Goal: Task Accomplishment & Management: Manage account settings

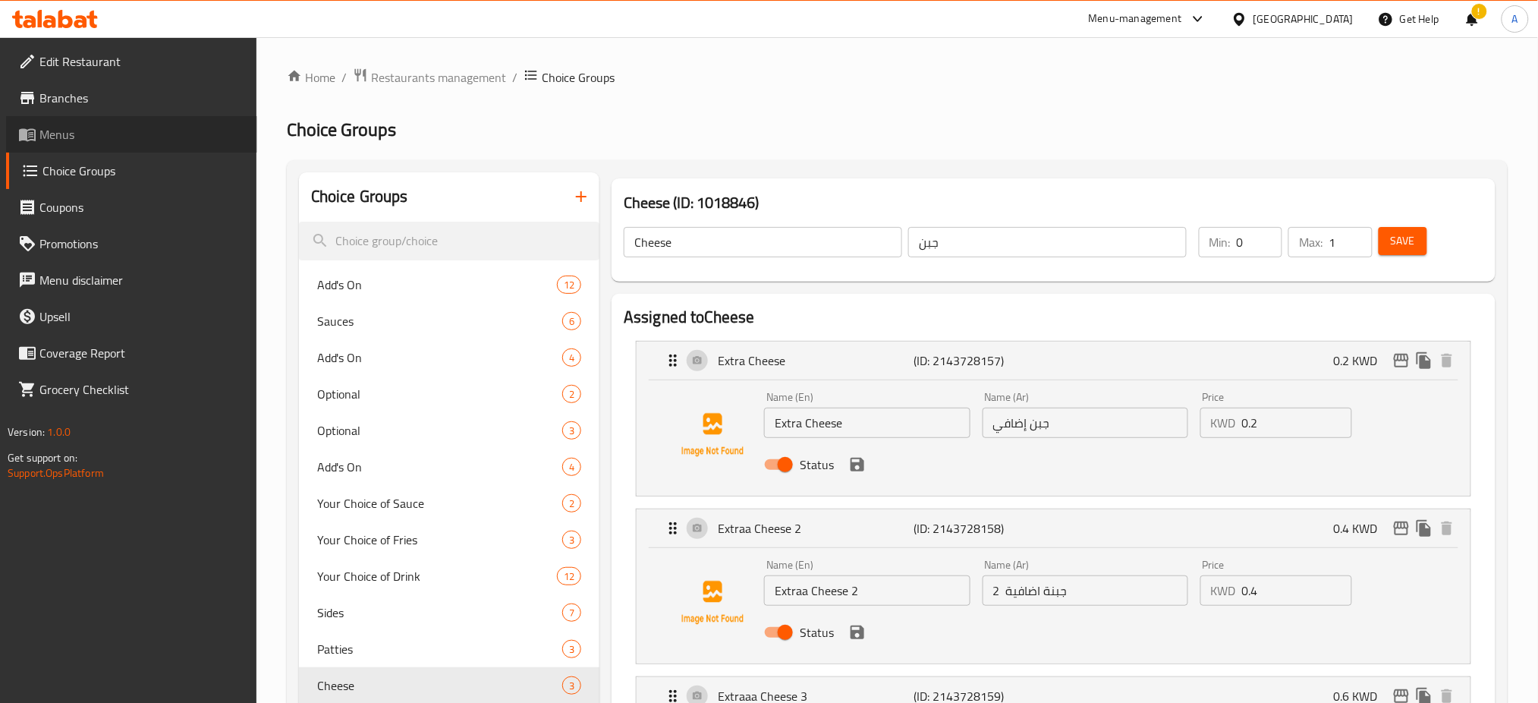
click at [120, 132] on span "Menus" at bounding box center [142, 134] width 206 height 18
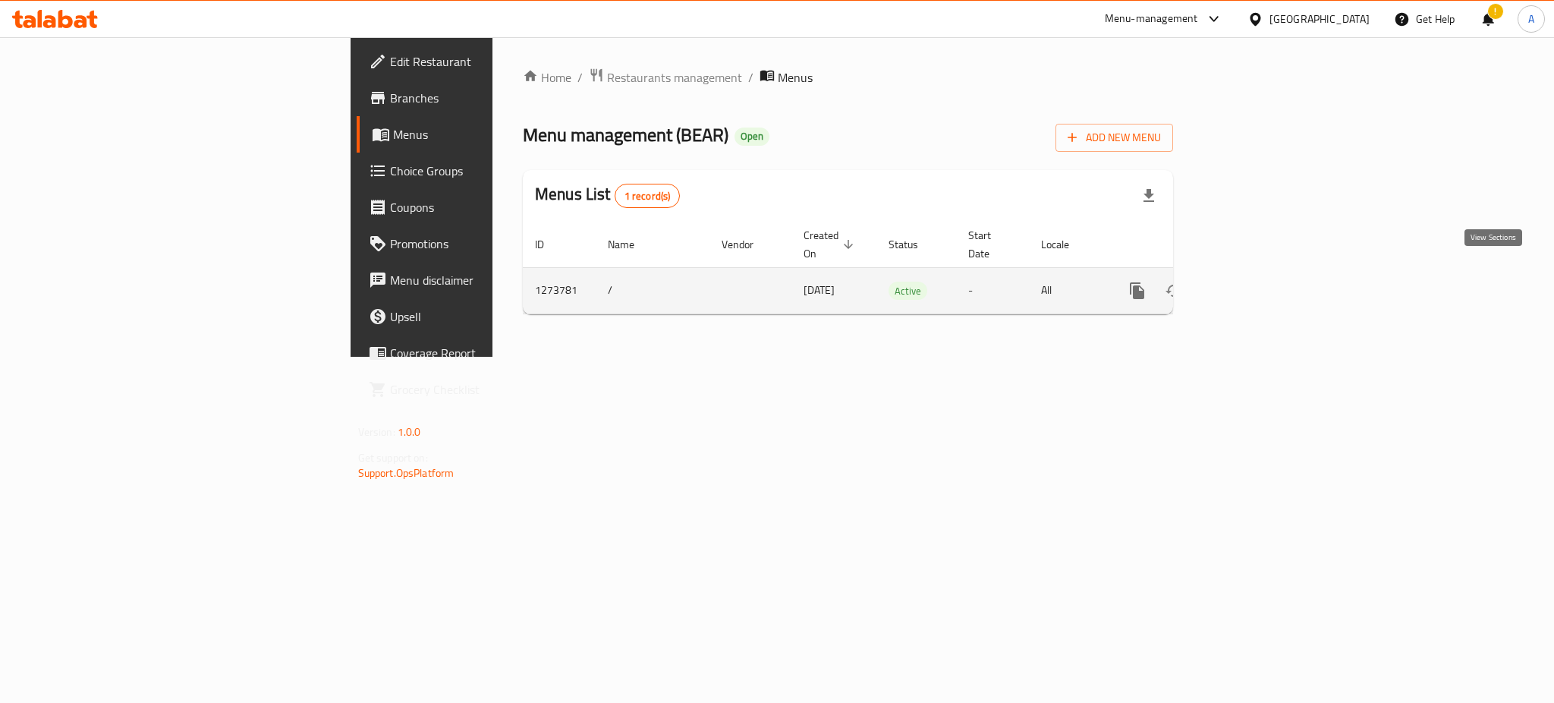
click at [1256, 282] on icon "enhanced table" at bounding box center [1247, 291] width 18 height 18
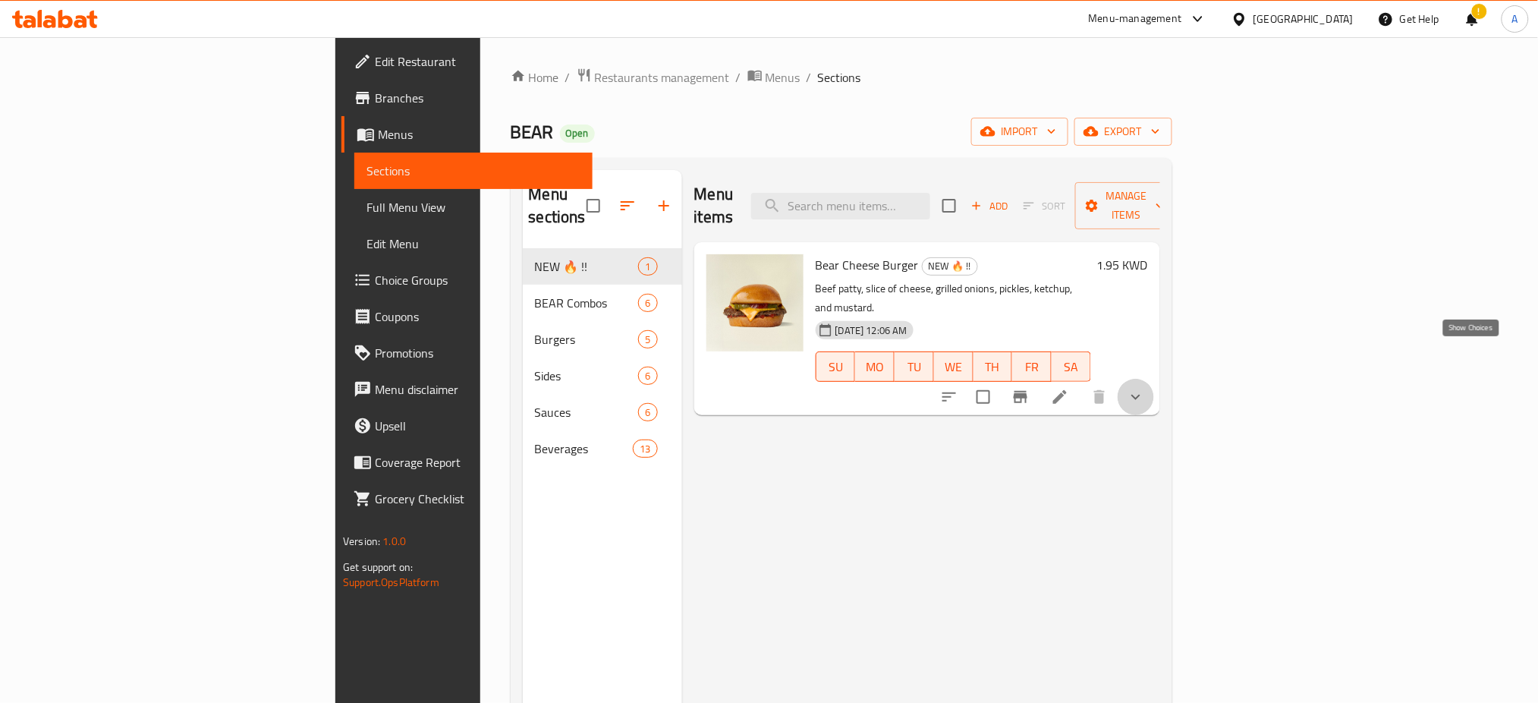
click at [1145, 388] on icon "show more" at bounding box center [1136, 397] width 18 height 18
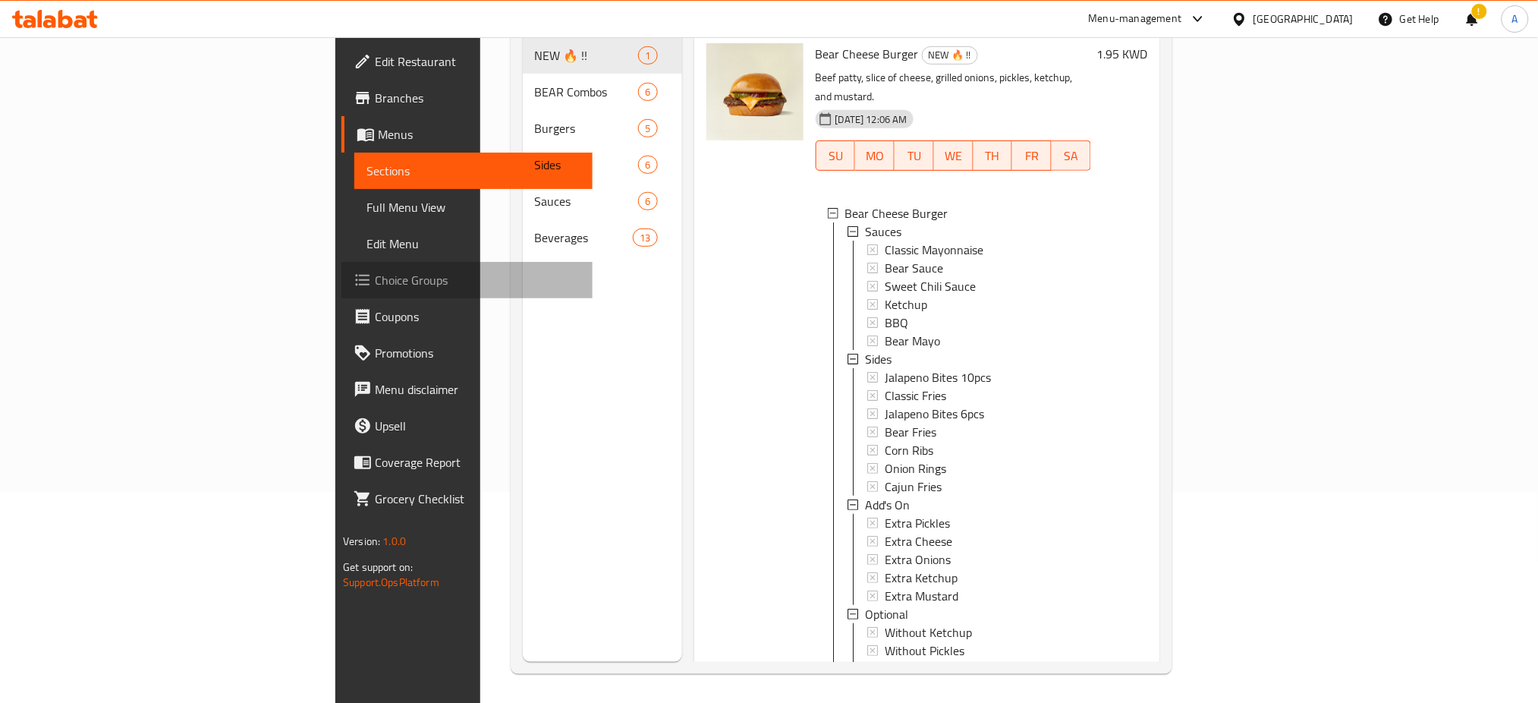
click at [375, 282] on span "Choice Groups" at bounding box center [478, 280] width 206 height 18
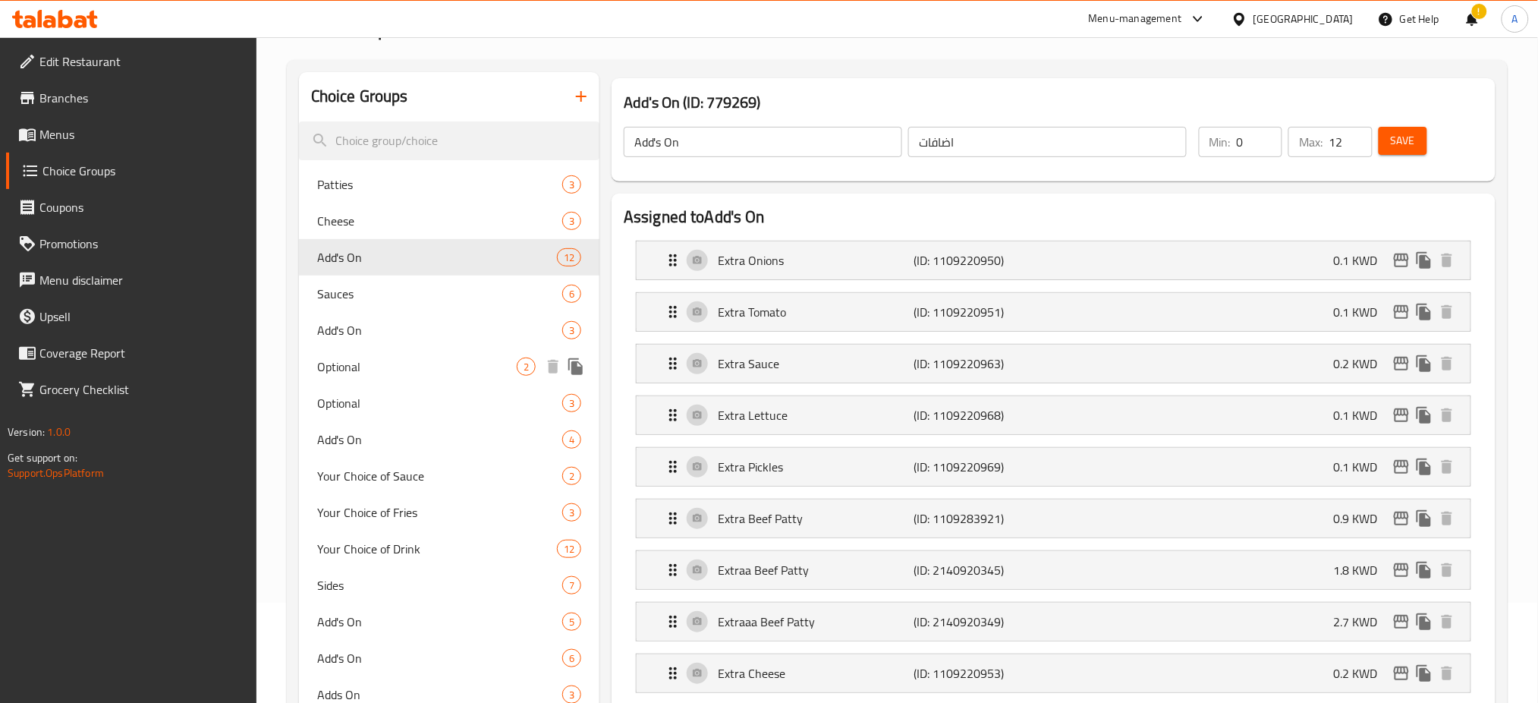
scroll to position [99, 0]
click at [440, 191] on span "Patties" at bounding box center [417, 186] width 200 height 18
type input "Patties"
type input "باتييز"
type input "1"
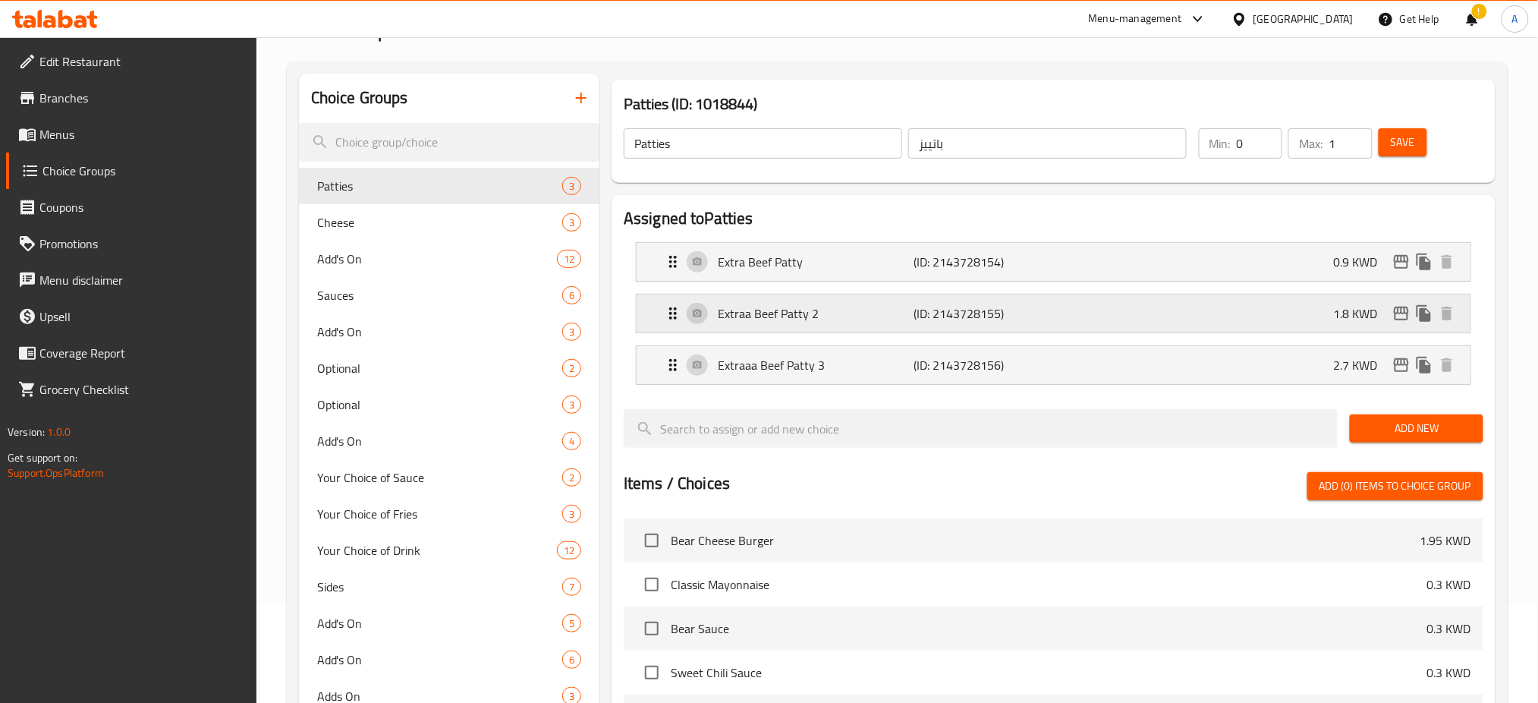
click at [807, 323] on p "Extraa Beef Patty 2" at bounding box center [816, 313] width 196 height 18
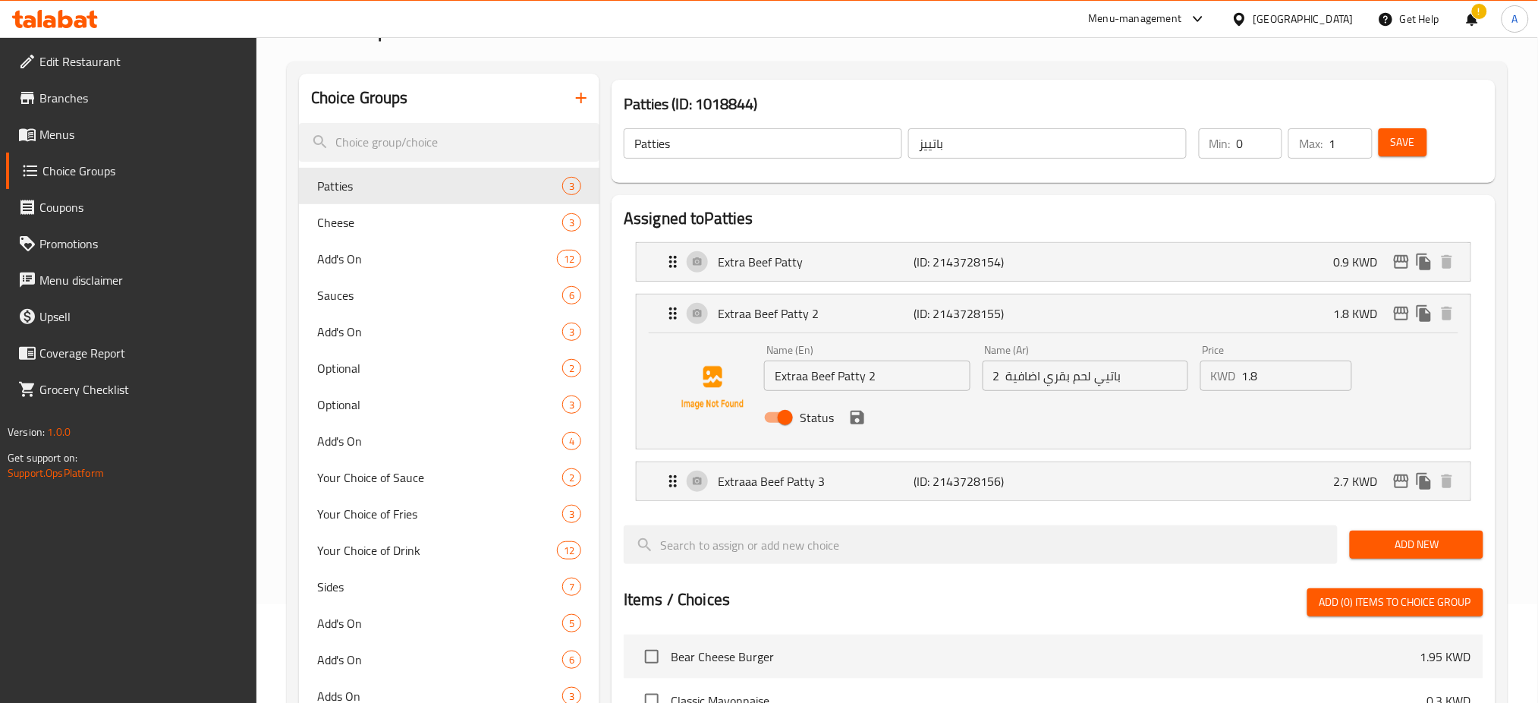
click at [877, 378] on input "Extraa Beef Patty 2" at bounding box center [867, 375] width 206 height 30
type input "Extraa Beef Patty"
drag, startPoint x: 999, startPoint y: 376, endPoint x: 979, endPoint y: 376, distance: 20.5
click at [979, 376] on div "Name (Ar) باتيي لحم بقري اضافية 2 Name (Ar)" at bounding box center [1086, 367] width 218 height 58
type input "باتيي لحم بقري اضافية"
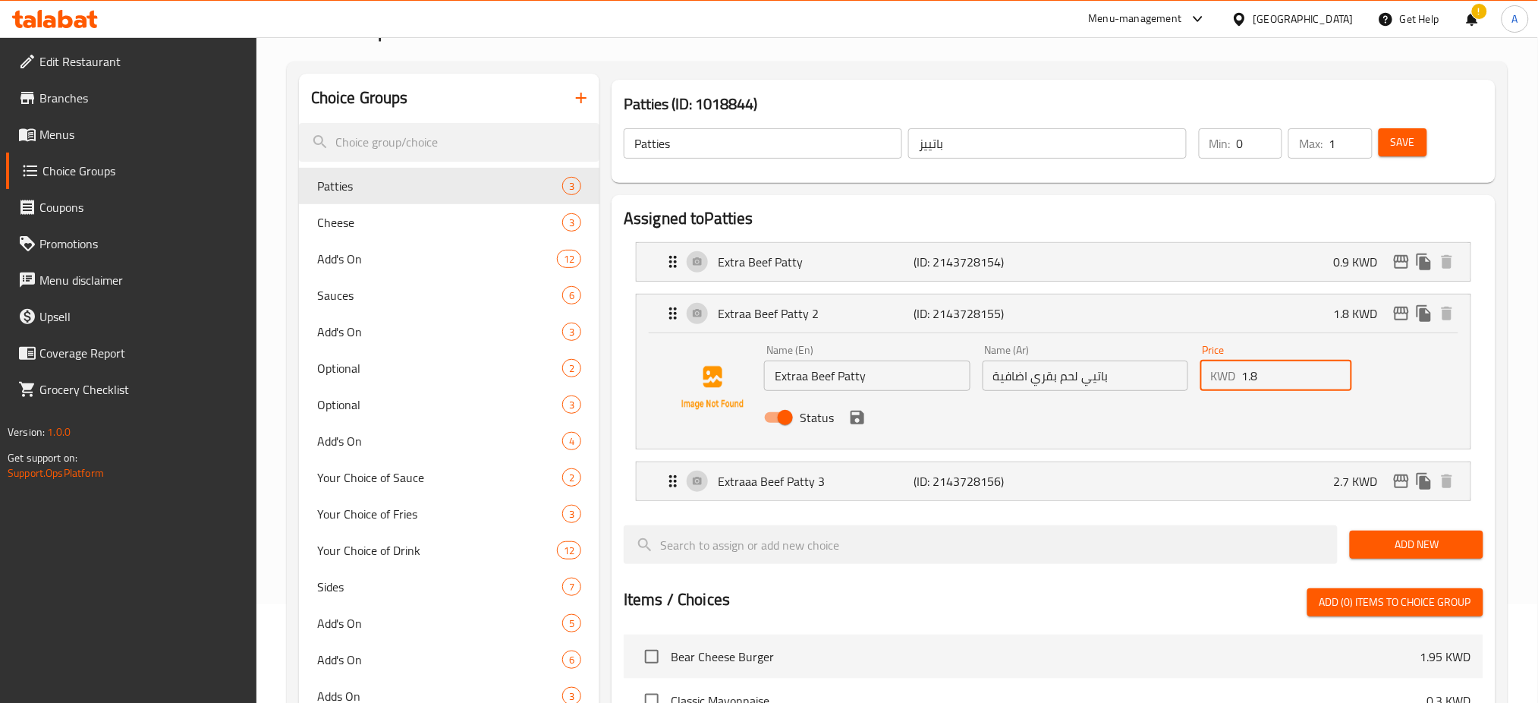
drag, startPoint x: 1267, startPoint y: 377, endPoint x: 1217, endPoint y: 382, distance: 50.3
click at [1217, 382] on div "KWD 1.8 Price" at bounding box center [1277, 375] width 152 height 30
click at [858, 419] on icon "save" at bounding box center [858, 418] width 14 height 14
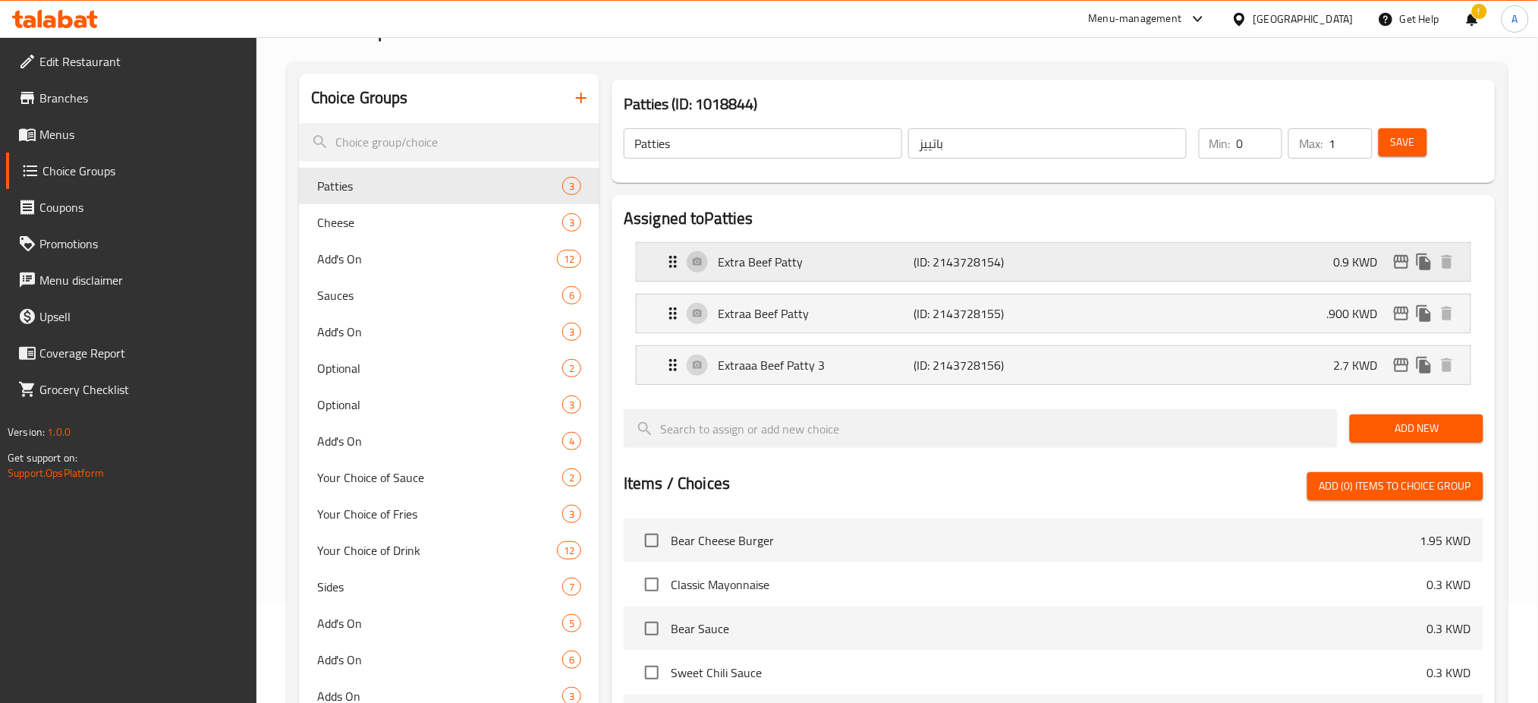
click at [945, 271] on p "(ID: 2143728154)" at bounding box center [979, 262] width 131 height 18
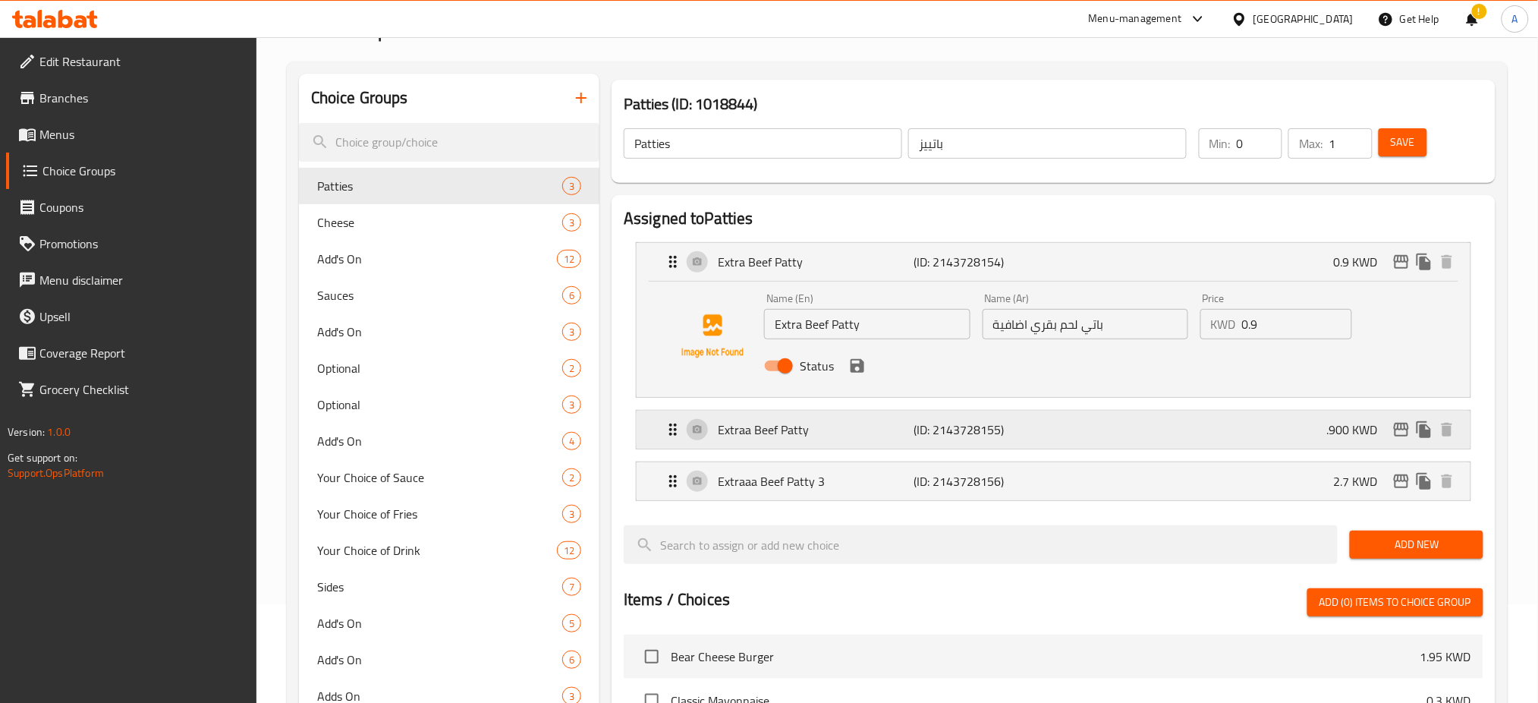
click at [1072, 426] on div "Extraa Beef Patty (ID: 2143728155) .900 KWD" at bounding box center [1058, 430] width 788 height 38
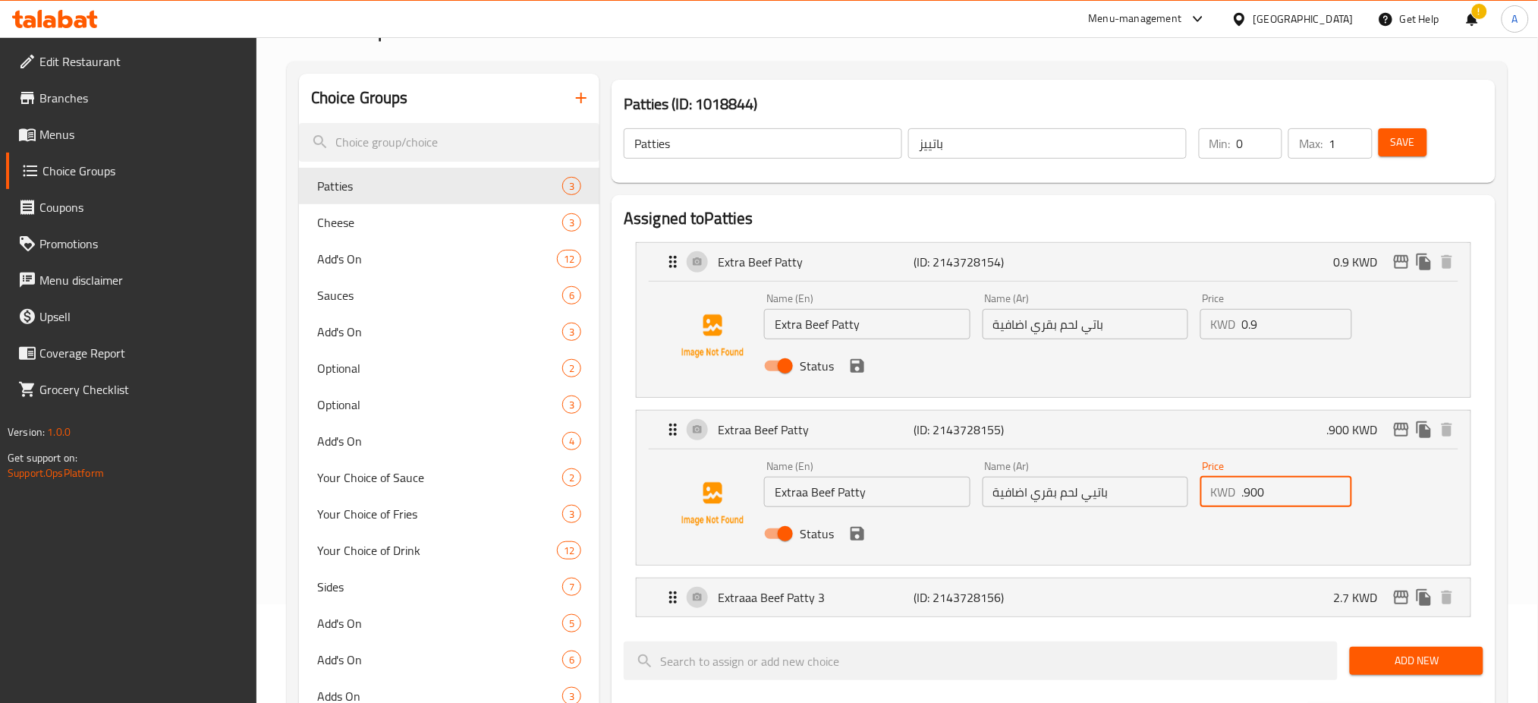
click at [1287, 494] on input ".900" at bounding box center [1297, 492] width 110 height 30
type input ".9"
click at [864, 534] on icon "save" at bounding box center [858, 534] width 14 height 14
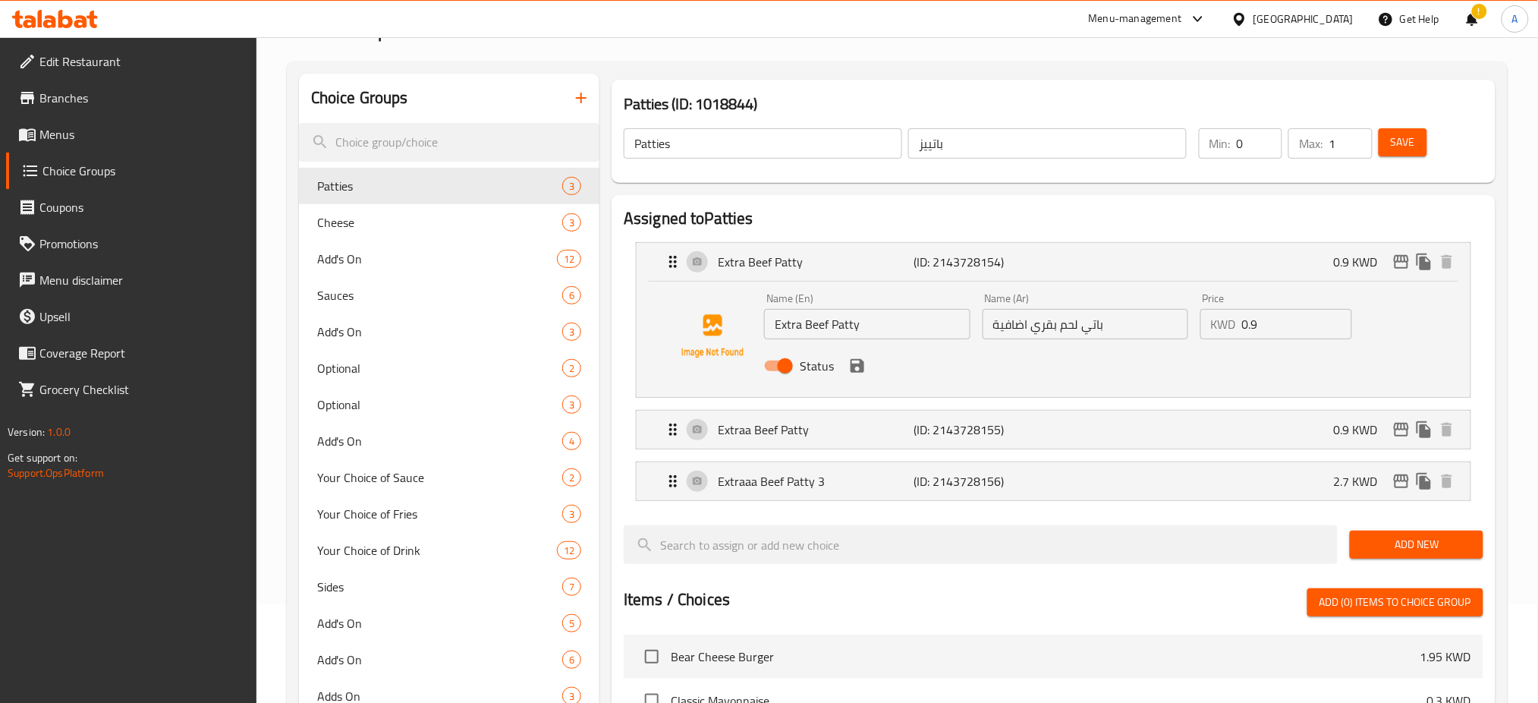
type input "0.9"
click at [877, 486] on p "Extraaa Beef Patty 3" at bounding box center [816, 481] width 196 height 18
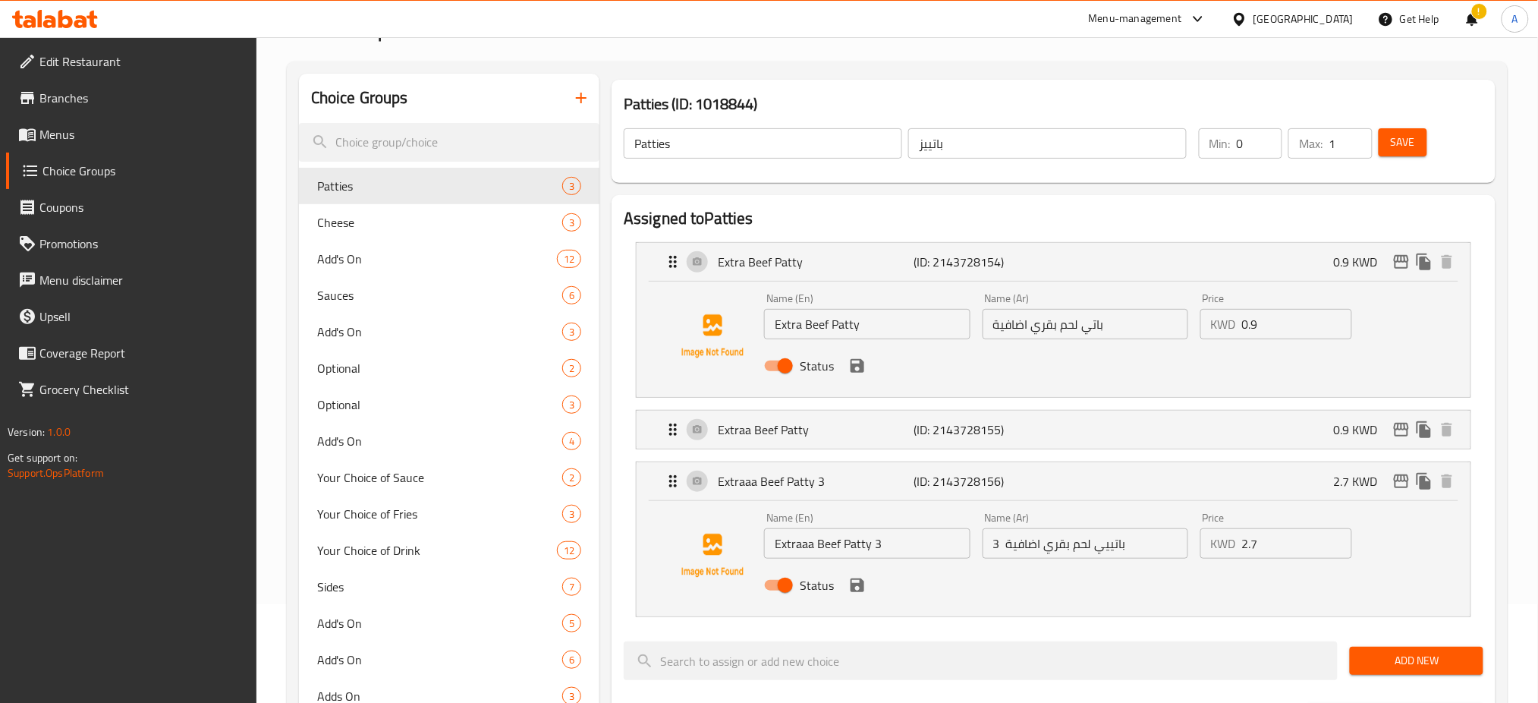
click at [882, 546] on input "Extraaa Beef Patty 3" at bounding box center [867, 543] width 206 height 30
type input "Extraaa Beef Patty"
drag, startPoint x: 1002, startPoint y: 540, endPoint x: 991, endPoint y: 542, distance: 10.7
click at [991, 542] on input "باتييي لحم بقري اضافية 3" at bounding box center [1086, 543] width 206 height 30
click at [1000, 546] on input "باتييي لحم بقري اضافية 3" at bounding box center [1086, 543] width 206 height 30
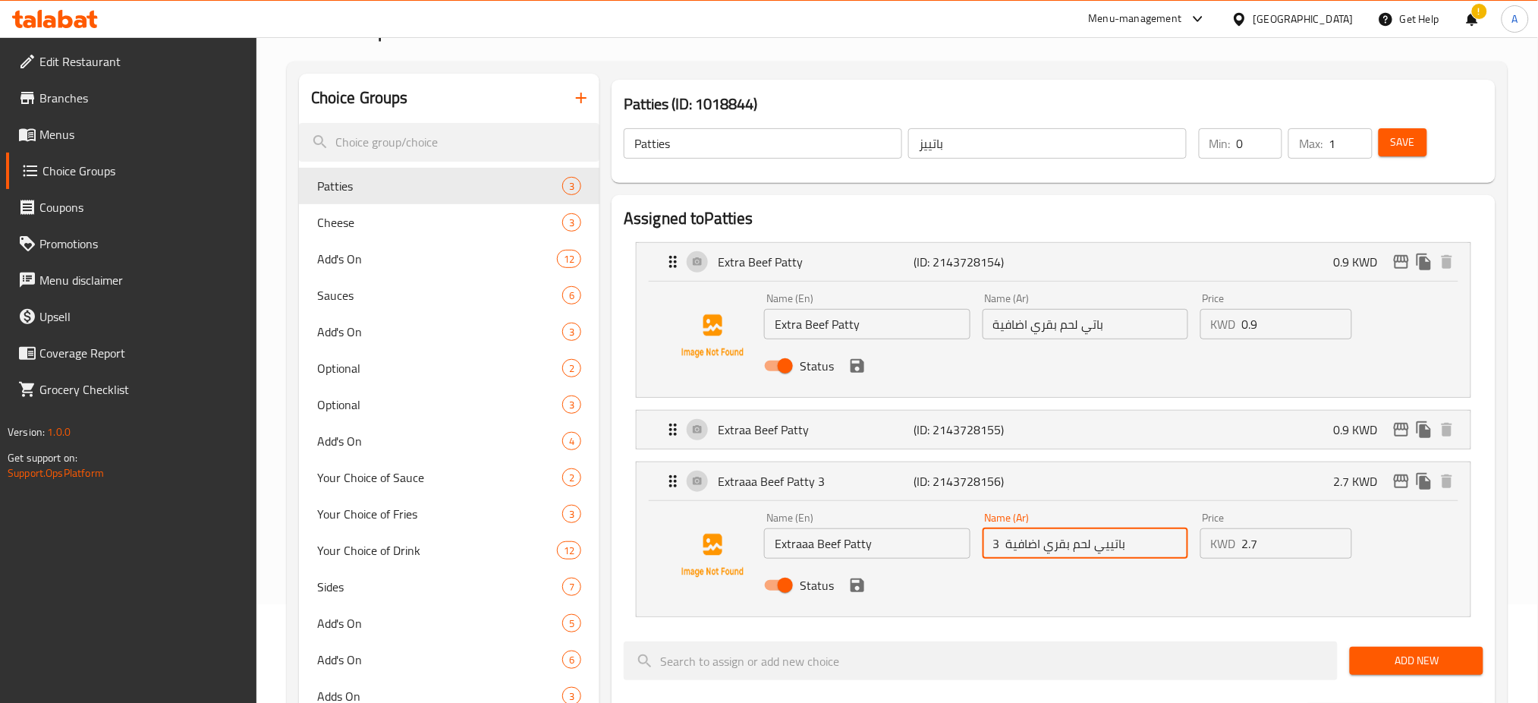
click at [1000, 546] on input "باتييي لحم بقري اضافية 3" at bounding box center [1086, 543] width 206 height 30
type input "باتييي لحم بقري اضافية"
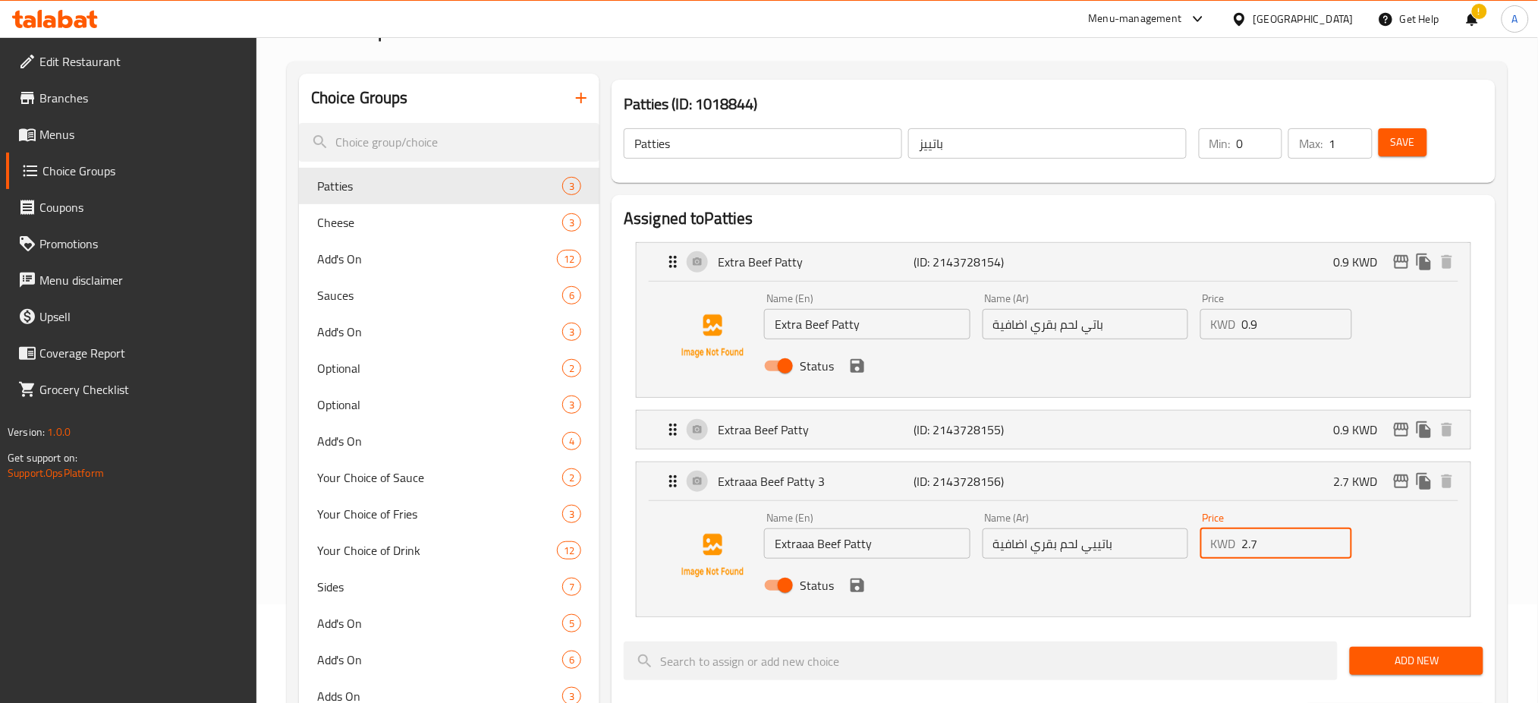
drag, startPoint x: 1270, startPoint y: 546, endPoint x: 1205, endPoint y: 529, distance: 66.8
click at [1205, 529] on div "KWD 2.7 Price" at bounding box center [1277, 543] width 152 height 30
click at [858, 593] on icon "save" at bounding box center [857, 585] width 18 height 18
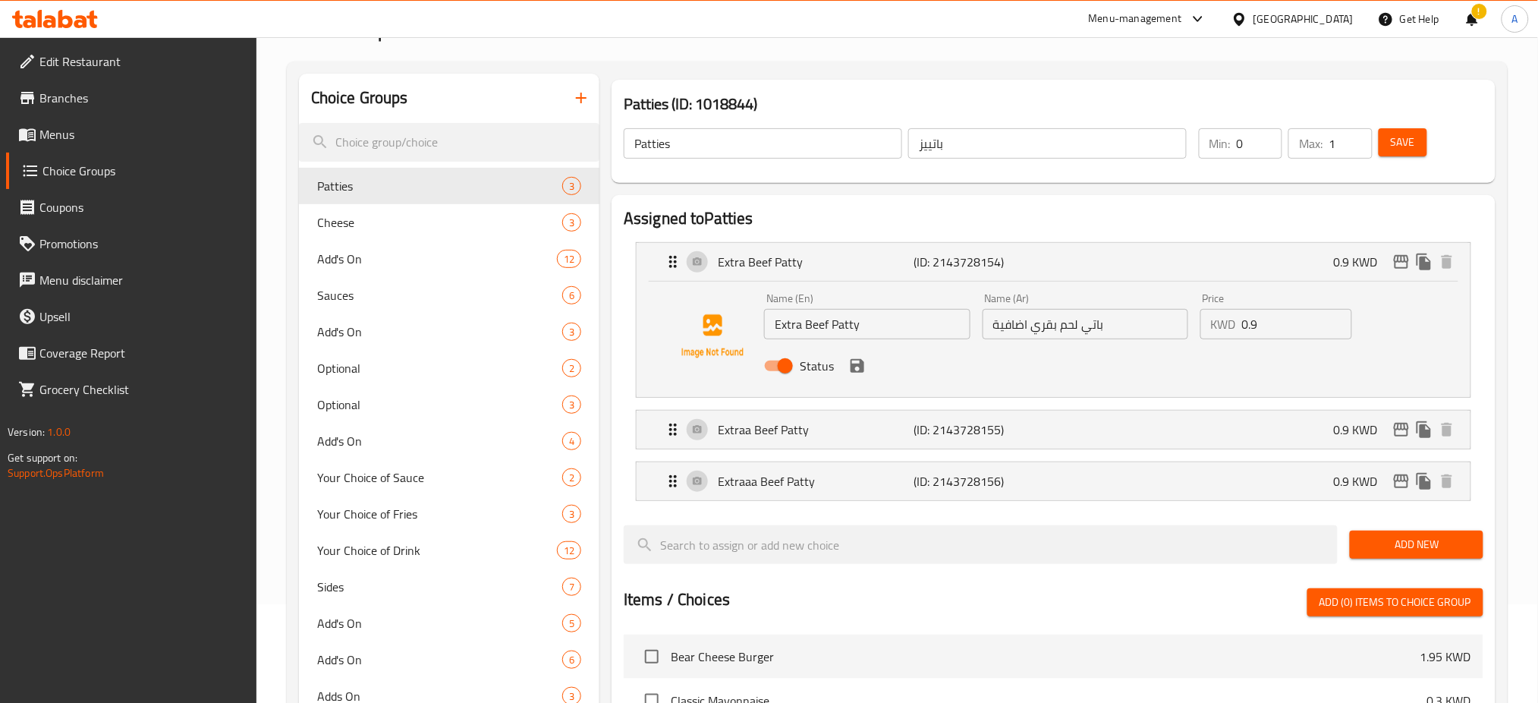
type input "0.9"
drag, startPoint x: 1337, startPoint y: 150, endPoint x: 1322, endPoint y: 151, distance: 15.3
click at [1322, 151] on div "Max: 1 ​" at bounding box center [1330, 143] width 83 height 30
type input "3"
click at [1394, 143] on span "Save" at bounding box center [1403, 142] width 24 height 19
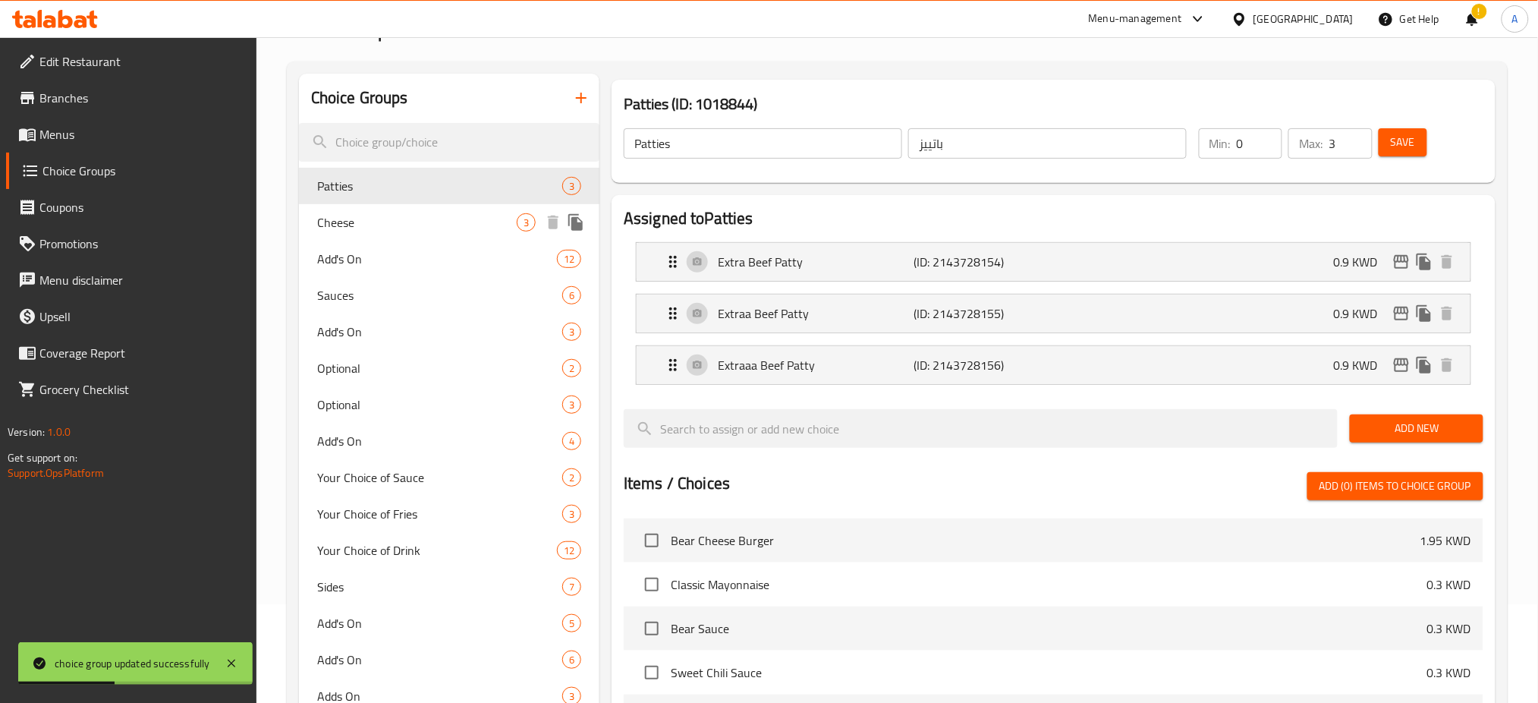
click at [369, 226] on span "Cheese" at bounding box center [417, 222] width 200 height 18
type input "Cheese"
type input "جبن"
type input "1"
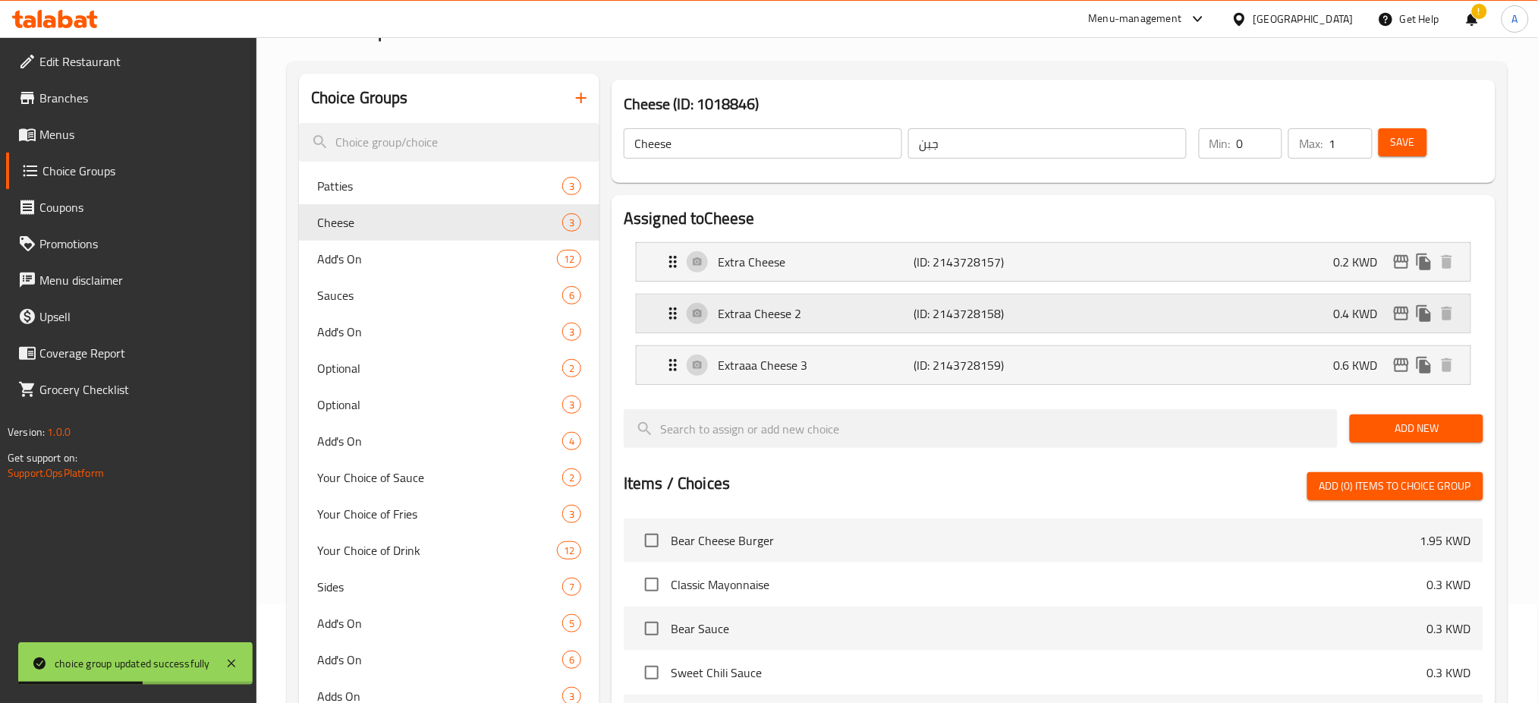
click at [810, 323] on p "Extraa Cheese 2" at bounding box center [816, 313] width 196 height 18
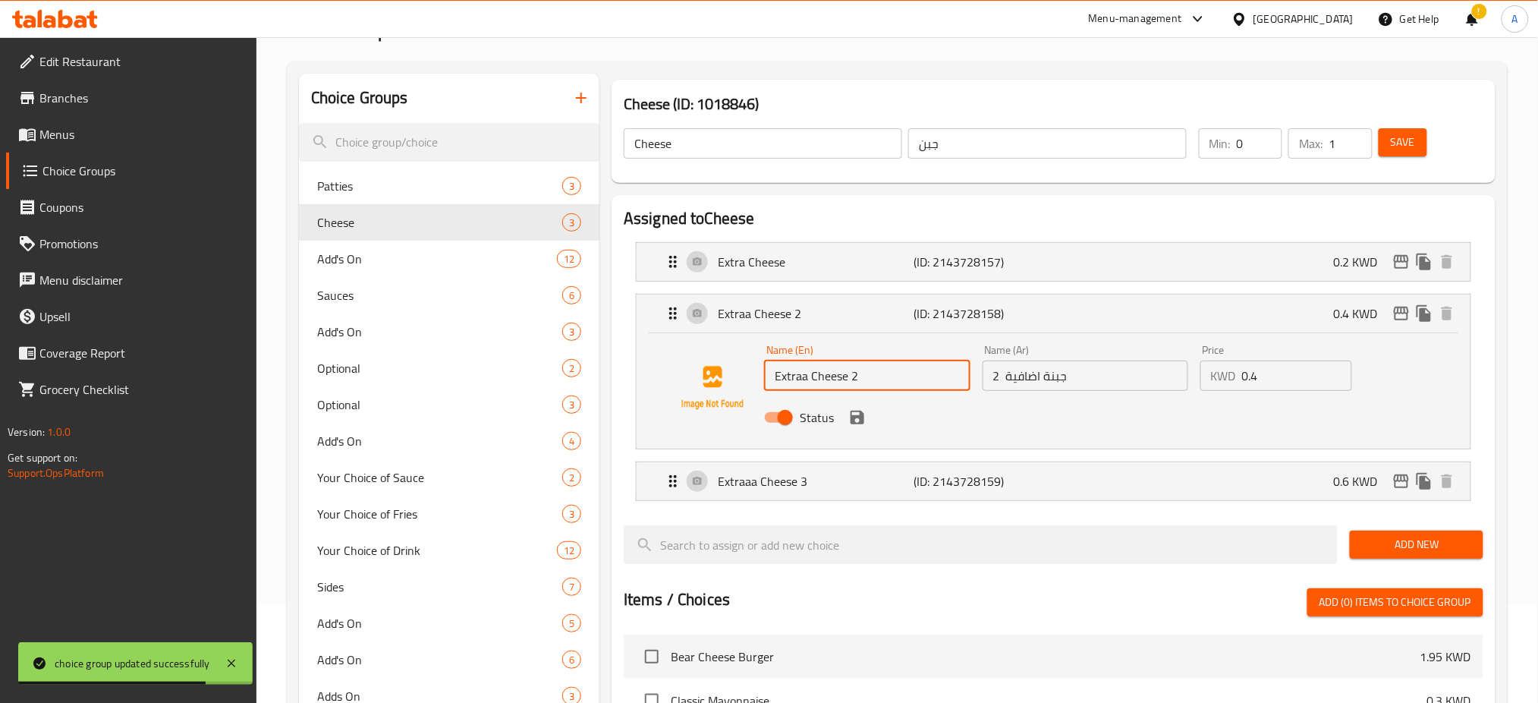
drag, startPoint x: 860, startPoint y: 373, endPoint x: 848, endPoint y: 373, distance: 11.4
click at [848, 373] on input "Extraa Cheese 2" at bounding box center [867, 375] width 206 height 30
type input "Extraa Cheese"
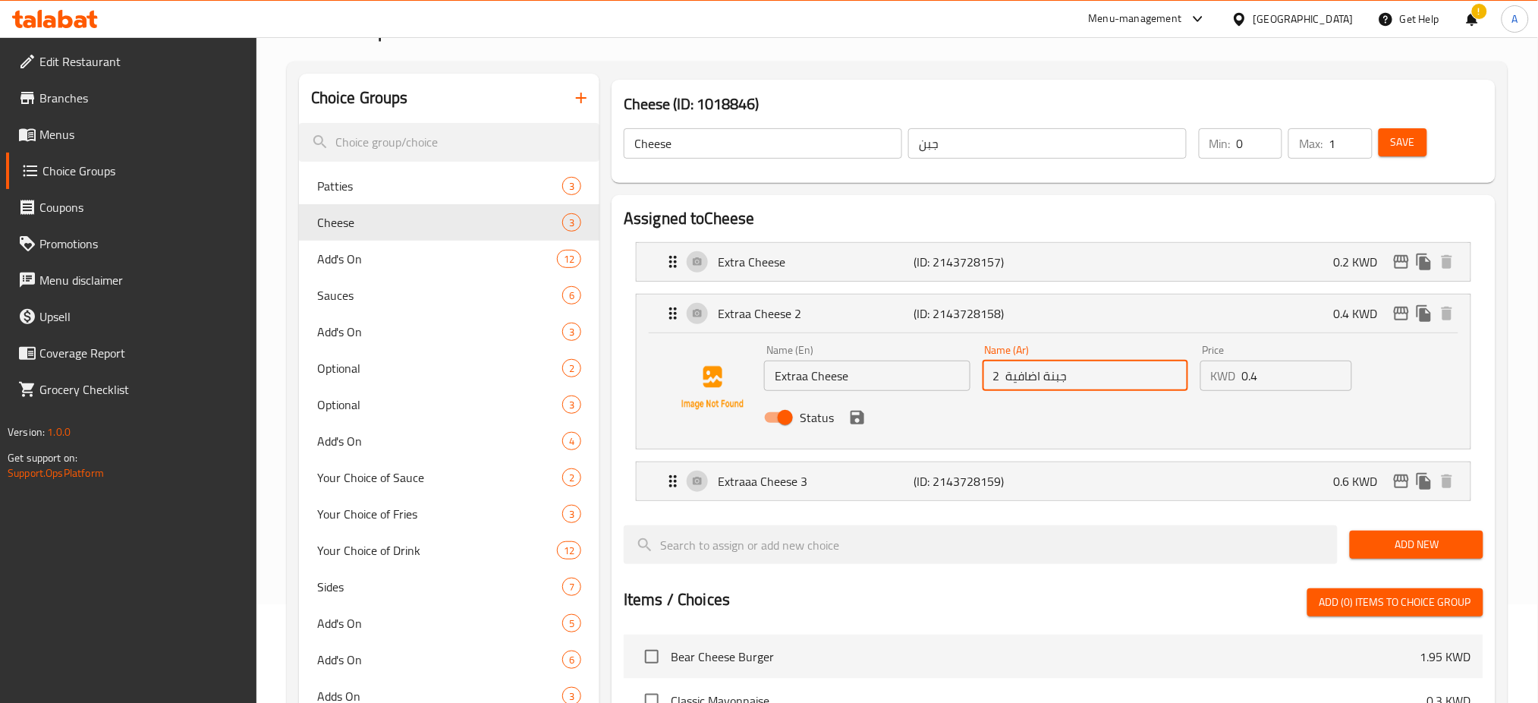
drag, startPoint x: 997, startPoint y: 377, endPoint x: 984, endPoint y: 380, distance: 14.0
click at [984, 380] on input "جبنة اضافية 2" at bounding box center [1086, 375] width 206 height 30
type input "جبنة اضافية"
drag, startPoint x: 1258, startPoint y: 377, endPoint x: 1235, endPoint y: 379, distance: 23.6
click at [1235, 379] on div "KWD 0.4 Price" at bounding box center [1277, 375] width 152 height 30
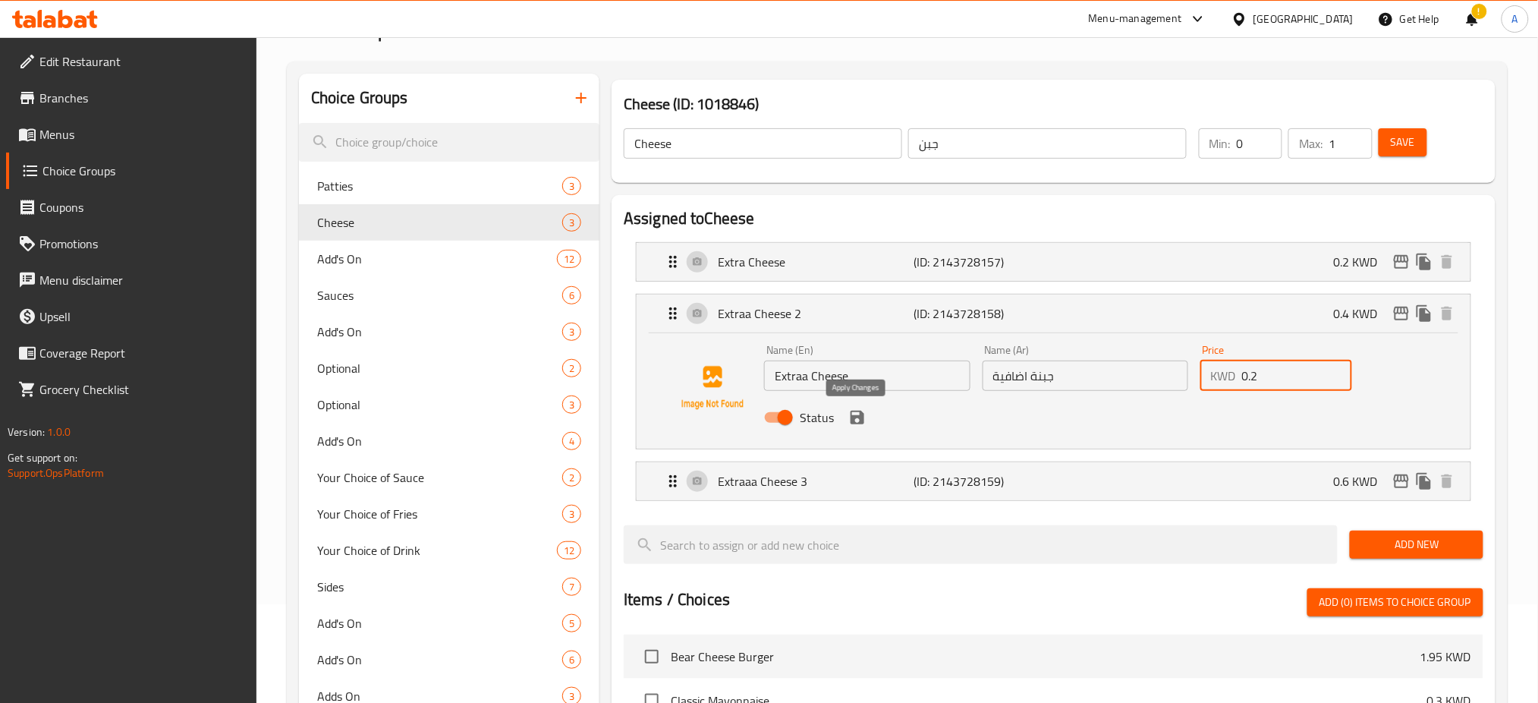
click at [857, 420] on icon "save" at bounding box center [857, 417] width 18 height 18
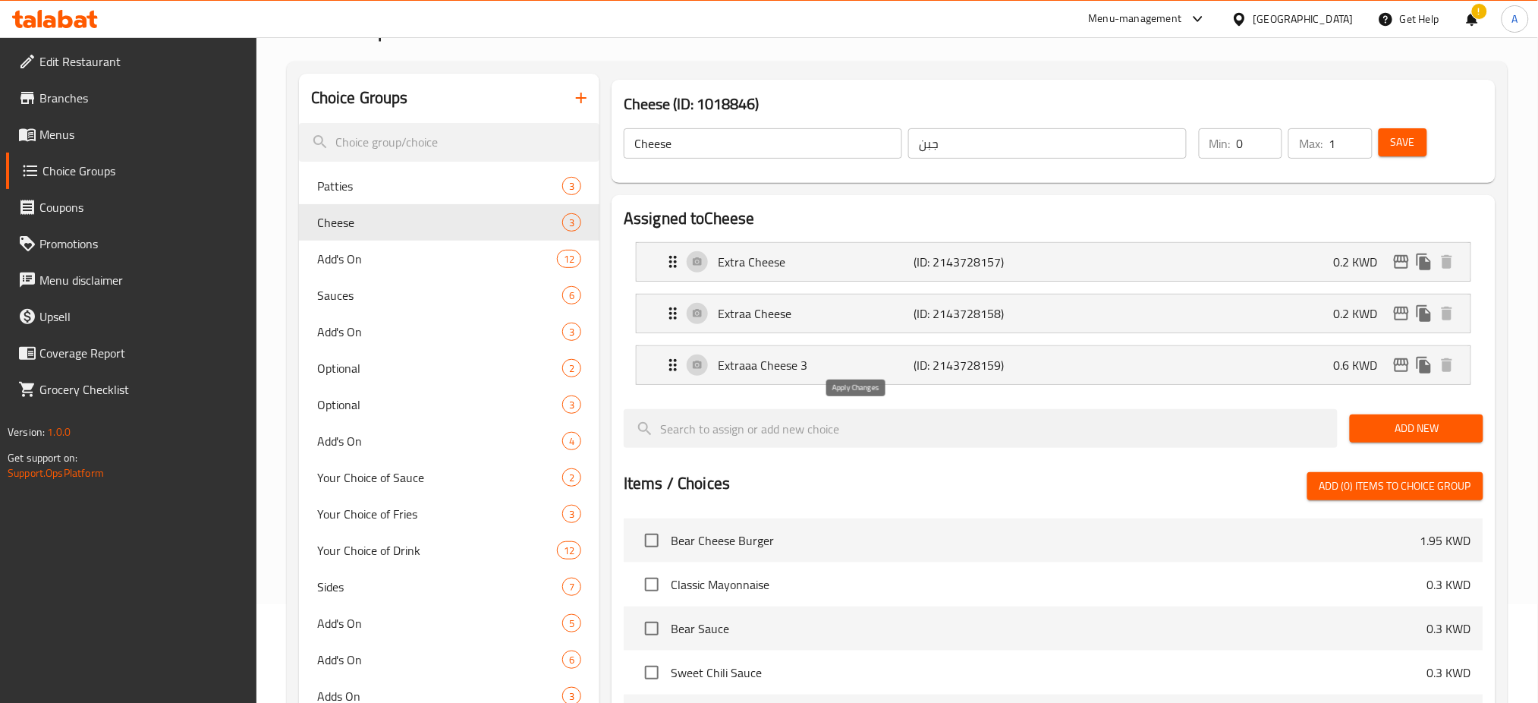
type input "0.2"
click at [831, 370] on p "Extraaa Cheese 3" at bounding box center [816, 365] width 196 height 18
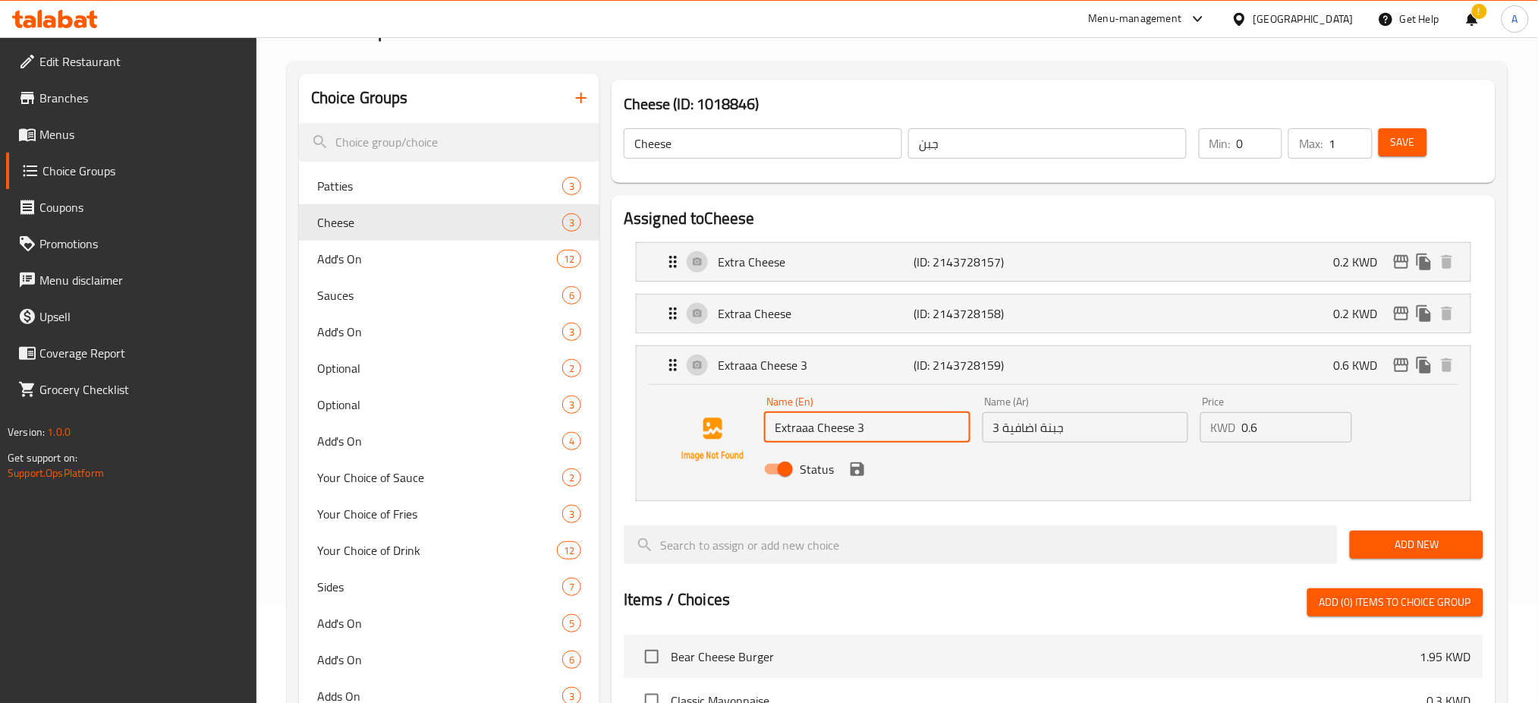
drag, startPoint x: 865, startPoint y: 429, endPoint x: 856, endPoint y: 429, distance: 9.1
click at [856, 429] on input "Extraaa Cheese 3" at bounding box center [867, 427] width 206 height 30
type input "Extraaa Cheese"
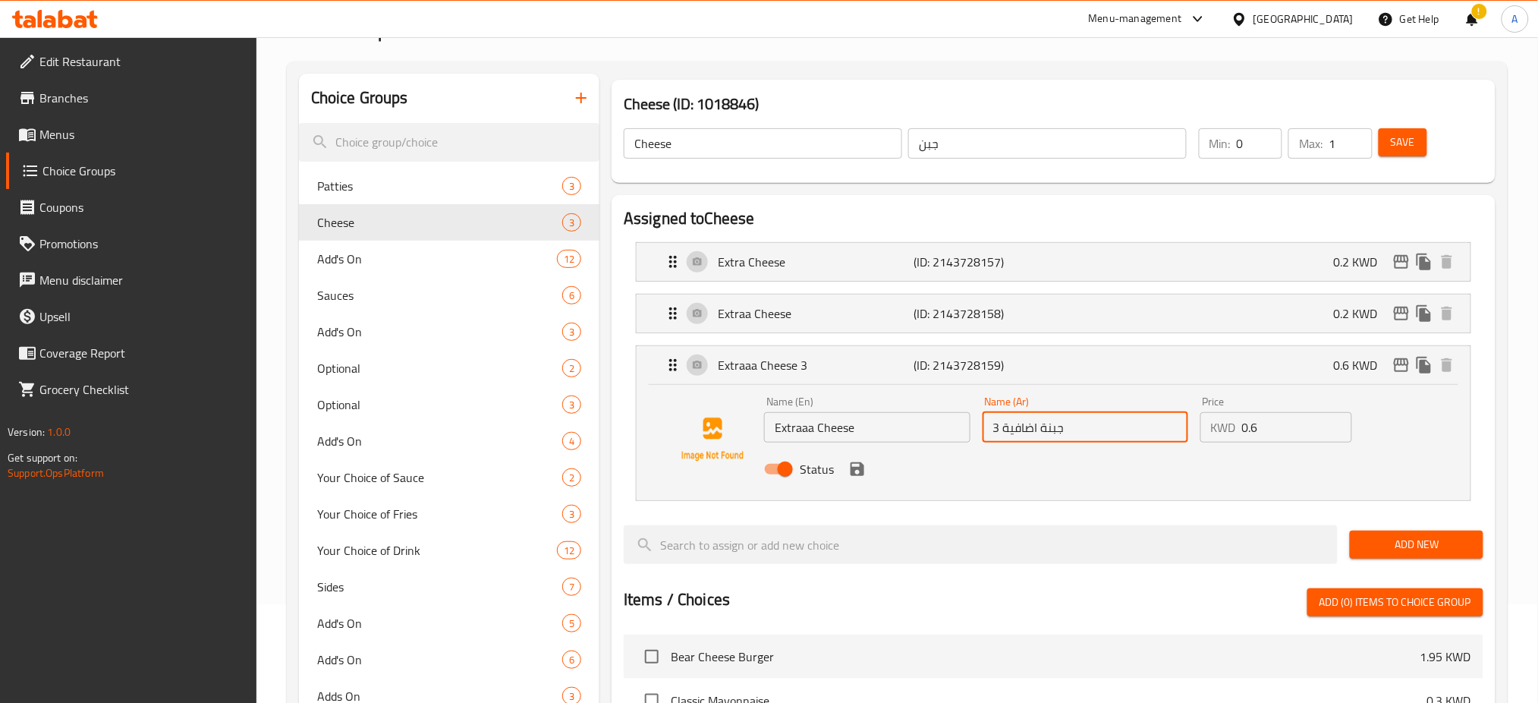
click at [1000, 425] on input "جبنة اضافية 3" at bounding box center [1086, 427] width 206 height 30
click at [992, 426] on input "جبنة اضافية 3" at bounding box center [1086, 427] width 206 height 30
type input "جبنة اضافية"
drag, startPoint x: 1266, startPoint y: 426, endPoint x: 1220, endPoint y: 430, distance: 46.5
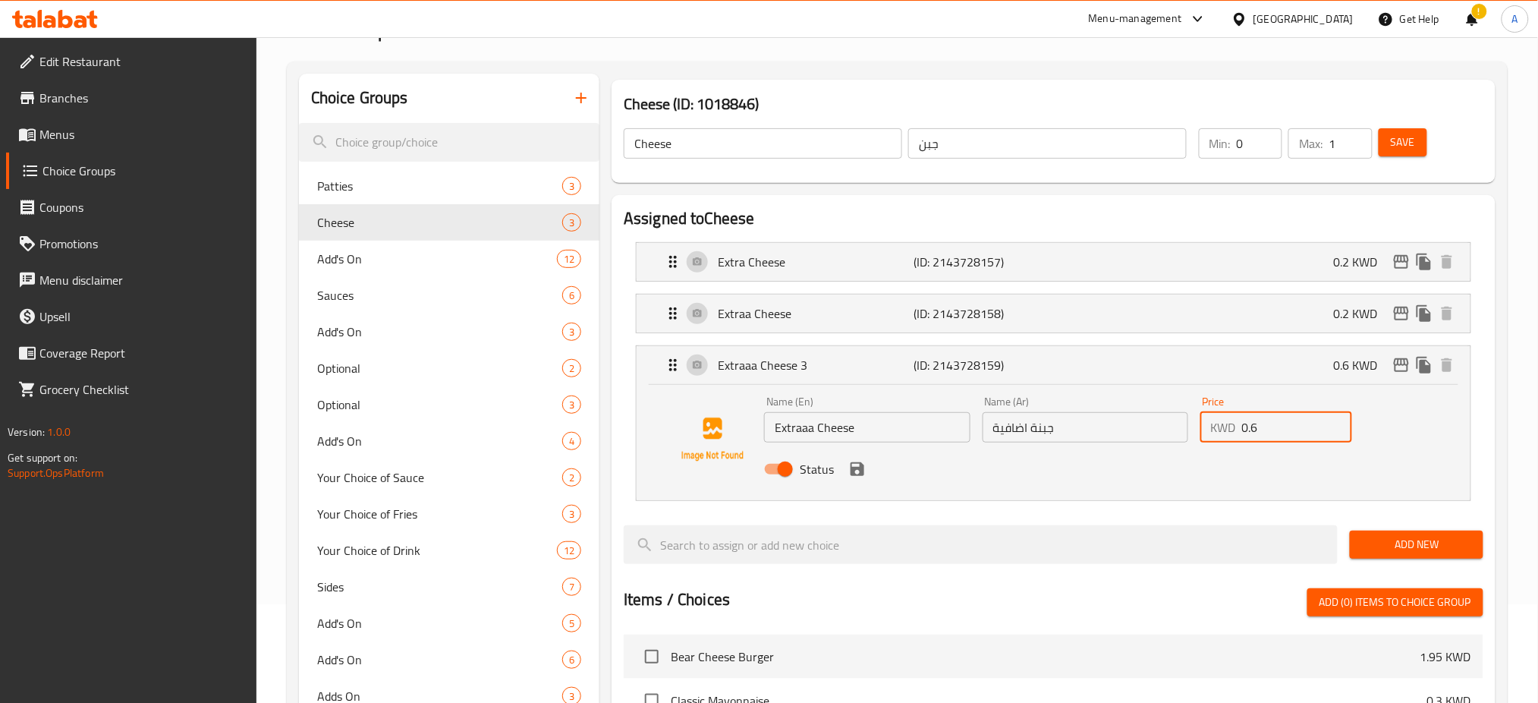
click at [1220, 430] on div "KWD 0.6 Price" at bounding box center [1277, 427] width 152 height 30
click at [856, 469] on icon "save" at bounding box center [858, 469] width 14 height 14
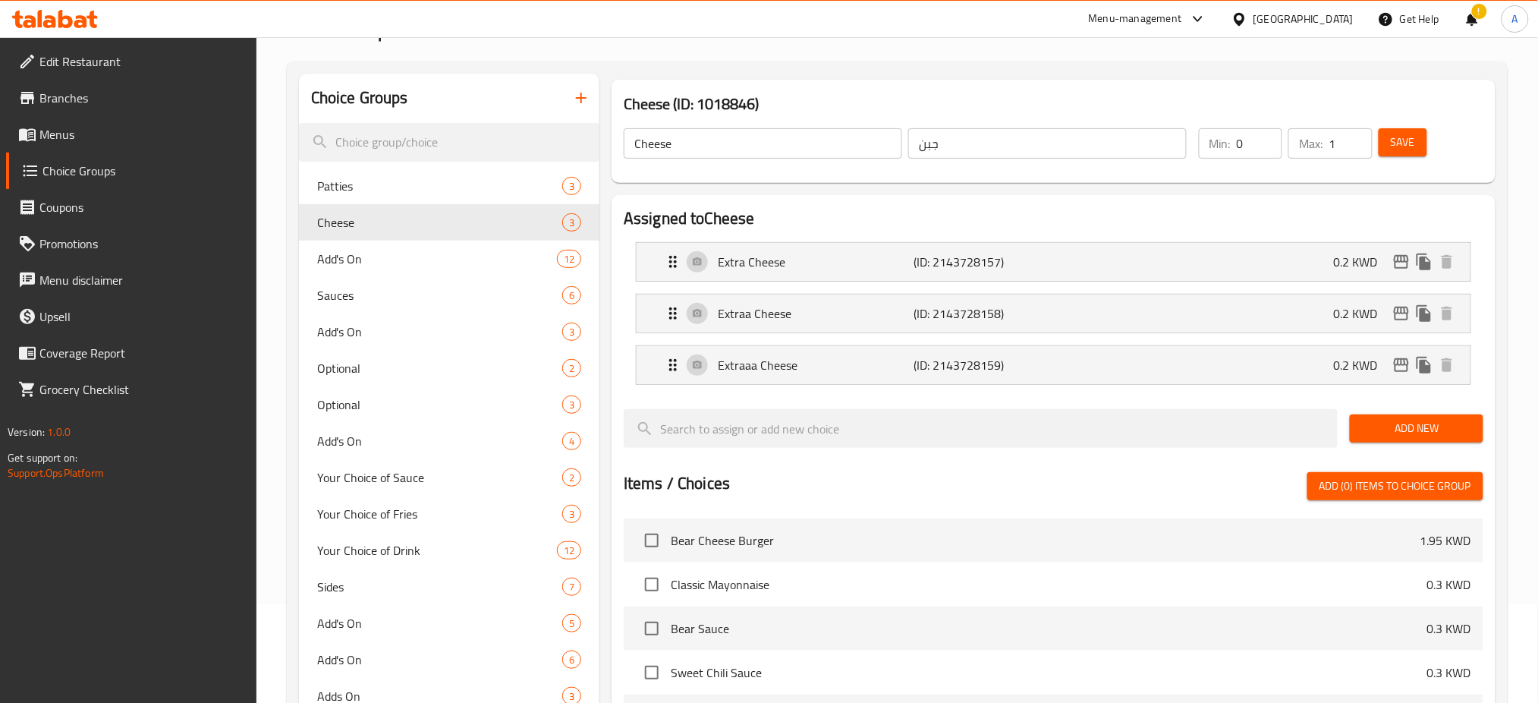
type input "0.2"
click at [804, 268] on p "Extra Cheese" at bounding box center [816, 262] width 196 height 18
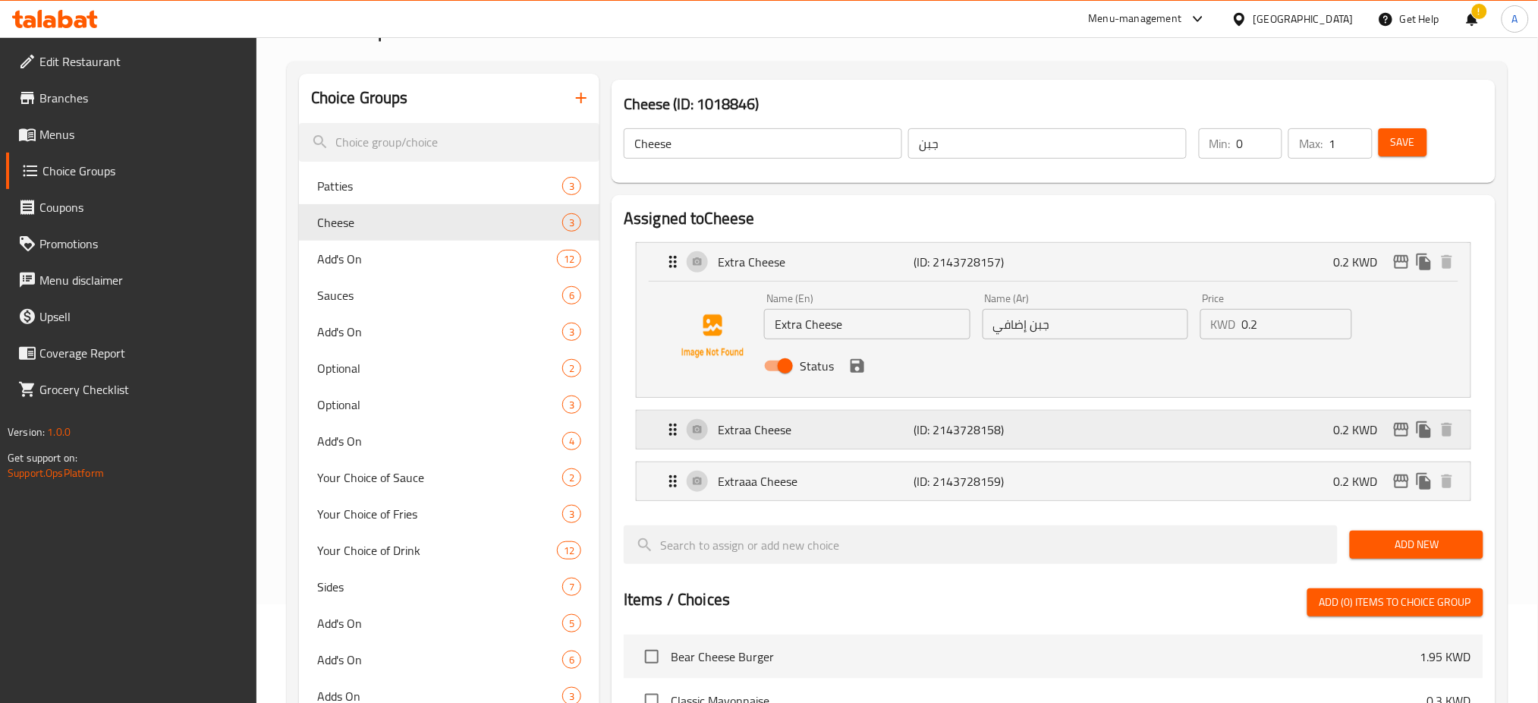
click at [855, 433] on p "Extraa Cheese" at bounding box center [816, 429] width 196 height 18
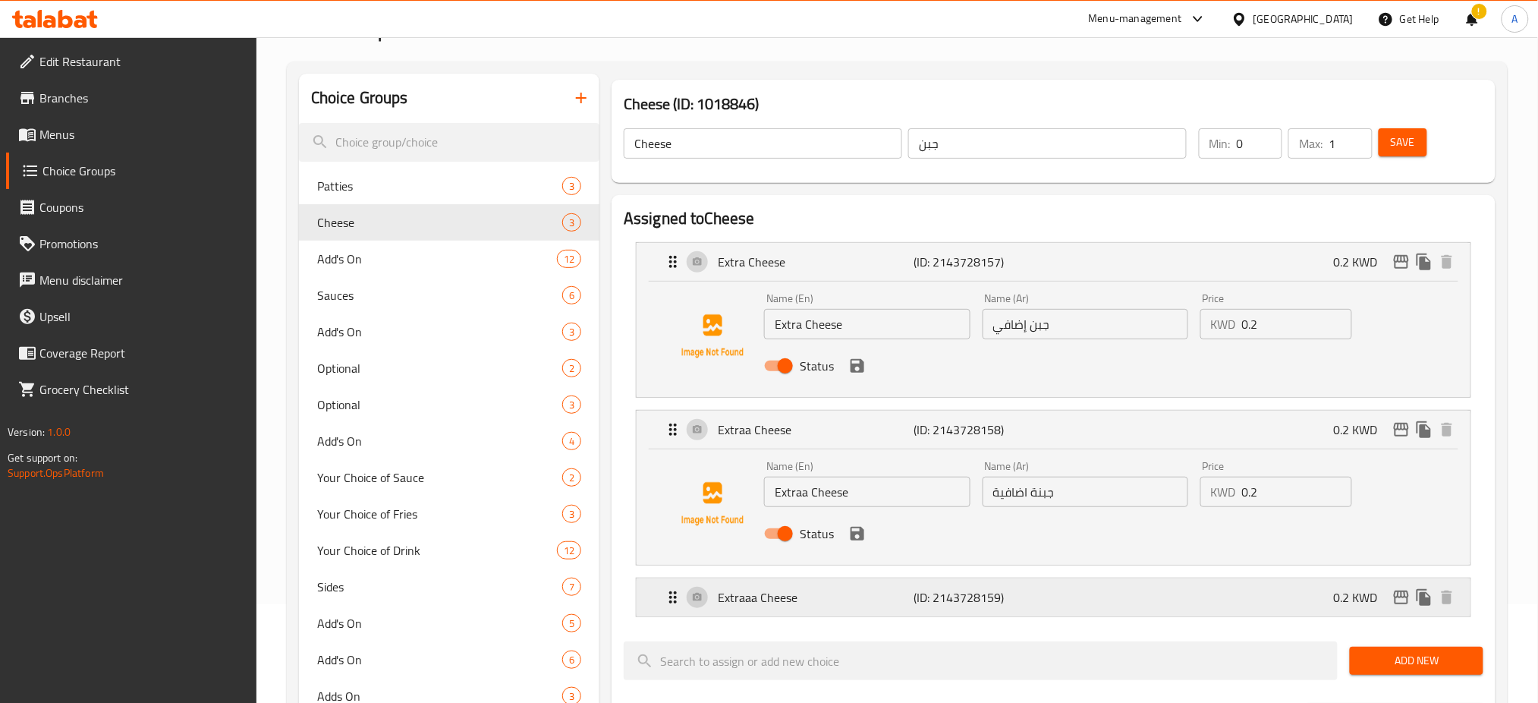
click at [846, 593] on p "Extraaa Cheese" at bounding box center [816, 597] width 196 height 18
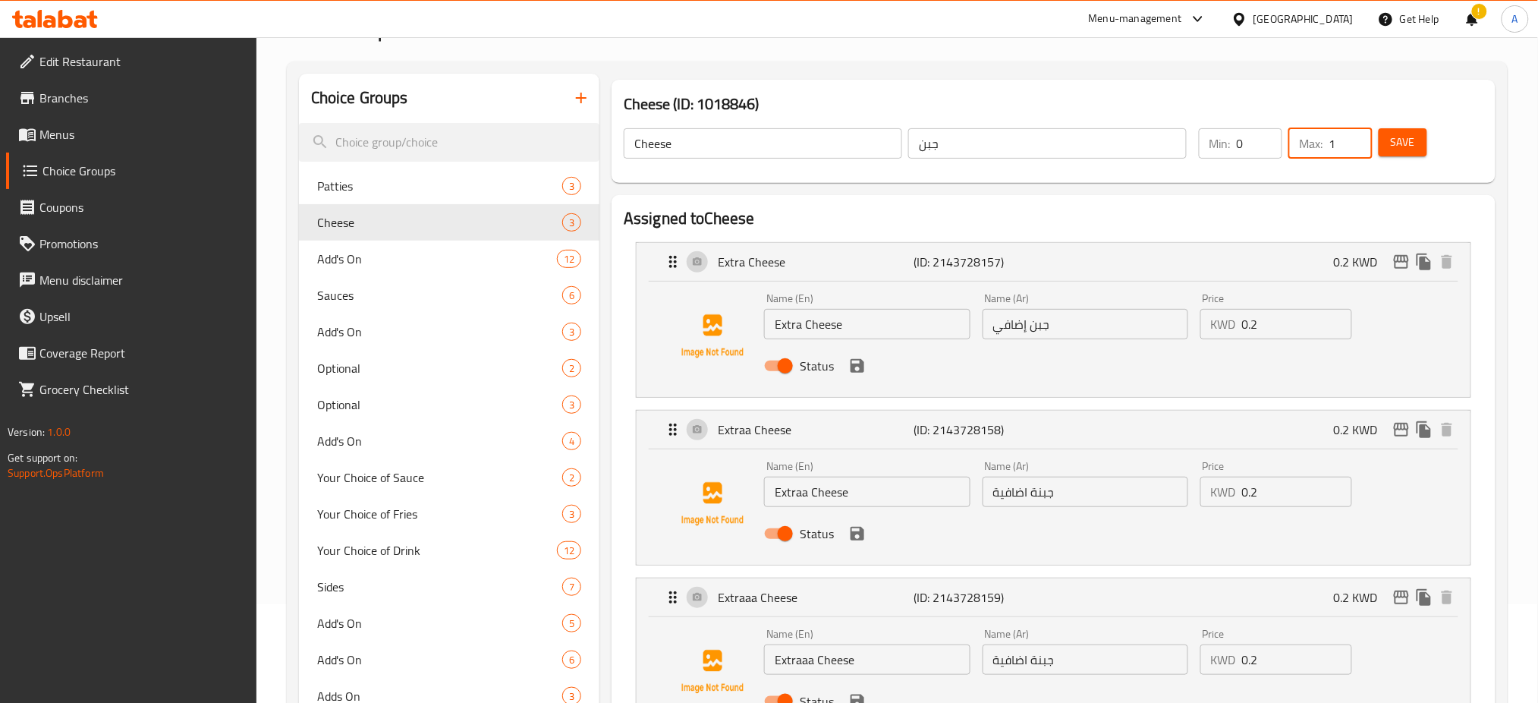
drag, startPoint x: 1341, startPoint y: 134, endPoint x: 1302, endPoint y: 143, distance: 39.8
click at [1302, 143] on div "Max: 1 ​" at bounding box center [1330, 143] width 83 height 30
type input "3"
click at [1397, 146] on span "Save" at bounding box center [1403, 142] width 24 height 19
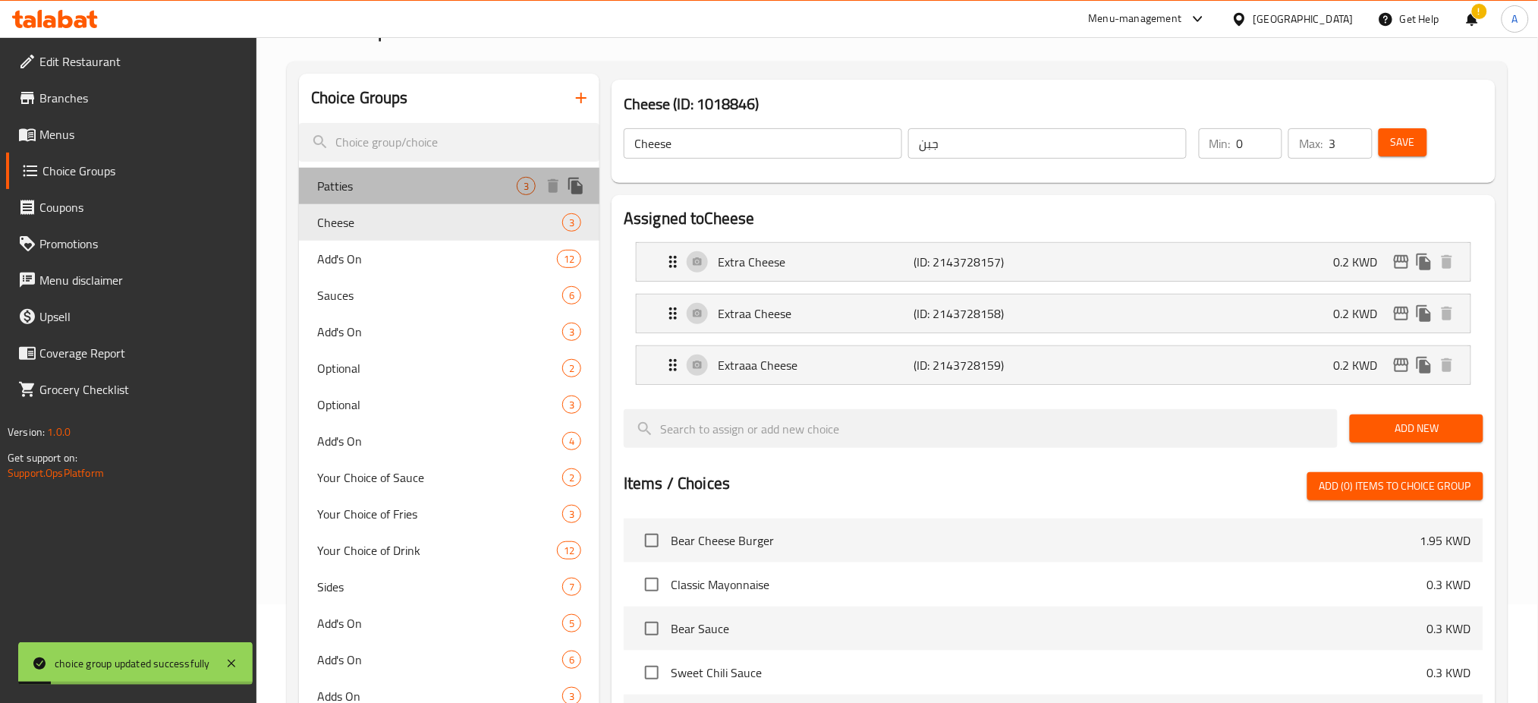
click at [455, 188] on span "Patties" at bounding box center [417, 186] width 200 height 18
type input "Patties"
type input "باتييز"
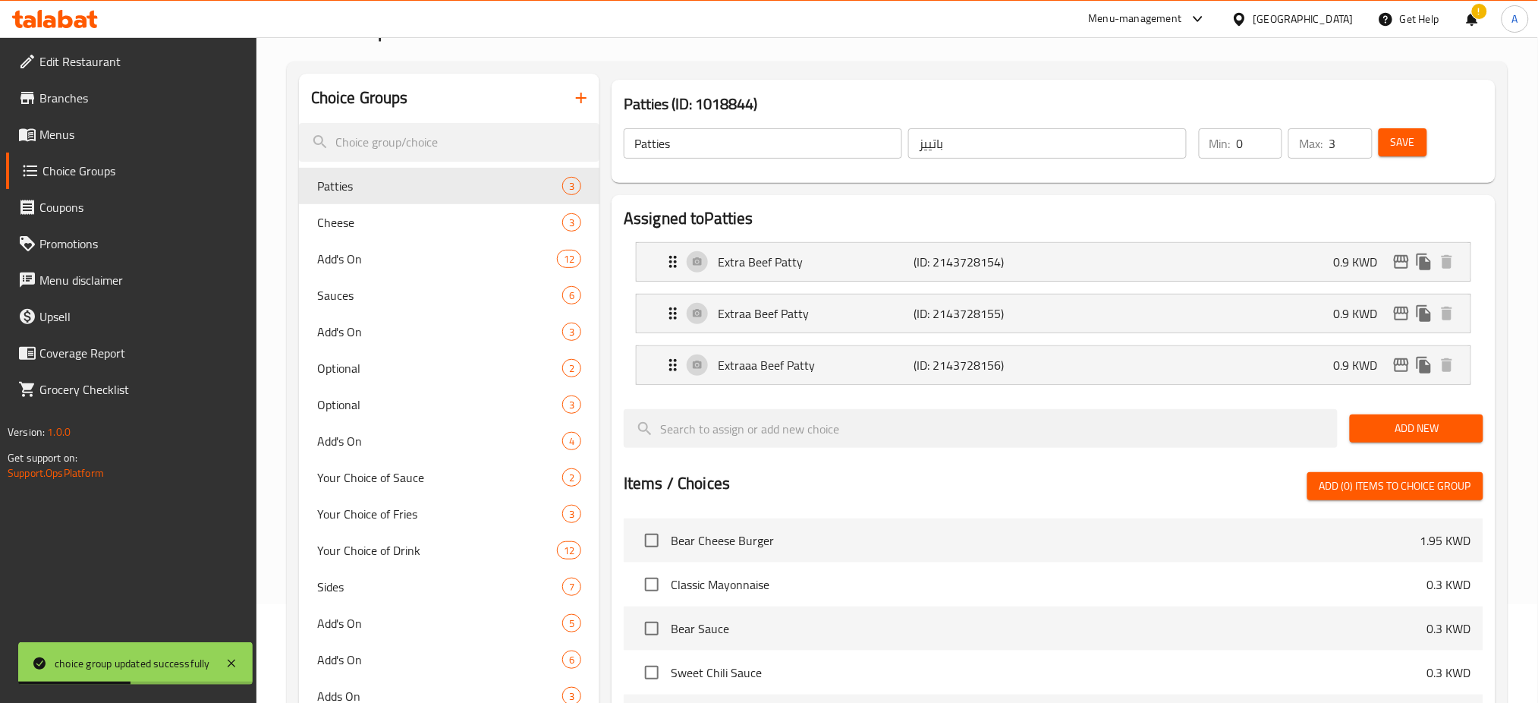
click at [59, 134] on span "Menus" at bounding box center [142, 134] width 206 height 18
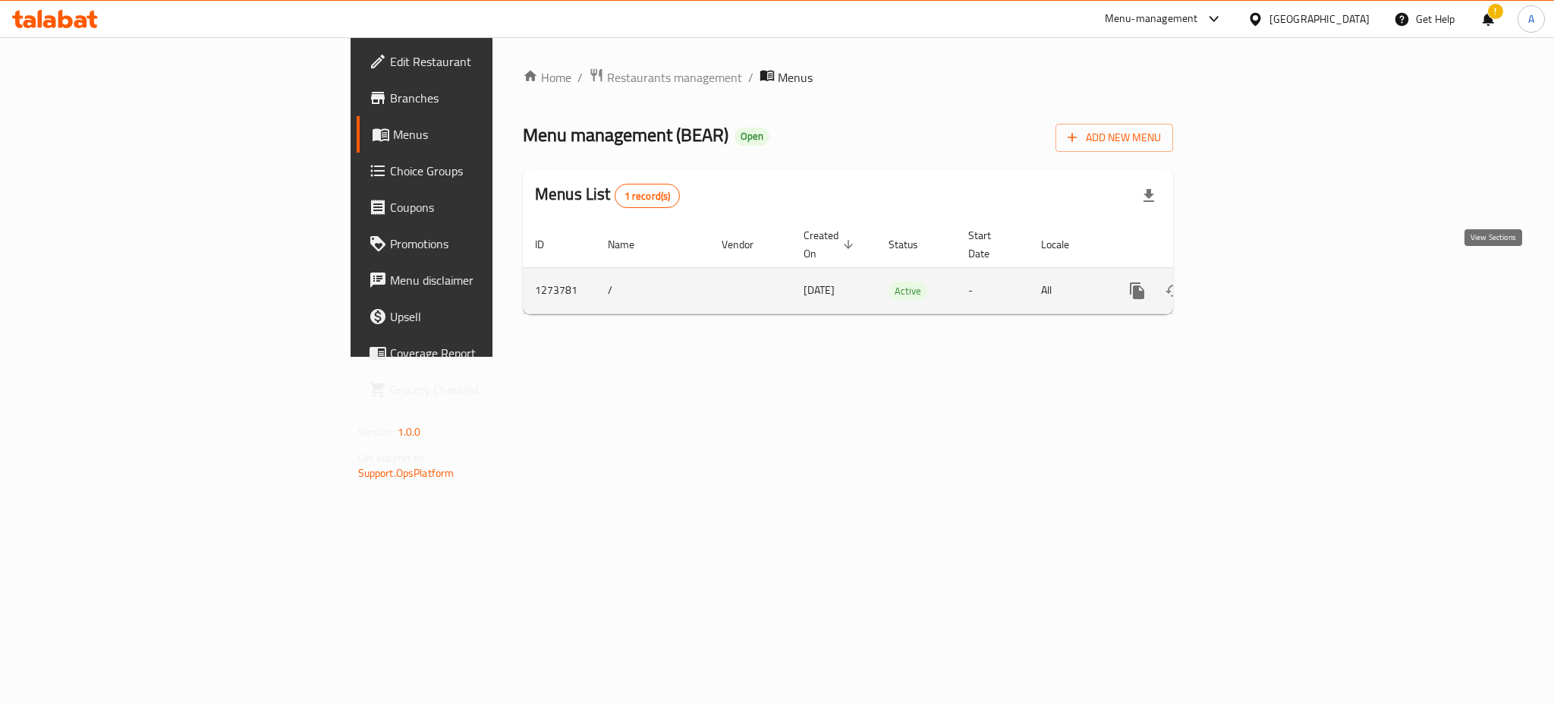
click at [1254, 284] on icon "enhanced table" at bounding box center [1247, 291] width 14 height 14
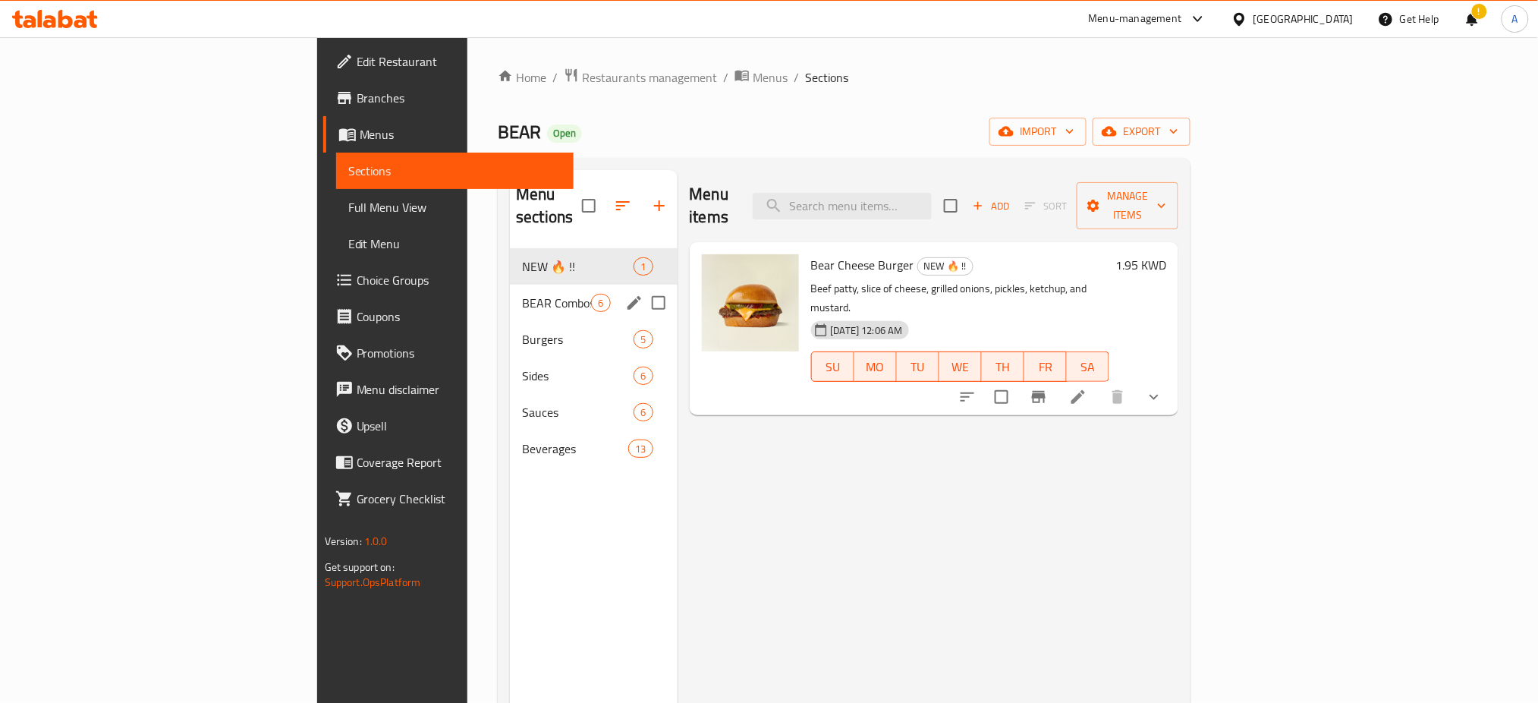
click at [510, 294] on div "BEAR Combos 6" at bounding box center [593, 303] width 167 height 36
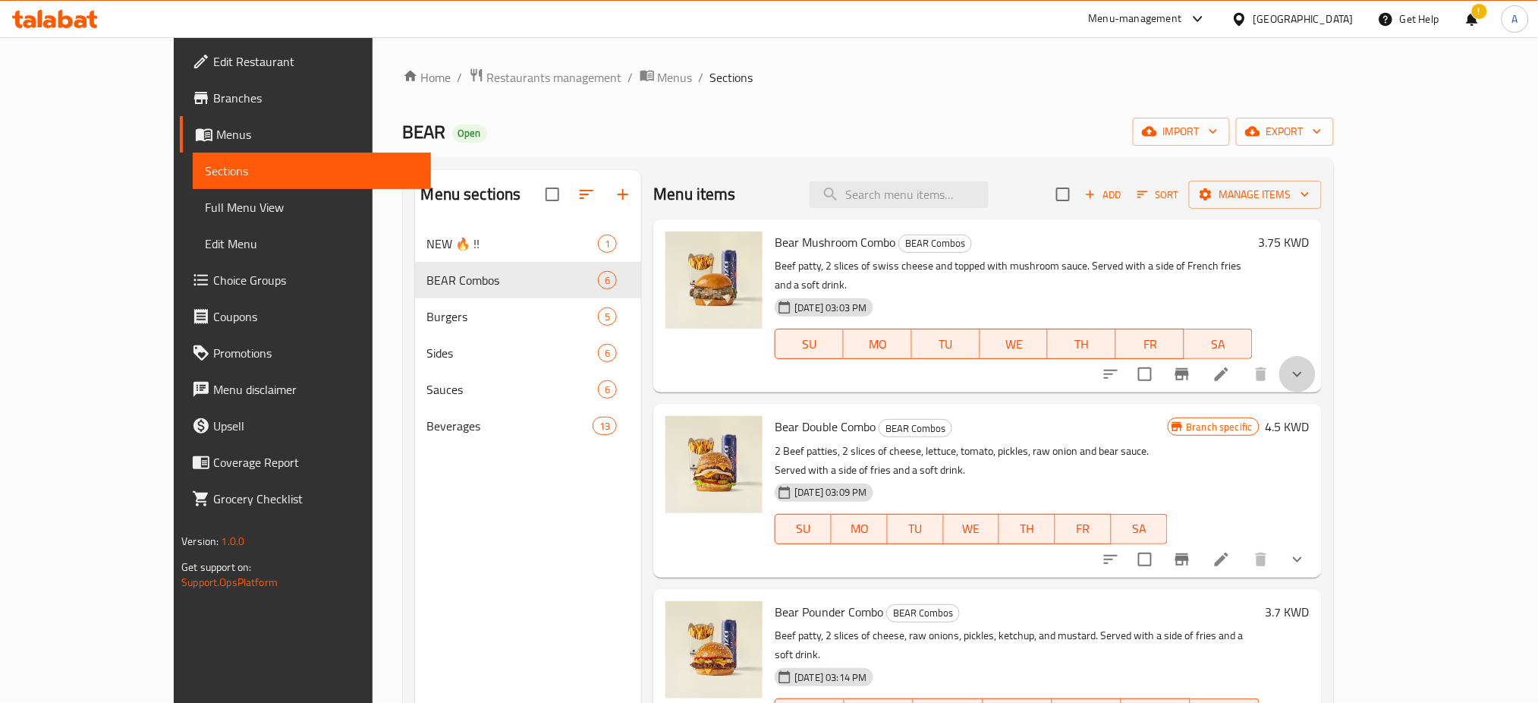
click at [1316, 367] on button "show more" at bounding box center [1297, 374] width 36 height 36
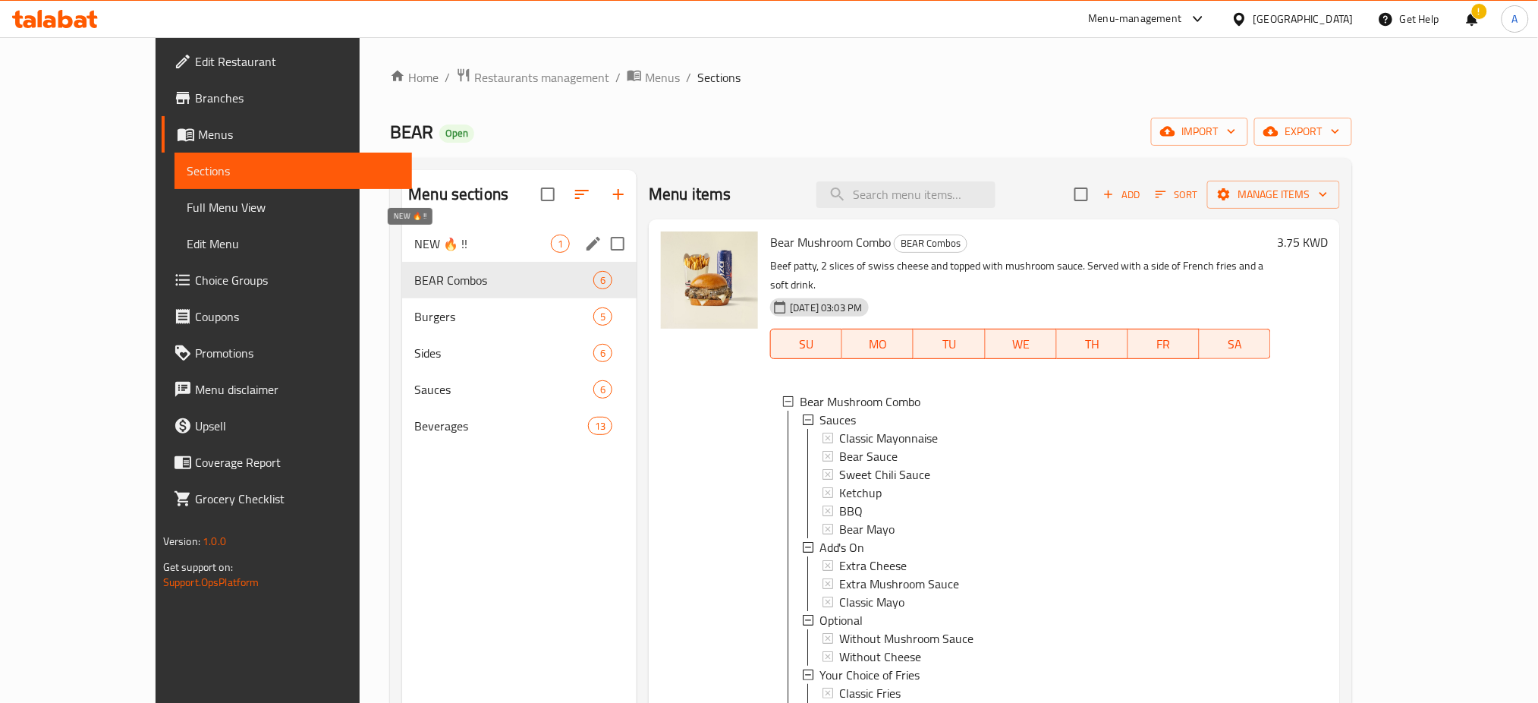
click at [414, 241] on span "NEW 🔥 !!" at bounding box center [482, 243] width 137 height 18
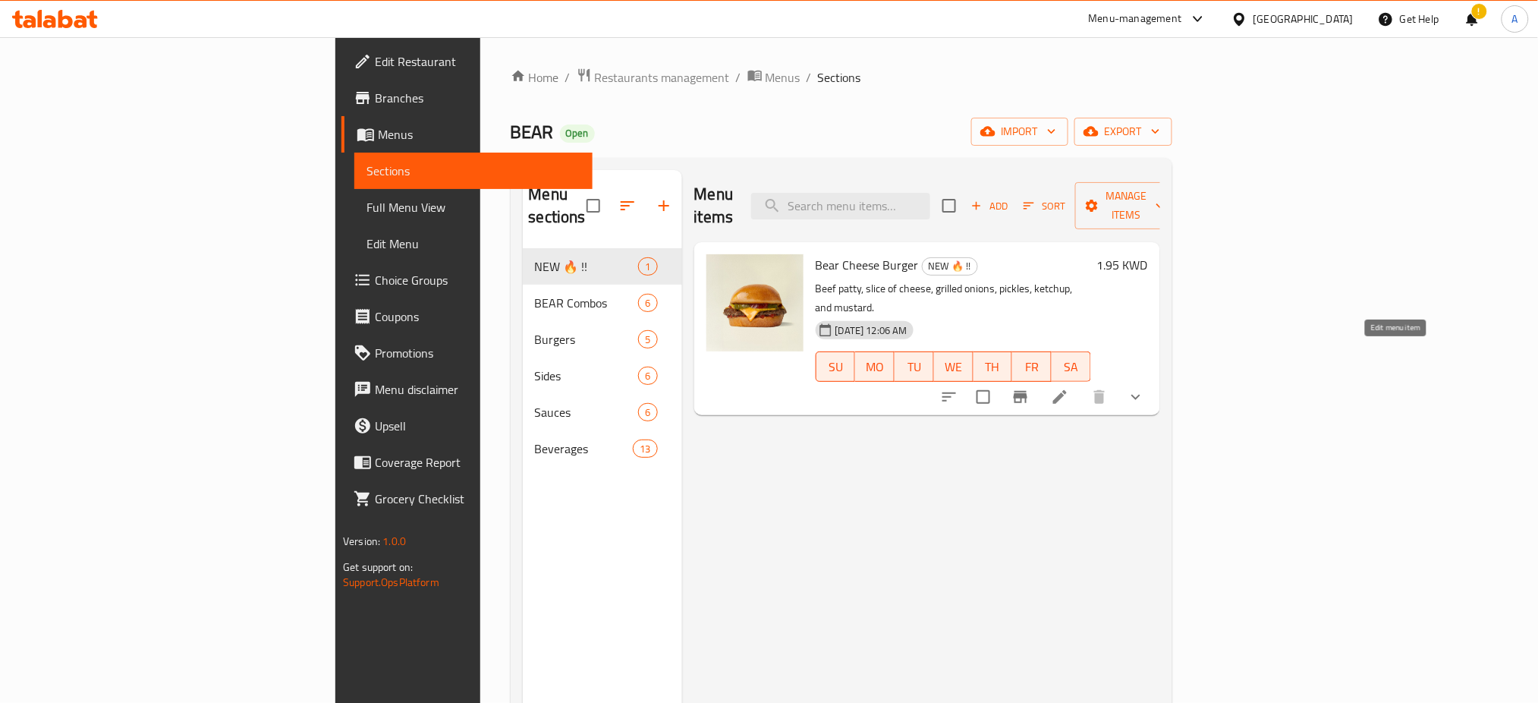
click at [1069, 388] on icon at bounding box center [1060, 397] width 18 height 18
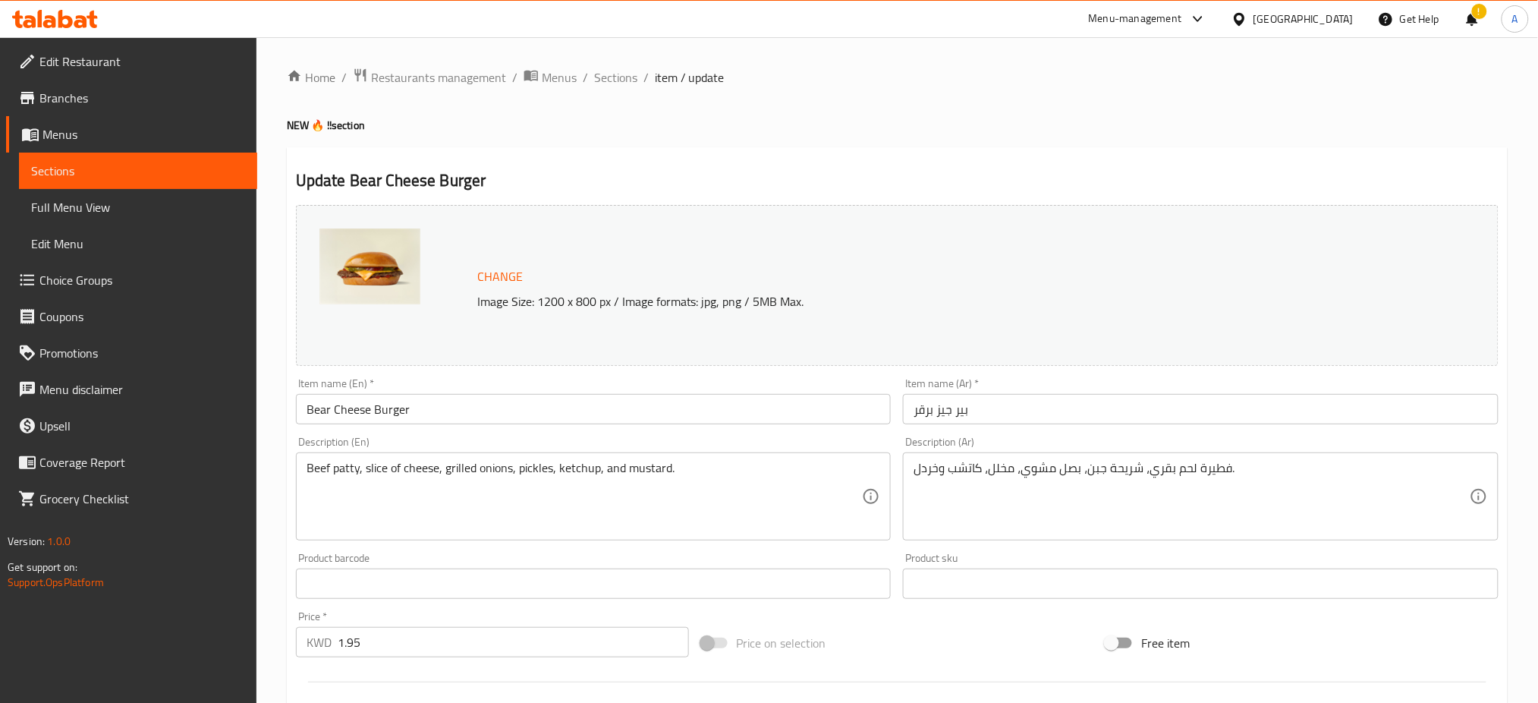
scroll to position [727, 0]
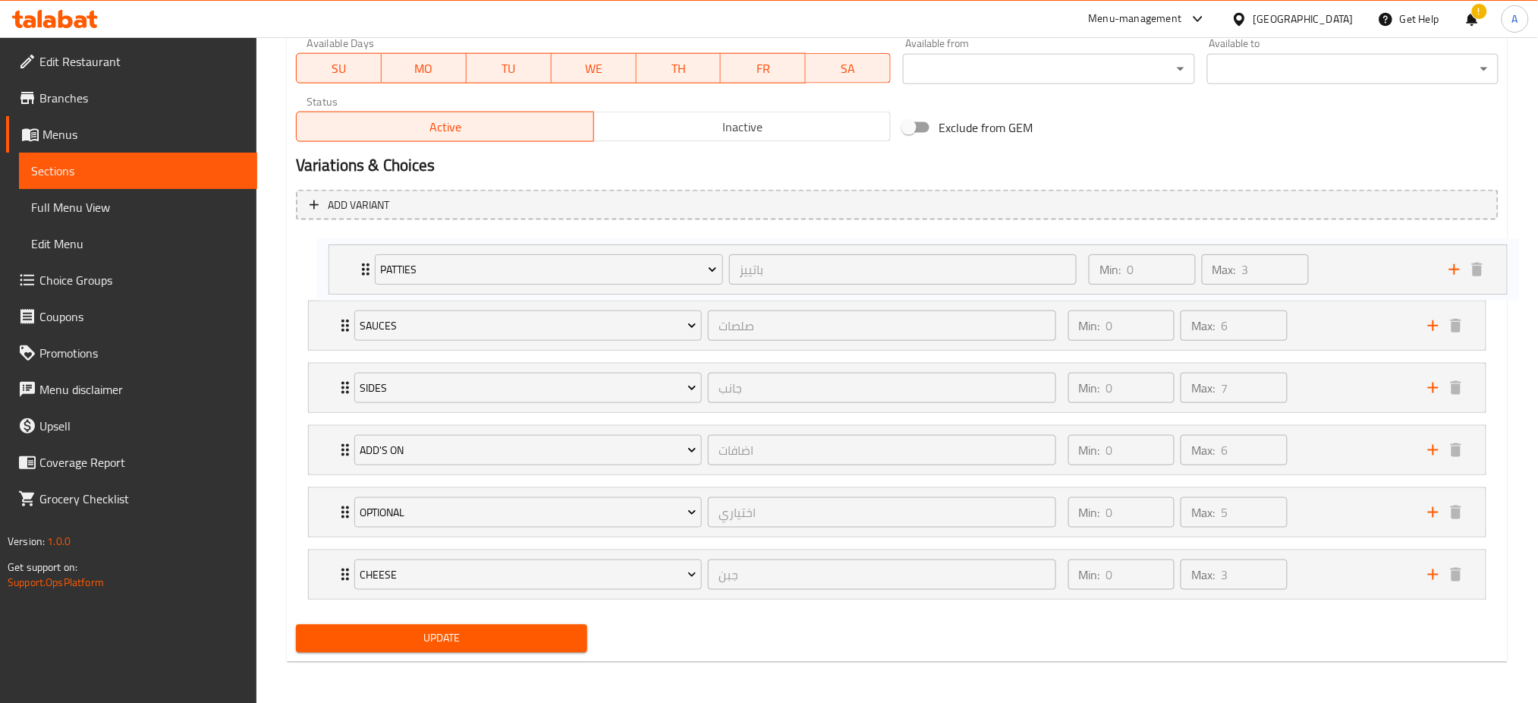
drag, startPoint x: 326, startPoint y: 514, endPoint x: 345, endPoint y: 253, distance: 261.0
click at [345, 253] on div "Sauces صلصات ​ Min: 0 ​ Max: 6 ​ Classic Mayonnaise (ID: 1192624029) 0.3 KWD Na…" at bounding box center [897, 418] width 1203 height 373
drag, startPoint x: 325, startPoint y: 562, endPoint x: 341, endPoint y: 299, distance: 263.1
click at [341, 299] on div "[PERSON_NAME] ​ Min: 0 ​ Max: 3 ​ Extra Beef Patty (ID: 2143728154) 0.9 KWD Nam…" at bounding box center [897, 418] width 1203 height 373
click at [433, 640] on span "Update" at bounding box center [441, 637] width 267 height 19
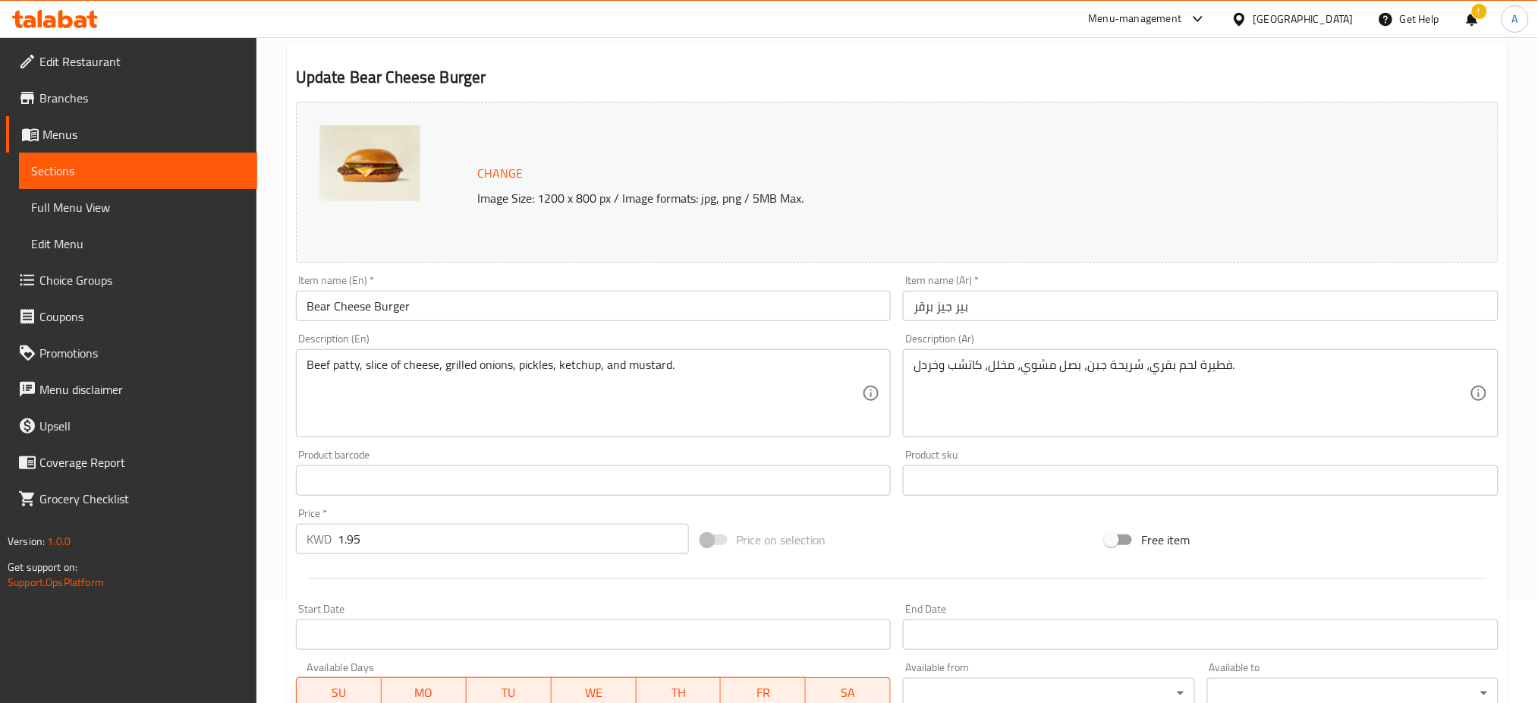
scroll to position [0, 0]
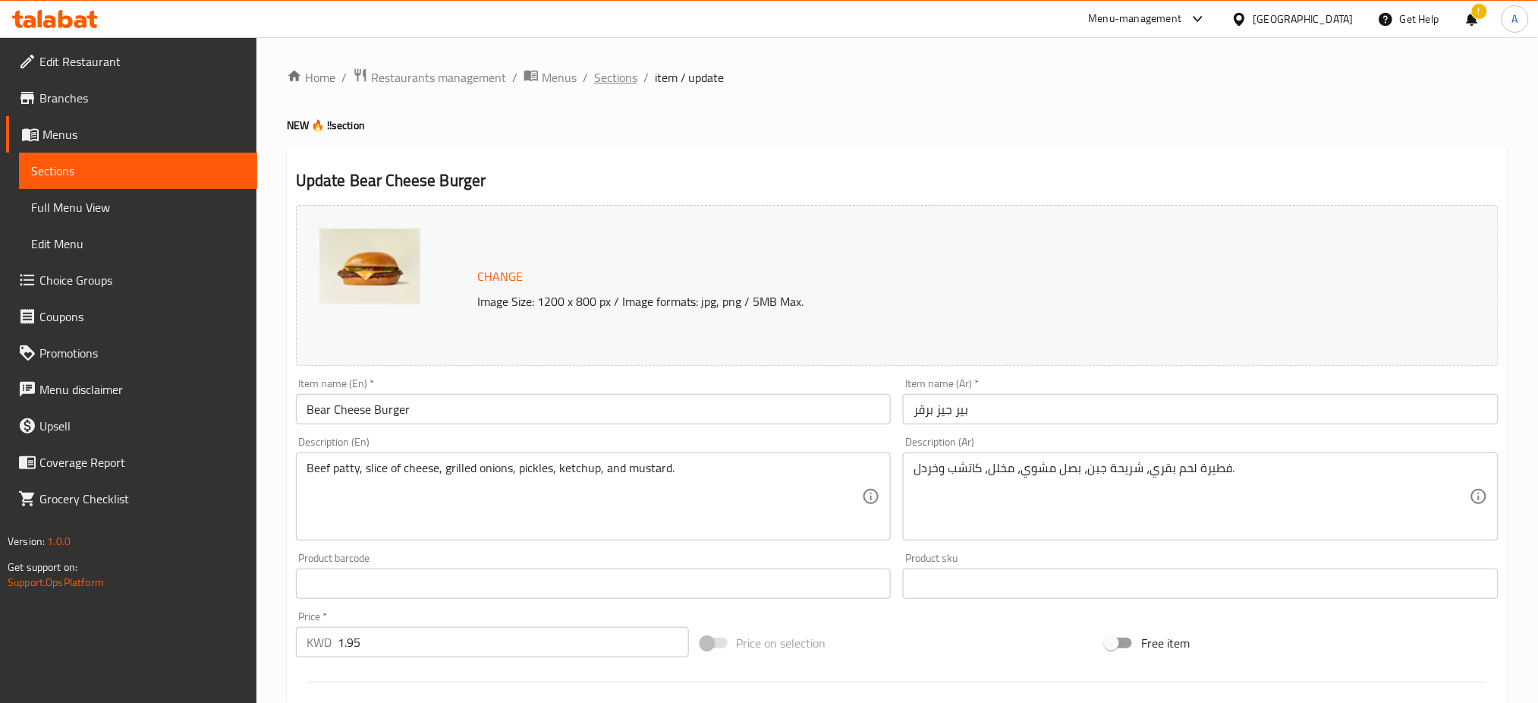
click at [623, 78] on span "Sections" at bounding box center [615, 77] width 43 height 18
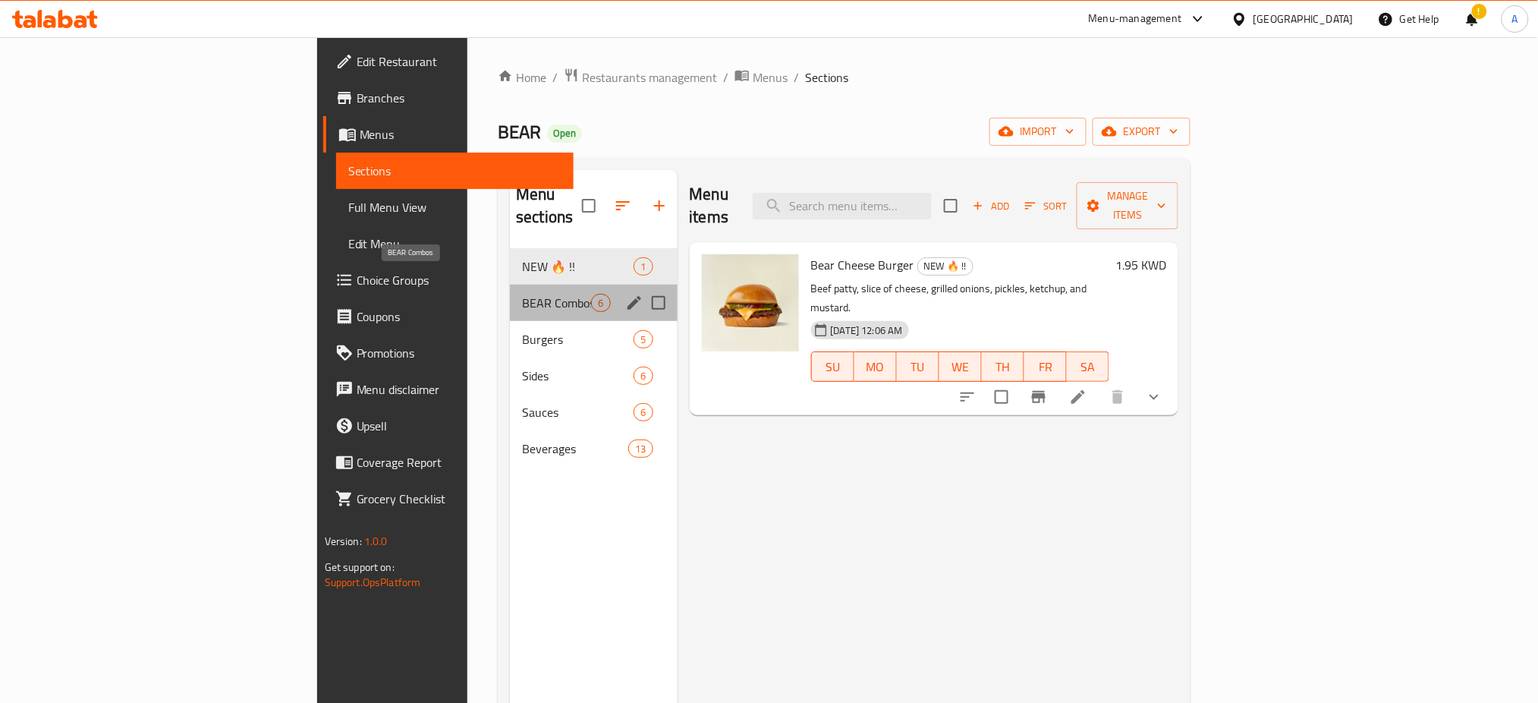
click at [522, 294] on span "BEAR Combos" at bounding box center [556, 303] width 69 height 18
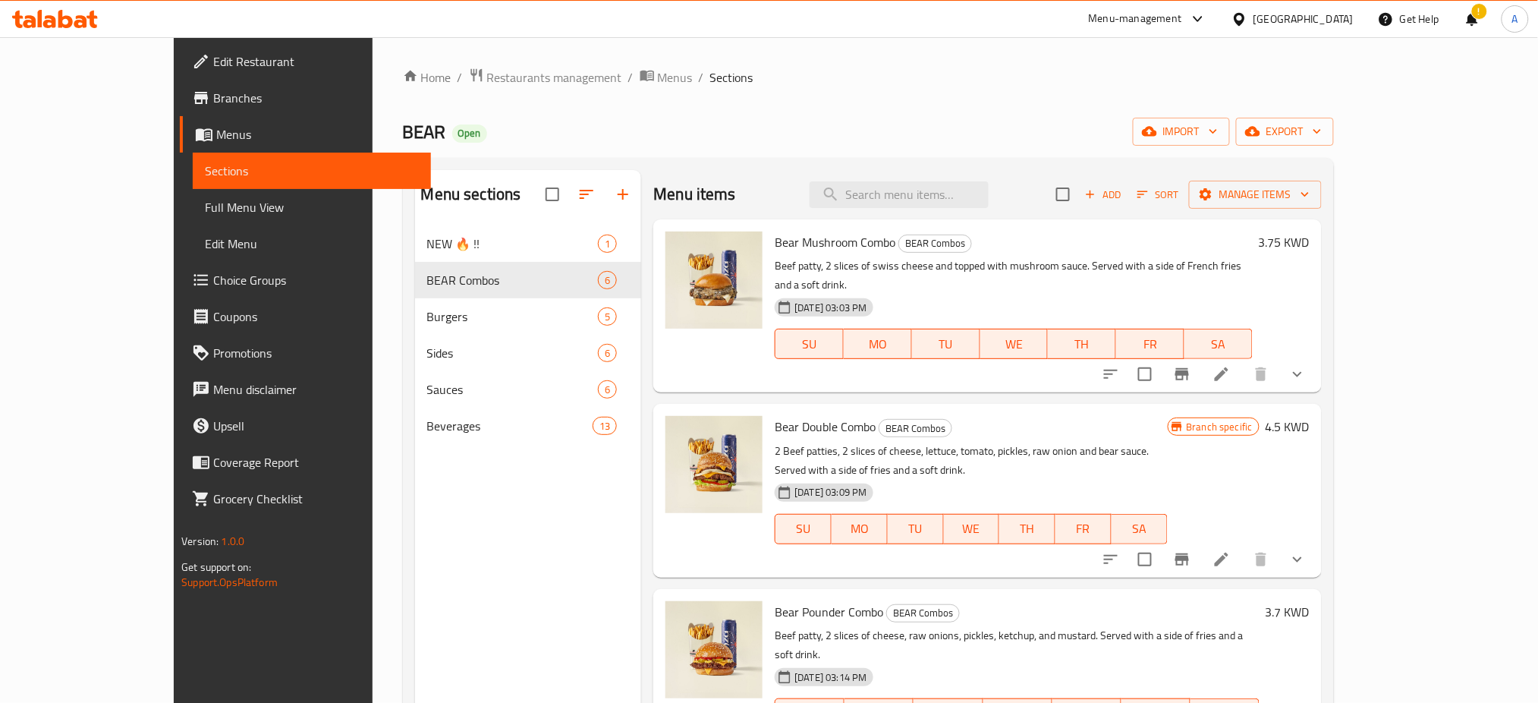
click at [1243, 366] on li at bounding box center [1222, 373] width 42 height 27
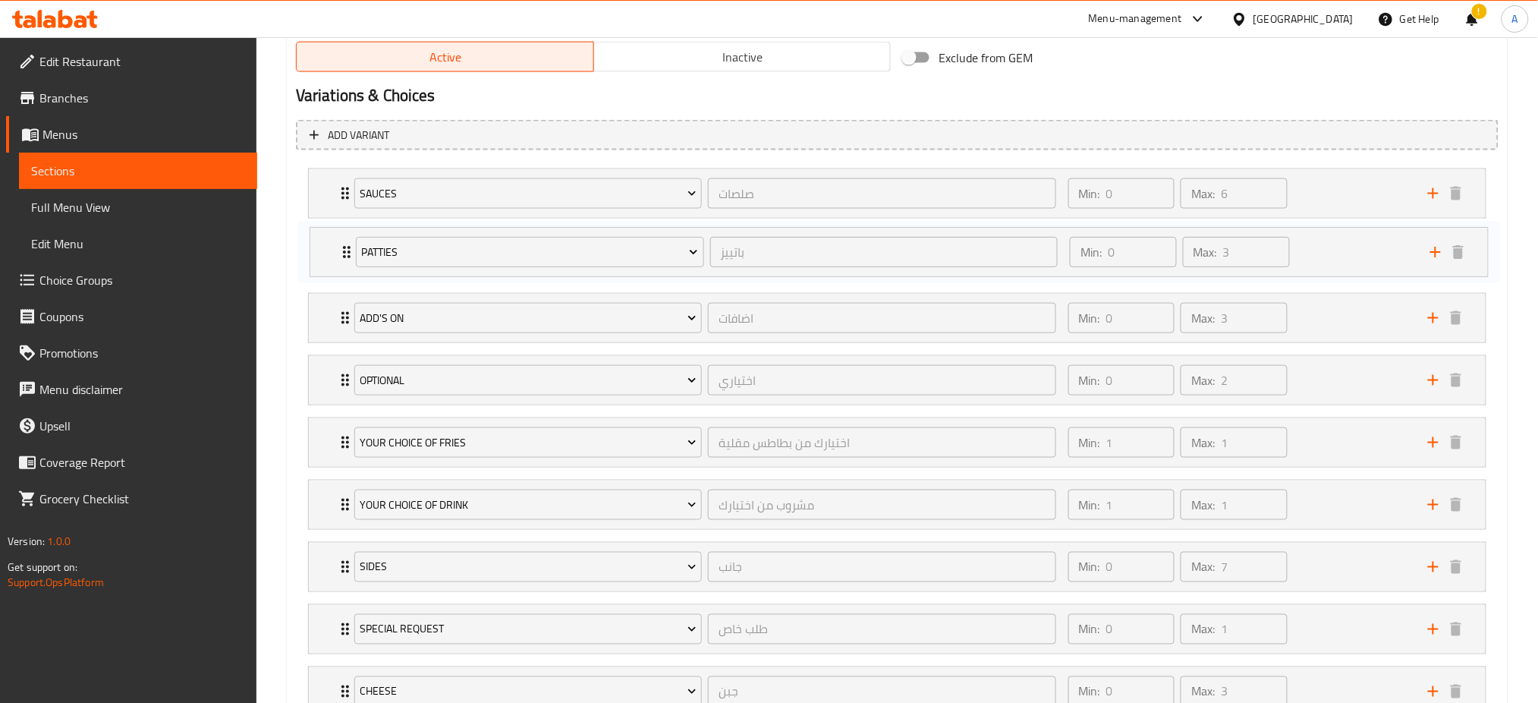
scroll to position [794, 0]
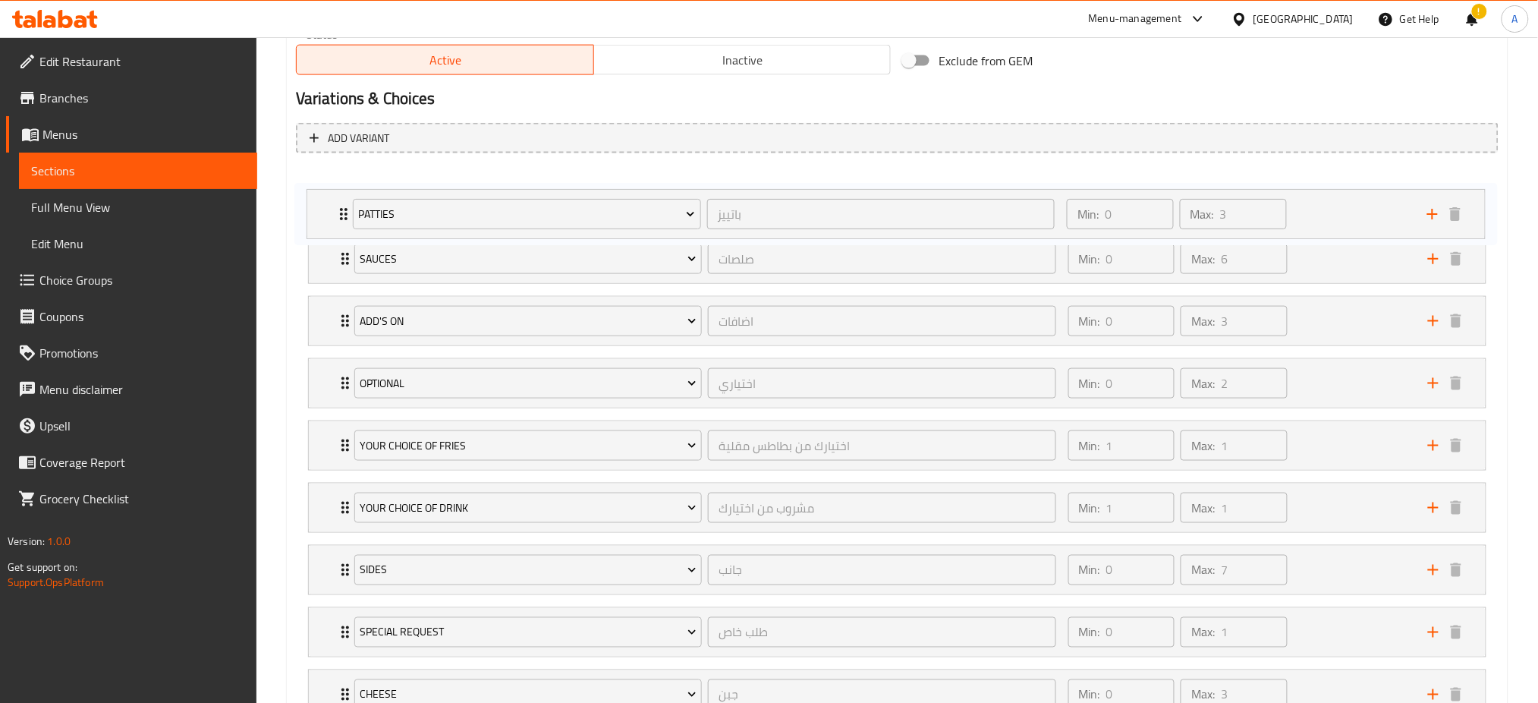
drag, startPoint x: 324, startPoint y: 509, endPoint x: 322, endPoint y: 196, distance: 313.4
click at [322, 196] on div "Sauces صلصات ​ Min: 0 ​ Max: 6 ​ Classic Mayonnaise (ID: 1192624029) 0.3 KWD Na…" at bounding box center [897, 445] width 1203 height 560
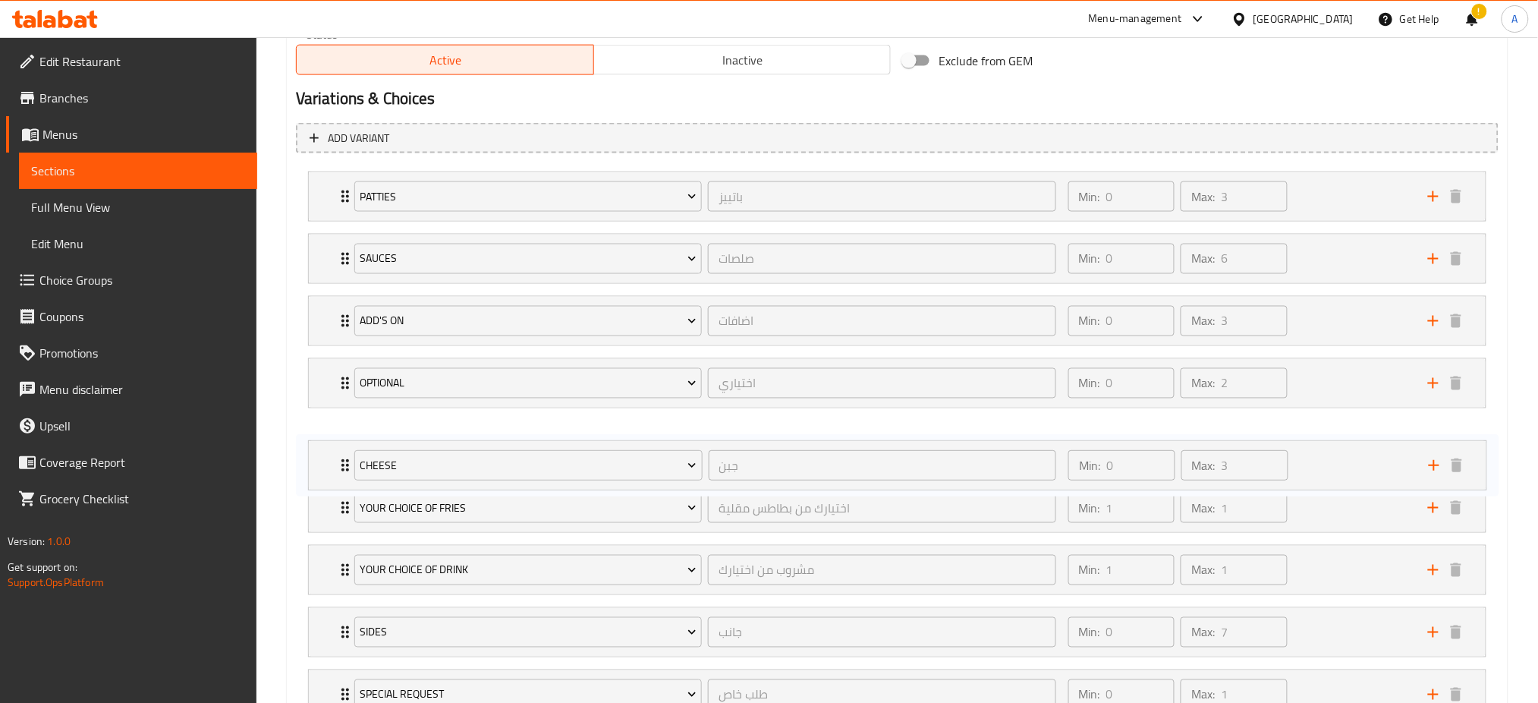
scroll to position [796, 0]
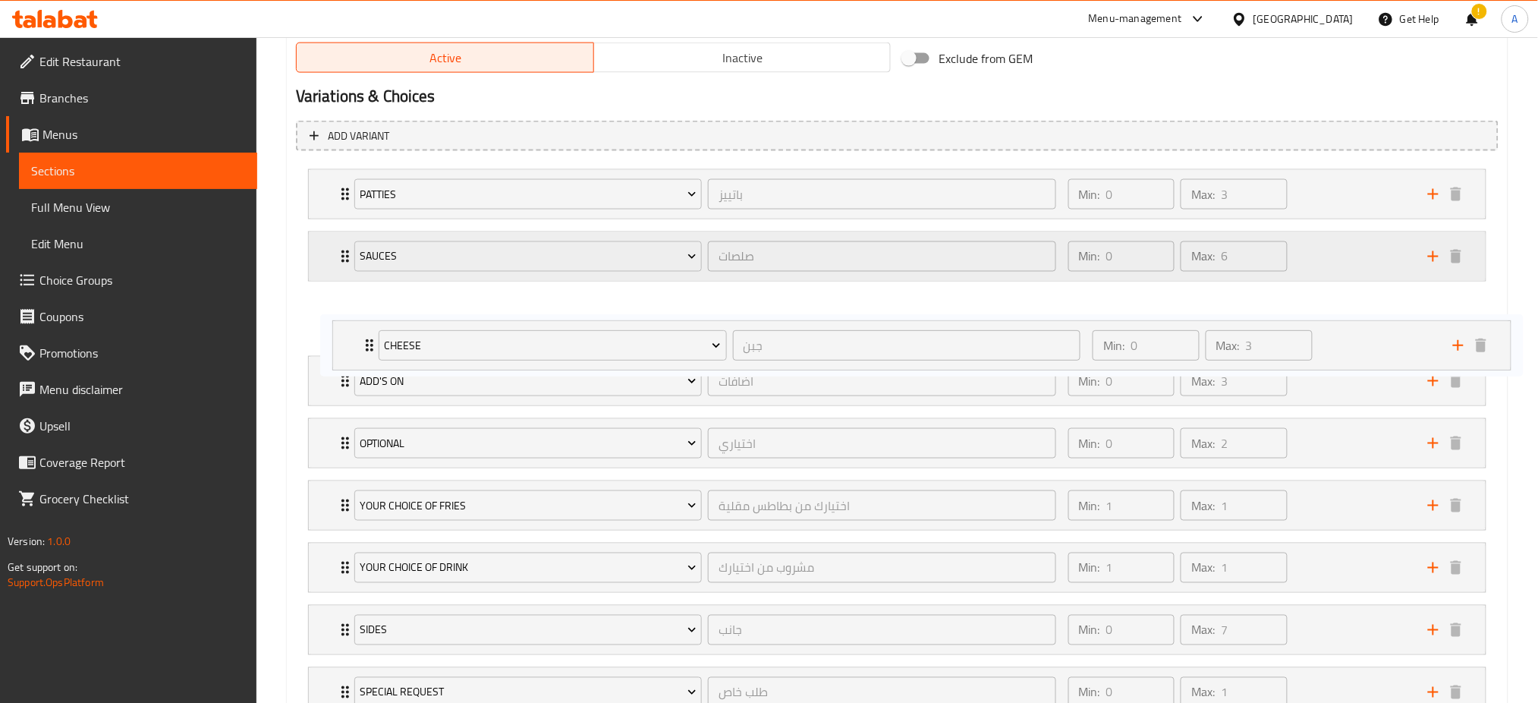
drag, startPoint x: 311, startPoint y: 674, endPoint x: 345, endPoint y: 242, distance: 433.1
click at [345, 242] on div "[PERSON_NAME] ​ Min: 0 ​ Max: 3 ​ Extra Beef Patty (ID: 2143728154) 0.9 KWD Nam…" at bounding box center [897, 443] width 1203 height 560
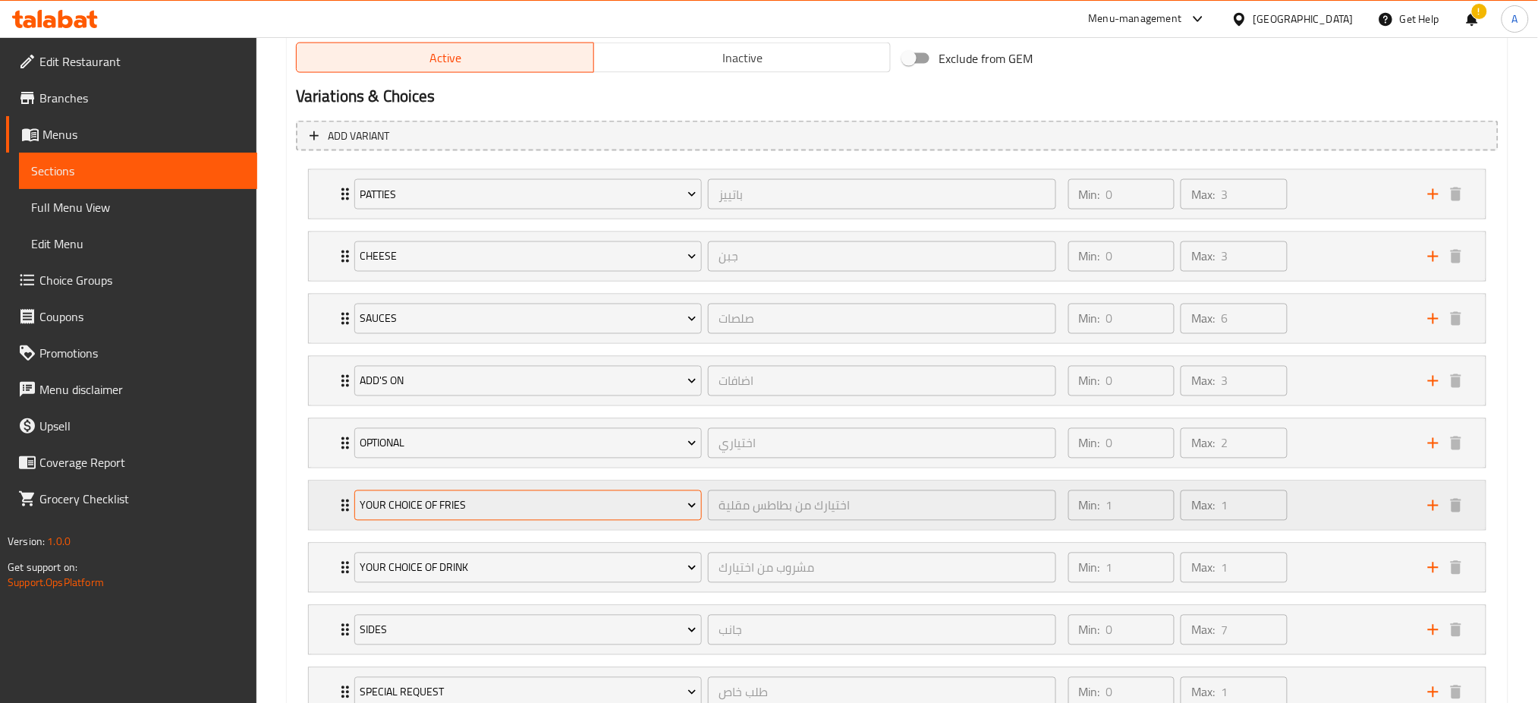
scroll to position [914, 0]
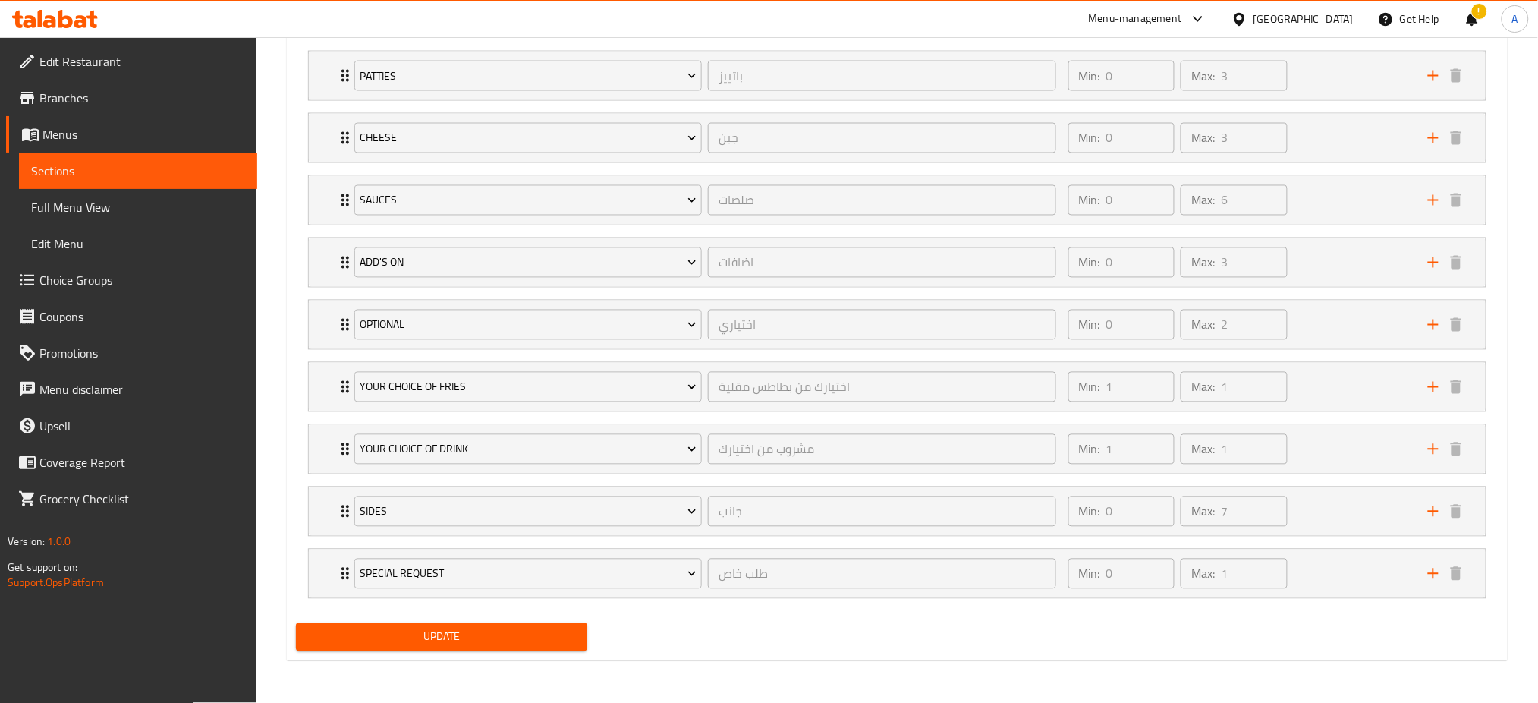
click at [470, 642] on span "Update" at bounding box center [441, 637] width 267 height 19
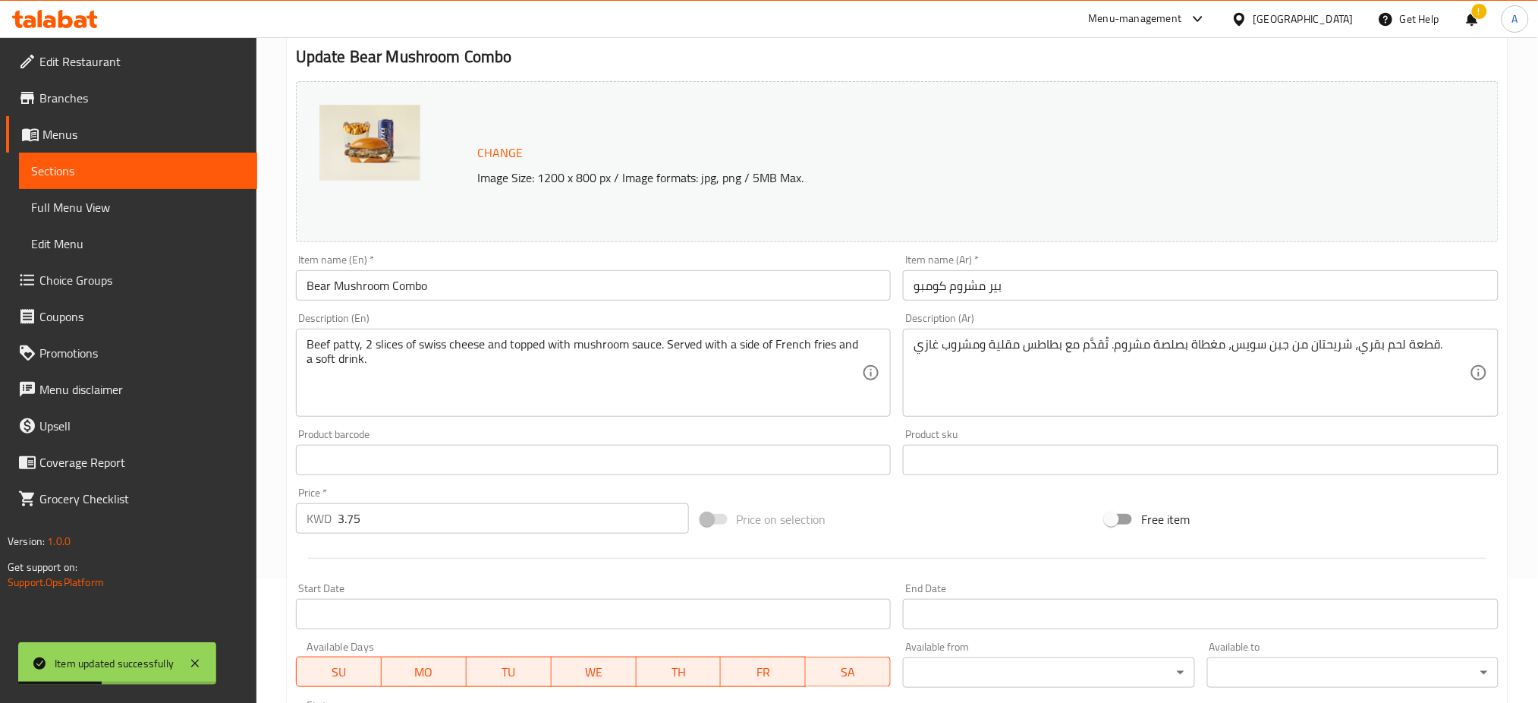
scroll to position [0, 0]
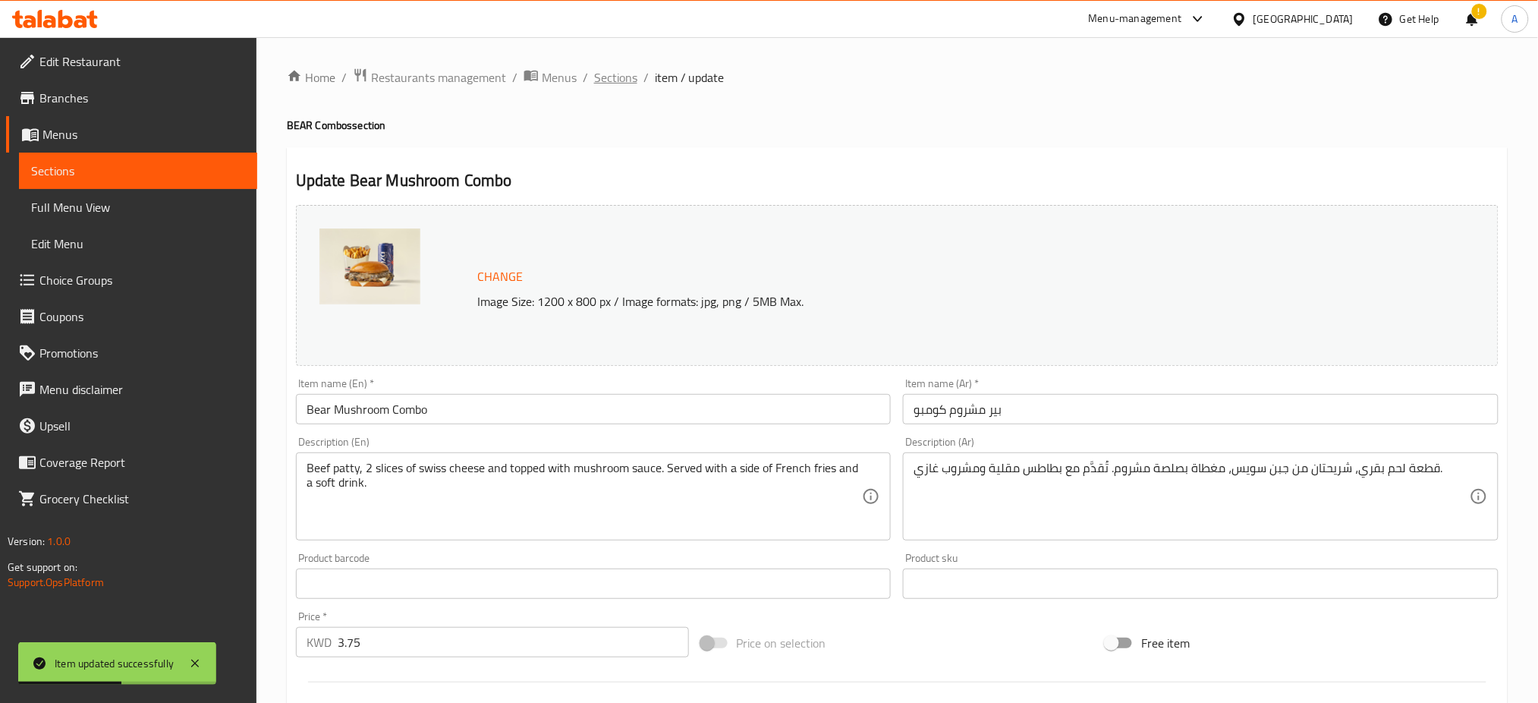
click at [616, 71] on span "Sections" at bounding box center [615, 77] width 43 height 18
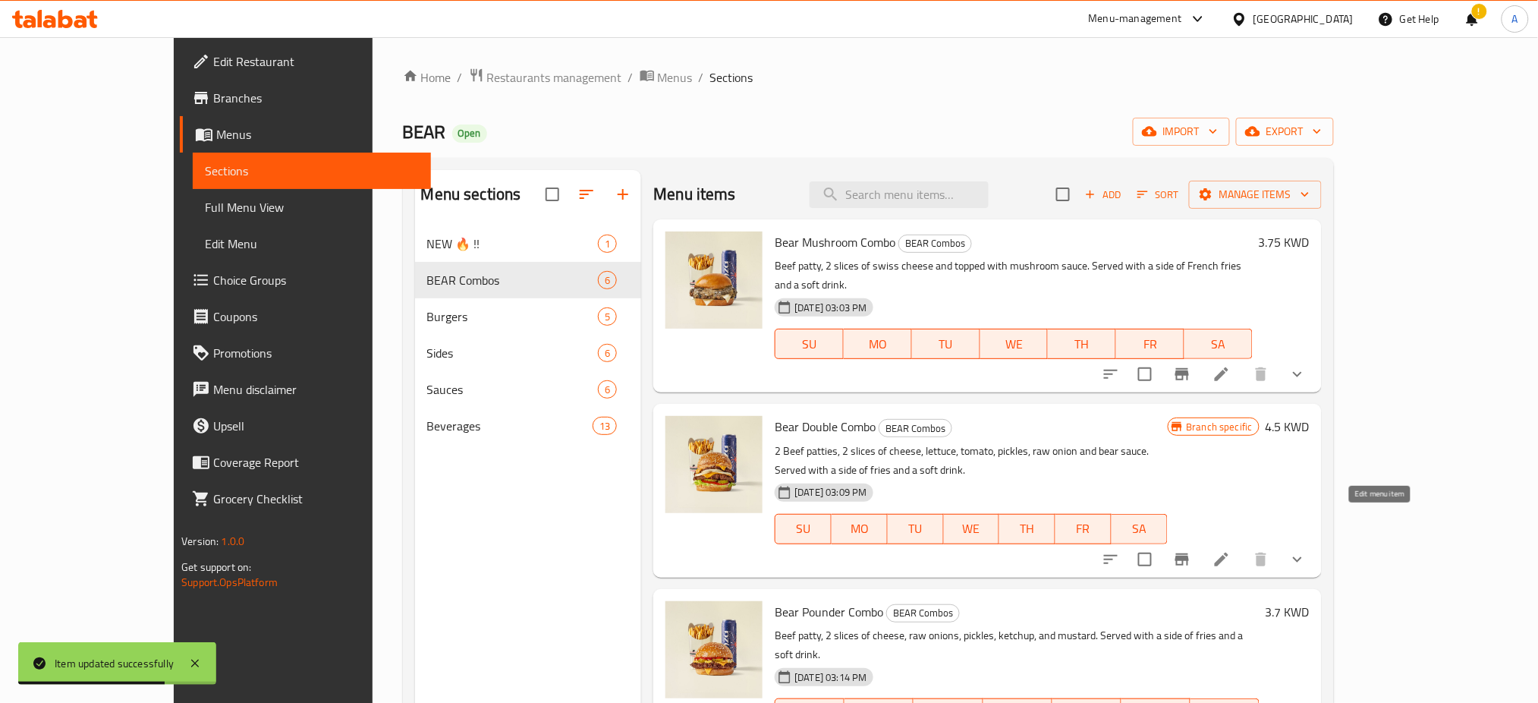
click at [1231, 550] on icon at bounding box center [1222, 559] width 18 height 18
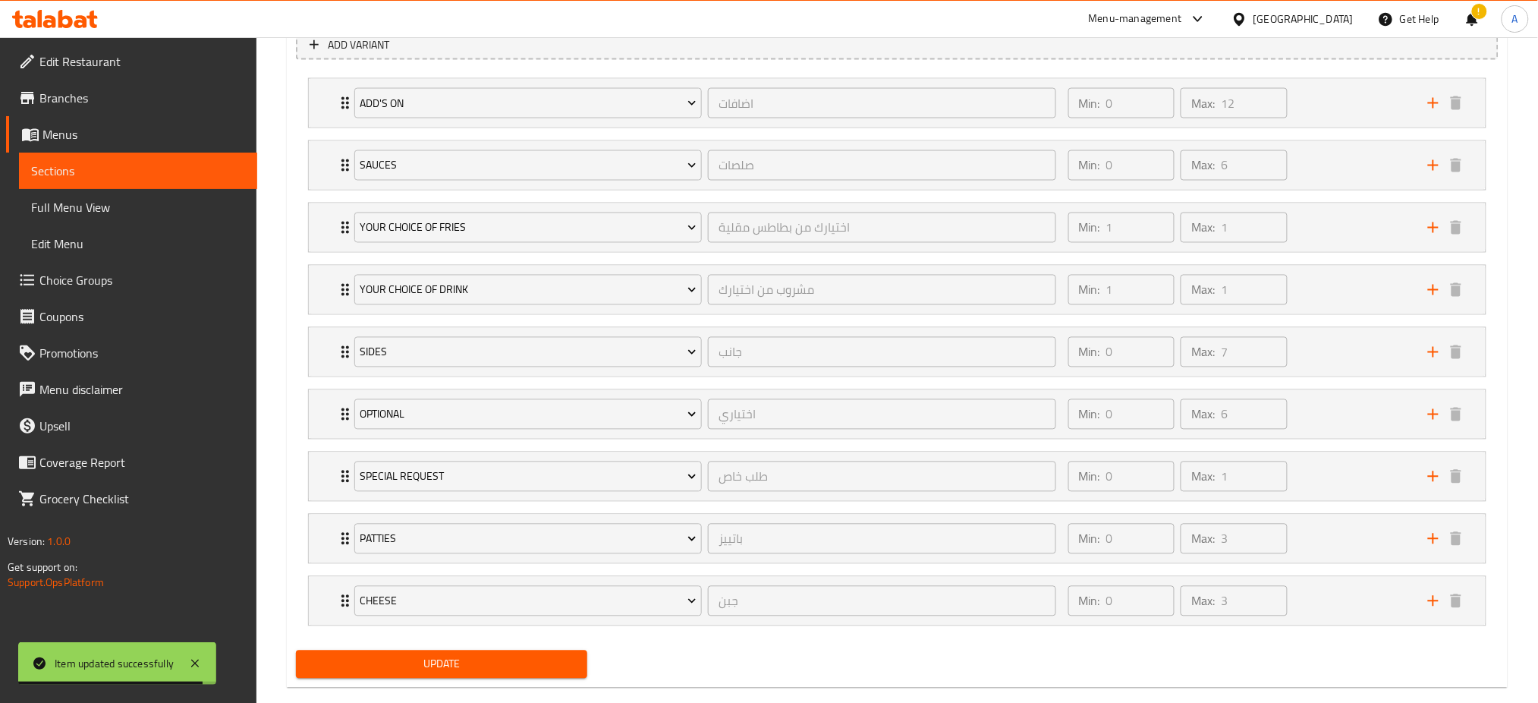
scroll to position [914, 0]
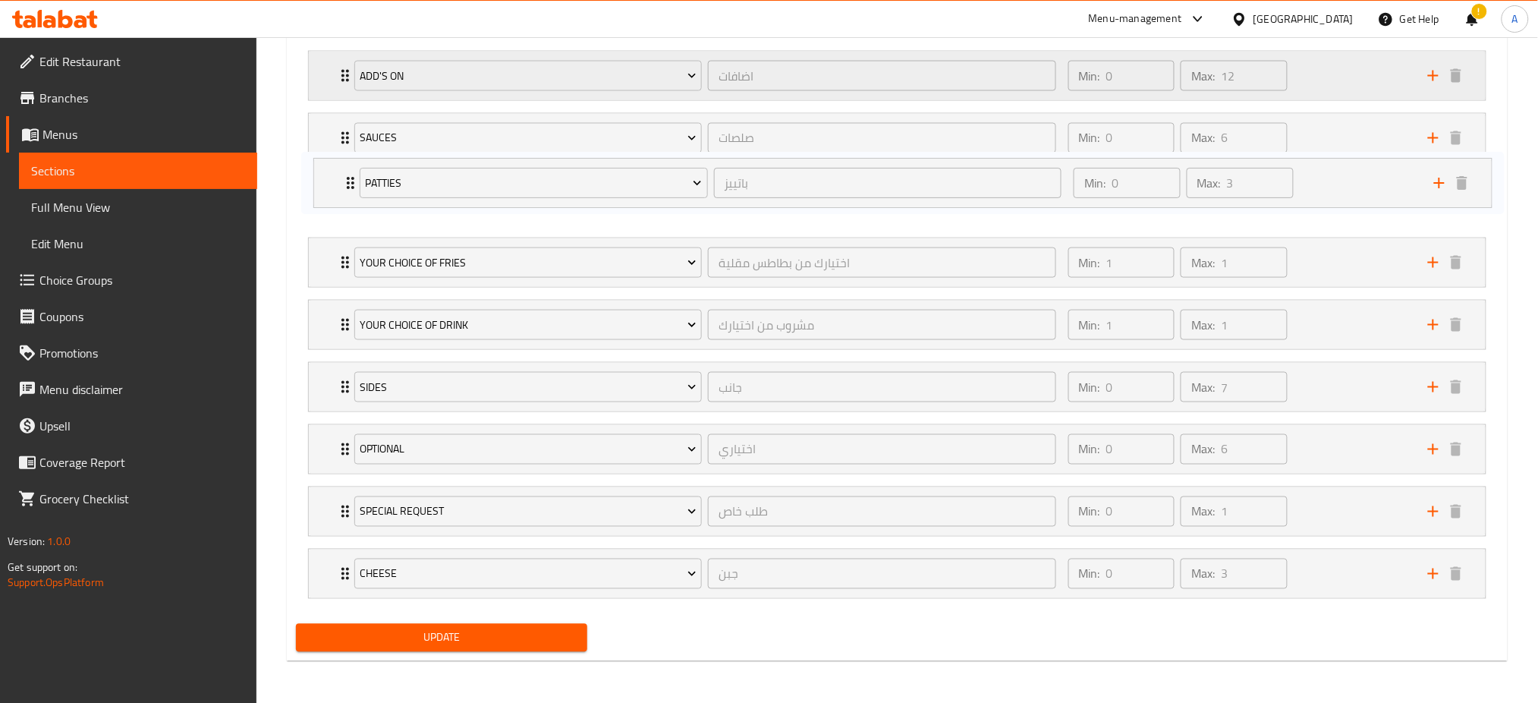
drag, startPoint x: 319, startPoint y: 506, endPoint x: 344, endPoint y: 66, distance: 440.8
click at [344, 66] on div "Add's On اضافات ​ Min: 0 ​ Max: 12 ​ Extra Onions (ID: 1109220950) 0.1 KWD Name…" at bounding box center [897, 325] width 1203 height 560
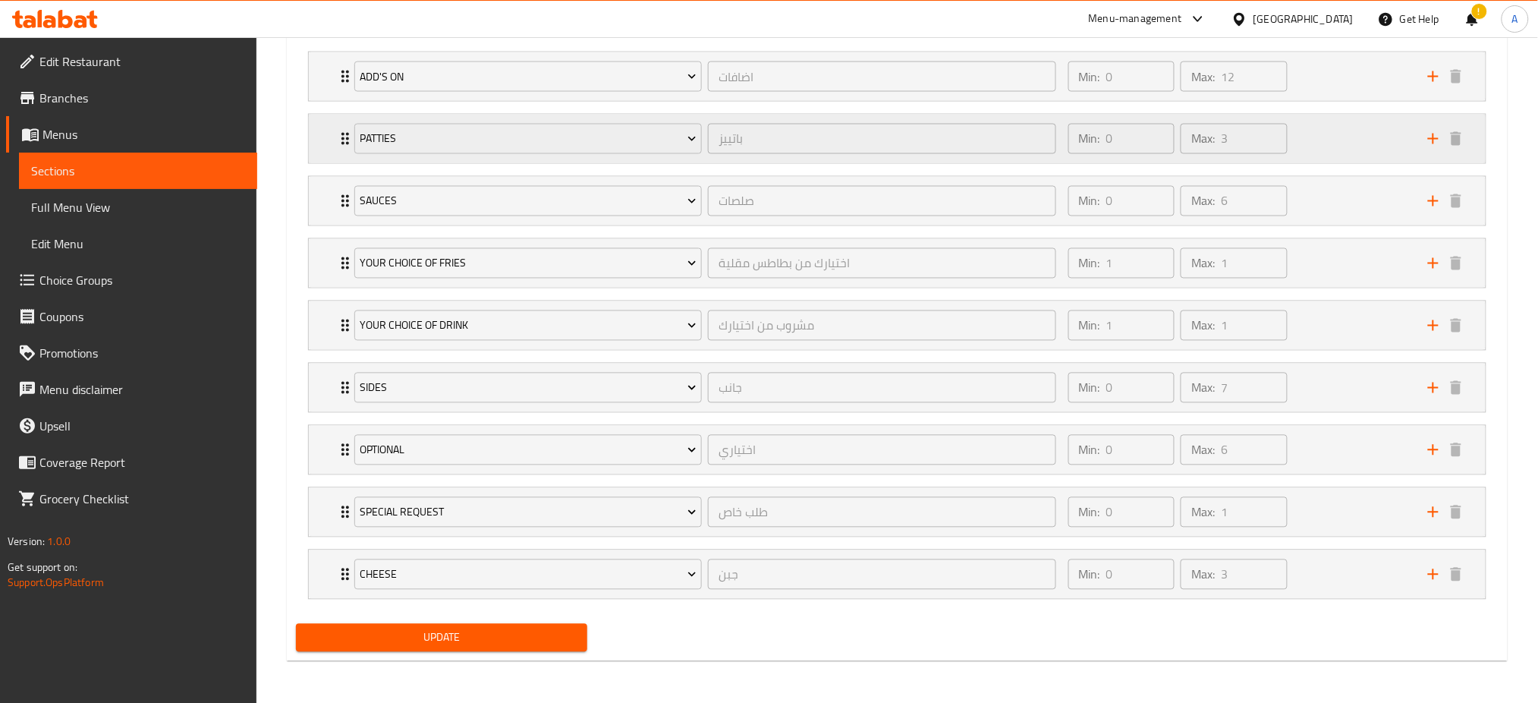
click at [323, 101] on div "[PERSON_NAME] ​ Min: 0 ​ Max: 3 ​" at bounding box center [897, 76] width 1177 height 49
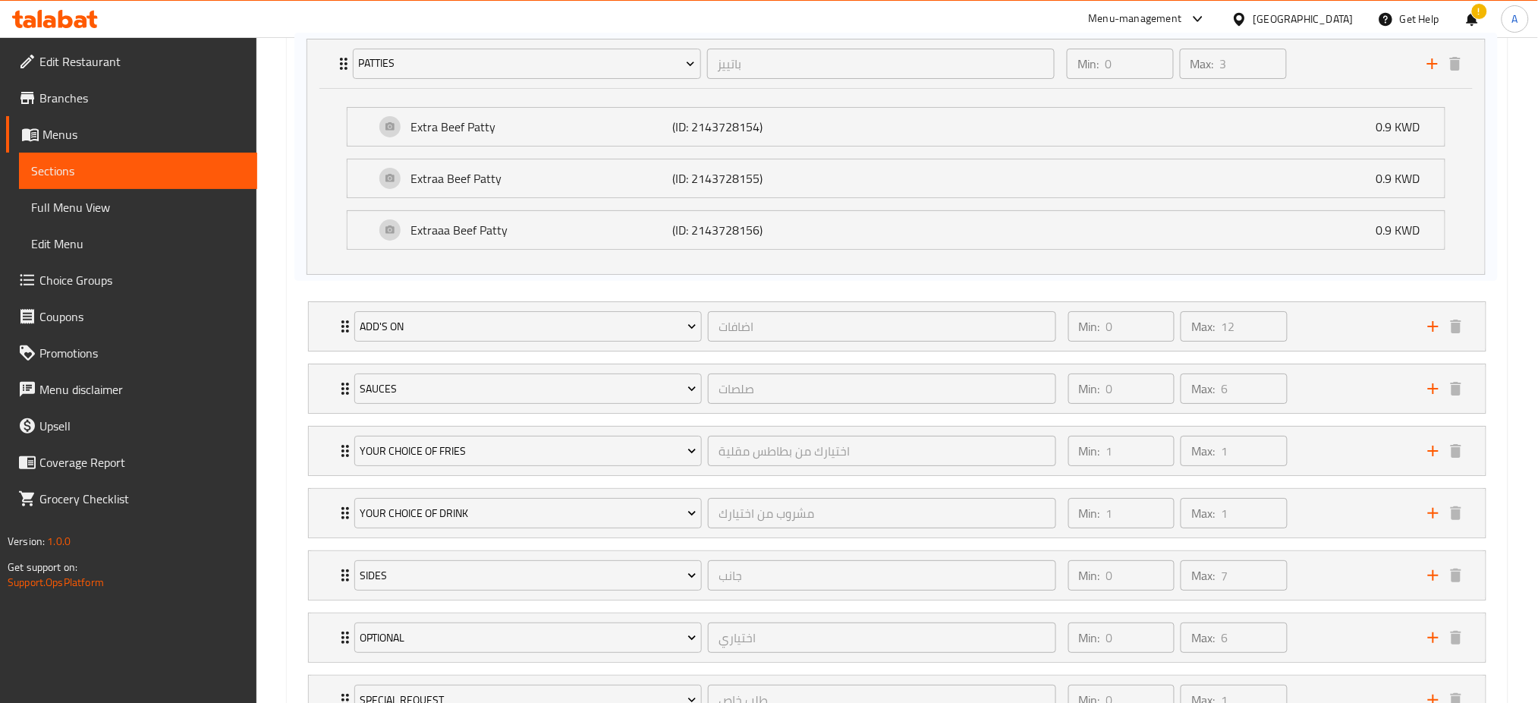
scroll to position [908, 0]
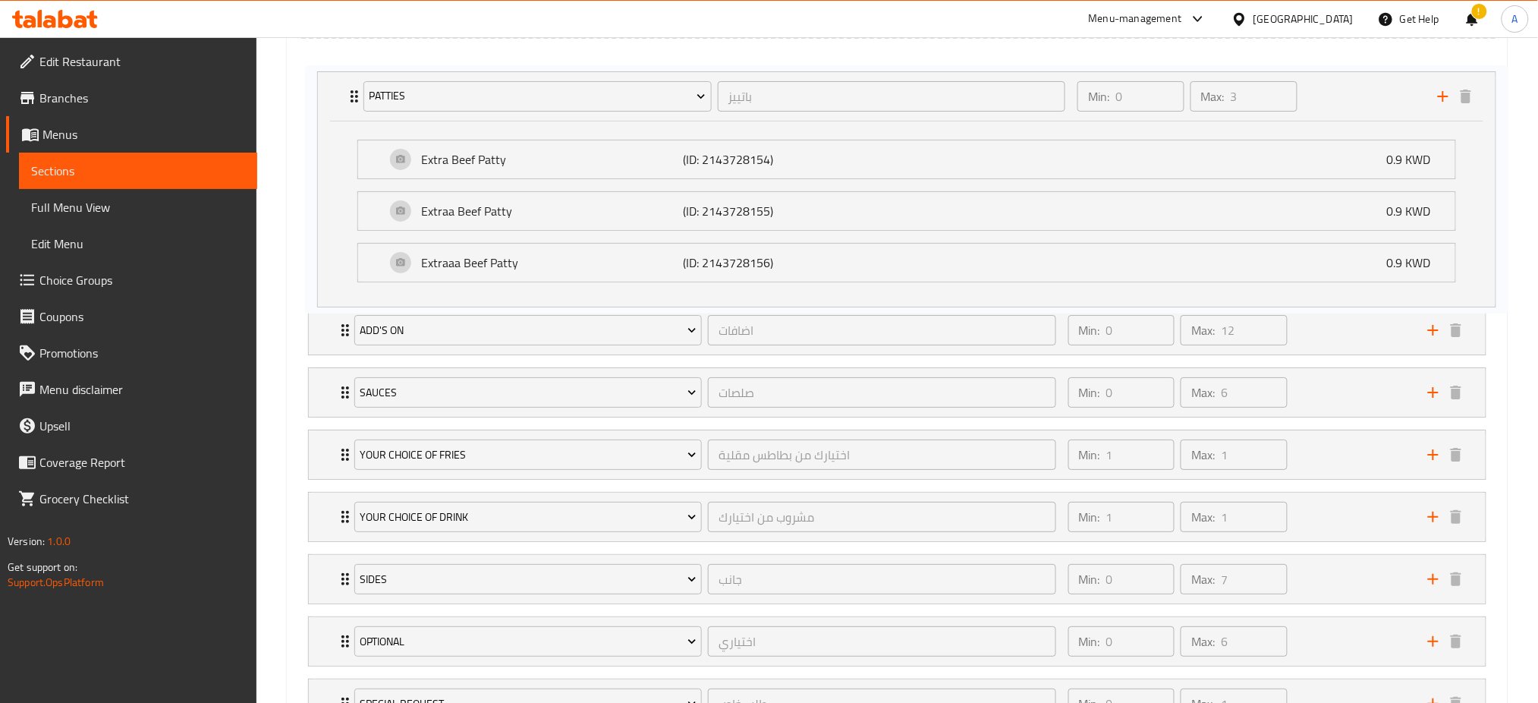
drag, startPoint x: 323, startPoint y: 124, endPoint x: 332, endPoint y: 71, distance: 54.6
click at [332, 71] on div "Add's On اضافات ​ Min: 0 ​ Max: 12 ​ Extra Onions (ID: 1109220950) 0.1 KWD Name…" at bounding box center [897, 424] width 1203 height 747
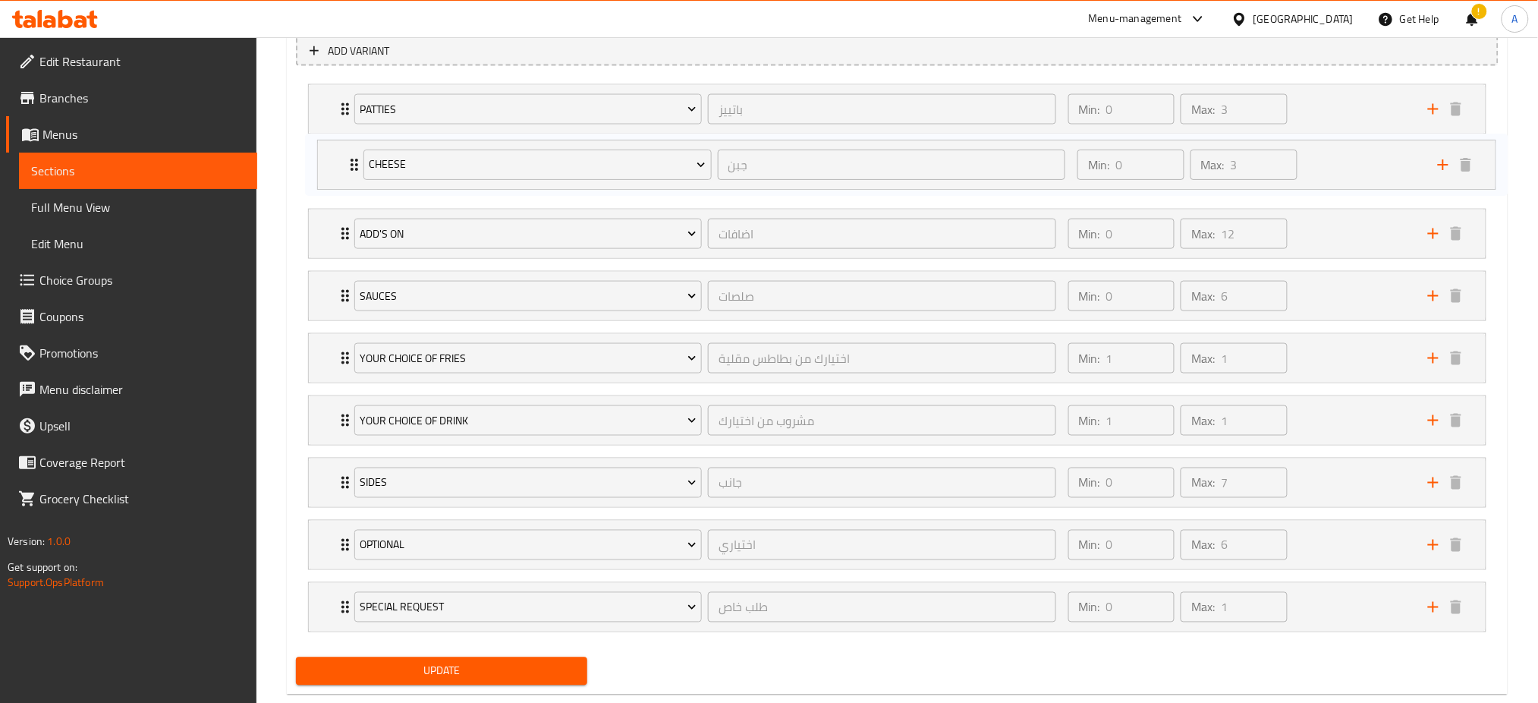
scroll to position [869, 0]
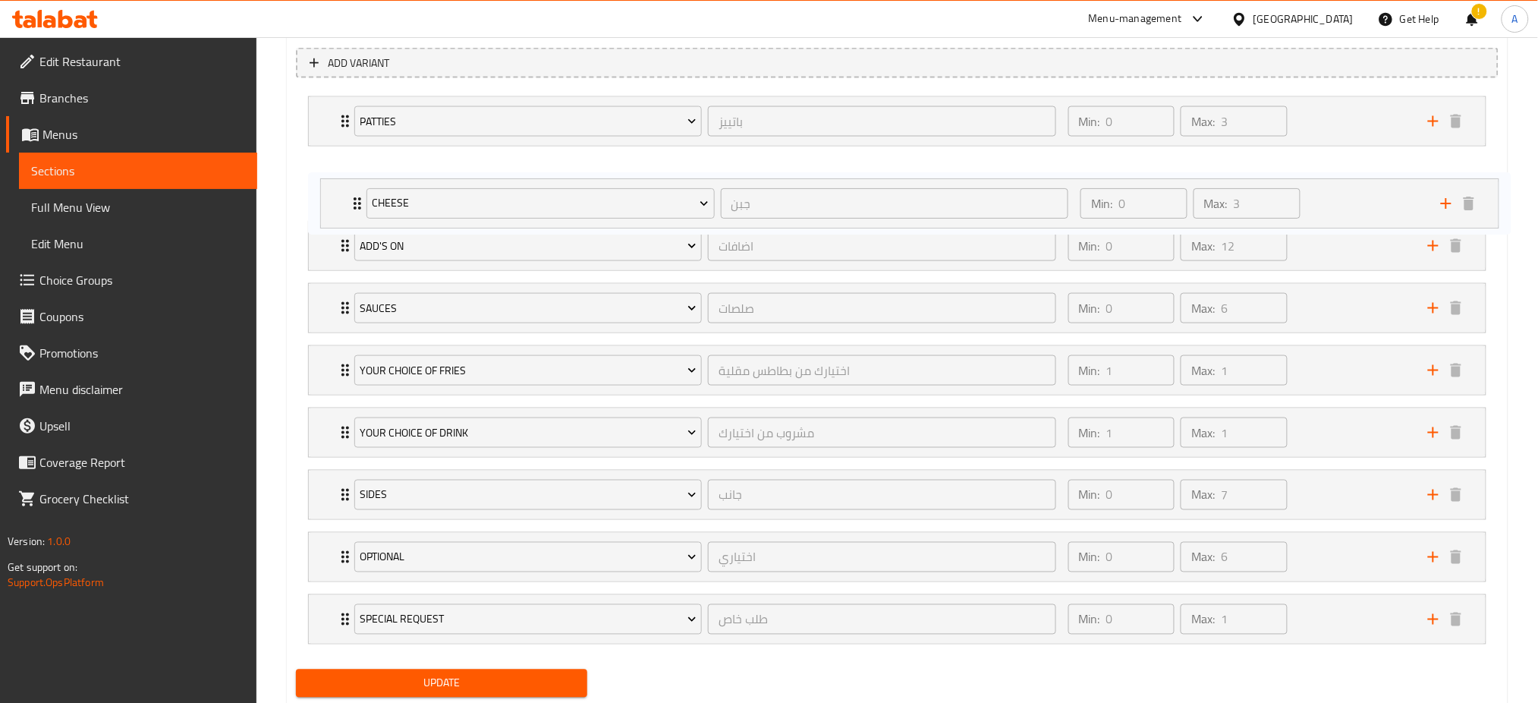
drag, startPoint x: 322, startPoint y: 581, endPoint x: 334, endPoint y: 184, distance: 397.8
click at [334, 185] on div "[PERSON_NAME] ​ Min: 0 ​ Max: 3 ​ Extra Beef Patty (ID: 2143728154) 0.9 KWD Nam…" at bounding box center [897, 370] width 1203 height 560
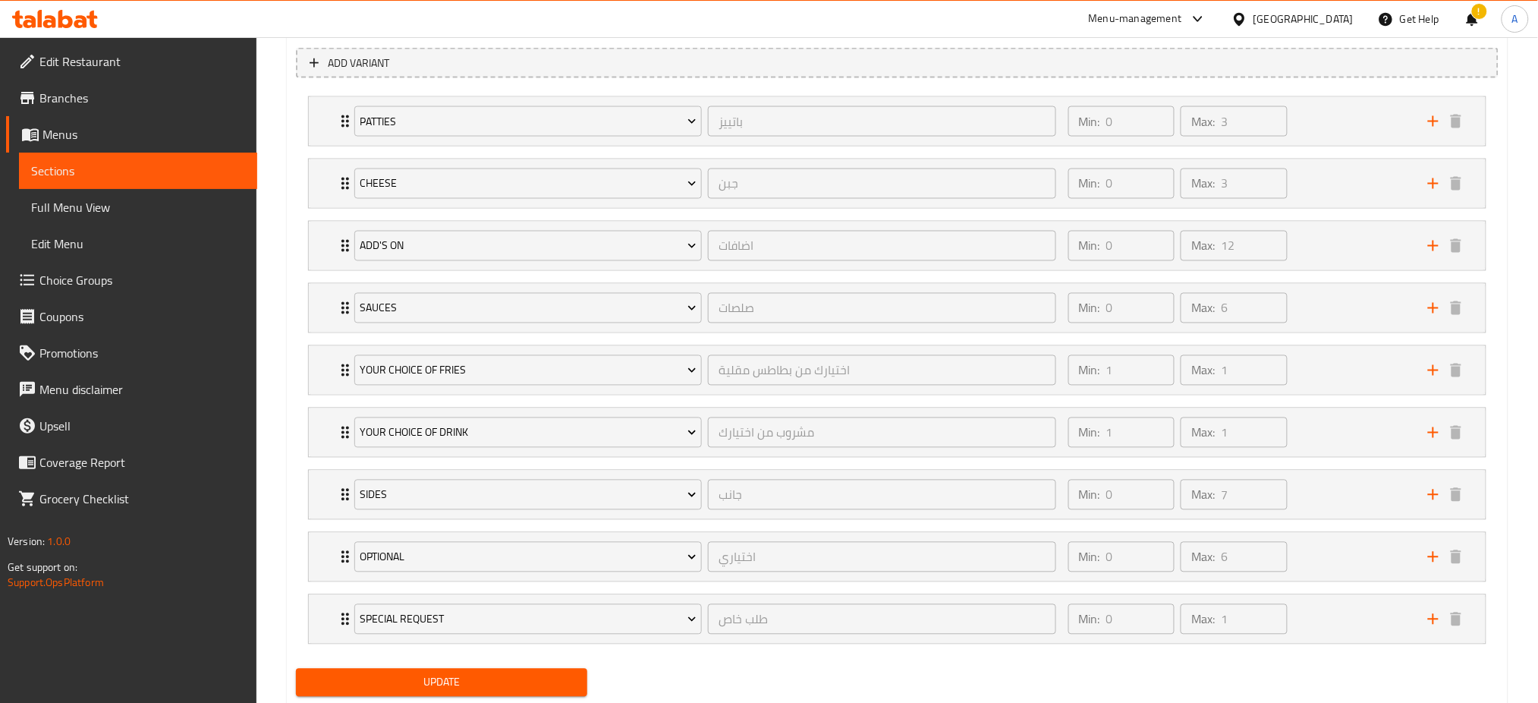
scroll to position [914, 0]
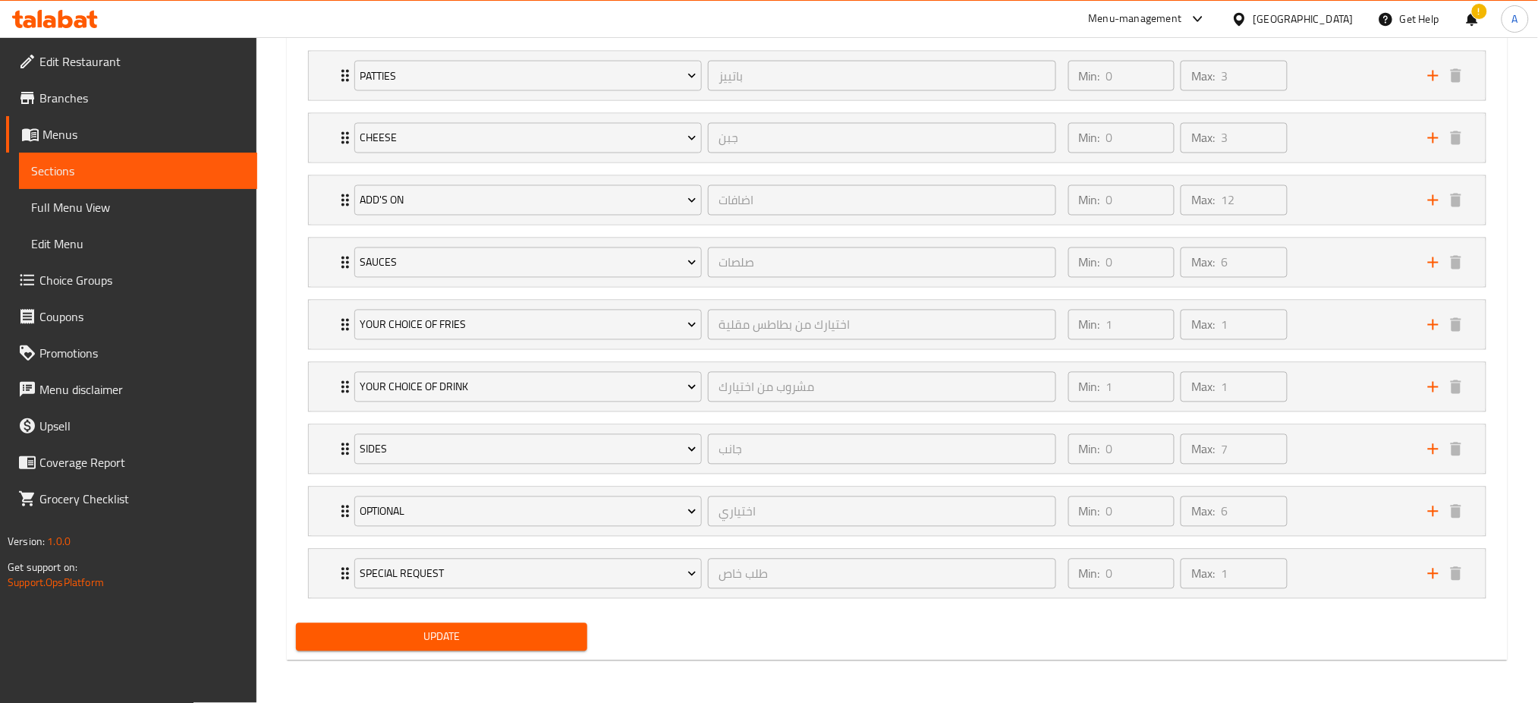
click at [398, 637] on span "Update" at bounding box center [441, 637] width 267 height 19
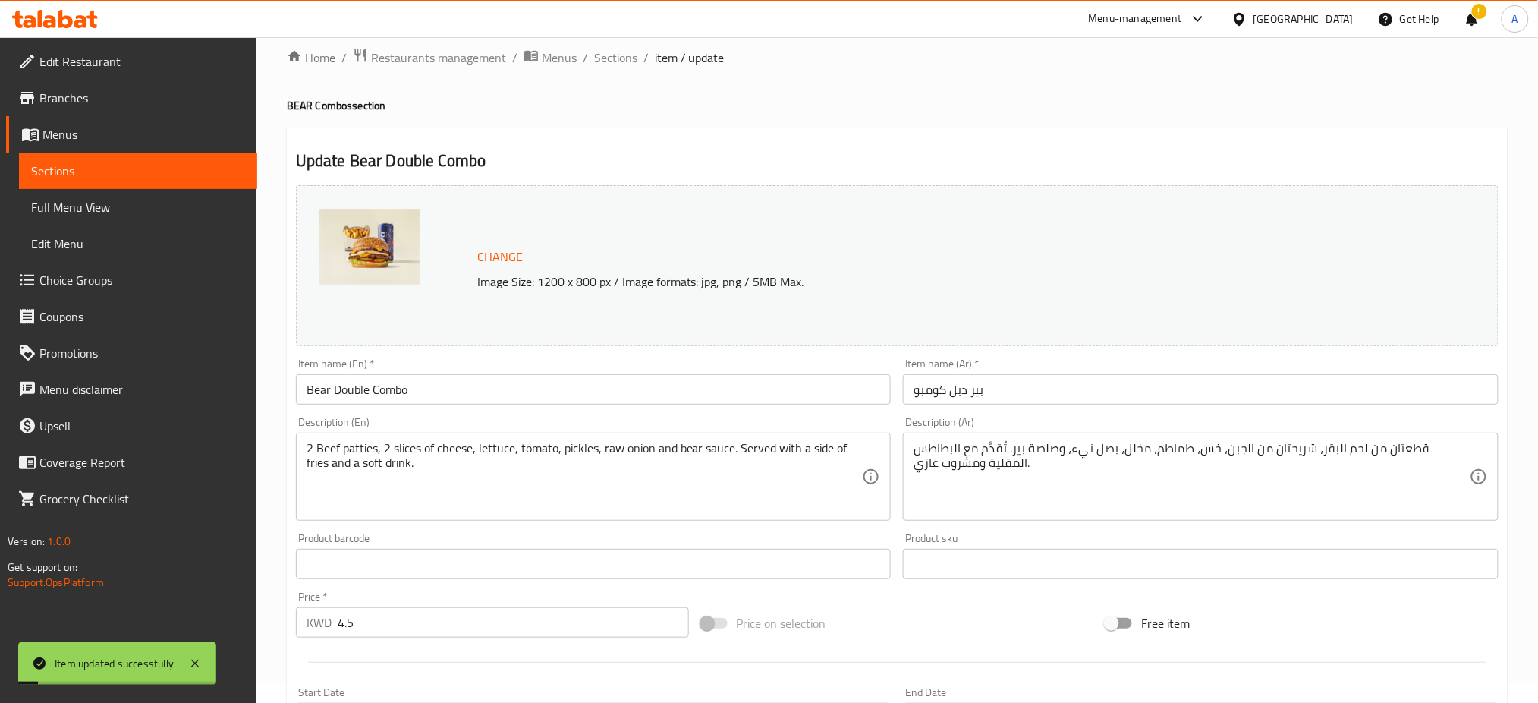
scroll to position [0, 0]
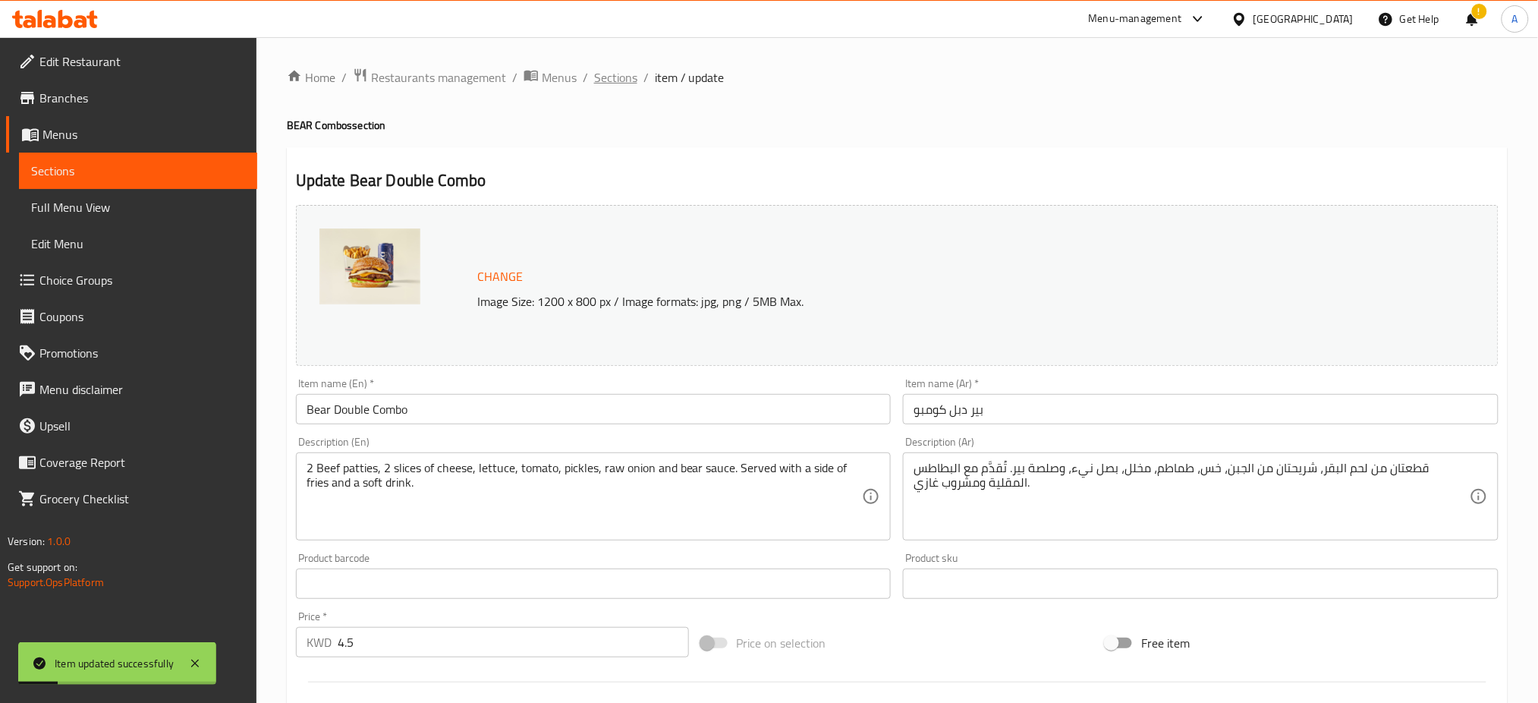
click at [625, 79] on span "Sections" at bounding box center [615, 77] width 43 height 18
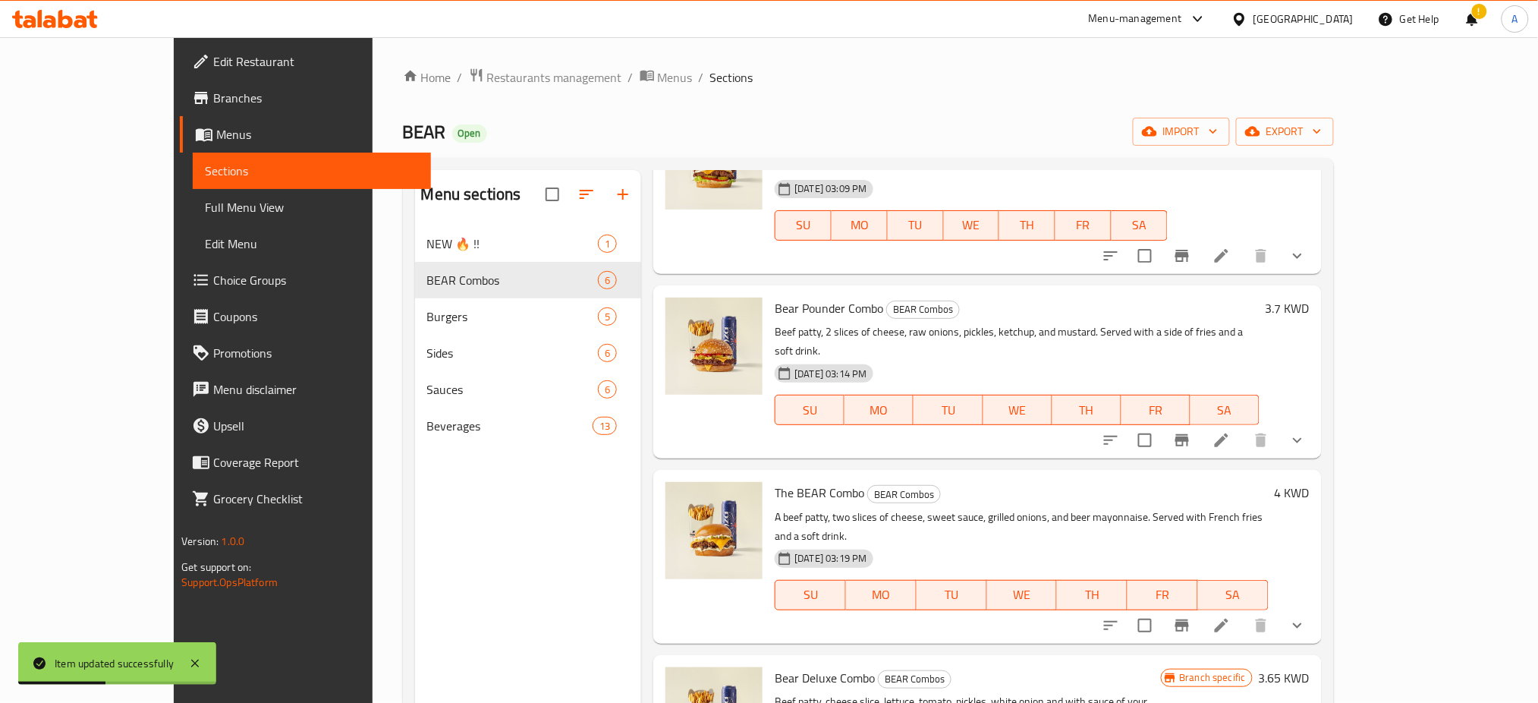
scroll to position [101, 0]
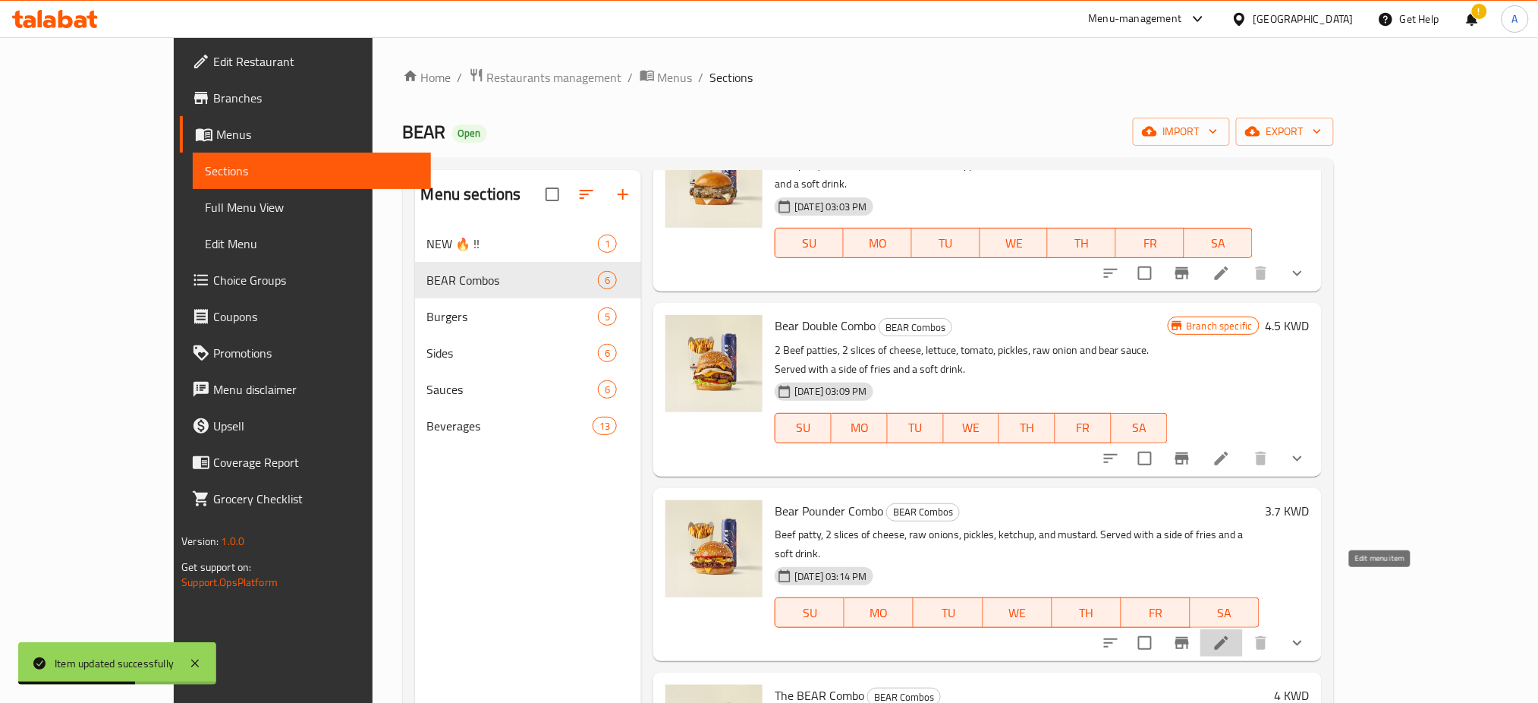
click at [1231, 634] on icon at bounding box center [1222, 643] width 18 height 18
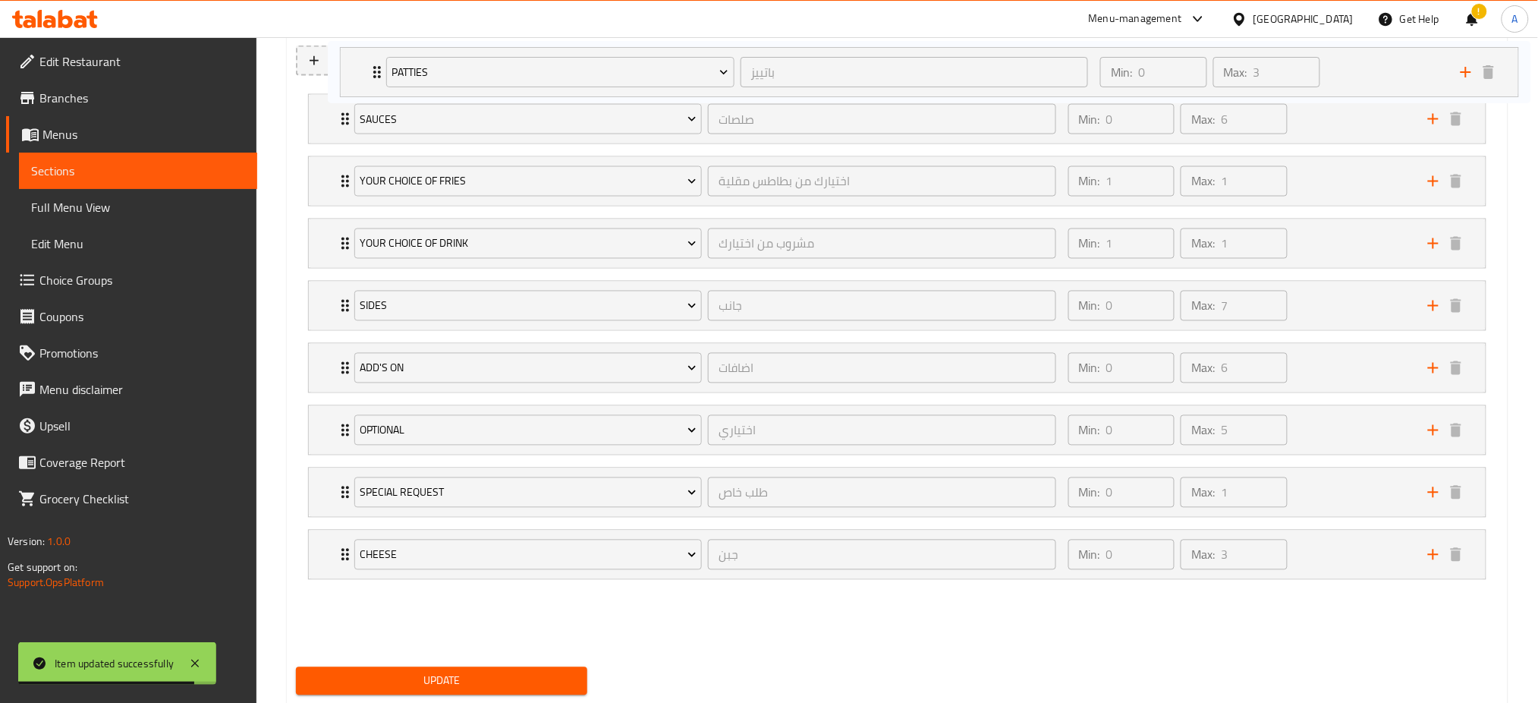
scroll to position [712, 0]
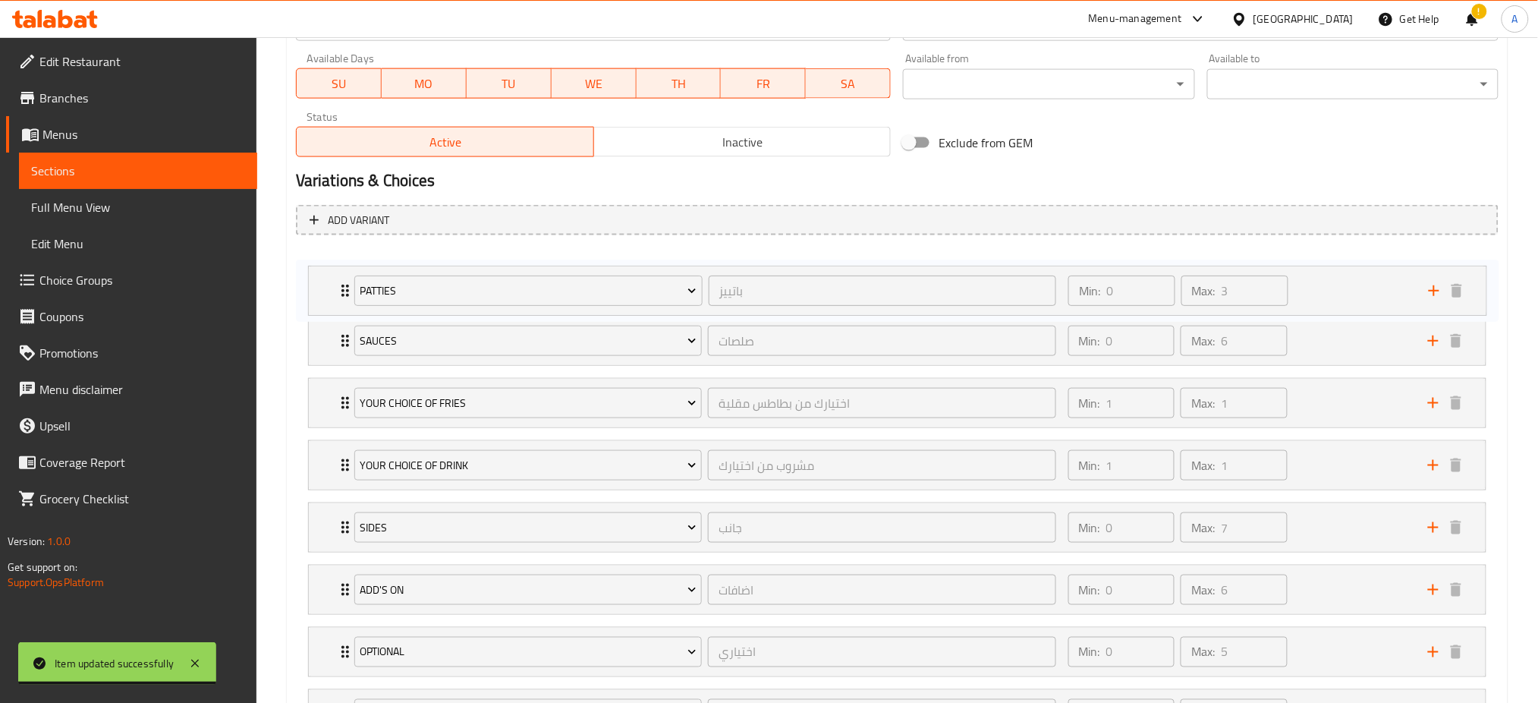
drag, startPoint x: 323, startPoint y: 519, endPoint x: 332, endPoint y: 292, distance: 227.1
click at [325, 292] on div "Sauces صلصات ​ Min: 0 ​ Max: 6 ​ Classic Mayonnaise (ID: 1192624029) 0.3 KWD Na…" at bounding box center [897, 527] width 1203 height 560
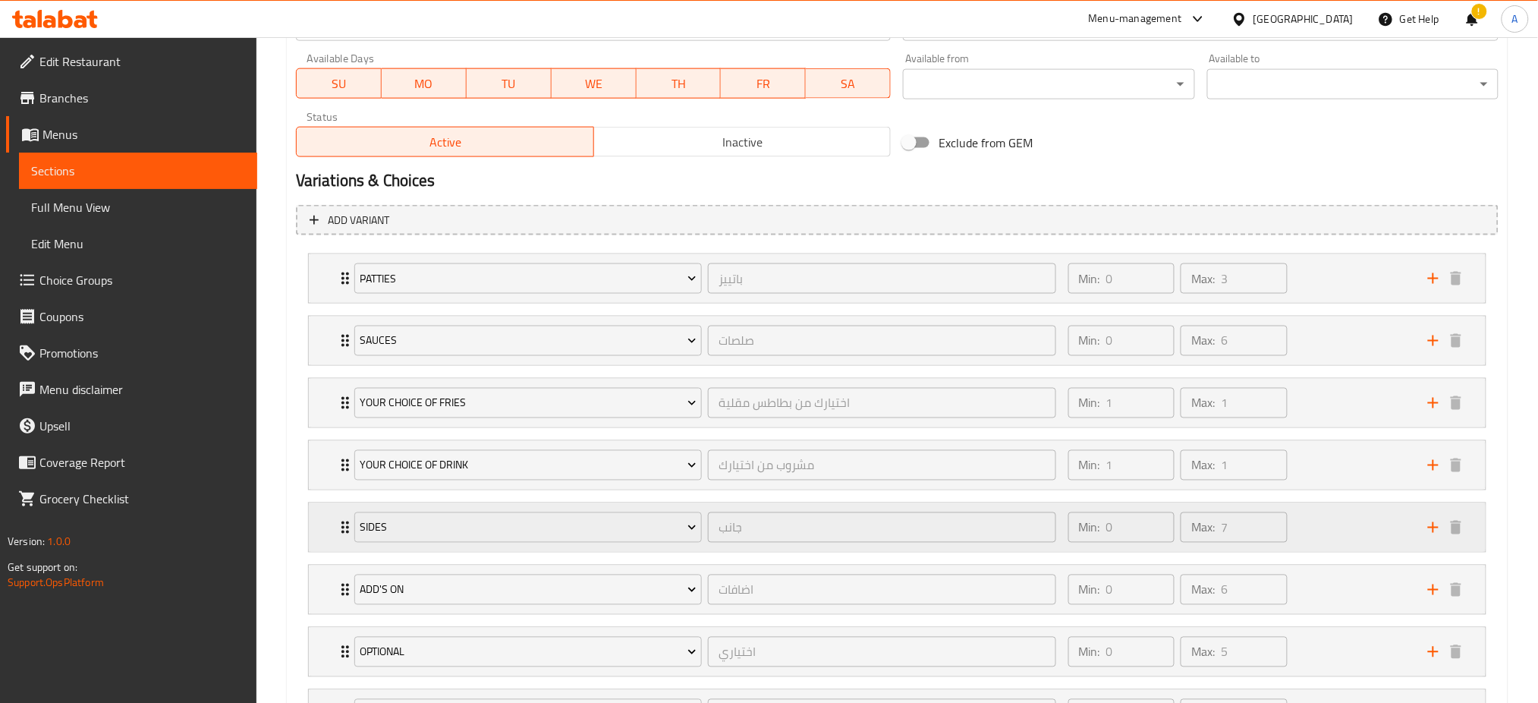
scroll to position [914, 0]
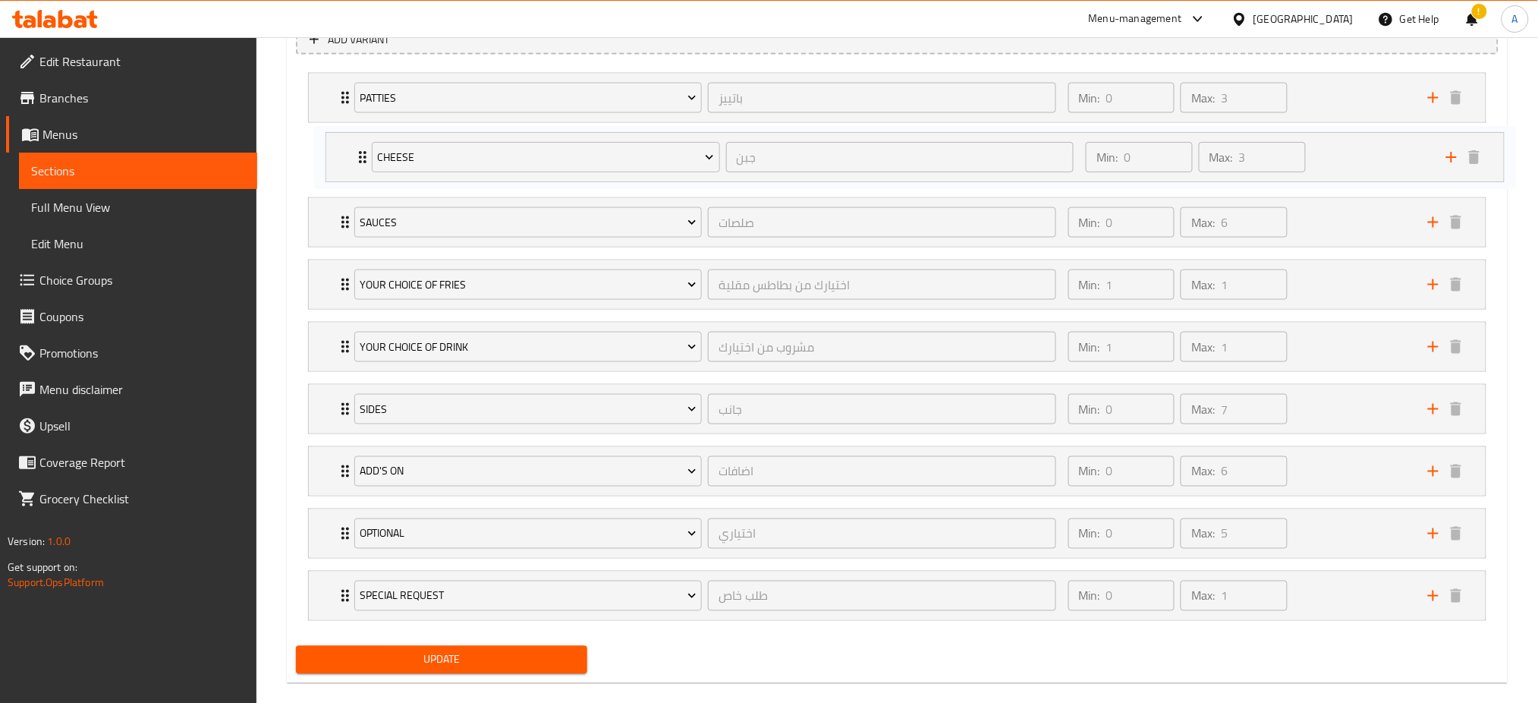
drag, startPoint x: 322, startPoint y: 574, endPoint x: 336, endPoint y: 137, distance: 436.6
click at [336, 137] on div "[PERSON_NAME] ​ Min: 0 ​ Max: 3 ​ Extra Beef Patty (ID: 2143728154) 0.9 KWD Nam…" at bounding box center [897, 347] width 1203 height 560
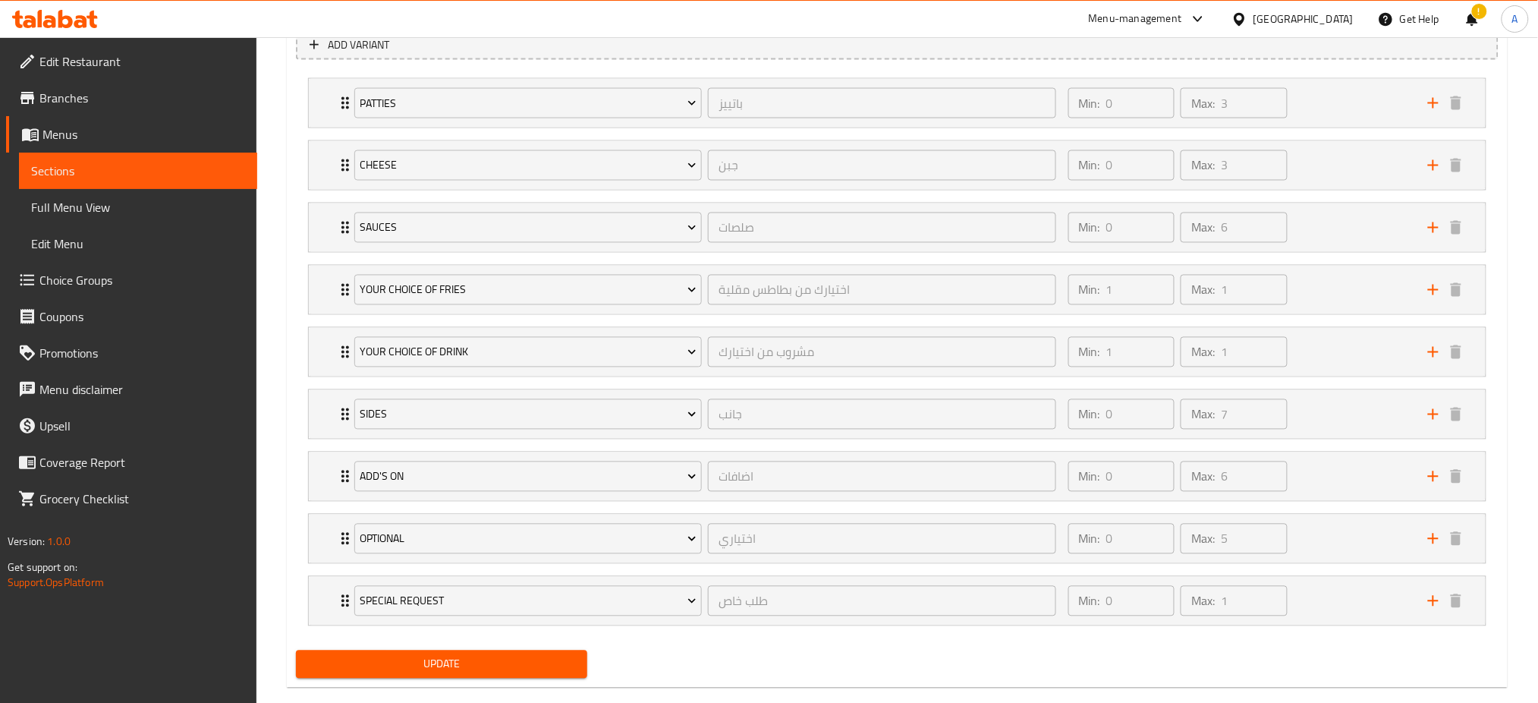
drag, startPoint x: 454, startPoint y: 656, endPoint x: 435, endPoint y: 456, distance: 200.5
click at [454, 656] on span "Update" at bounding box center [441, 664] width 267 height 19
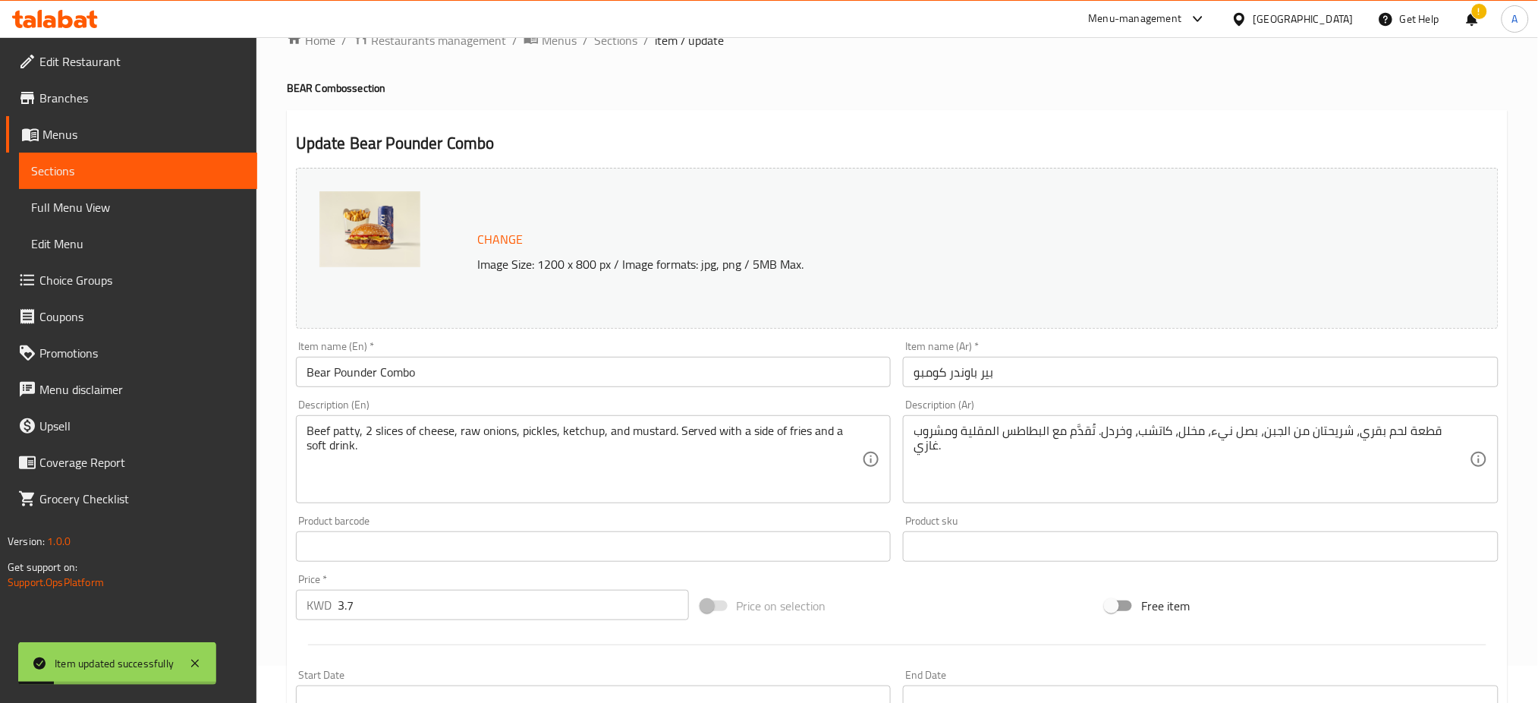
scroll to position [0, 0]
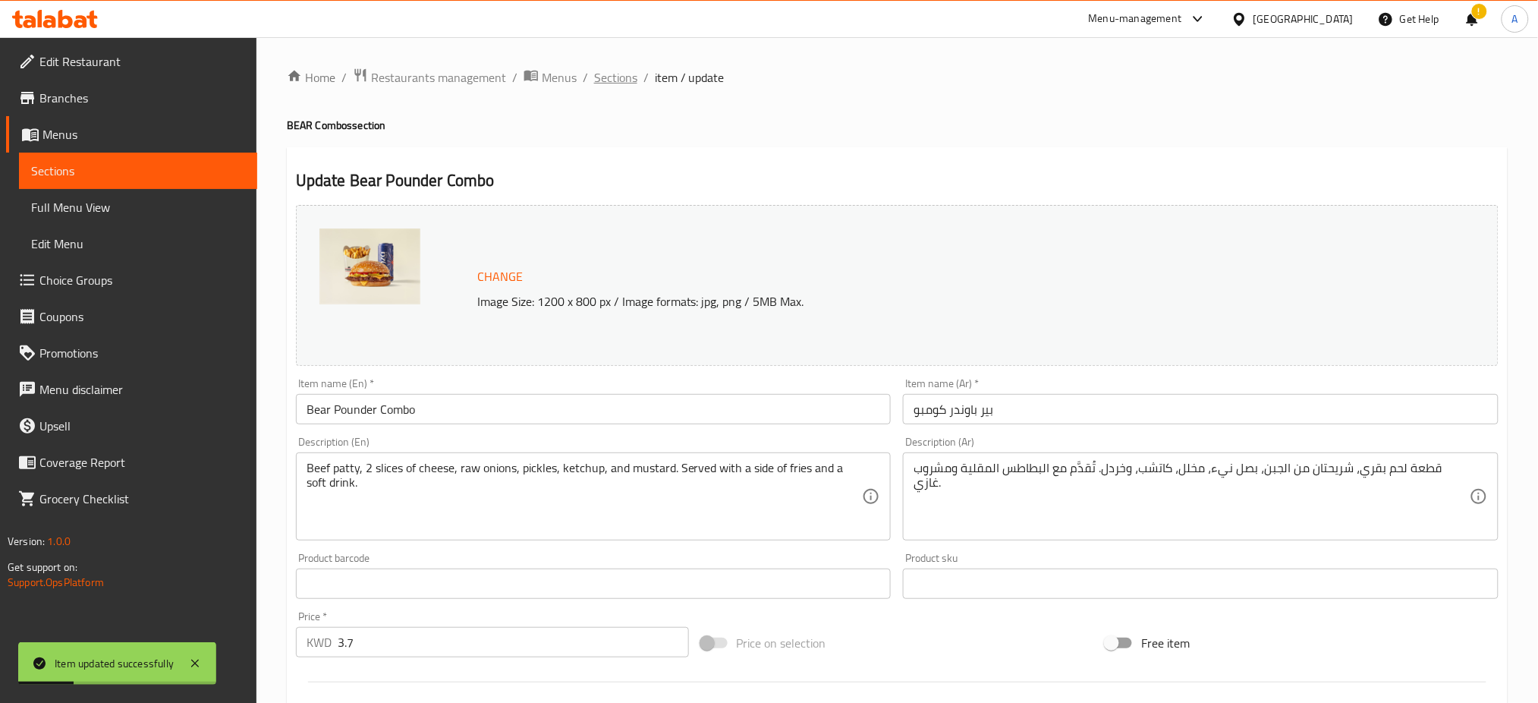
click at [602, 68] on span "Sections" at bounding box center [615, 77] width 43 height 18
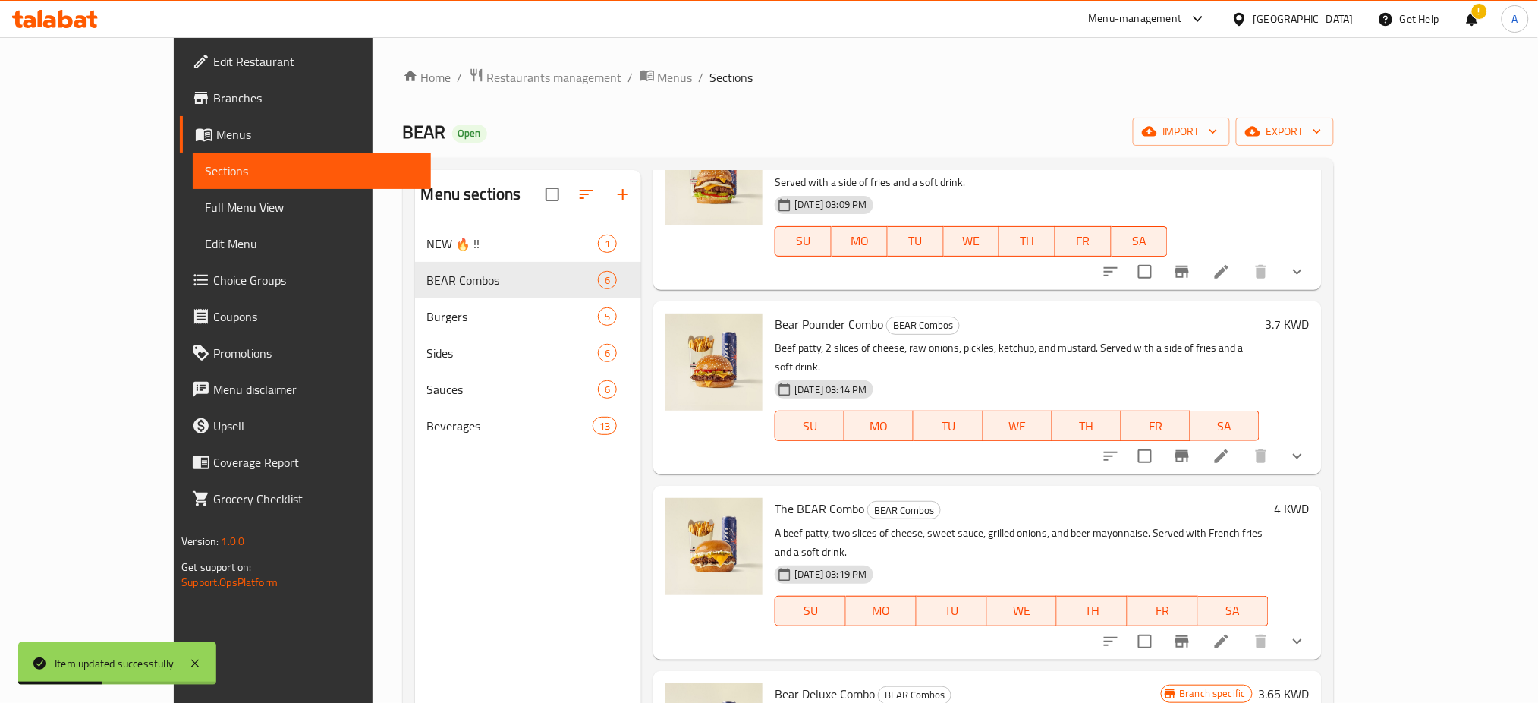
scroll to position [304, 0]
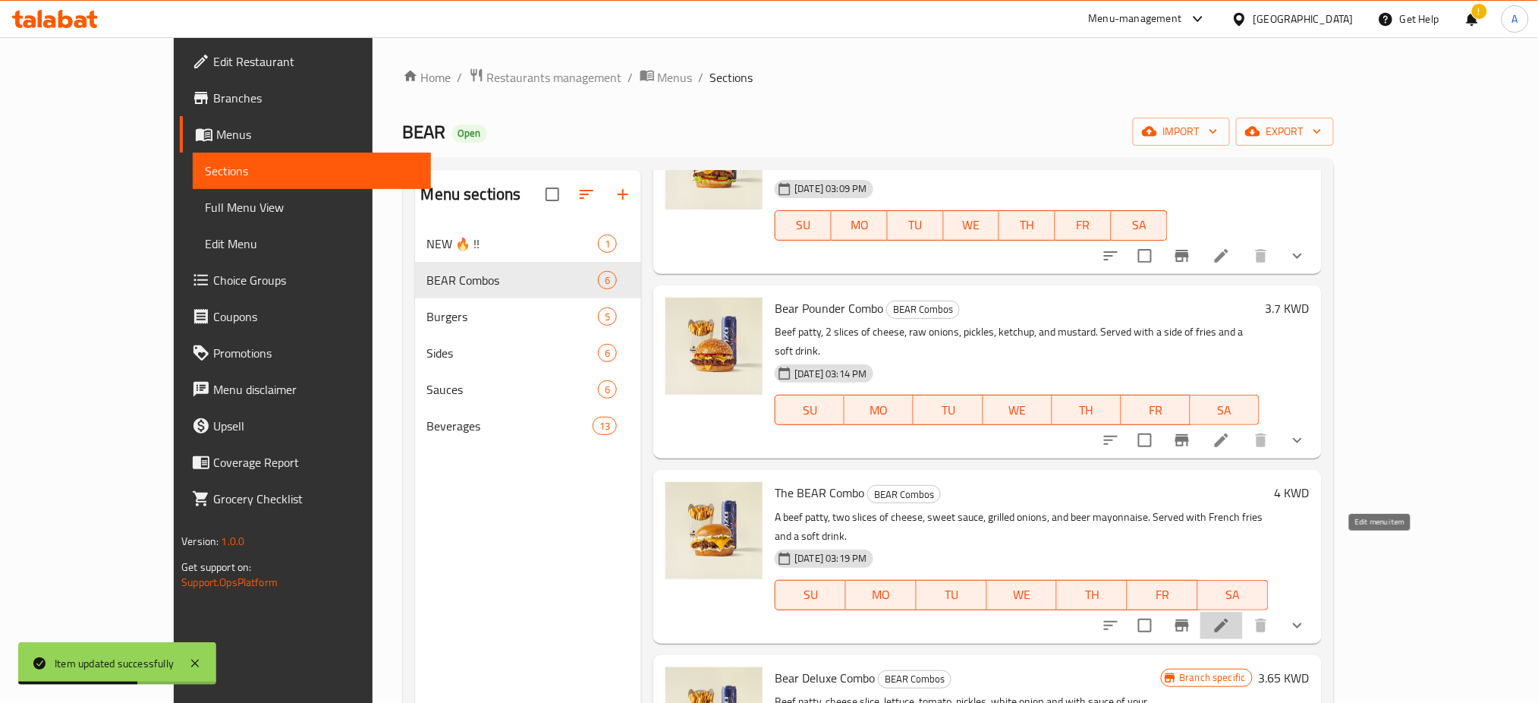
click at [1229, 618] on icon at bounding box center [1222, 625] width 14 height 14
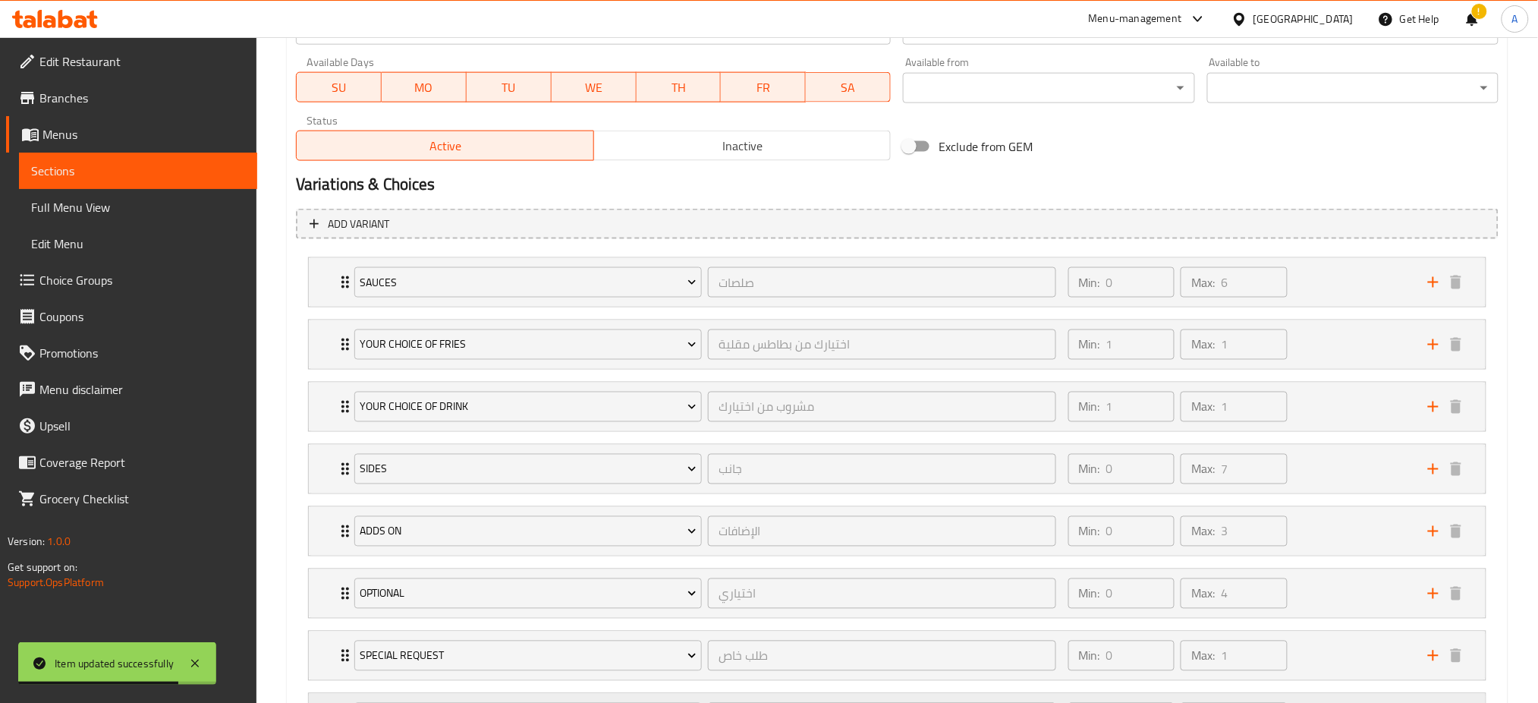
scroll to position [914, 0]
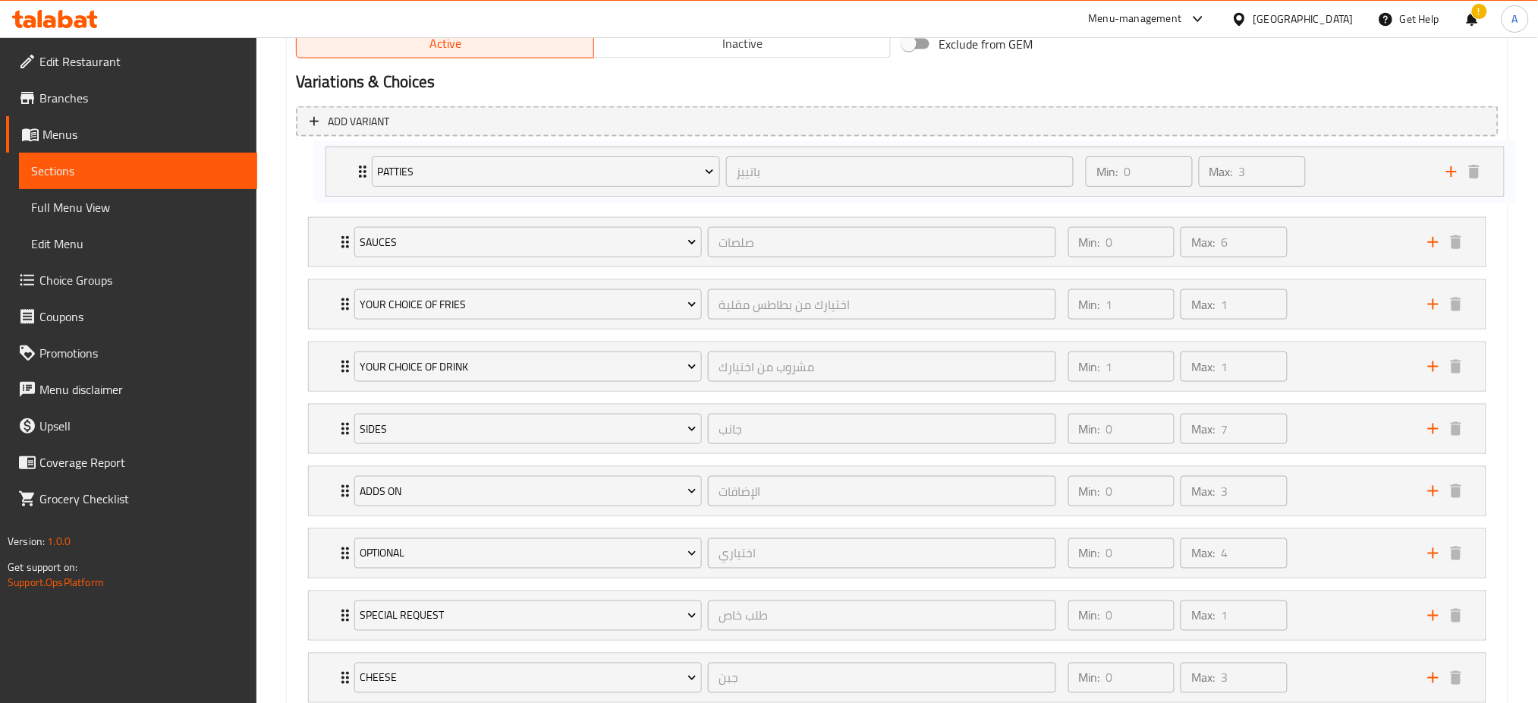
drag, startPoint x: 320, startPoint y: 506, endPoint x: 340, endPoint y: 161, distance: 345.9
click at [340, 161] on div "Sauces صلصات ​ Min: 0 ​ Max: 6 ​ Classic Mayonnaise (ID: 1192624029) 0.3 KWD Na…" at bounding box center [897, 429] width 1203 height 560
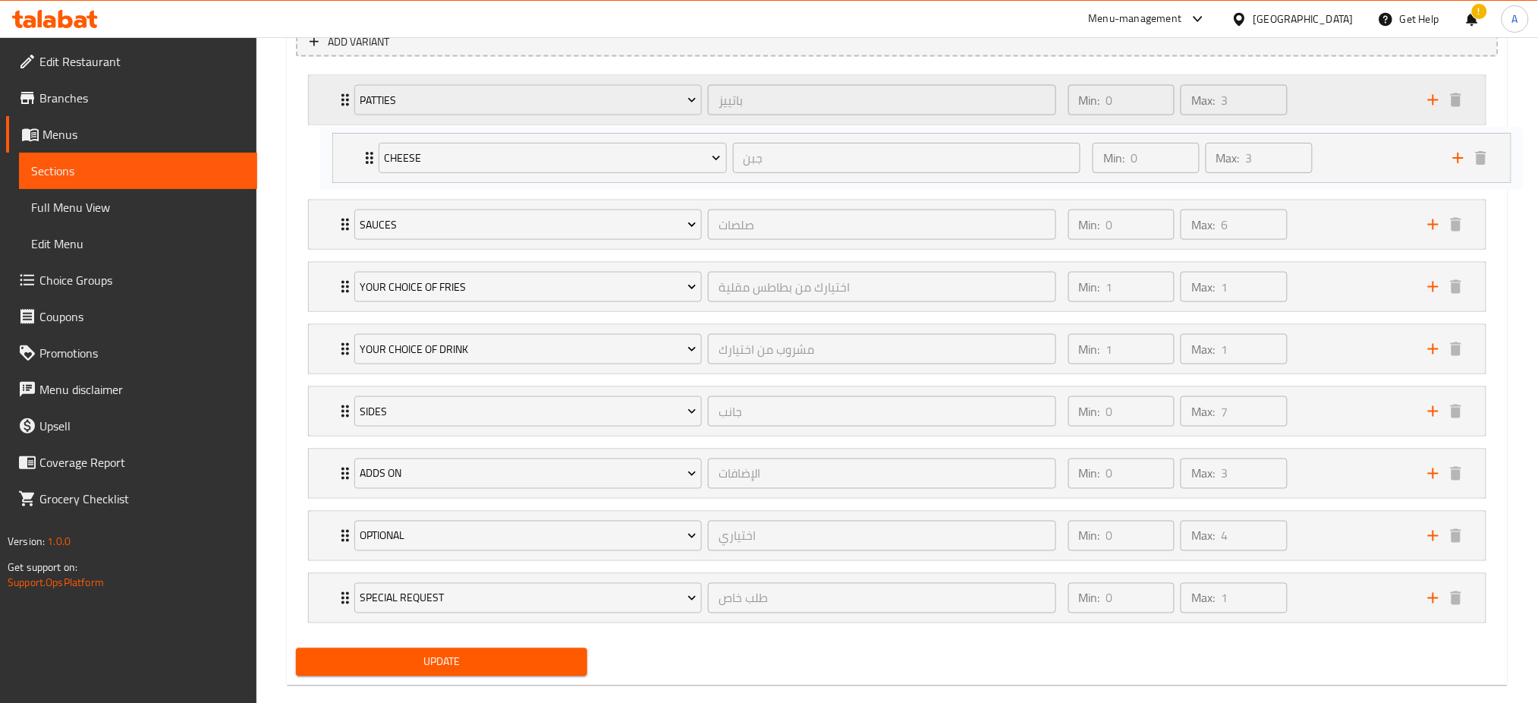
drag, startPoint x: 324, startPoint y: 571, endPoint x: 351, endPoint y: 121, distance: 450.8
click at [351, 121] on div "[PERSON_NAME] ​ Min: 0 ​ Max: 3 ​ Extra Beef Patty (ID: 2143728154) 0.9 KWD Nam…" at bounding box center [897, 349] width 1203 height 560
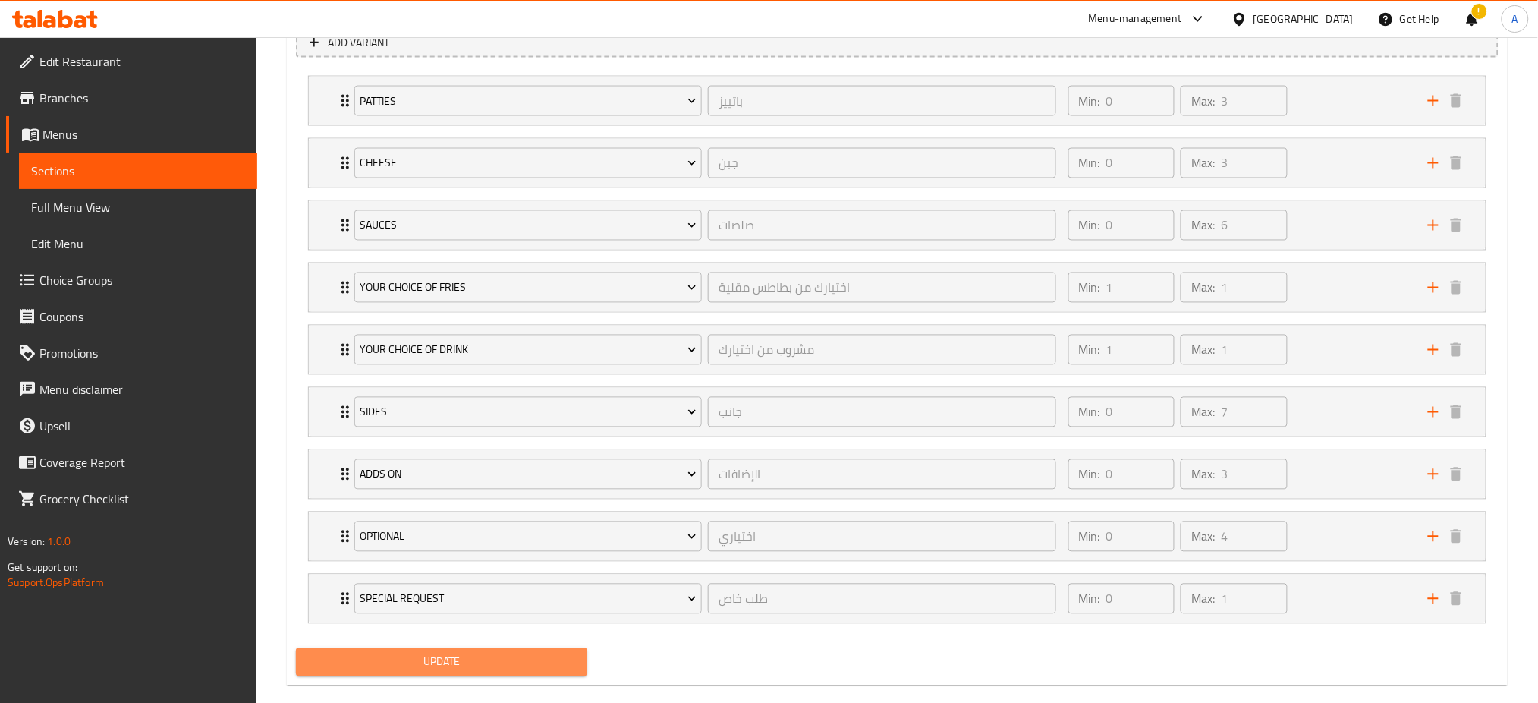
click at [444, 667] on span "Update" at bounding box center [441, 662] width 267 height 19
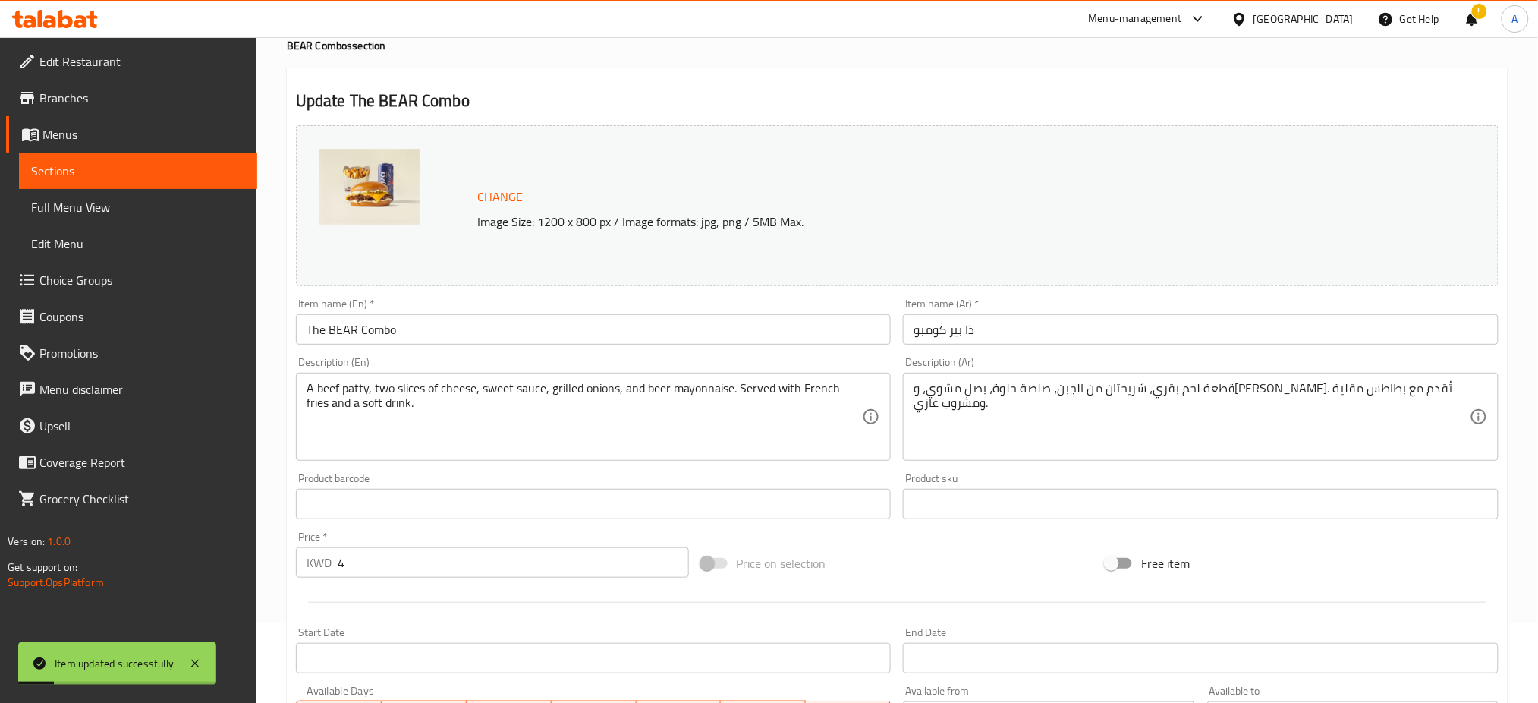
scroll to position [0, 0]
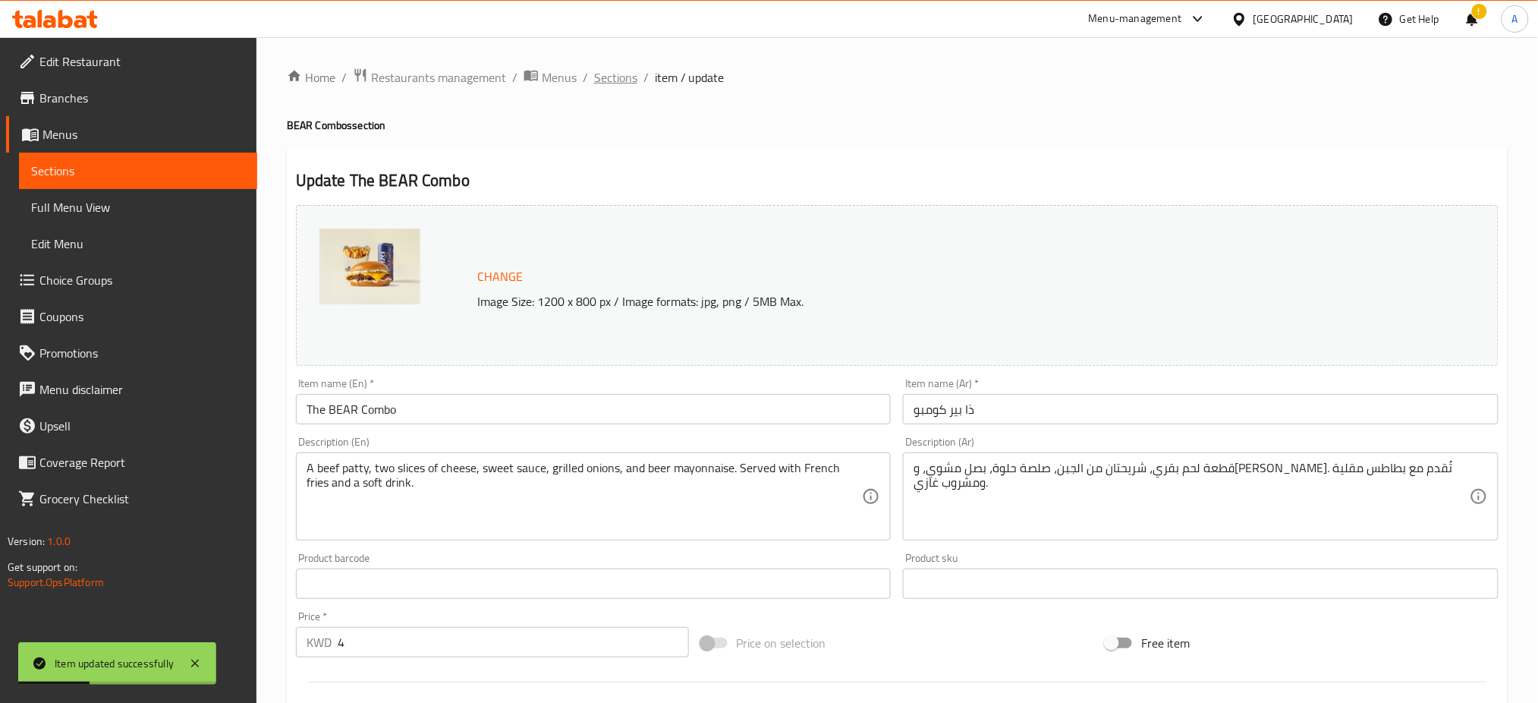
click at [615, 74] on span "Sections" at bounding box center [615, 77] width 43 height 18
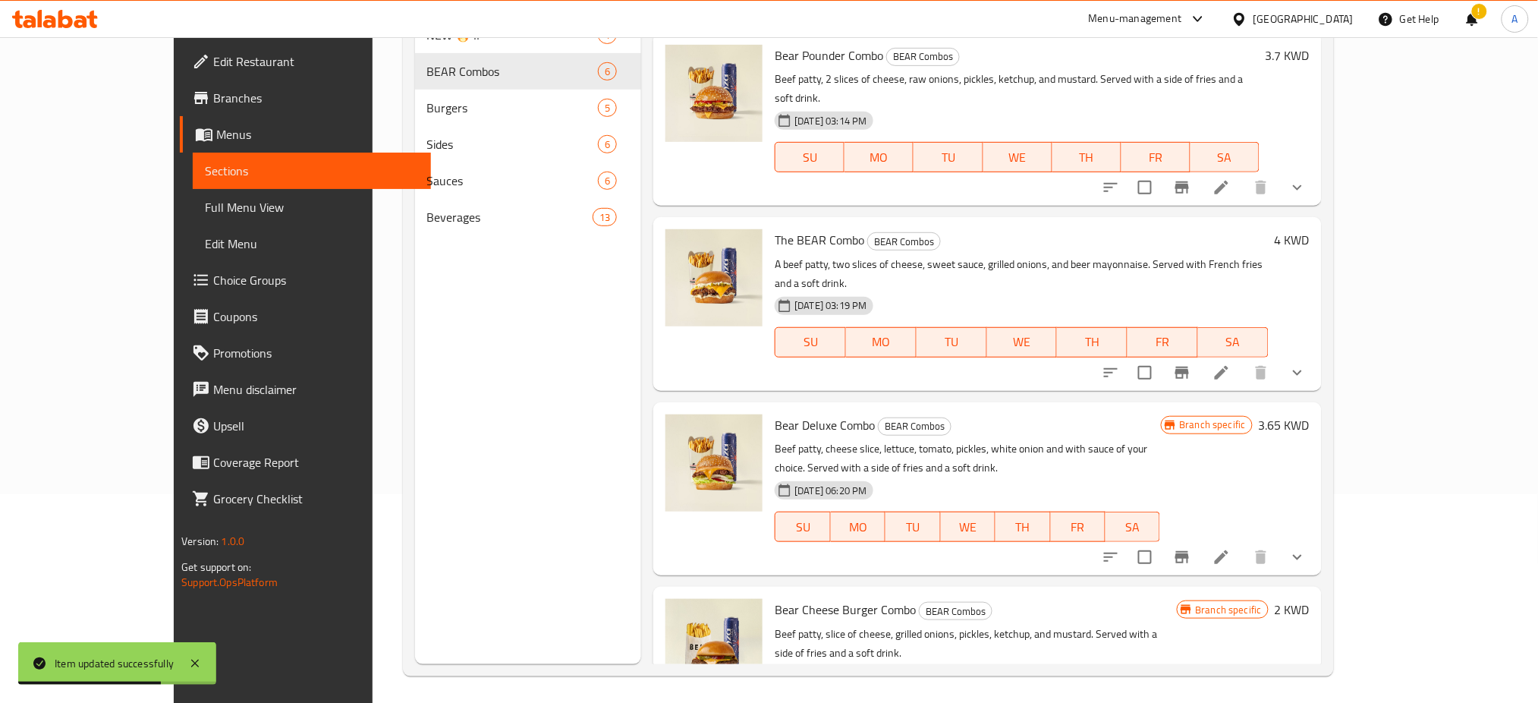
scroll to position [212, 0]
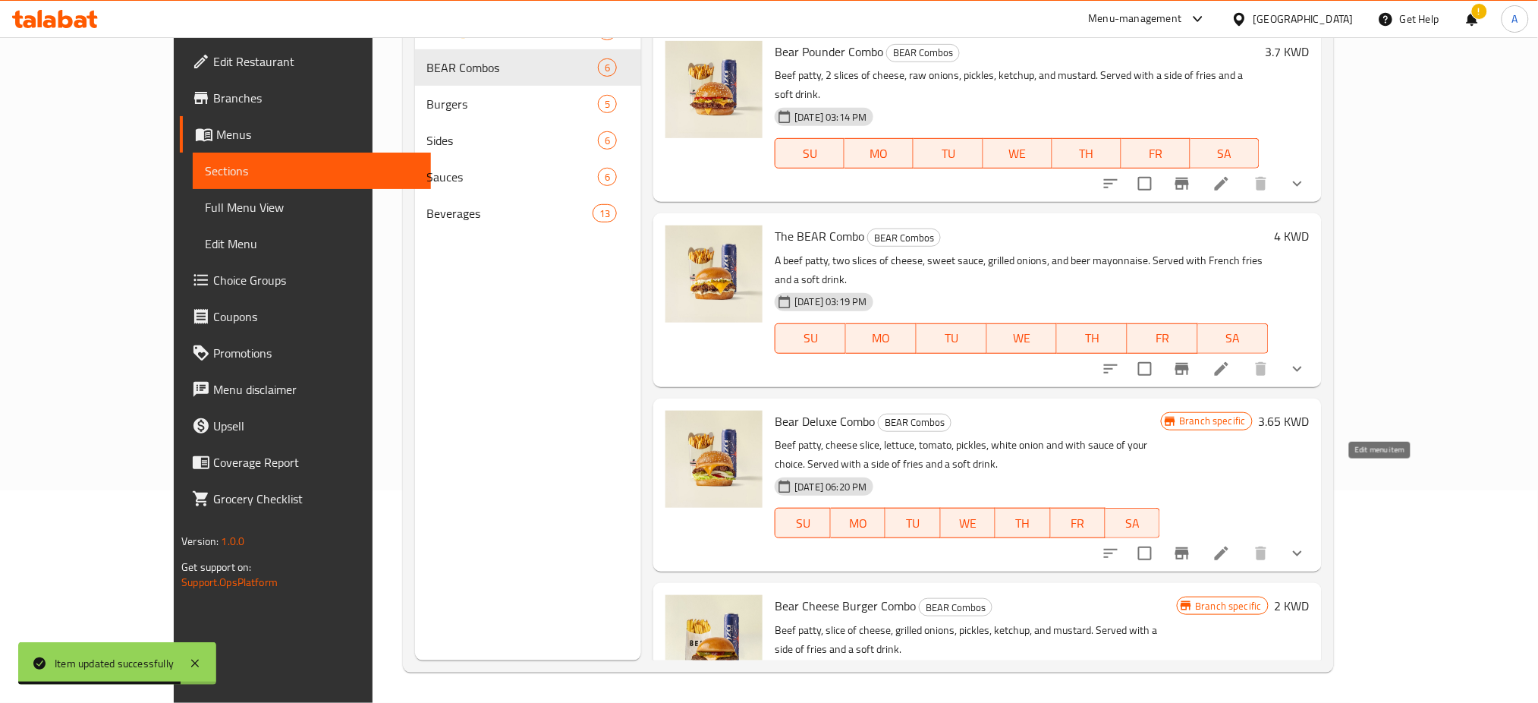
click at [1231, 544] on icon at bounding box center [1222, 553] width 18 height 18
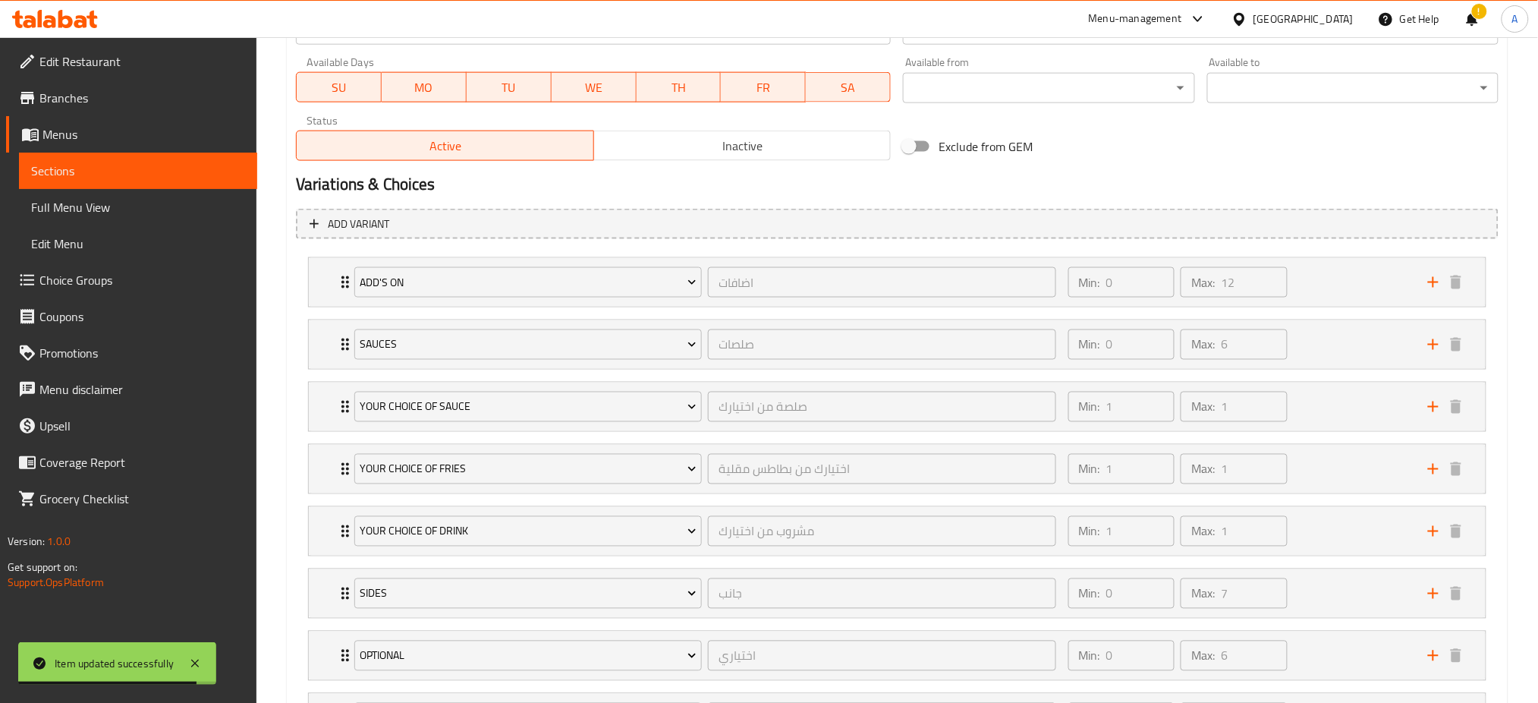
scroll to position [977, 0]
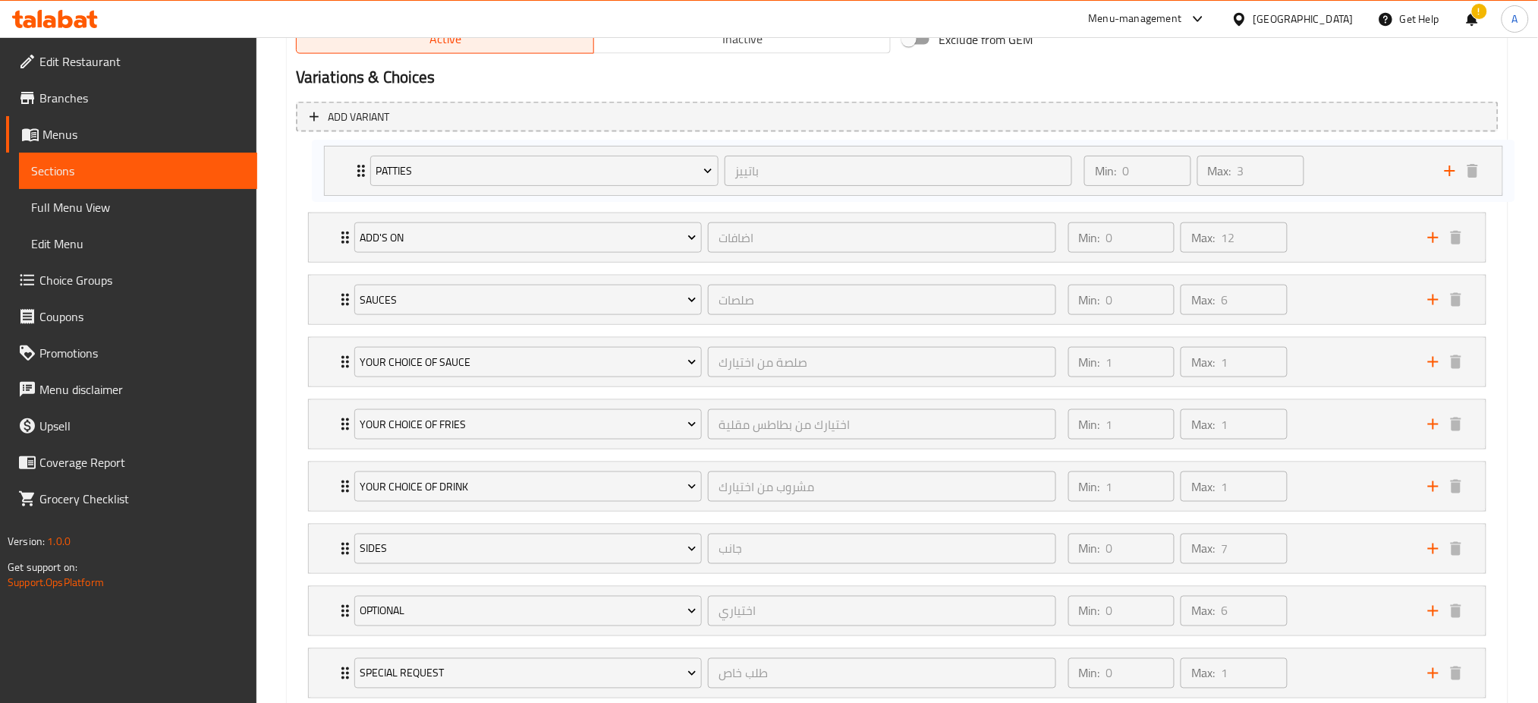
drag, startPoint x: 319, startPoint y: 516, endPoint x: 324, endPoint y: 165, distance: 350.6
click at [328, 165] on div "Add's On اضافات ​ Min: 0 ​ Max: 12 ​ Extra Onions (ID: 1109220950) 0.1 KWD Name…" at bounding box center [897, 455] width 1203 height 622
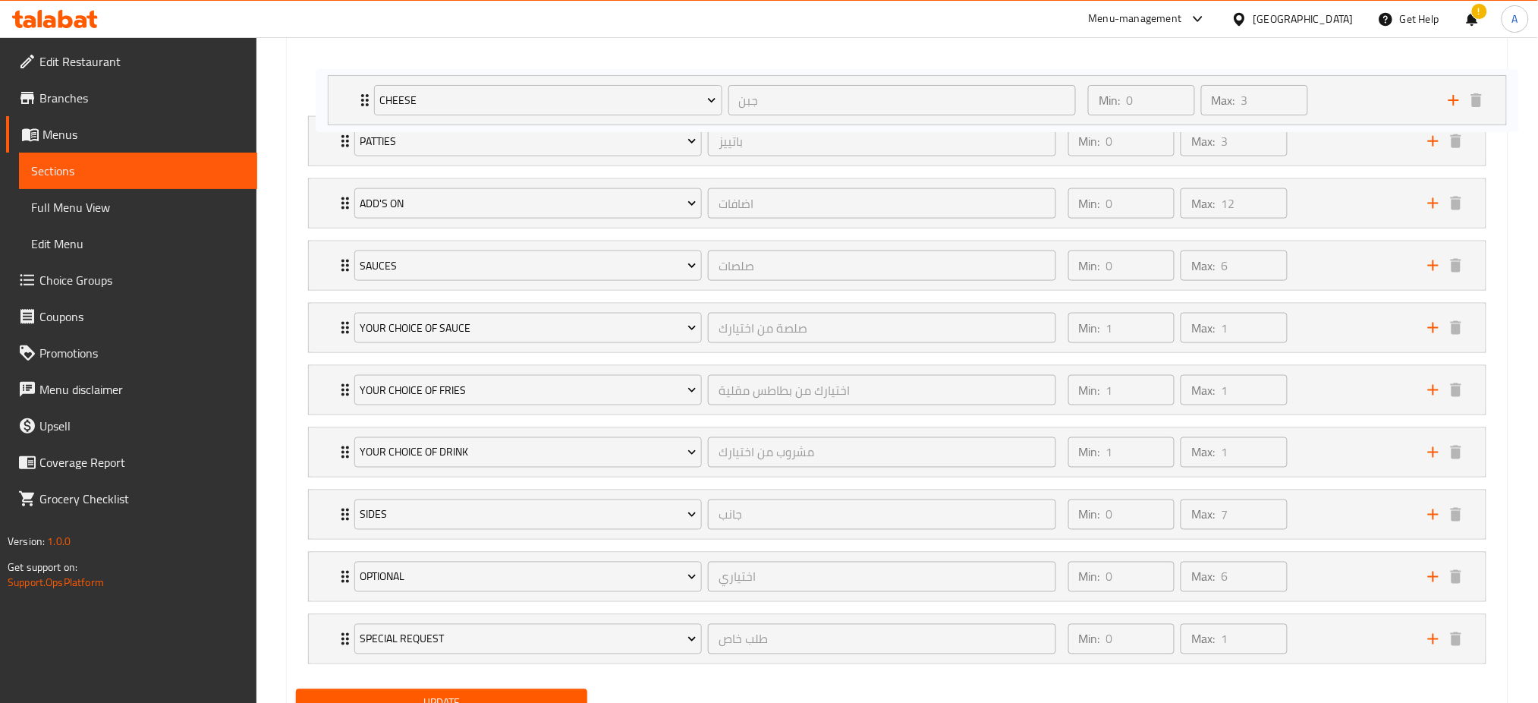
scroll to position [826, 0]
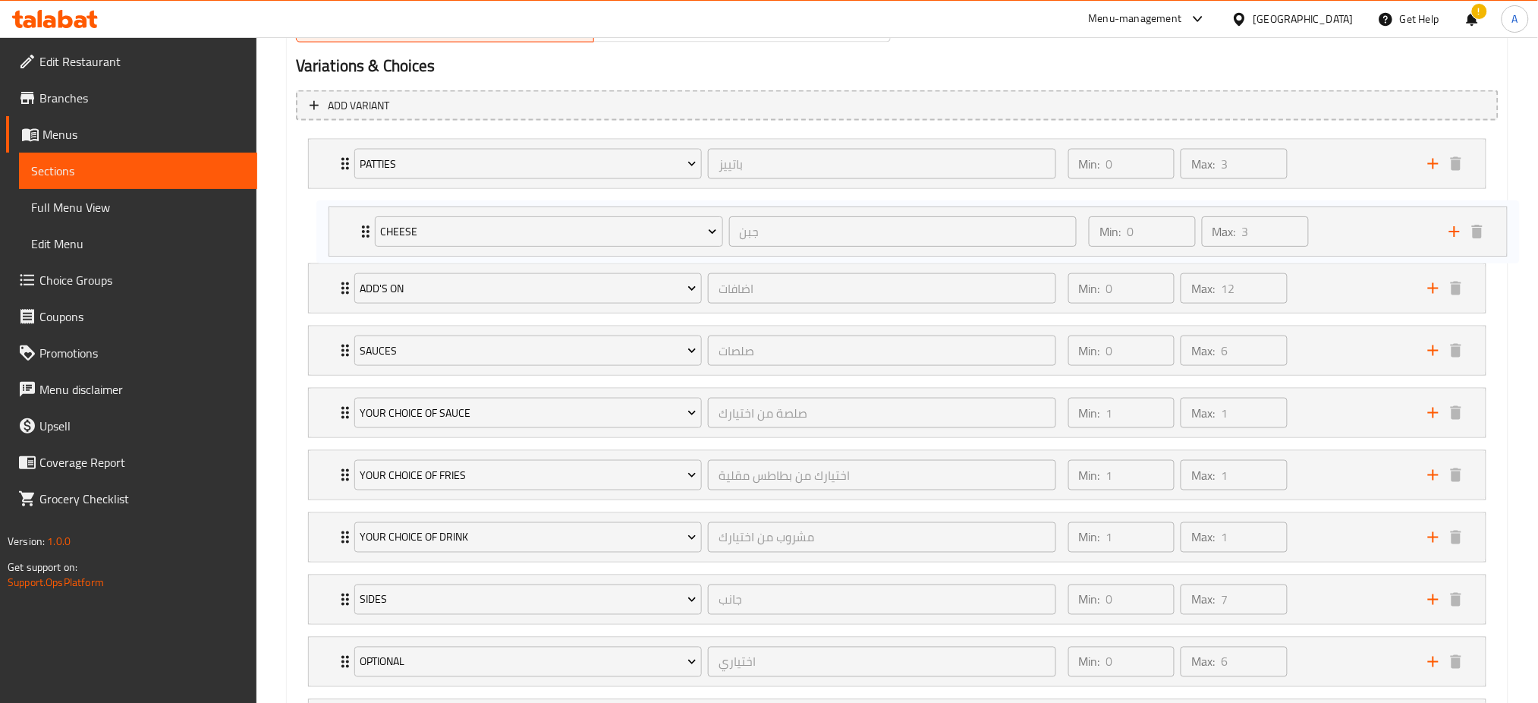
drag, startPoint x: 319, startPoint y: 578, endPoint x: 330, endPoint y: 209, distance: 368.2
click at [332, 211] on div "[PERSON_NAME] ​ Min: 0 ​ Max: 3 ​ Extra Beef Patty (ID: 2143728154) 0.9 KWD Nam…" at bounding box center [897, 444] width 1203 height 622
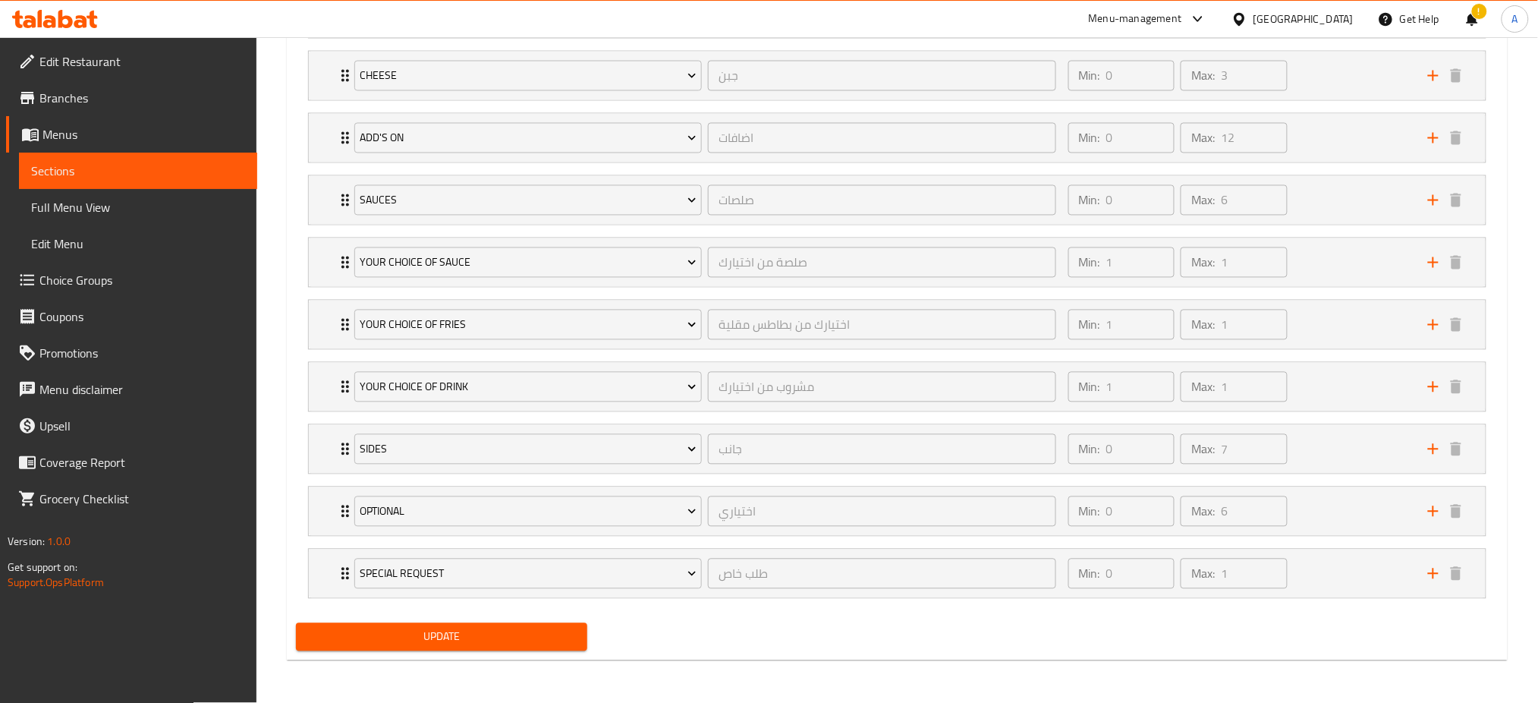
click at [456, 647] on span "Update" at bounding box center [441, 637] width 267 height 19
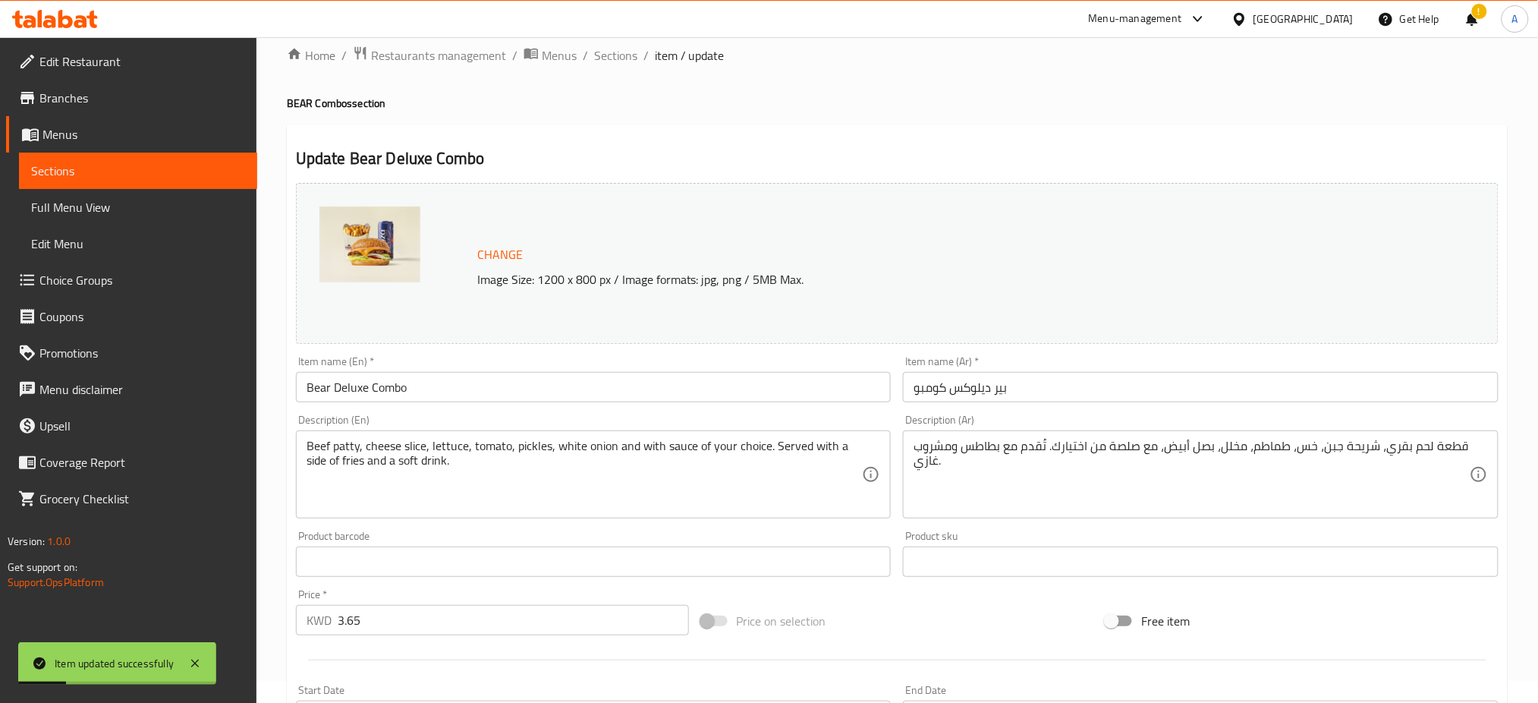
scroll to position [0, 0]
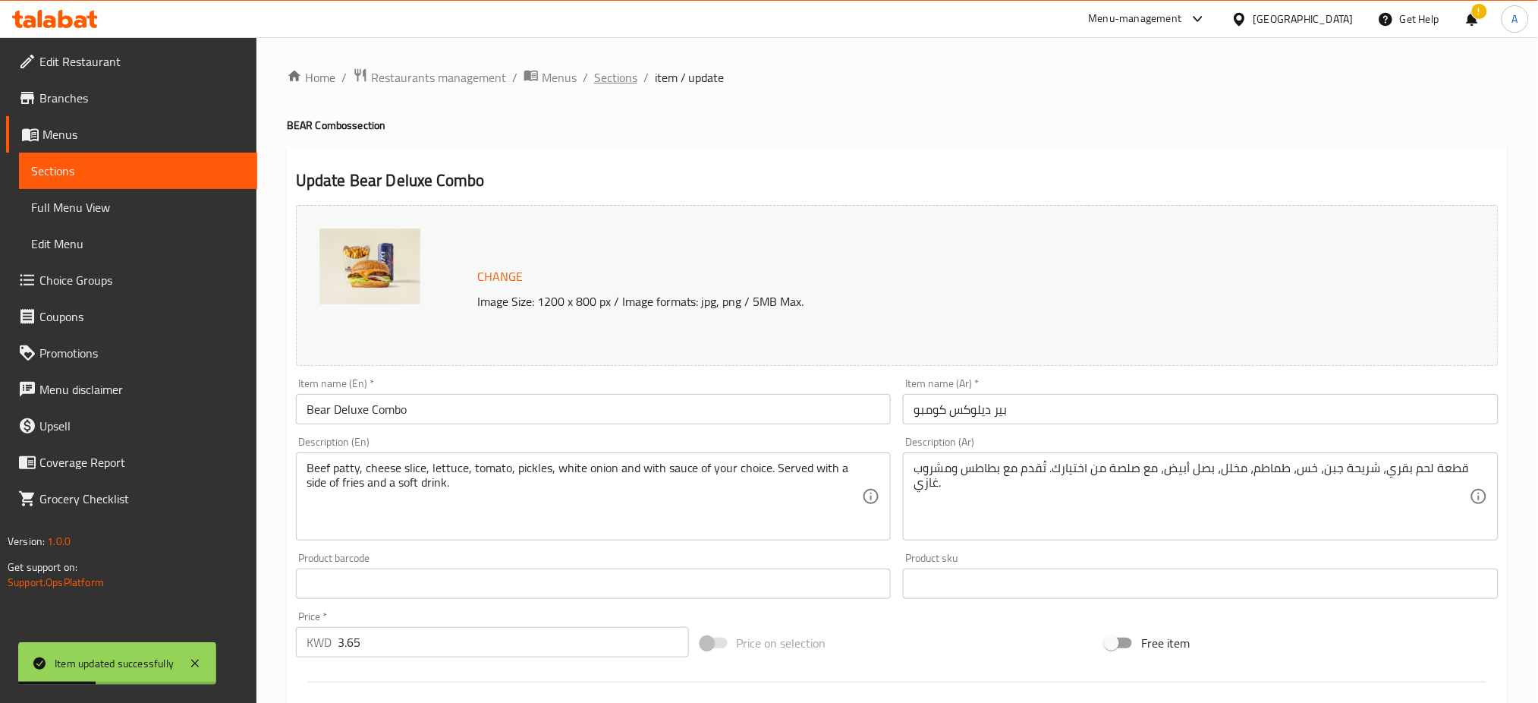
click at [605, 73] on span "Sections" at bounding box center [615, 77] width 43 height 18
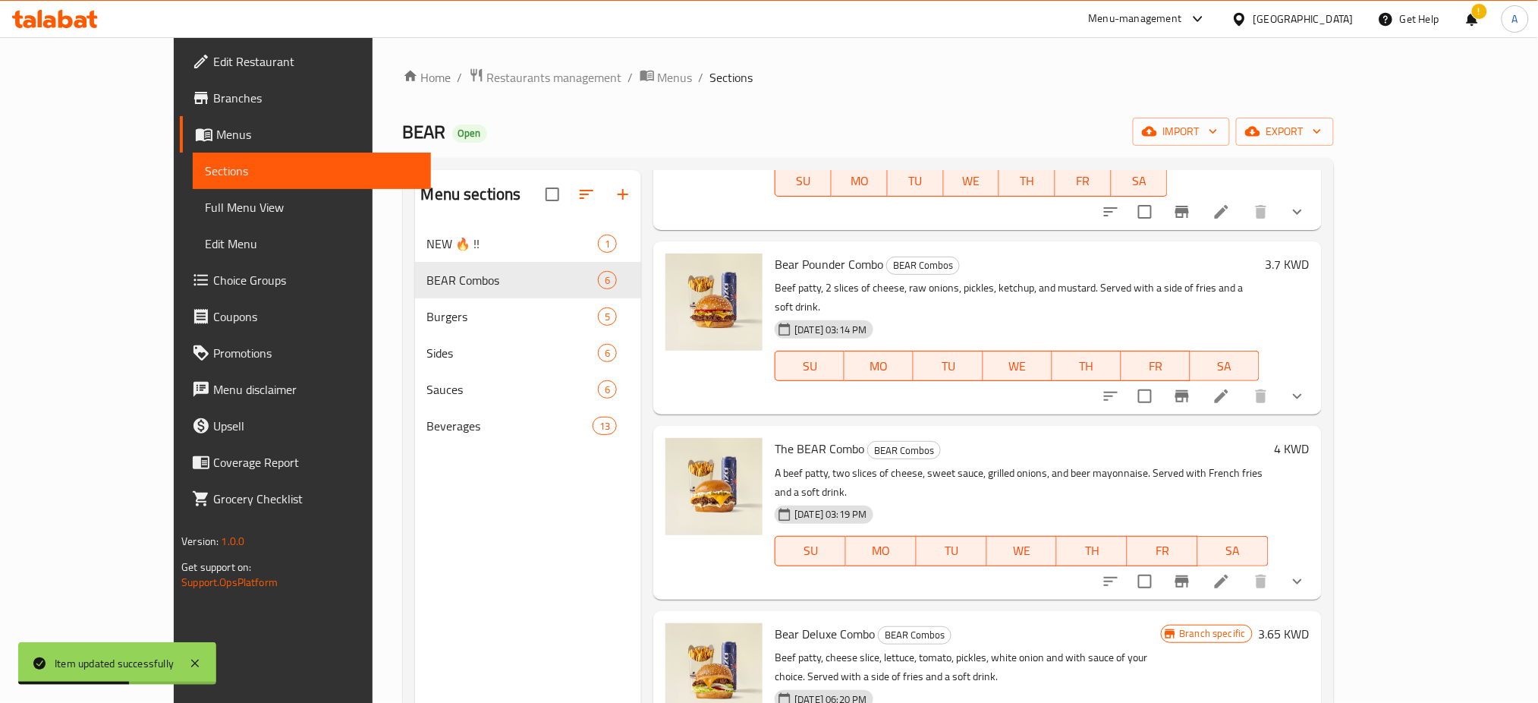
scroll to position [212, 0]
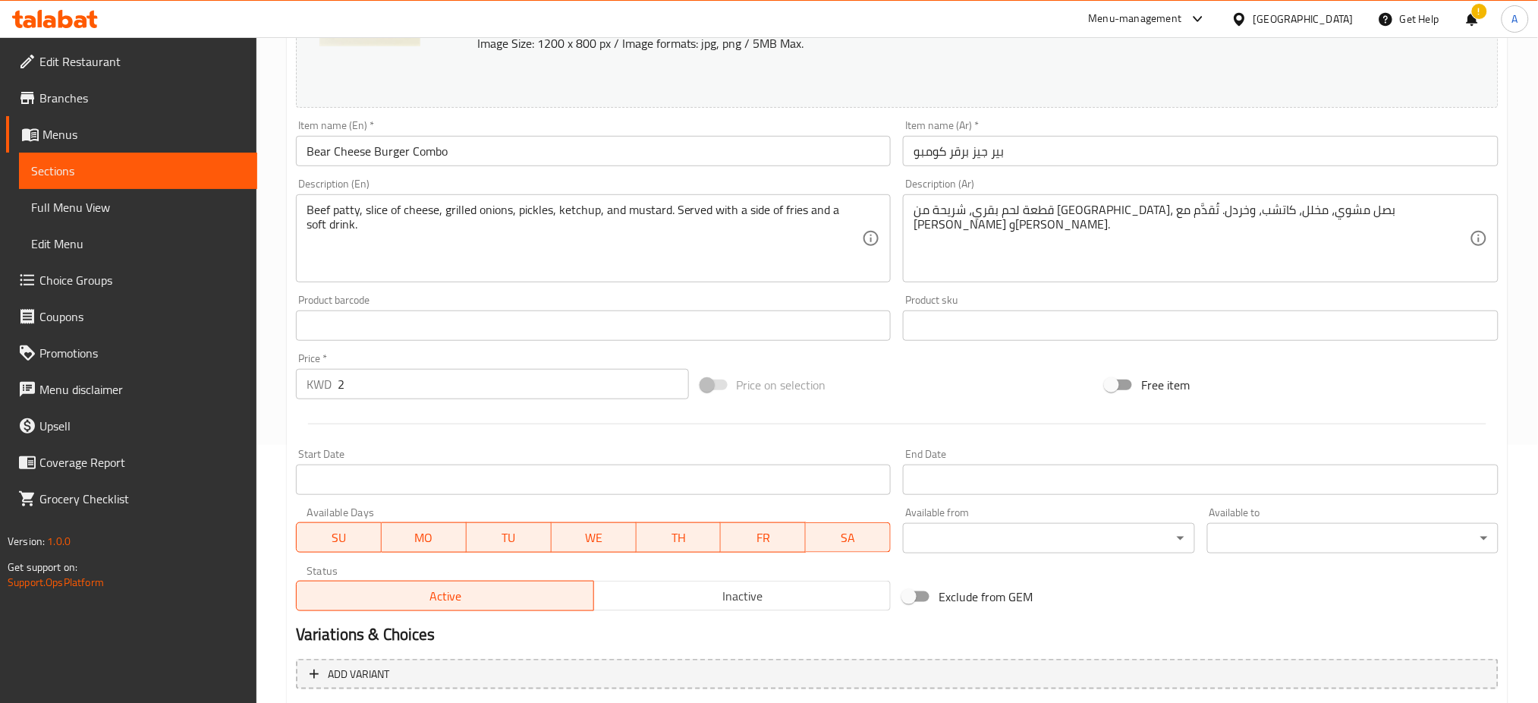
scroll to position [727, 0]
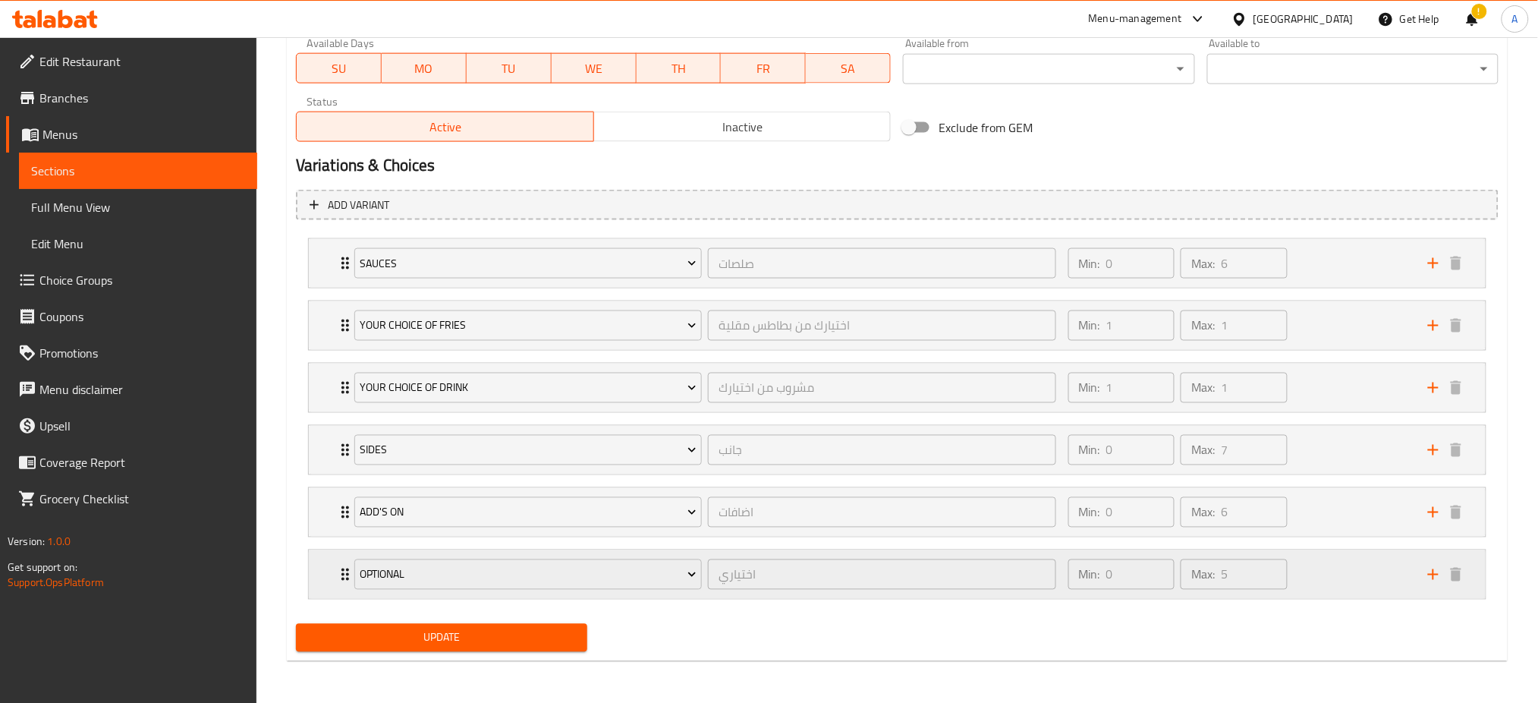
click at [344, 568] on icon "Expand" at bounding box center [345, 574] width 8 height 12
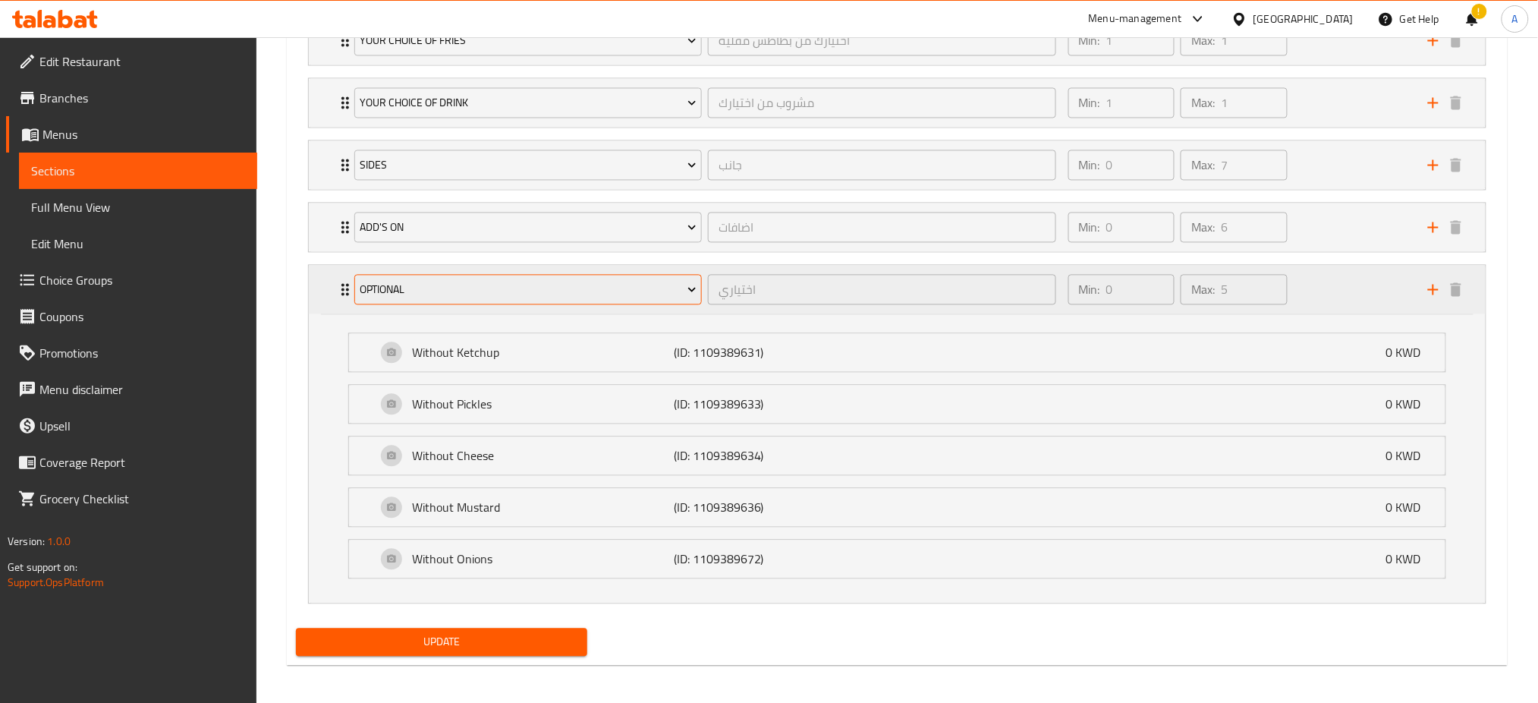
scroll to position [1016, 0]
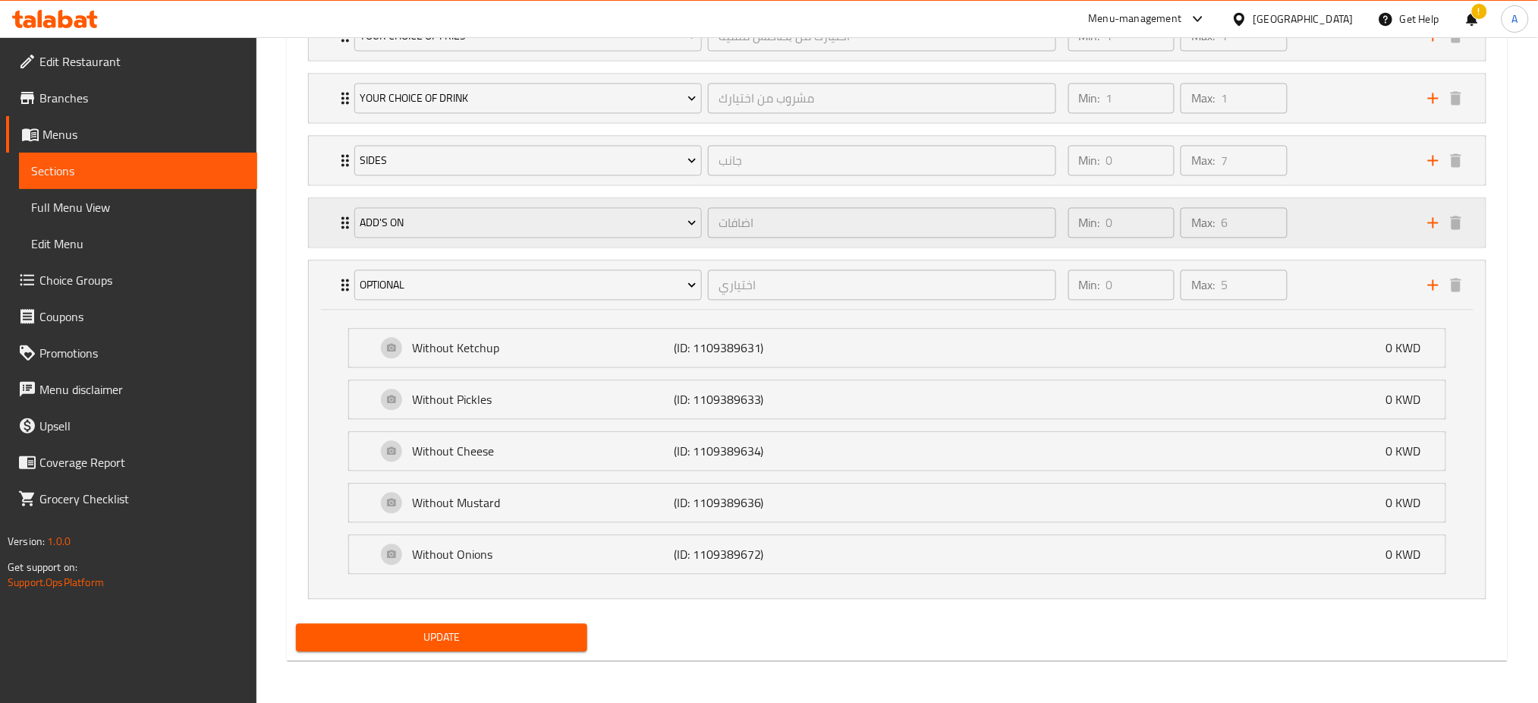
click at [341, 220] on icon "Expand" at bounding box center [345, 223] width 18 height 18
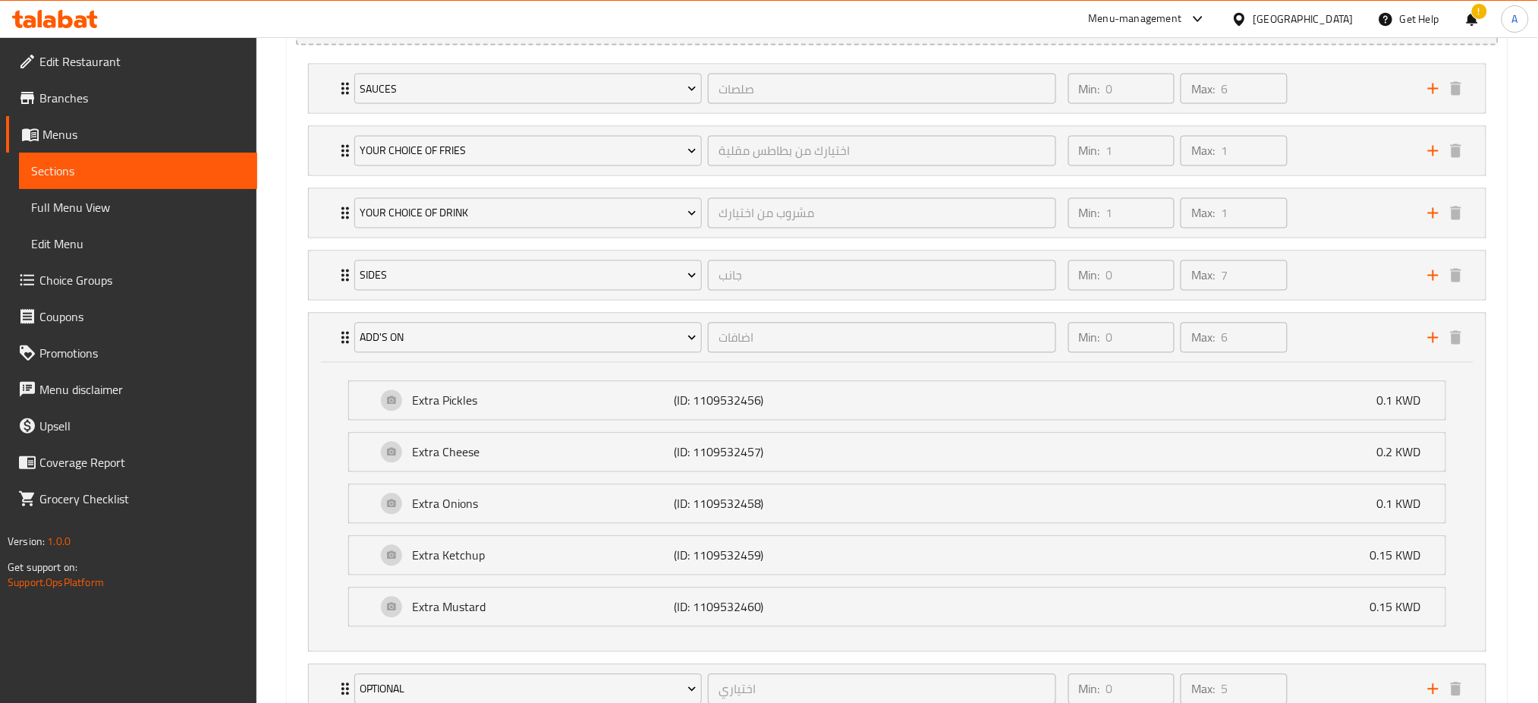
scroll to position [814, 0]
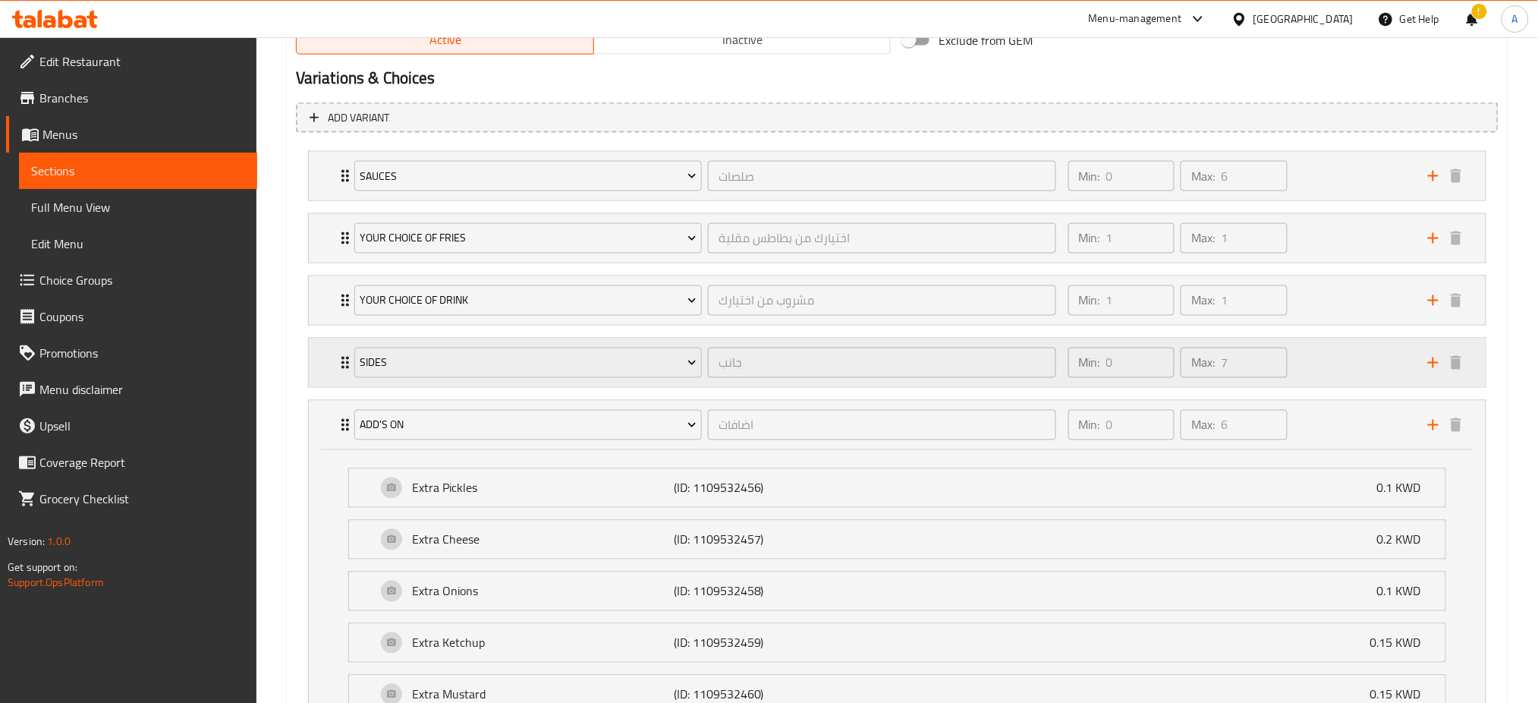
click at [344, 360] on icon "Expand" at bounding box center [345, 363] width 18 height 18
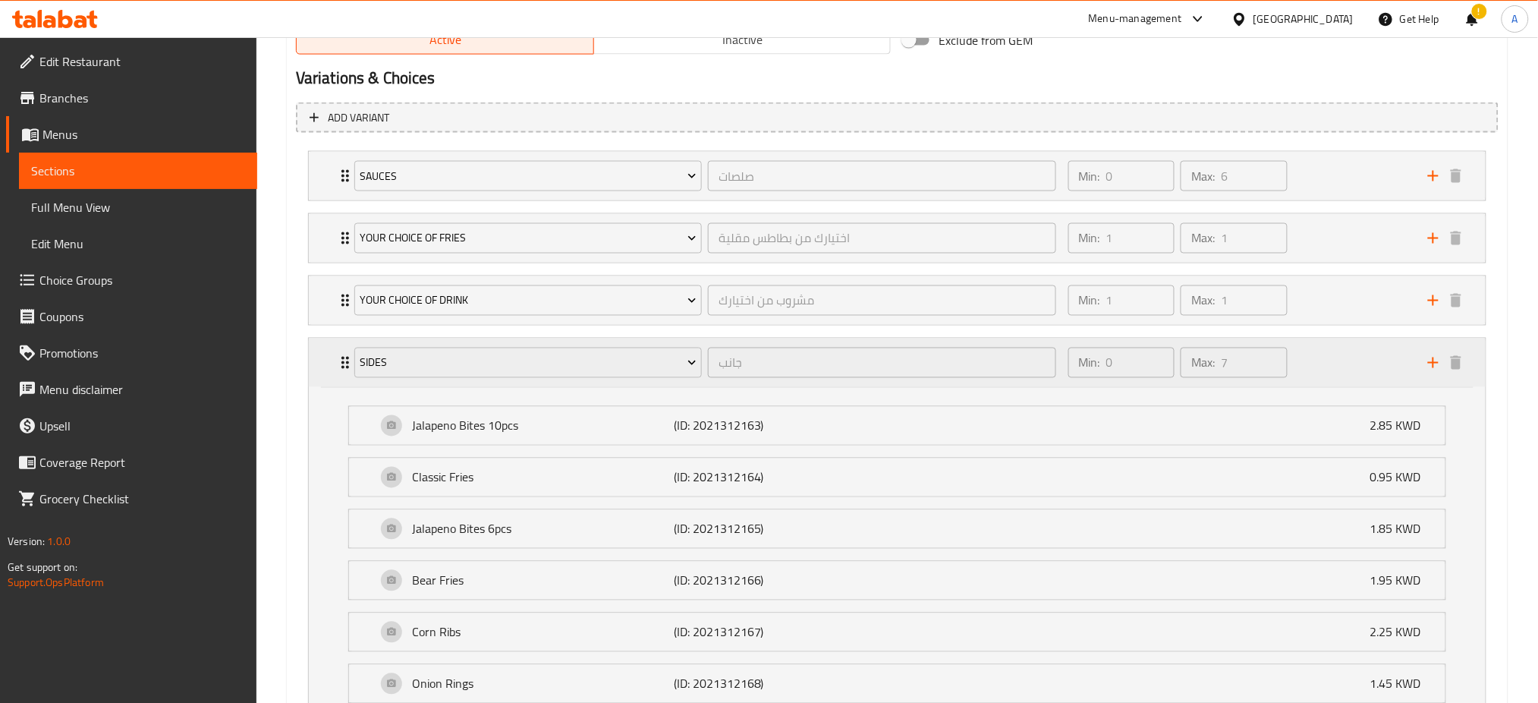
click at [348, 357] on div "Sides جانب ​" at bounding box center [705, 362] width 720 height 49
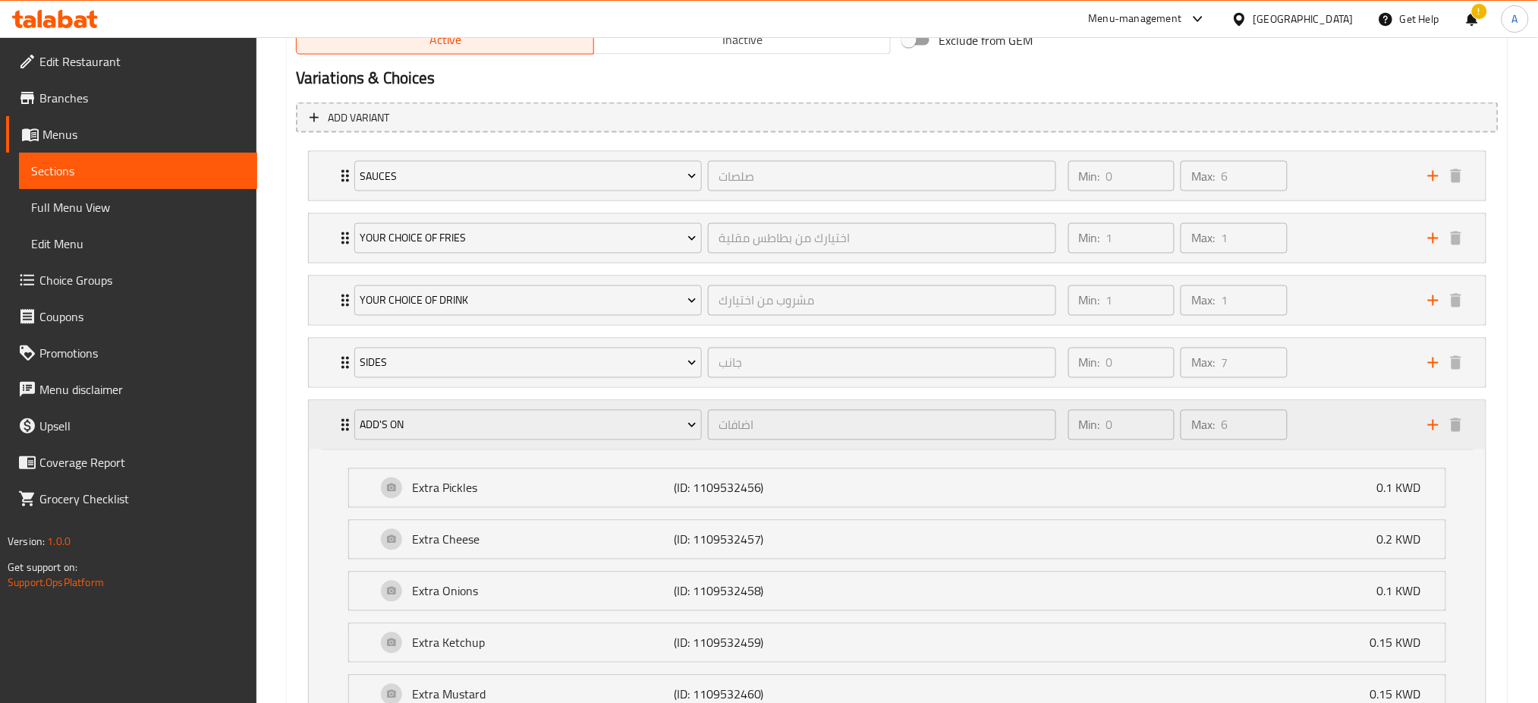
click at [341, 422] on icon "Expand" at bounding box center [345, 425] width 18 height 18
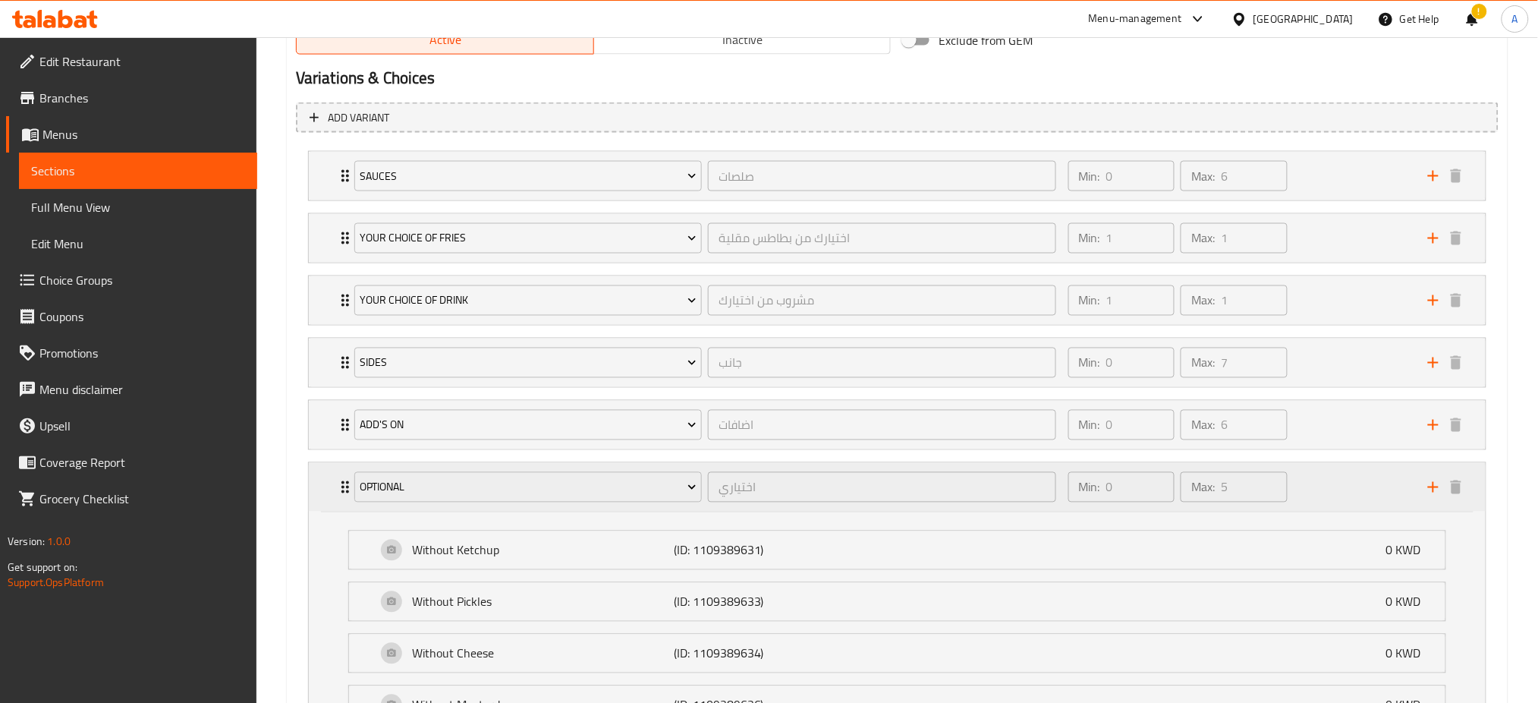
click at [342, 489] on icon "Expand" at bounding box center [345, 487] width 18 height 18
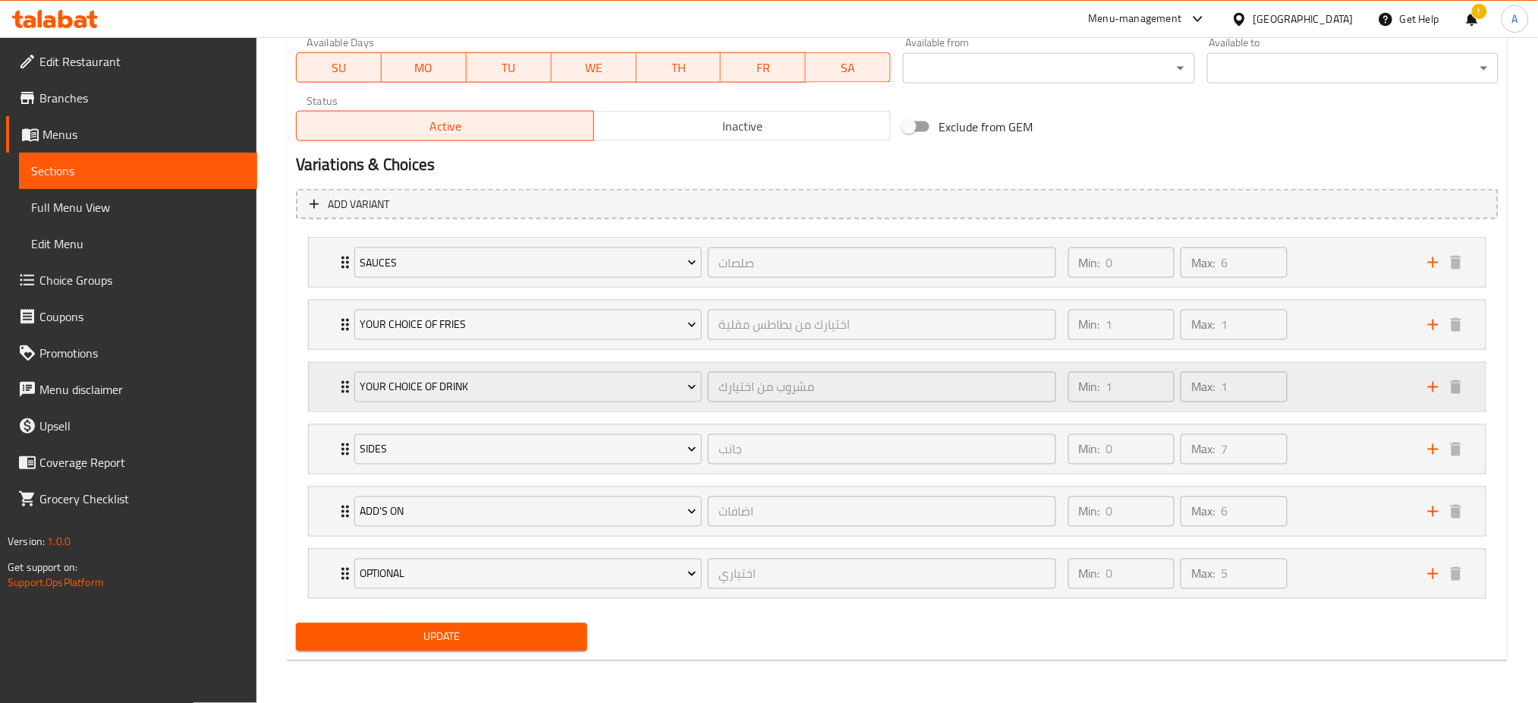
scroll to position [727, 0]
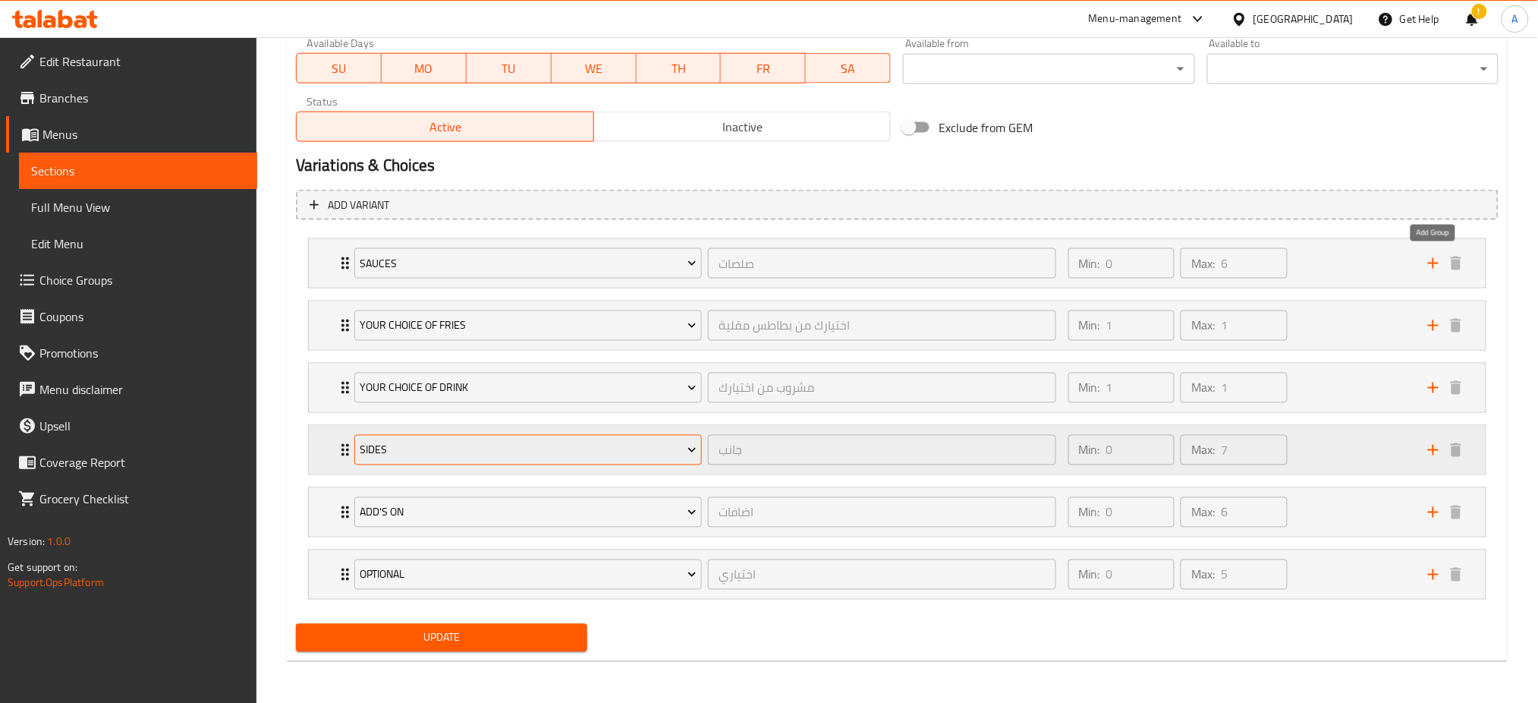
drag, startPoint x: 1428, startPoint y: 260, endPoint x: 602, endPoint y: 400, distance: 838.3
click at [1429, 260] on icon "add" at bounding box center [1433, 263] width 18 height 18
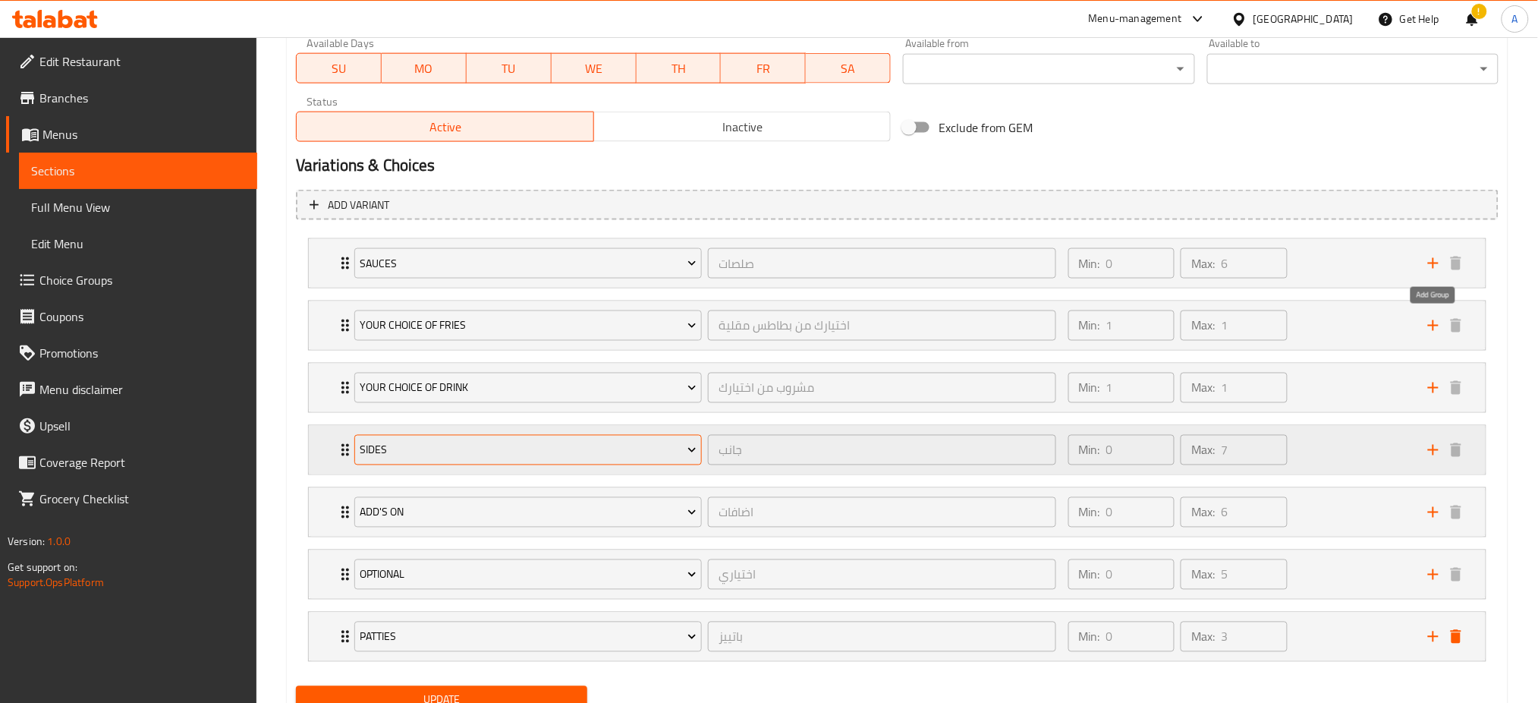
scroll to position [790, 0]
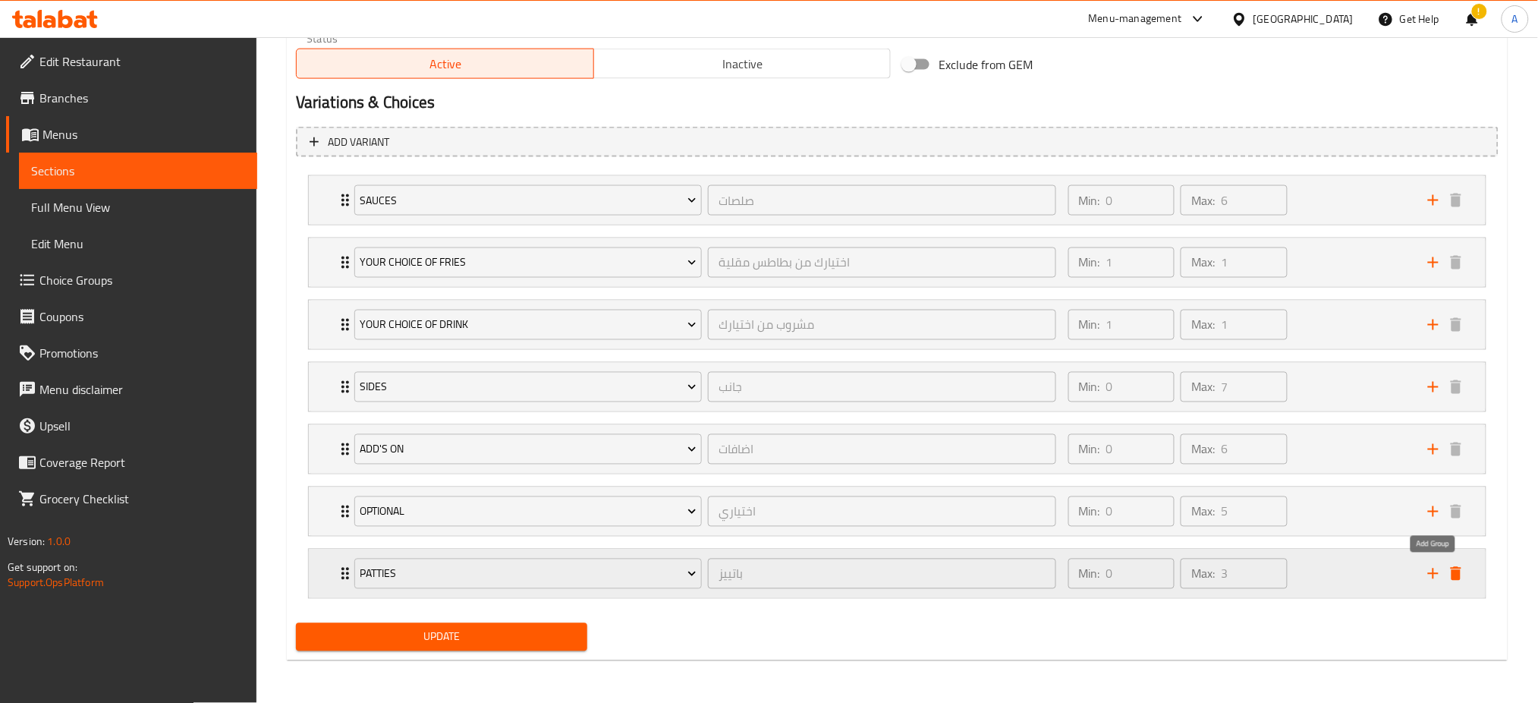
click at [1425, 571] on icon "add" at bounding box center [1433, 574] width 18 height 18
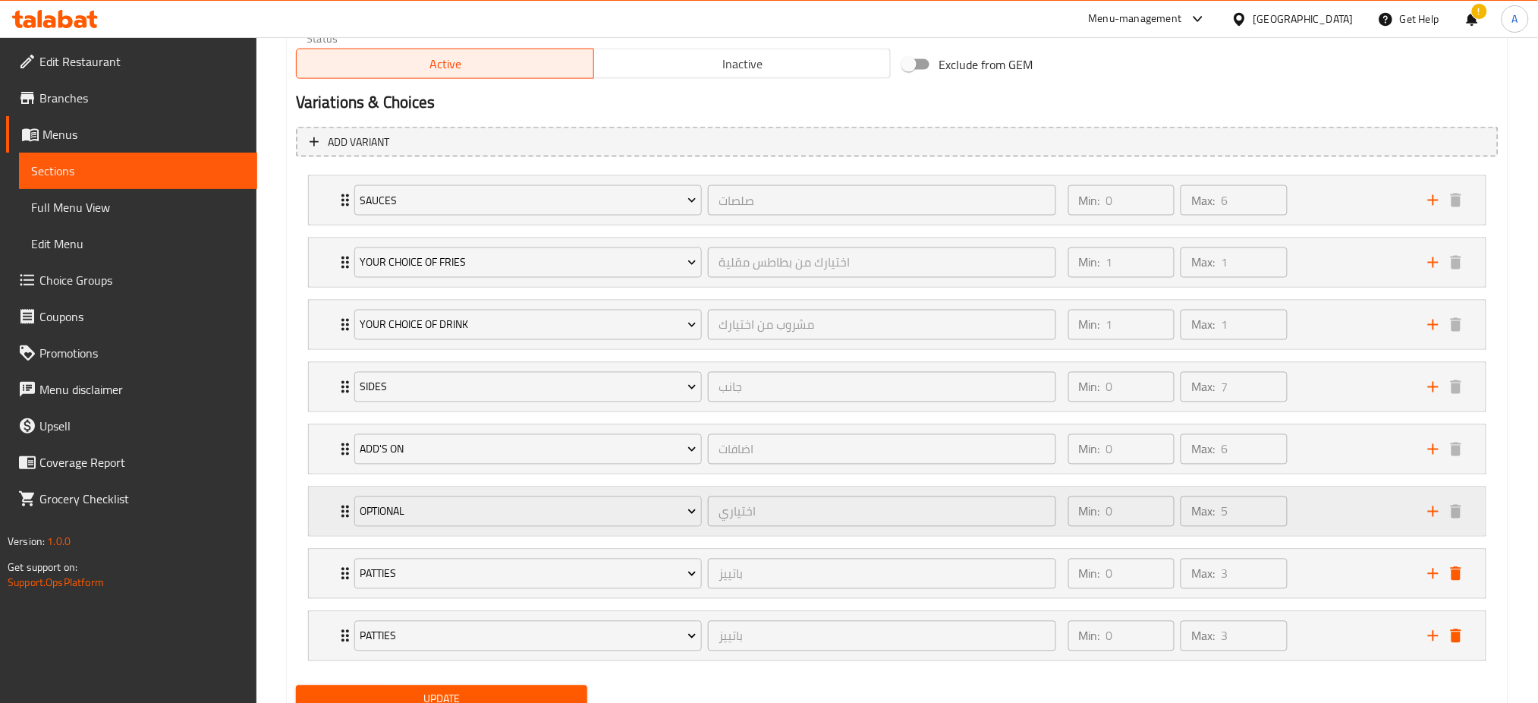
scroll to position [814, 0]
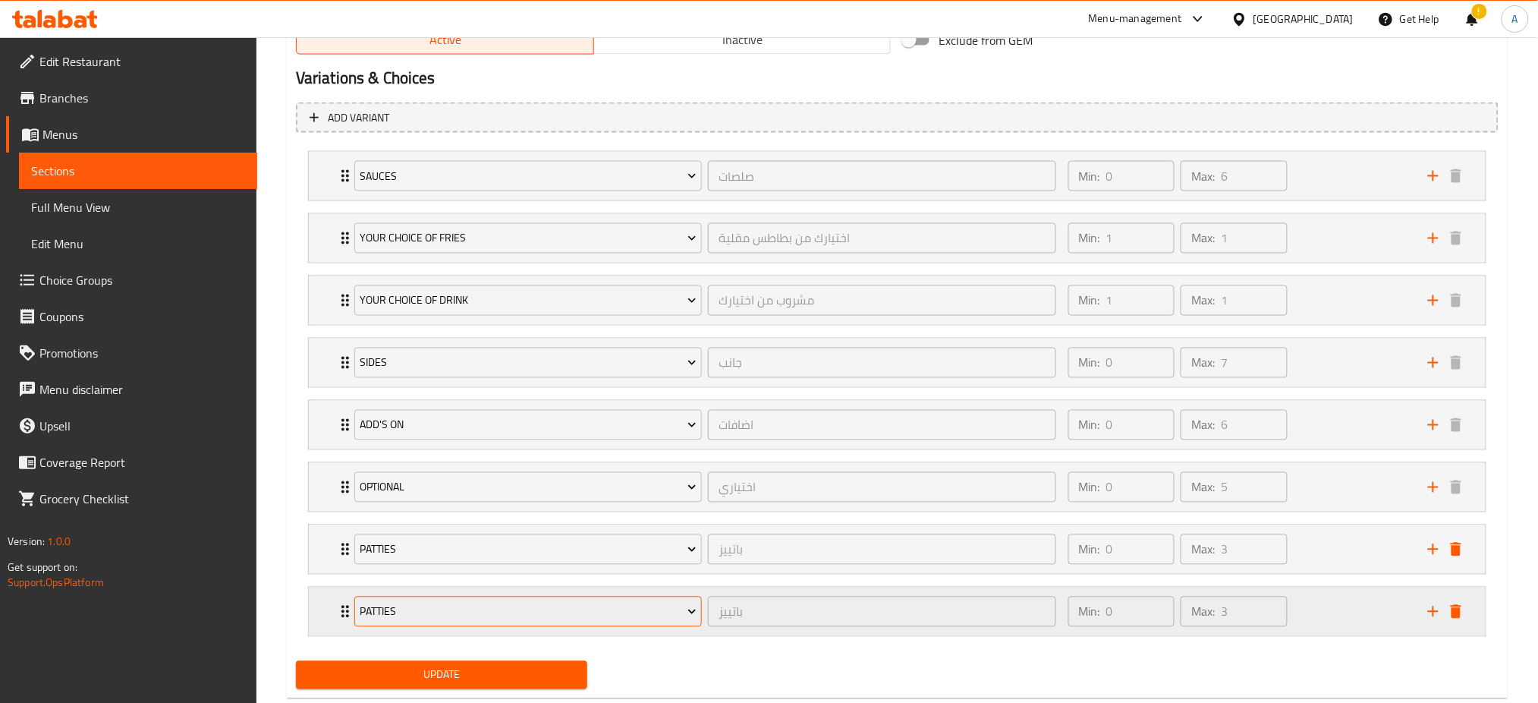
click at [507, 604] on span "Patties" at bounding box center [528, 612] width 337 height 19
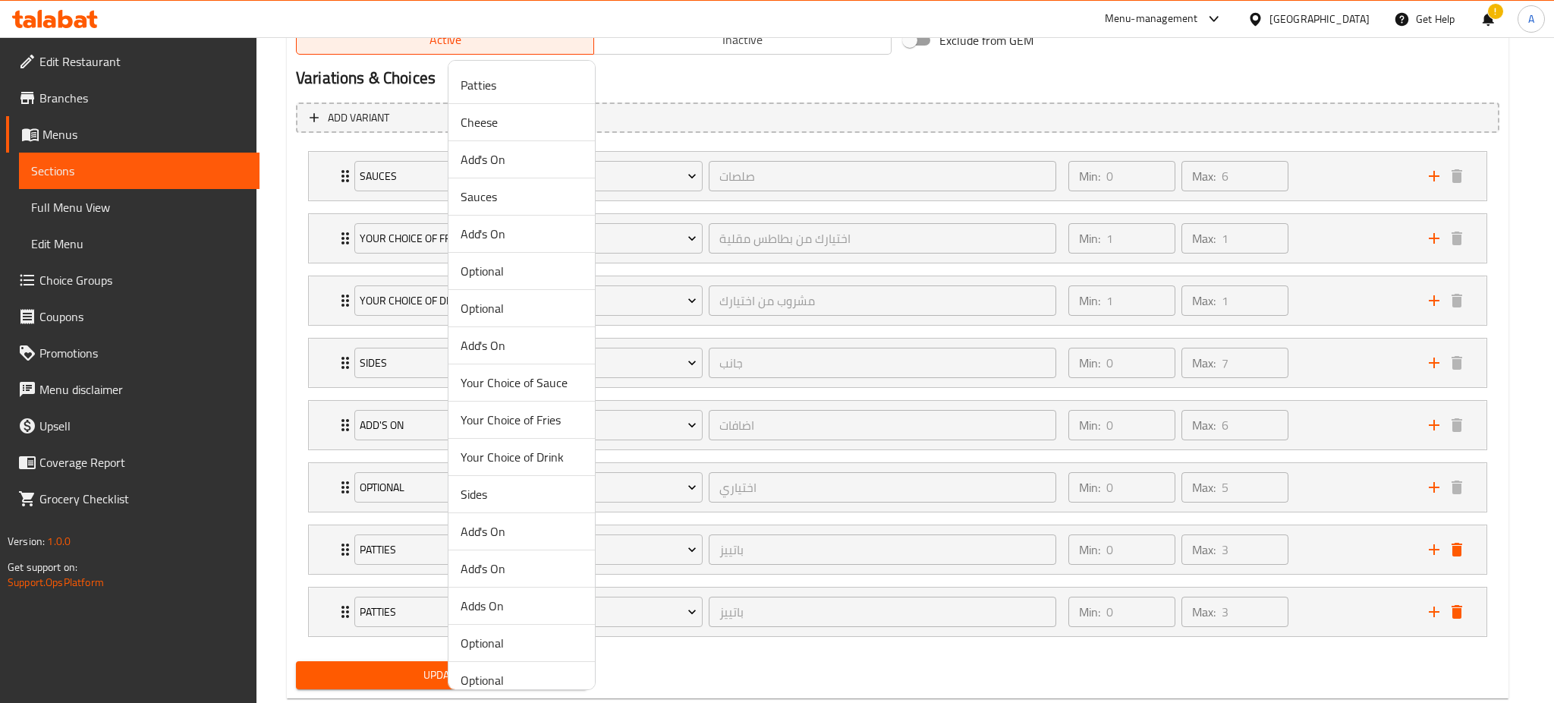
click at [492, 127] on span "Cheese" at bounding box center [522, 122] width 122 height 18
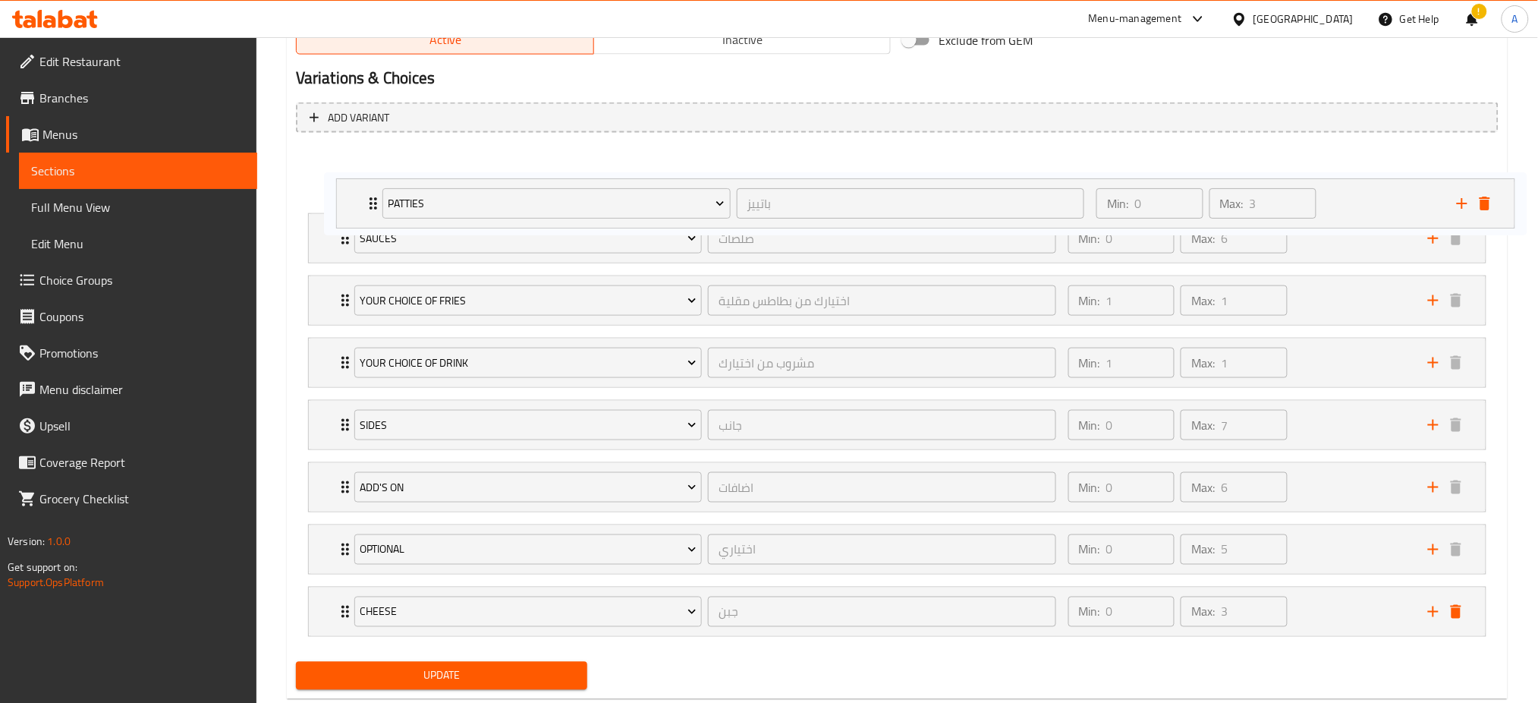
scroll to position [815, 0]
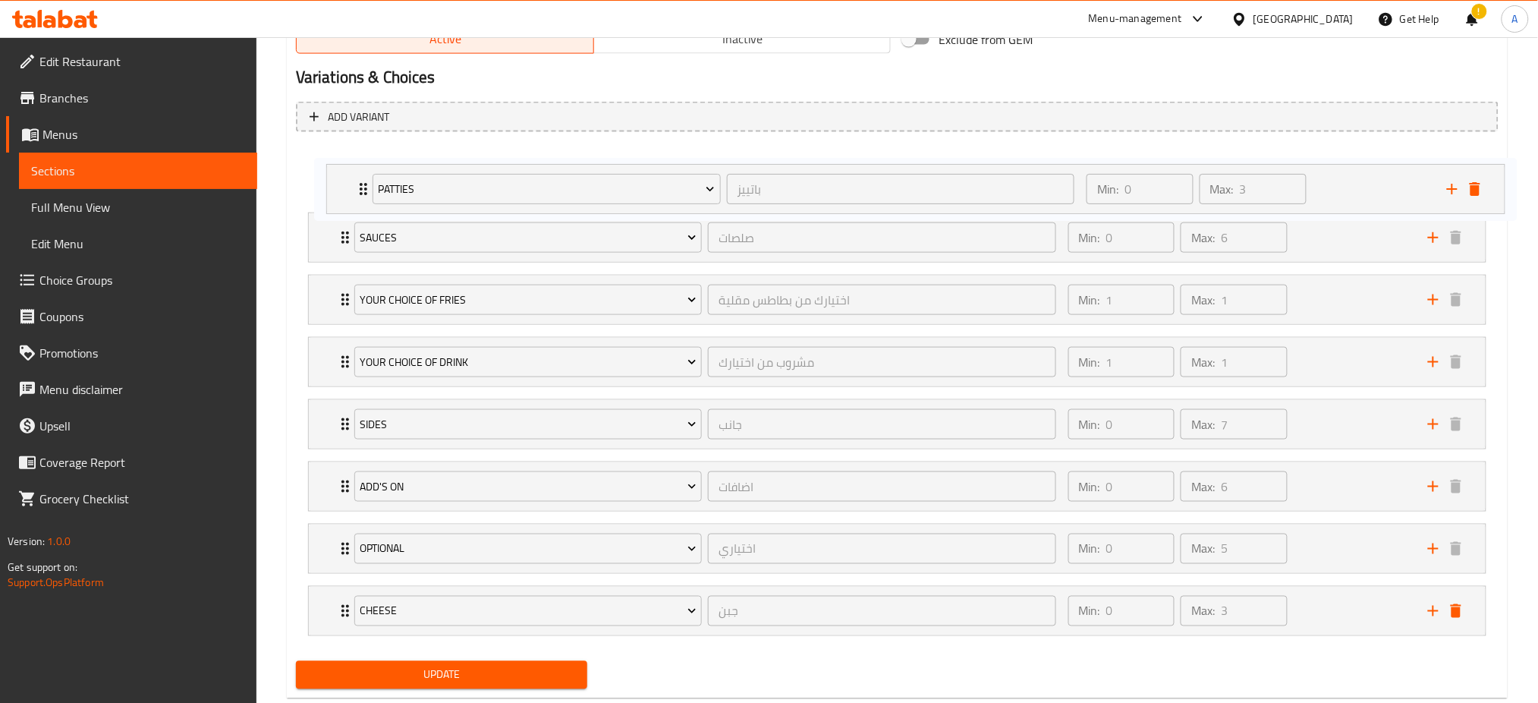
drag, startPoint x: 322, startPoint y: 556, endPoint x: 329, endPoint y: 177, distance: 379.5
click at [330, 178] on div "Sauces صلصات ​ Min: 0 ​ Max: 6 ​ Classic Mayonnaise (ID: 1192624029) 0.3 KWD Na…" at bounding box center [897, 393] width 1203 height 498
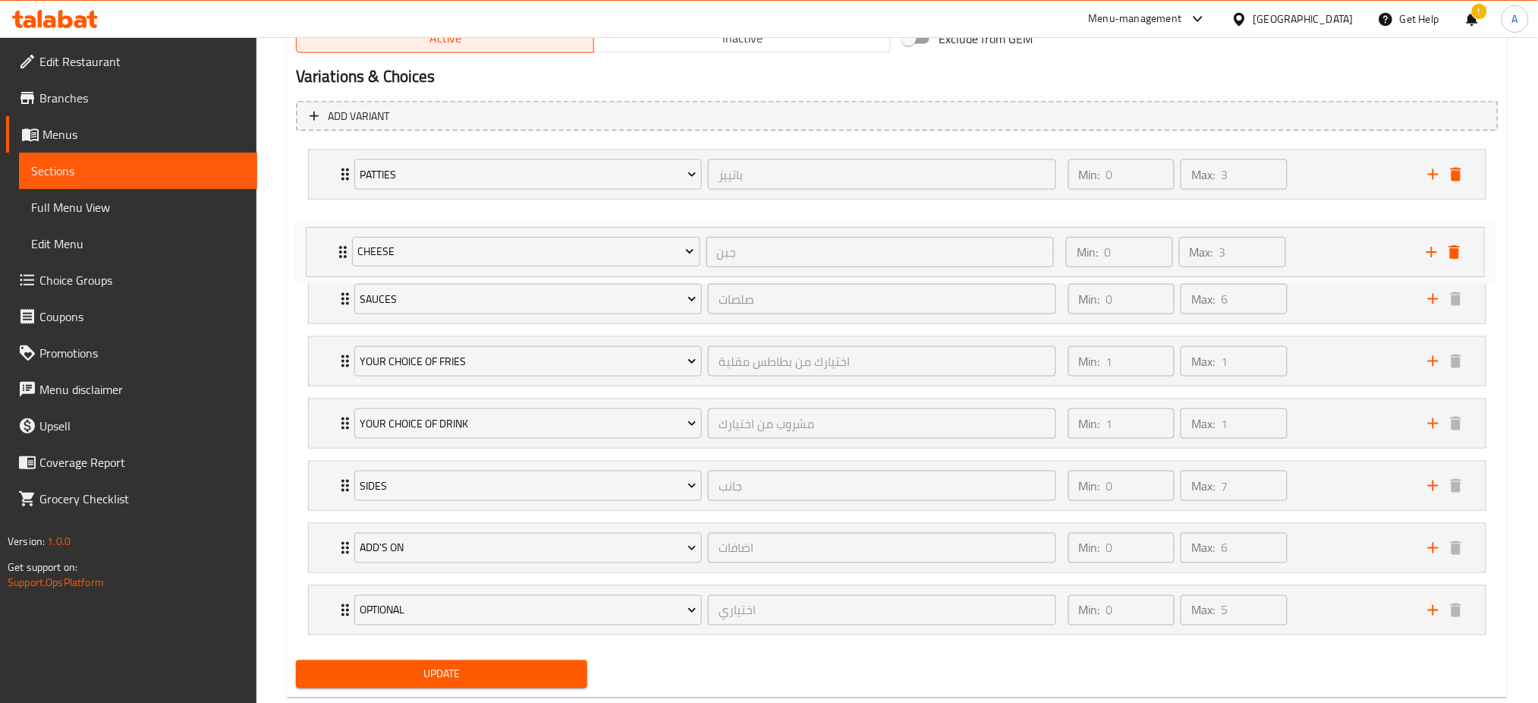
drag, startPoint x: 320, startPoint y: 606, endPoint x: 321, endPoint y: 224, distance: 381.7
click at [321, 224] on div "[PERSON_NAME] ​ Min: 0 ​ Max: 3 ​ Extra Beef Patty (ID: 2143728154) 0.9 KWD Nam…" at bounding box center [897, 392] width 1203 height 498
click at [430, 677] on span "Update" at bounding box center [441, 673] width 267 height 19
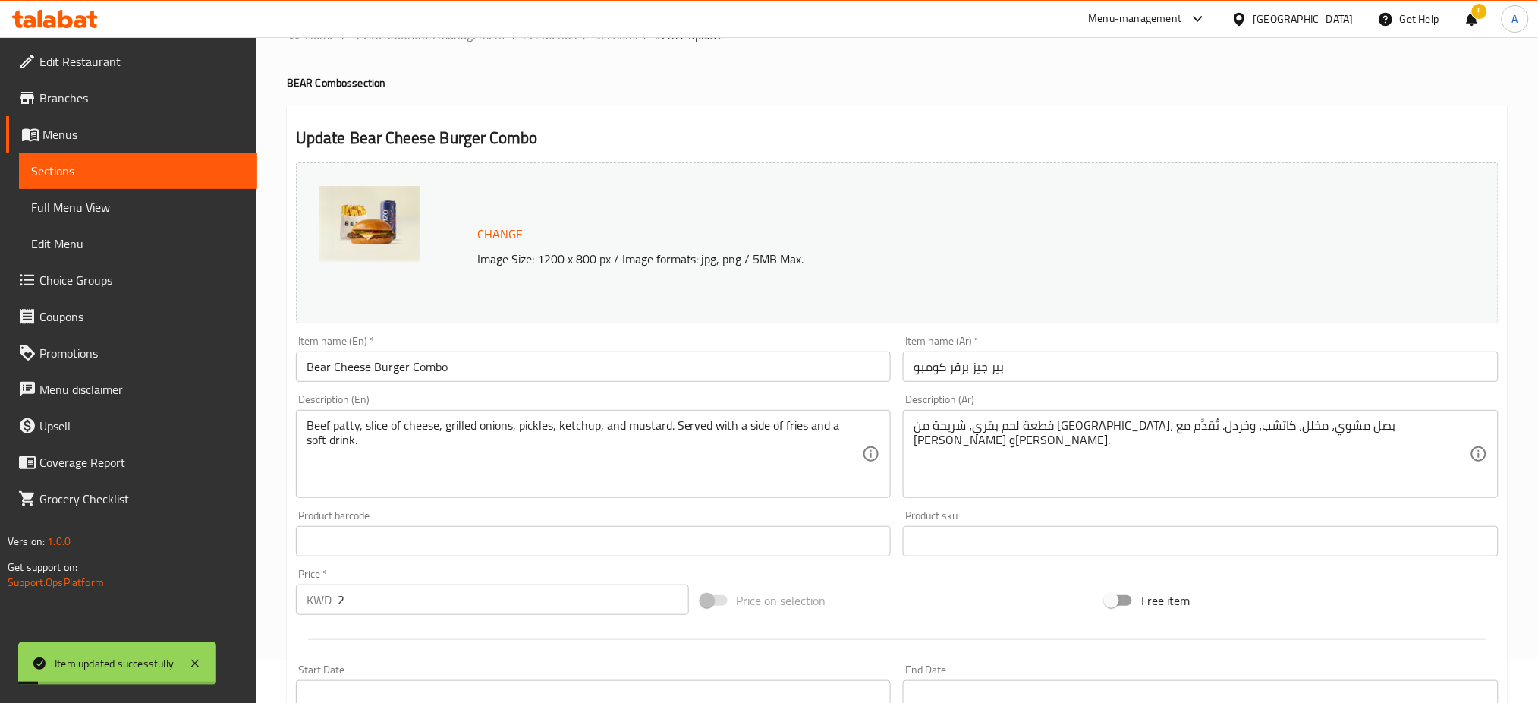
scroll to position [0, 0]
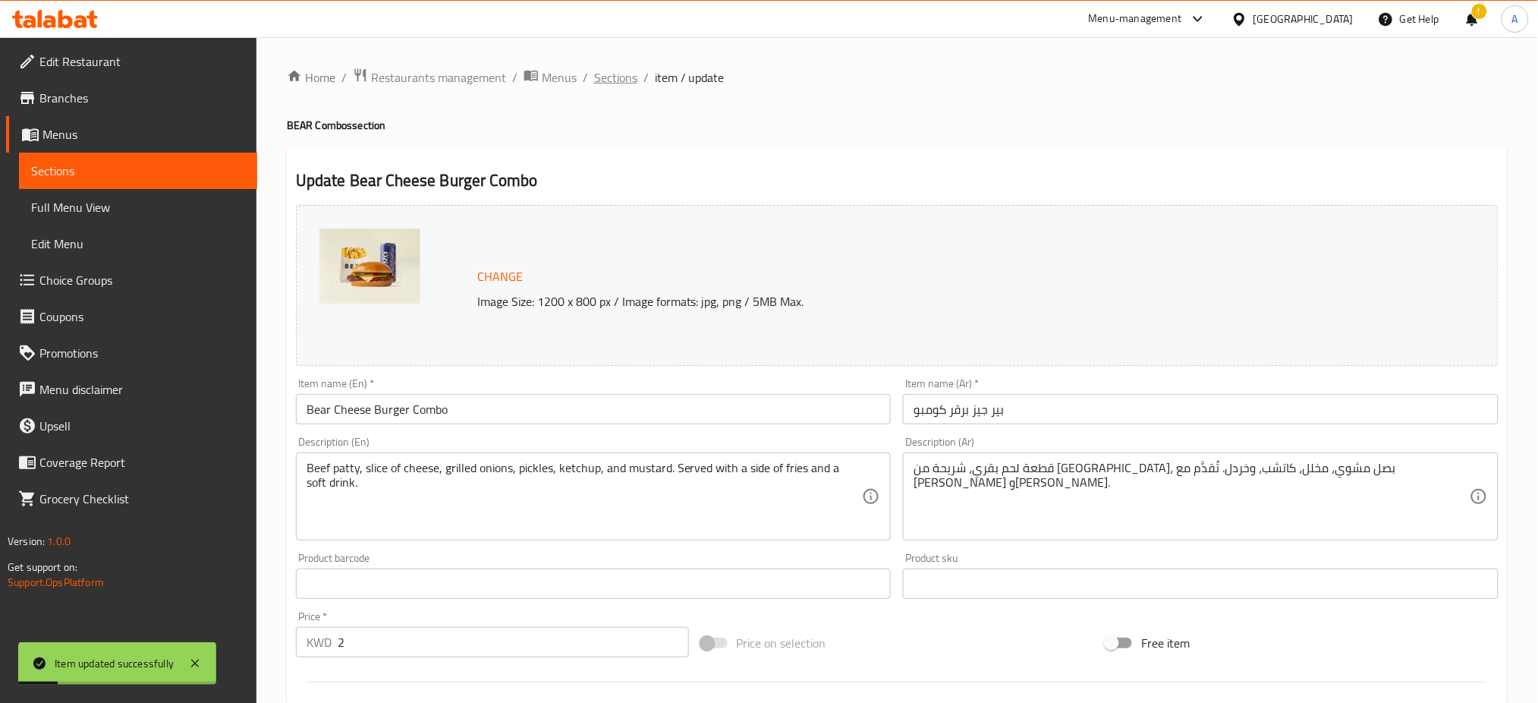
click at [615, 77] on span "Sections" at bounding box center [615, 77] width 43 height 18
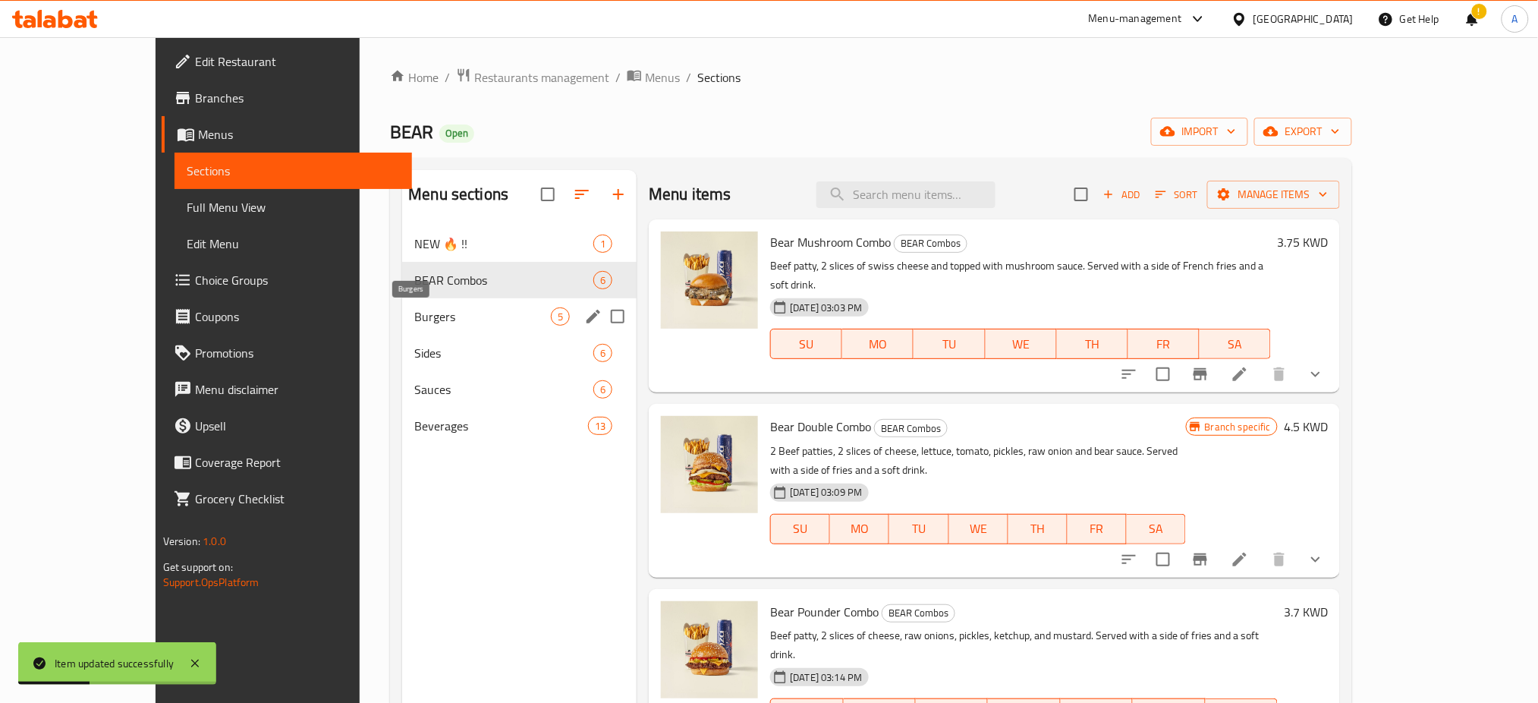
click at [414, 319] on span "Burgers" at bounding box center [482, 316] width 137 height 18
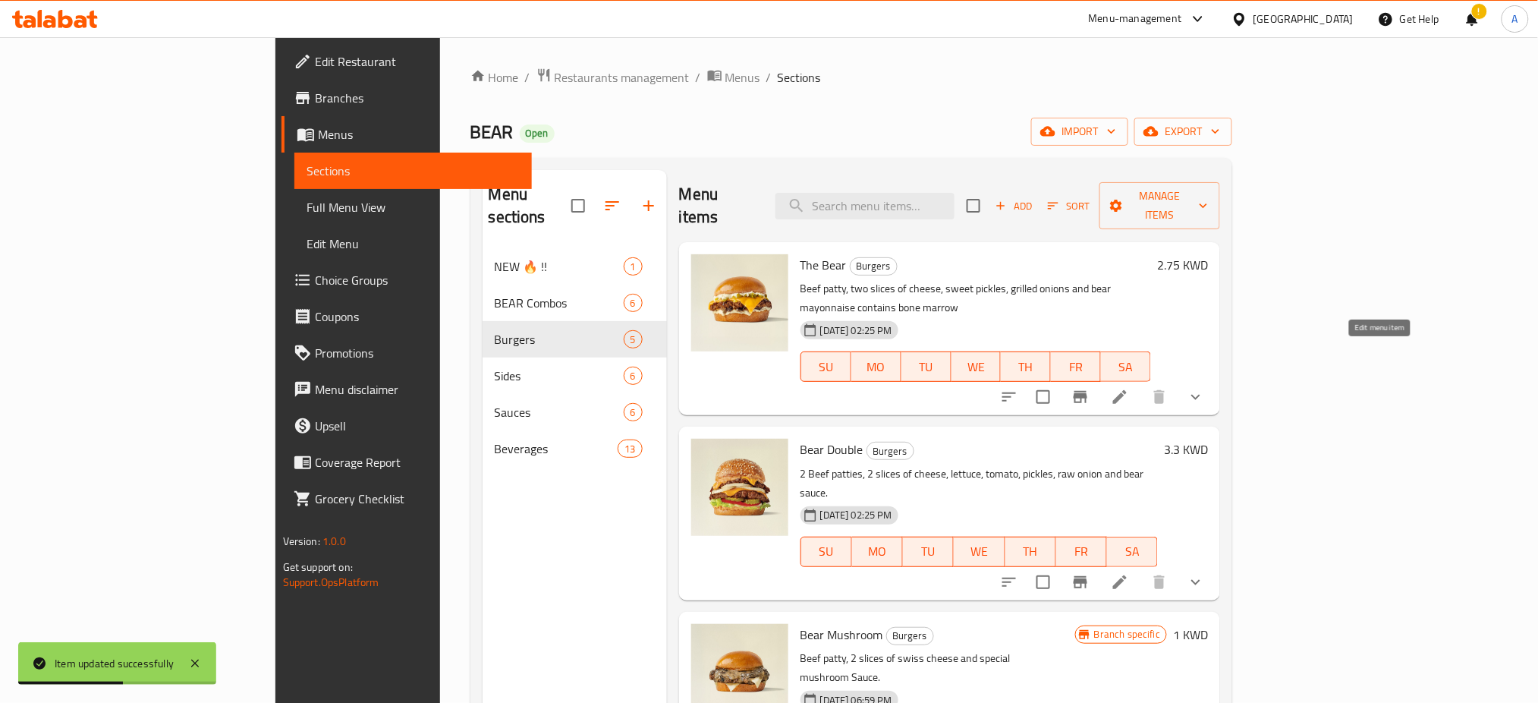
click at [1129, 388] on icon at bounding box center [1120, 397] width 18 height 18
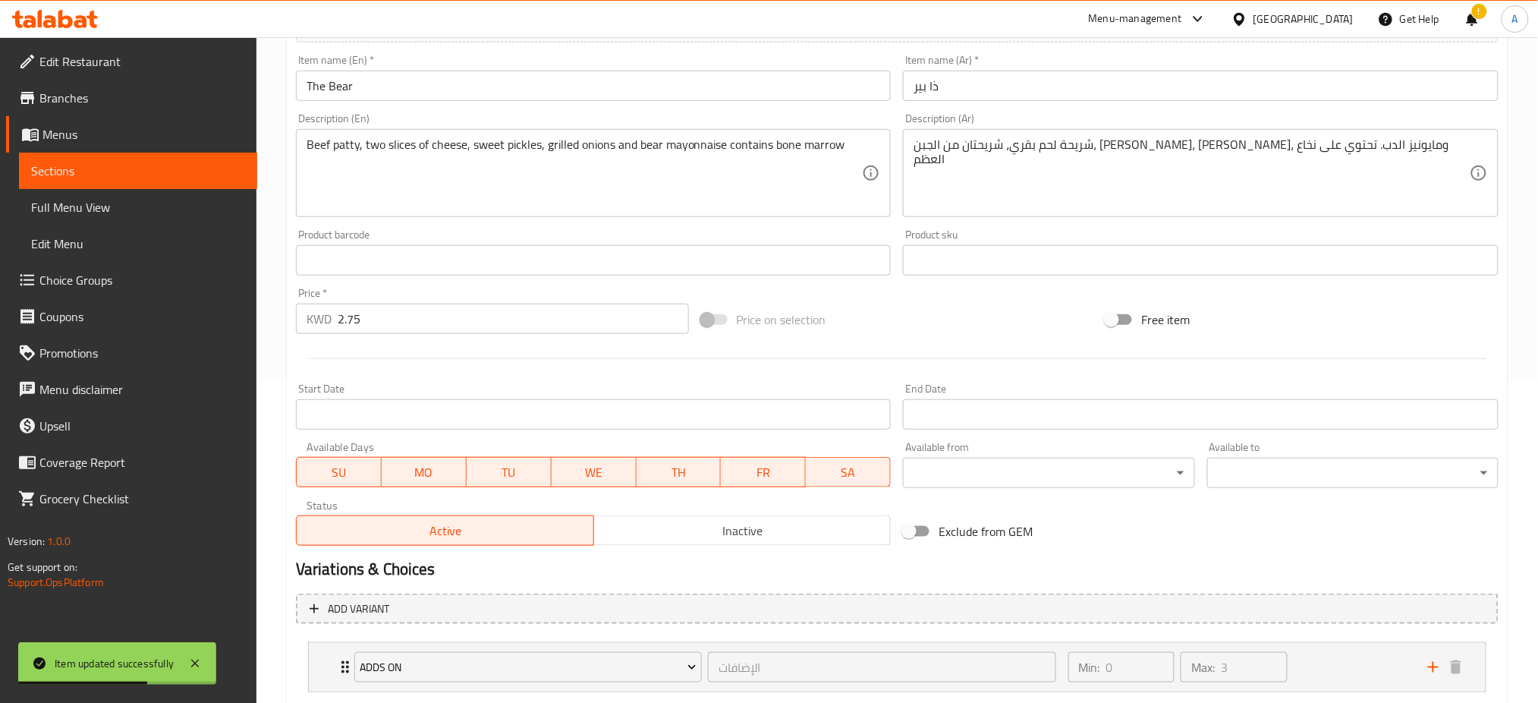
scroll to position [665, 0]
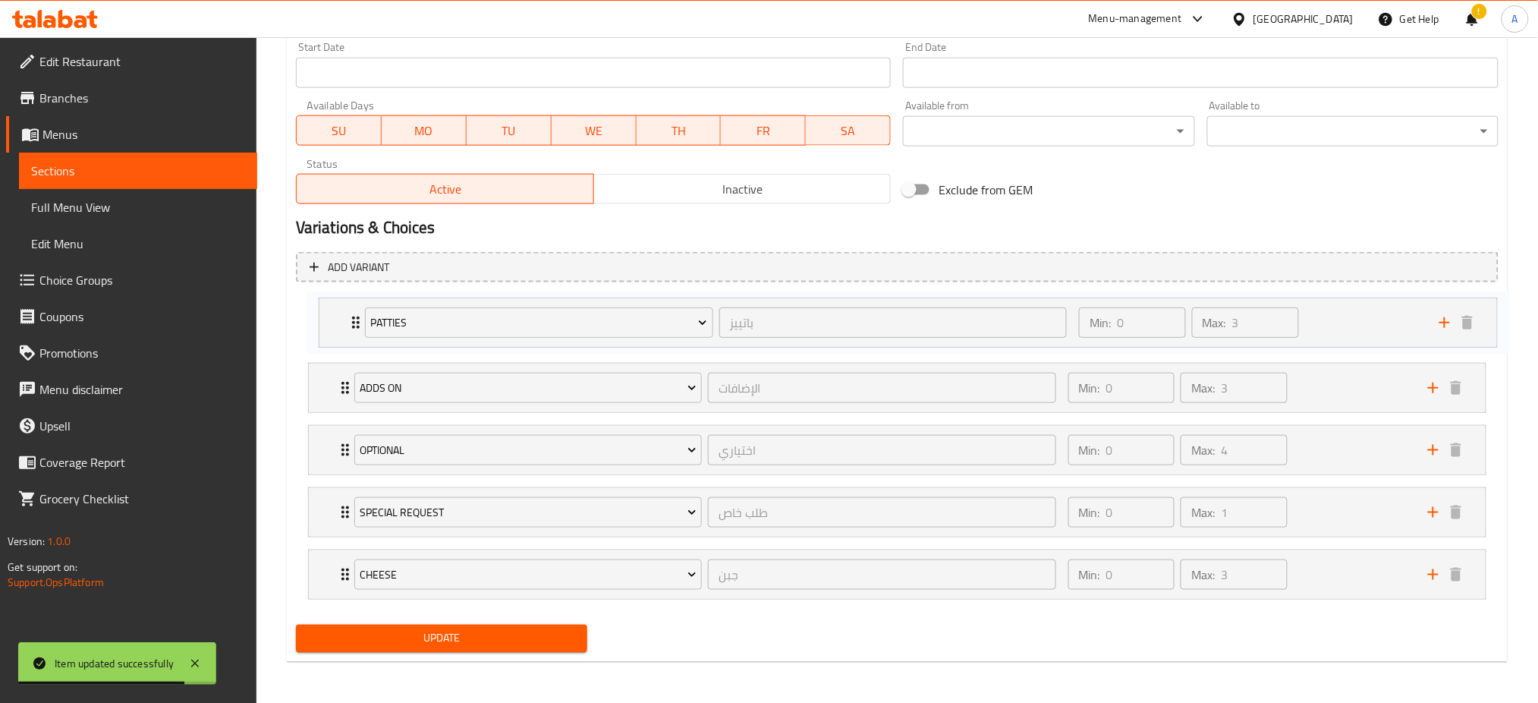
drag, startPoint x: 321, startPoint y: 521, endPoint x: 332, endPoint y: 324, distance: 196.9
click at [332, 324] on div "Adds On الإضافات ​ Min: 0 ​ Max: 3 ​ Extra Sweet Relish (ID: 1109550997) 0.1 KW…" at bounding box center [897, 449] width 1203 height 311
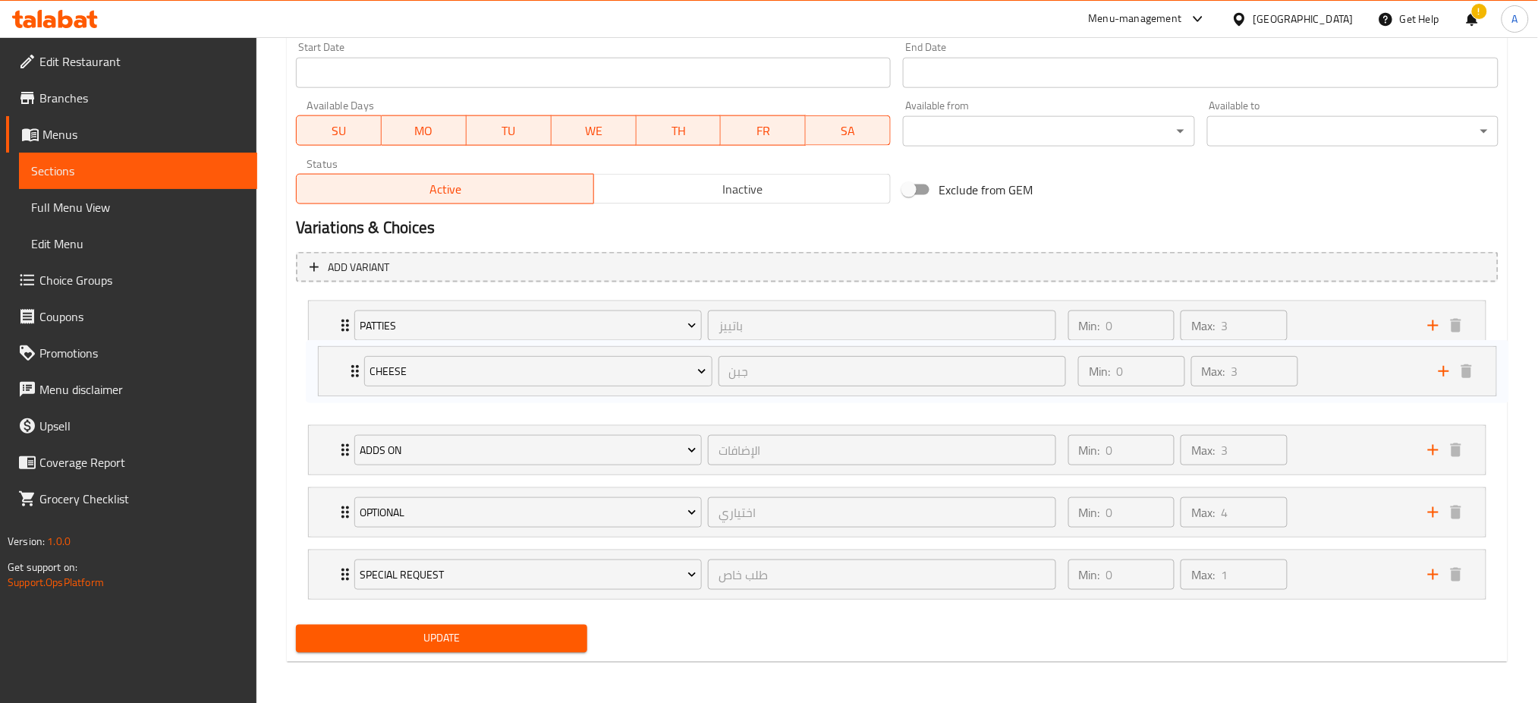
drag, startPoint x: 320, startPoint y: 588, endPoint x: 330, endPoint y: 380, distance: 208.2
click at [330, 380] on div "[PERSON_NAME] ​ Min: 0 ​ Max: 3 ​ Extra Beef Patty (ID: 2143728154) 0.9 KWD Nam…" at bounding box center [897, 449] width 1203 height 311
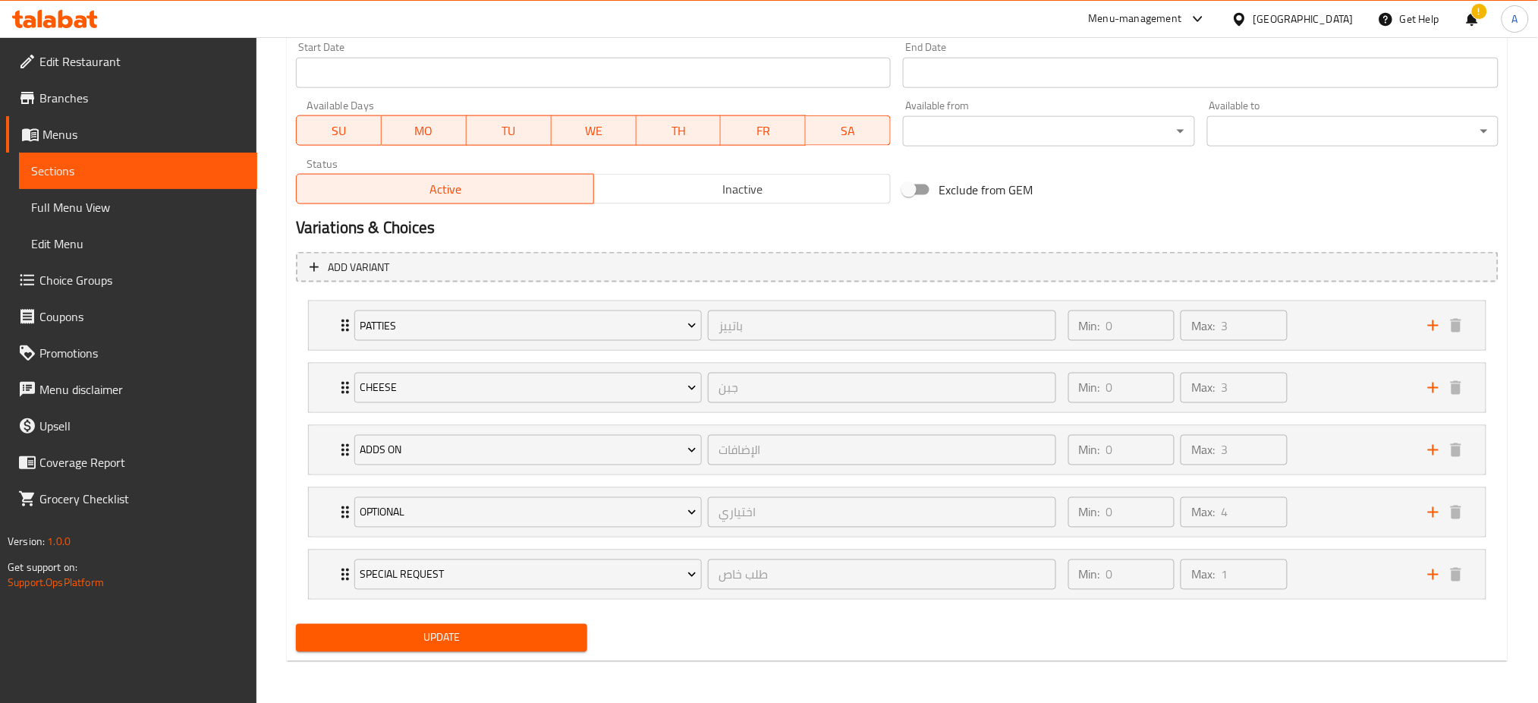
click at [414, 638] on span "Update" at bounding box center [441, 637] width 267 height 19
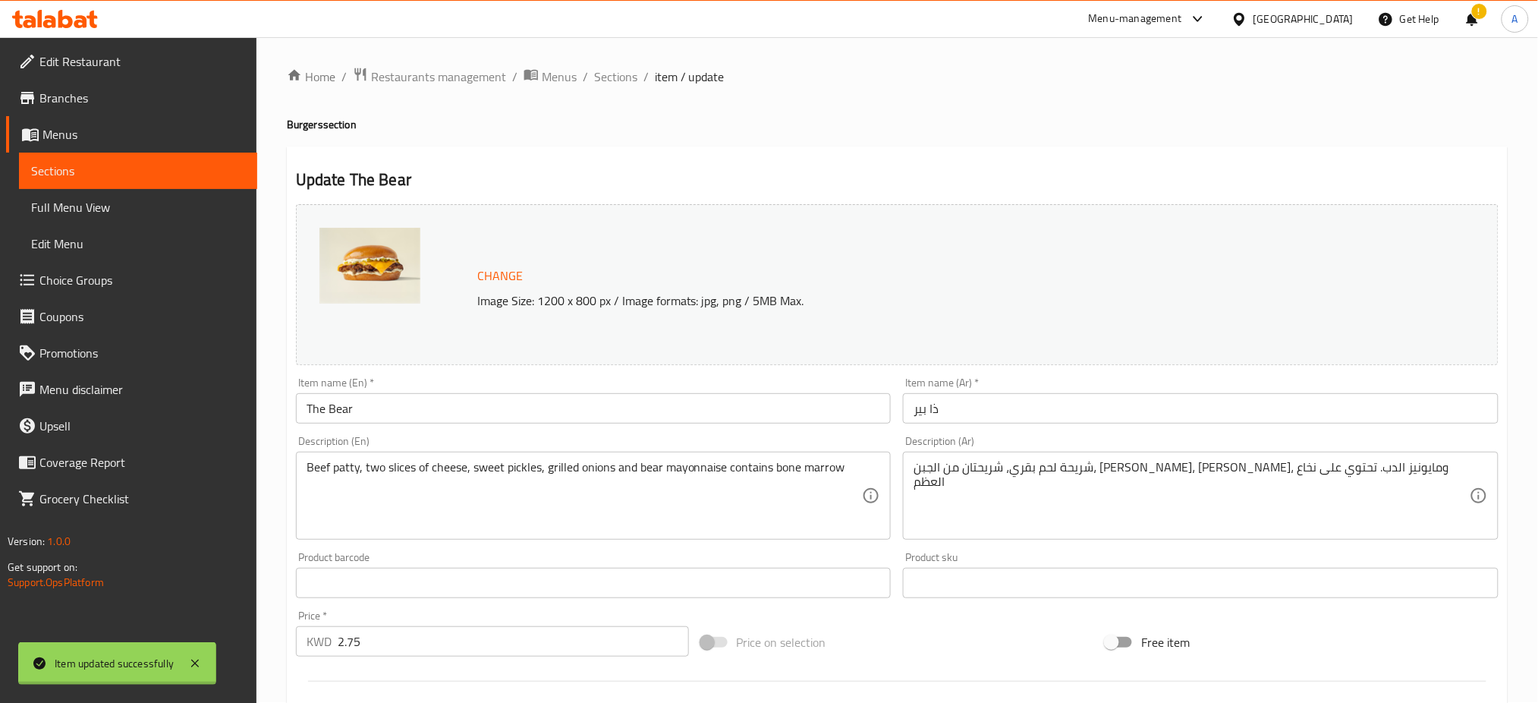
scroll to position [0, 0]
click at [625, 79] on span "Sections" at bounding box center [615, 77] width 43 height 18
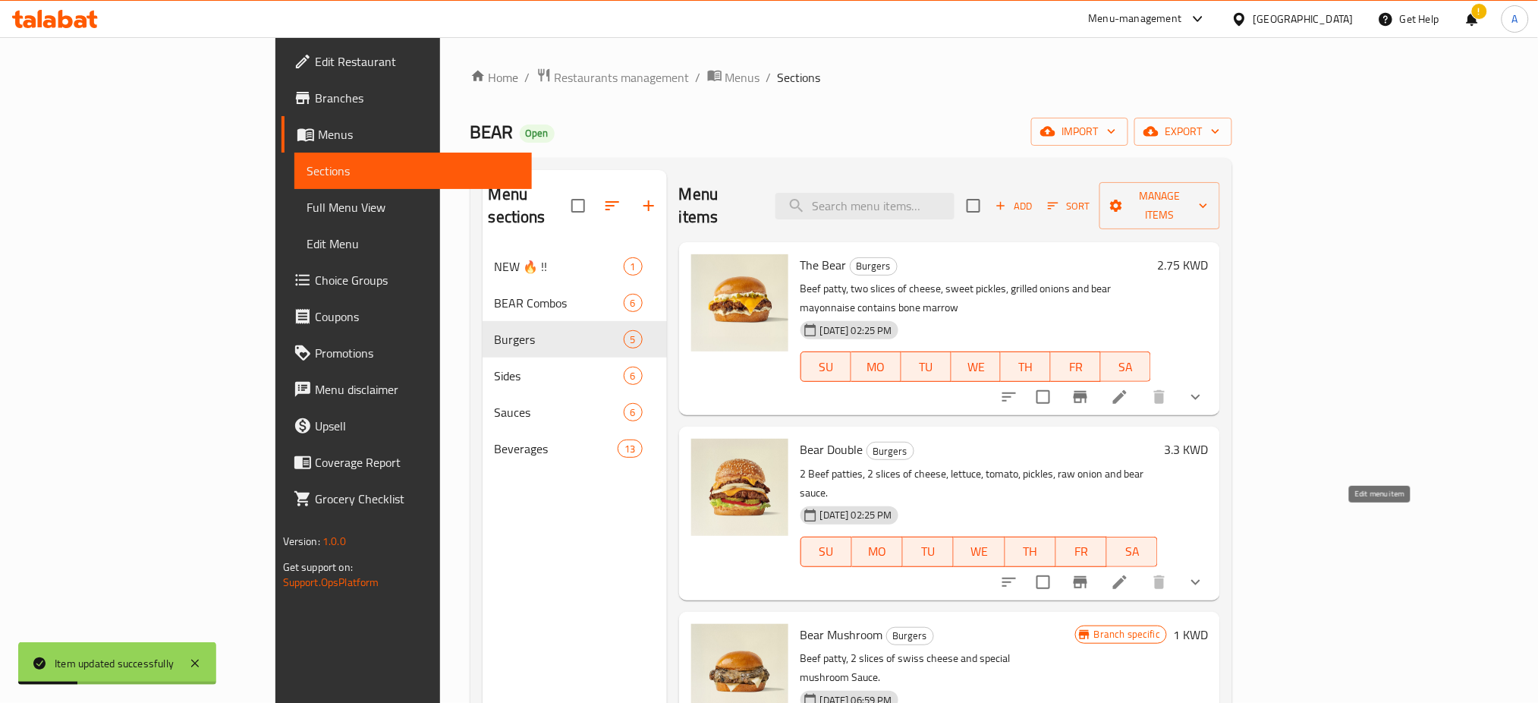
click at [1129, 573] on icon at bounding box center [1120, 582] width 18 height 18
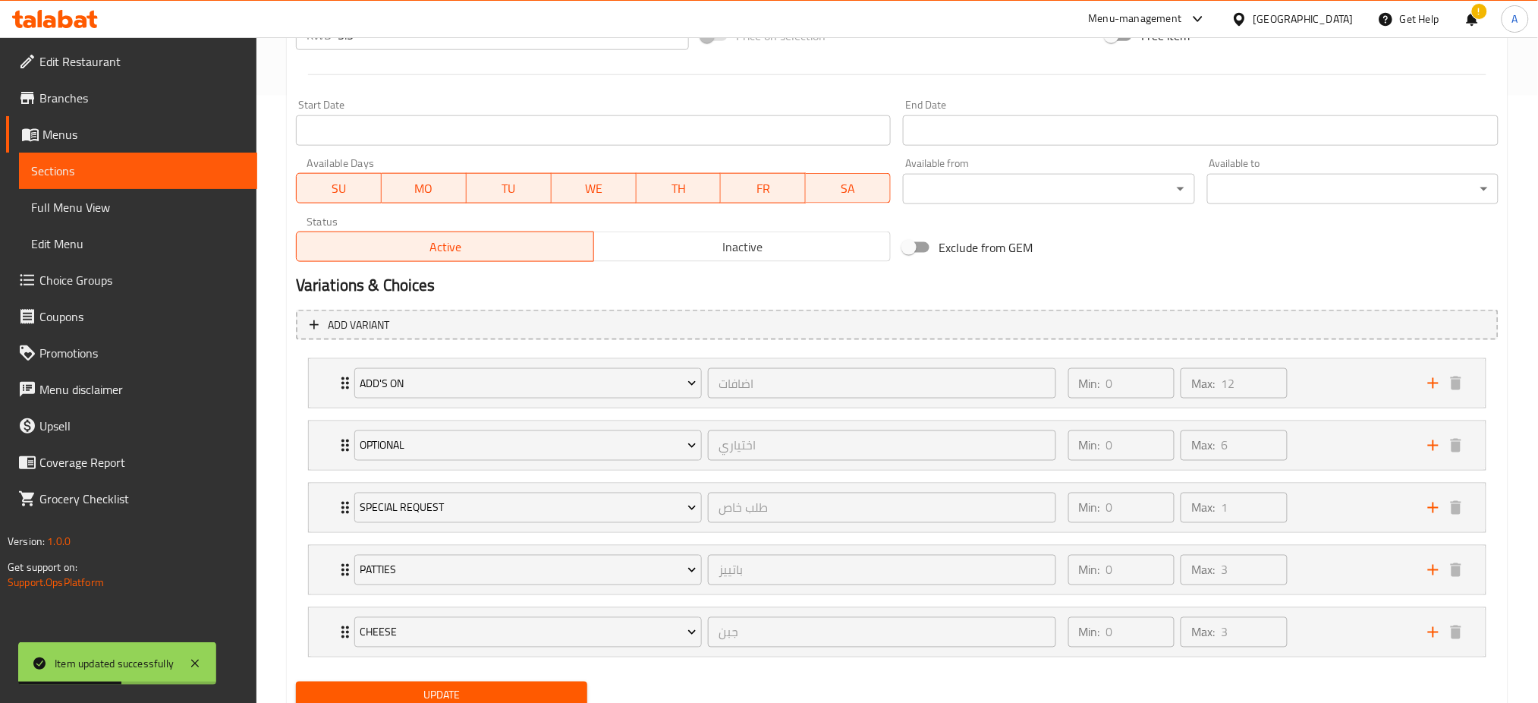
scroll to position [665, 0]
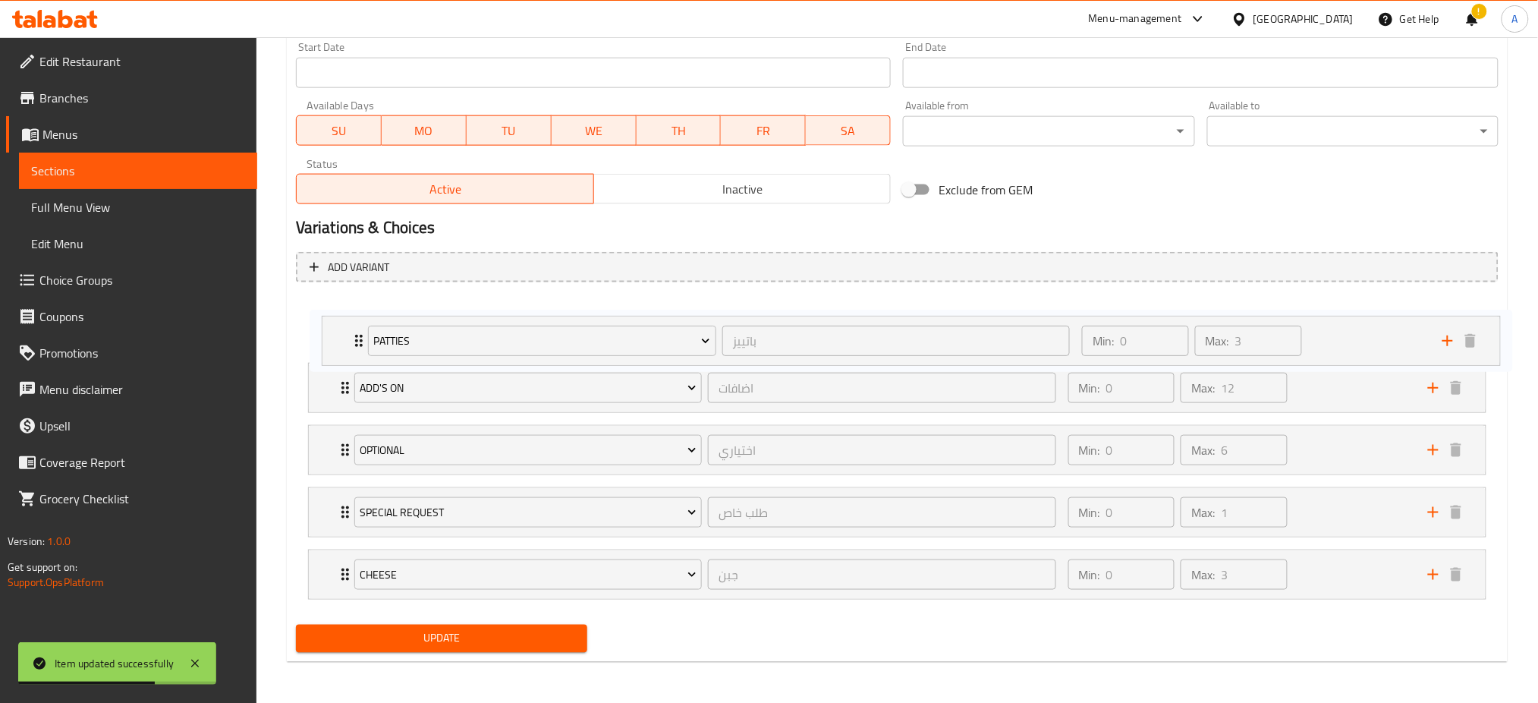
drag, startPoint x: 312, startPoint y: 511, endPoint x: 326, endPoint y: 335, distance: 175.8
click at [326, 335] on div "Add's On اضافات ​ Min: 0 ​ Max: 12 ​ Extra Onions (ID: 1109220950) 0.1 KWD Name…" at bounding box center [897, 449] width 1203 height 311
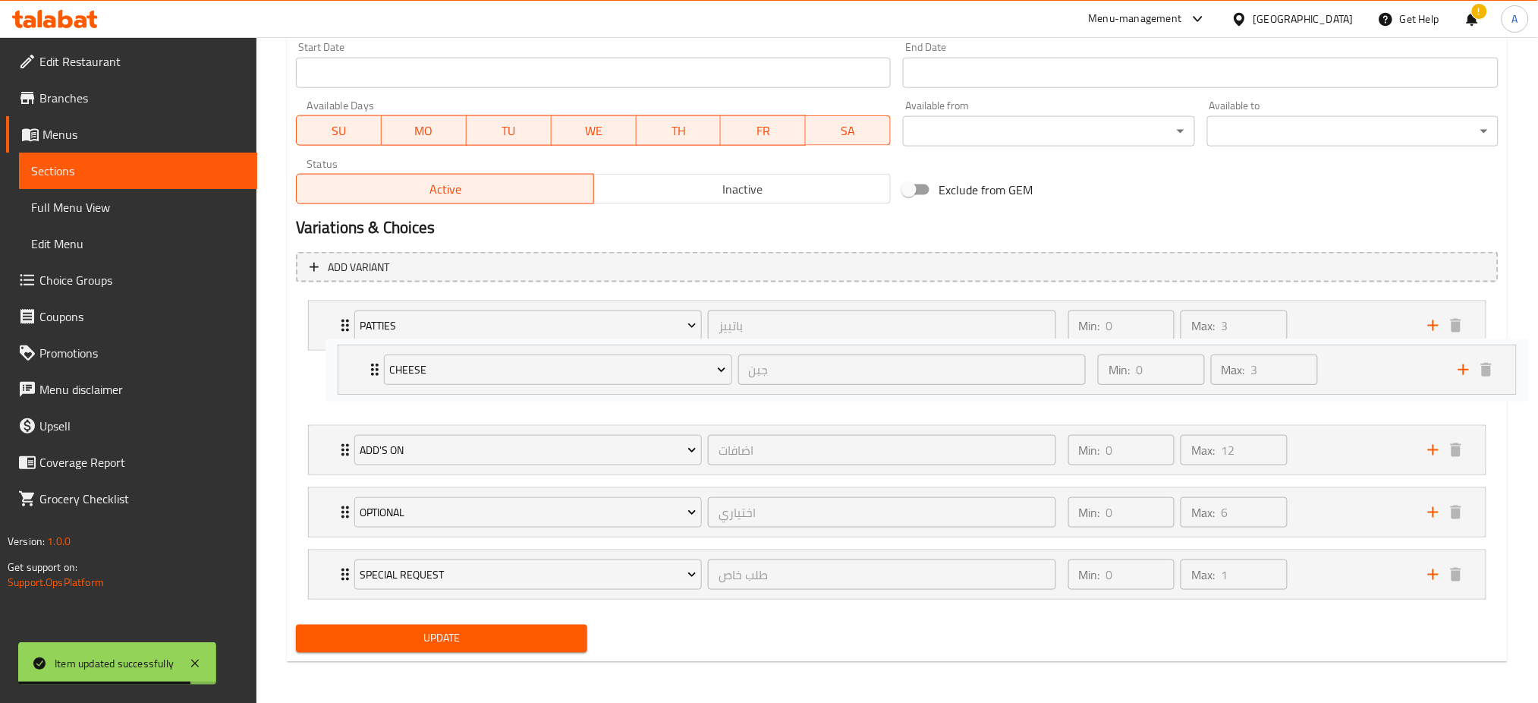
drag, startPoint x: 328, startPoint y: 584, endPoint x: 358, endPoint y: 373, distance: 213.9
click at [358, 373] on div "[PERSON_NAME] ​ Min: 0 ​ Max: 3 ​ Extra Beef Patty (ID: 2143728154) 0.9 KWD Nam…" at bounding box center [897, 449] width 1203 height 311
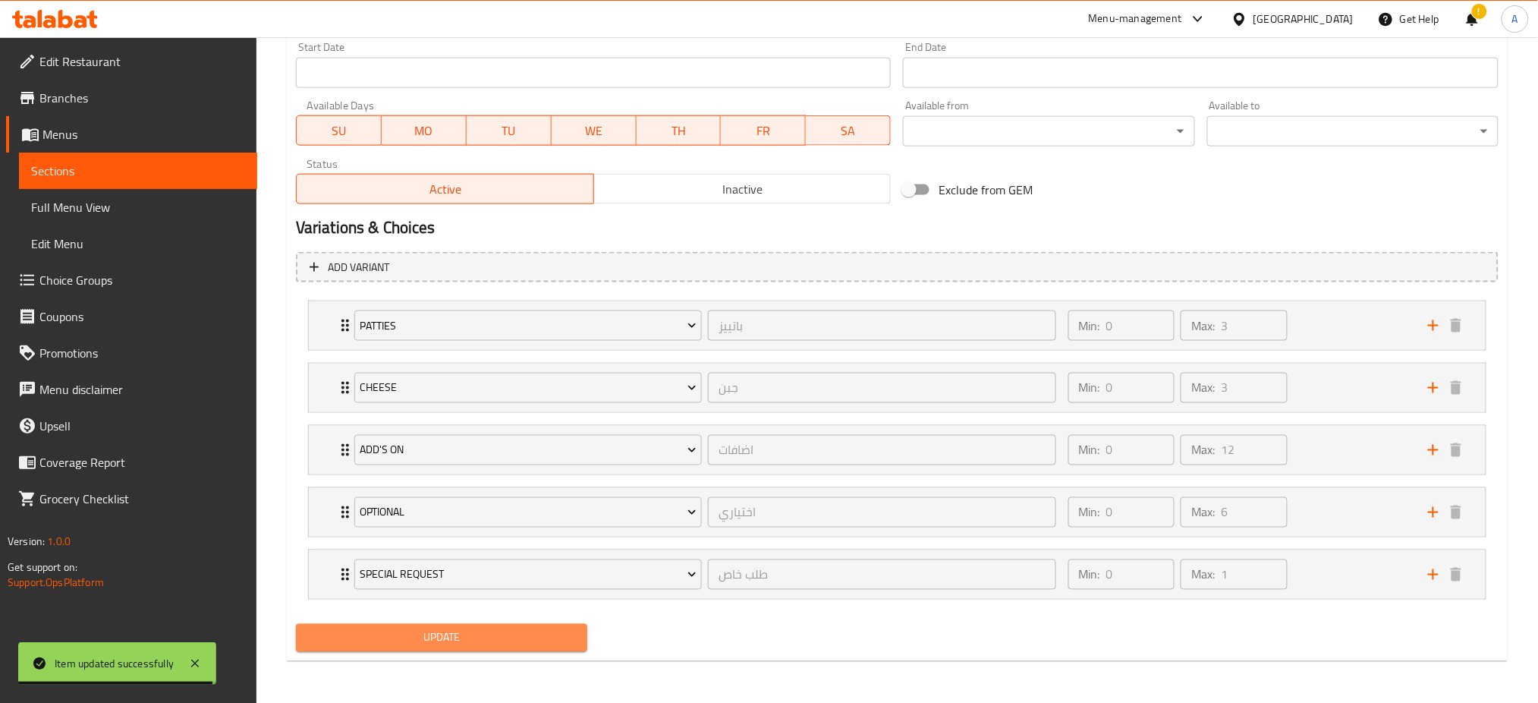
click at [430, 644] on span "Update" at bounding box center [441, 637] width 267 height 19
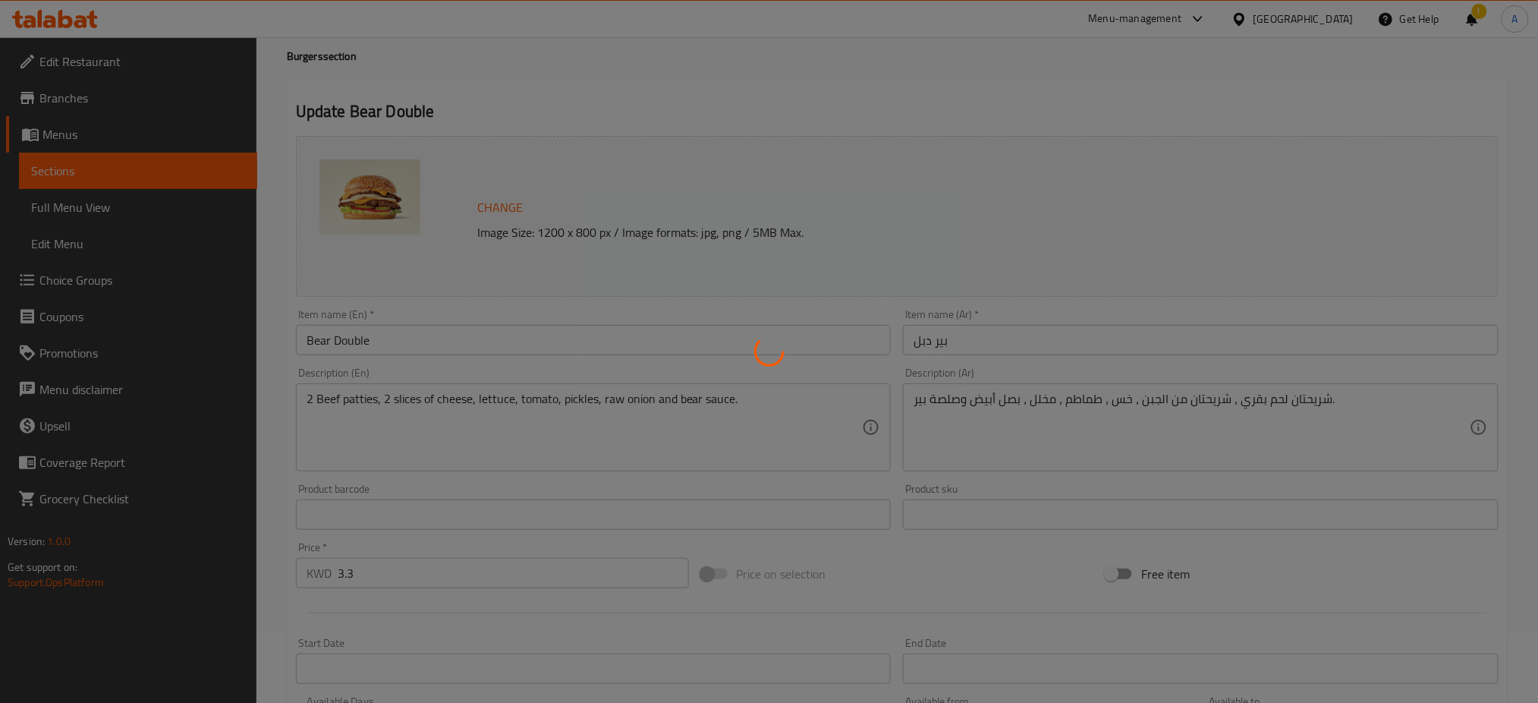
scroll to position [0, 0]
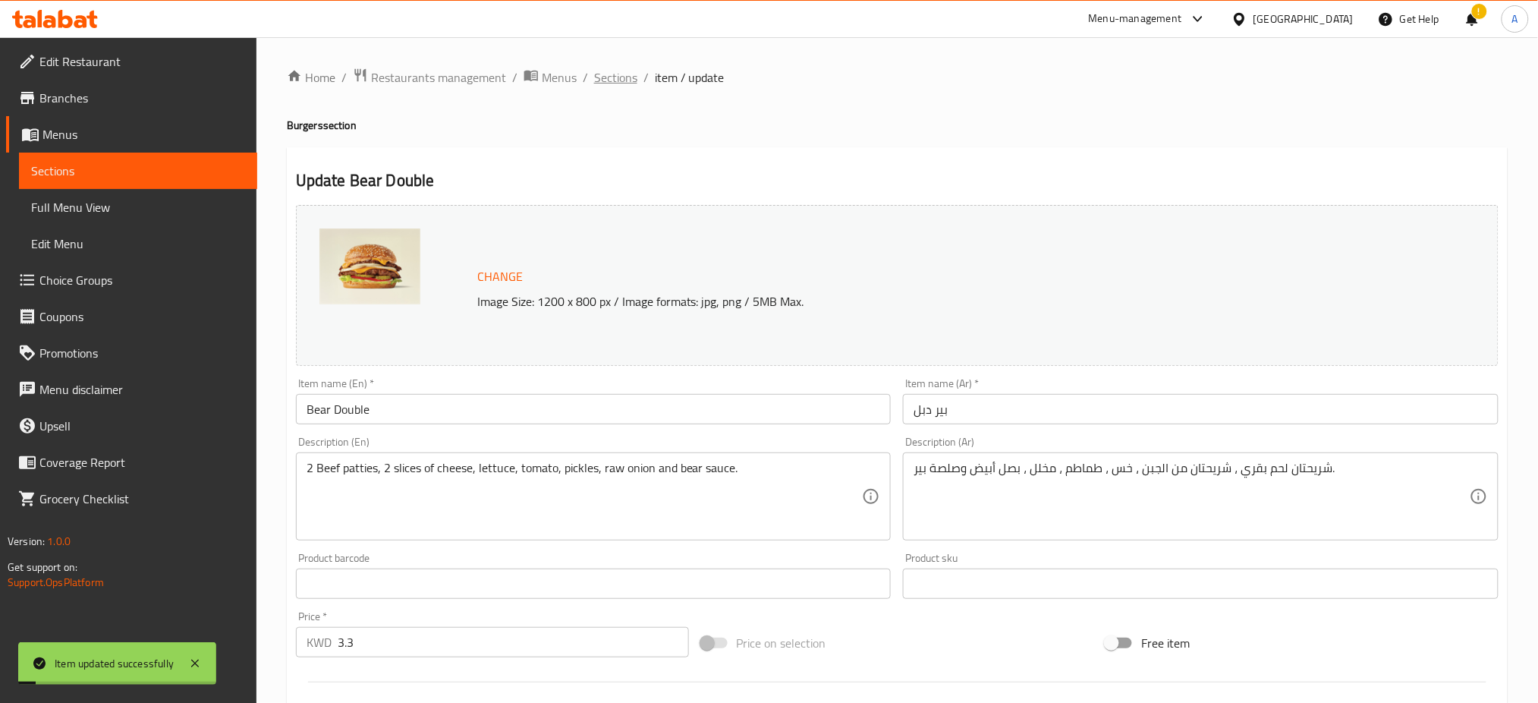
click at [611, 83] on span "Sections" at bounding box center [615, 77] width 43 height 18
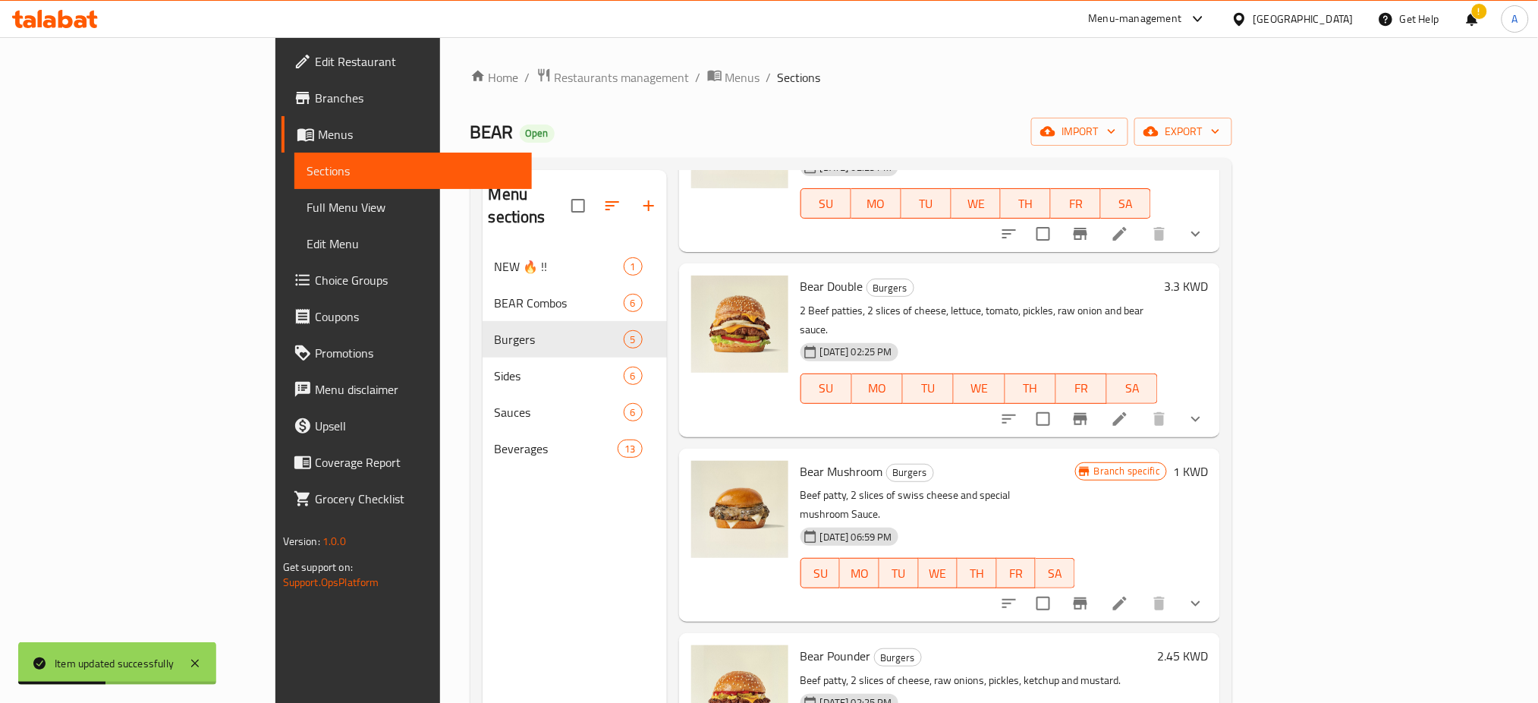
scroll to position [202, 0]
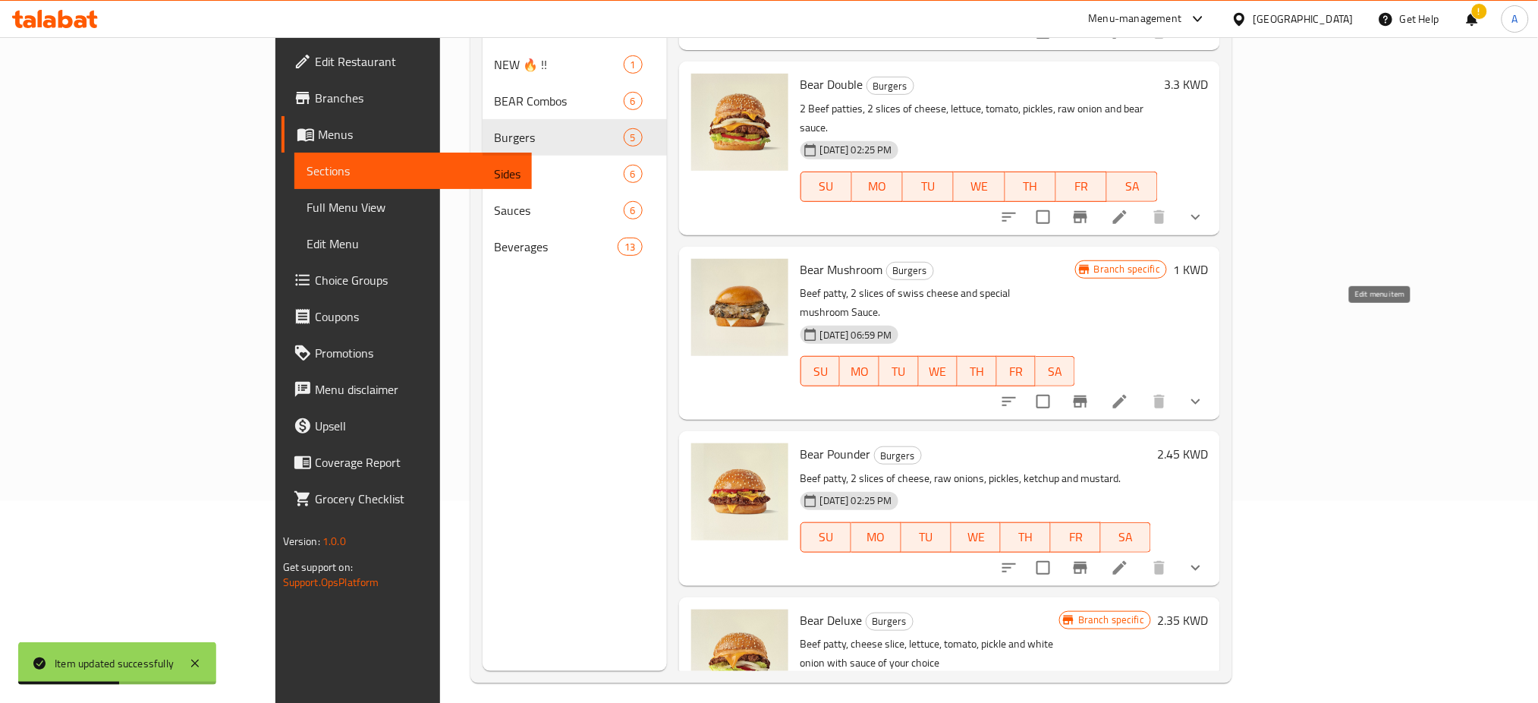
click at [1127, 395] on icon at bounding box center [1120, 402] width 14 height 14
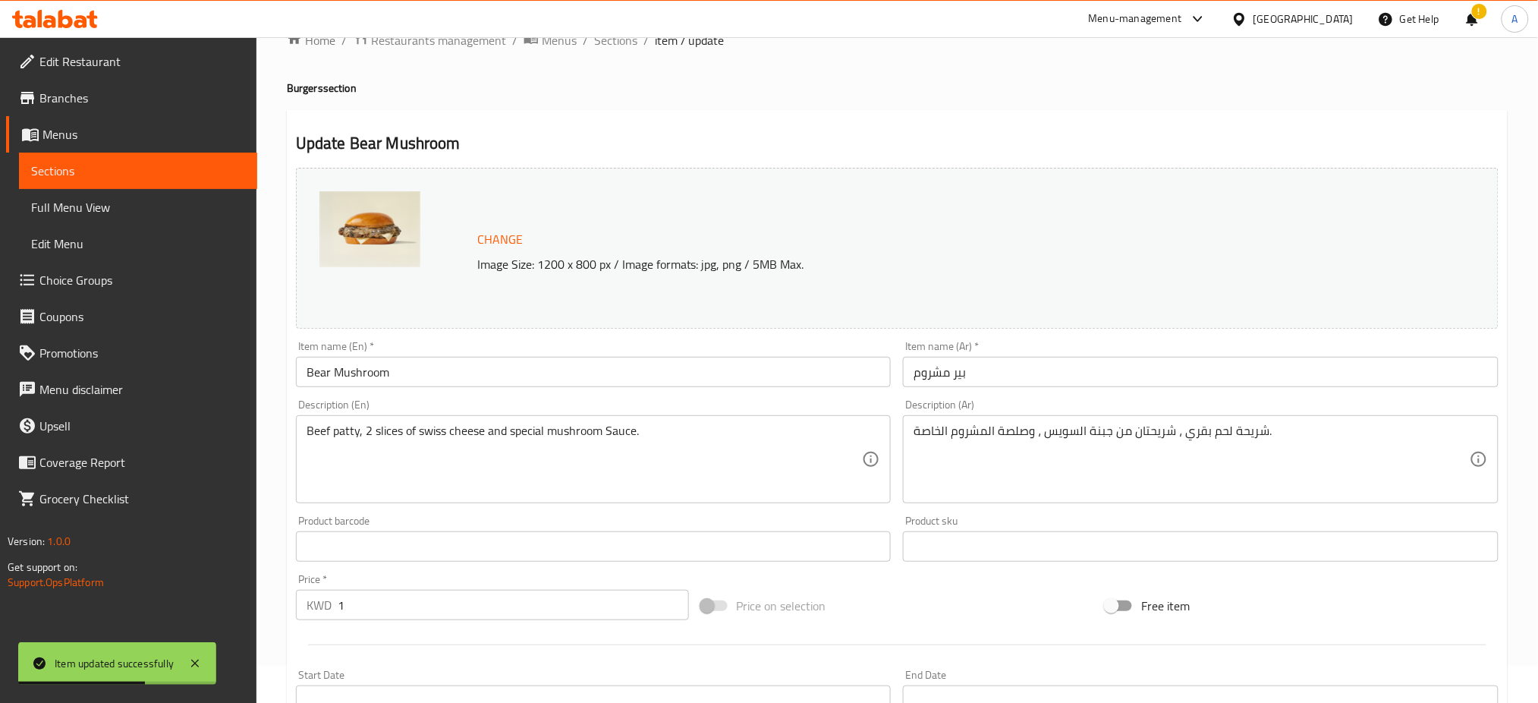
scroll to position [665, 0]
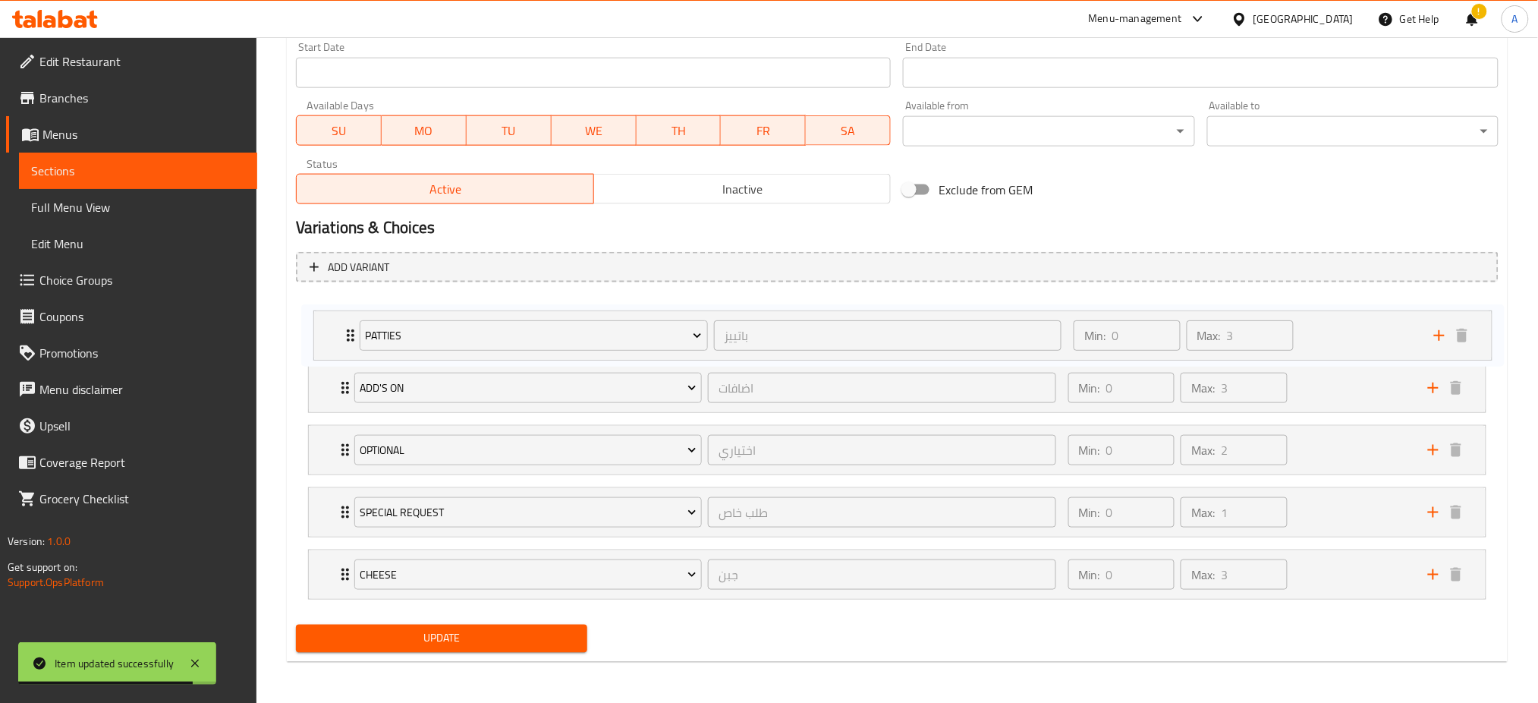
drag, startPoint x: 324, startPoint y: 515, endPoint x: 328, endPoint y: 329, distance: 186.7
click at [328, 329] on div "Add's On اضافات ​ Min: 0 ​ Max: 3 ​ Extra Cheese (ID: 1708658430) 0.2 KWD Name …" at bounding box center [897, 449] width 1203 height 311
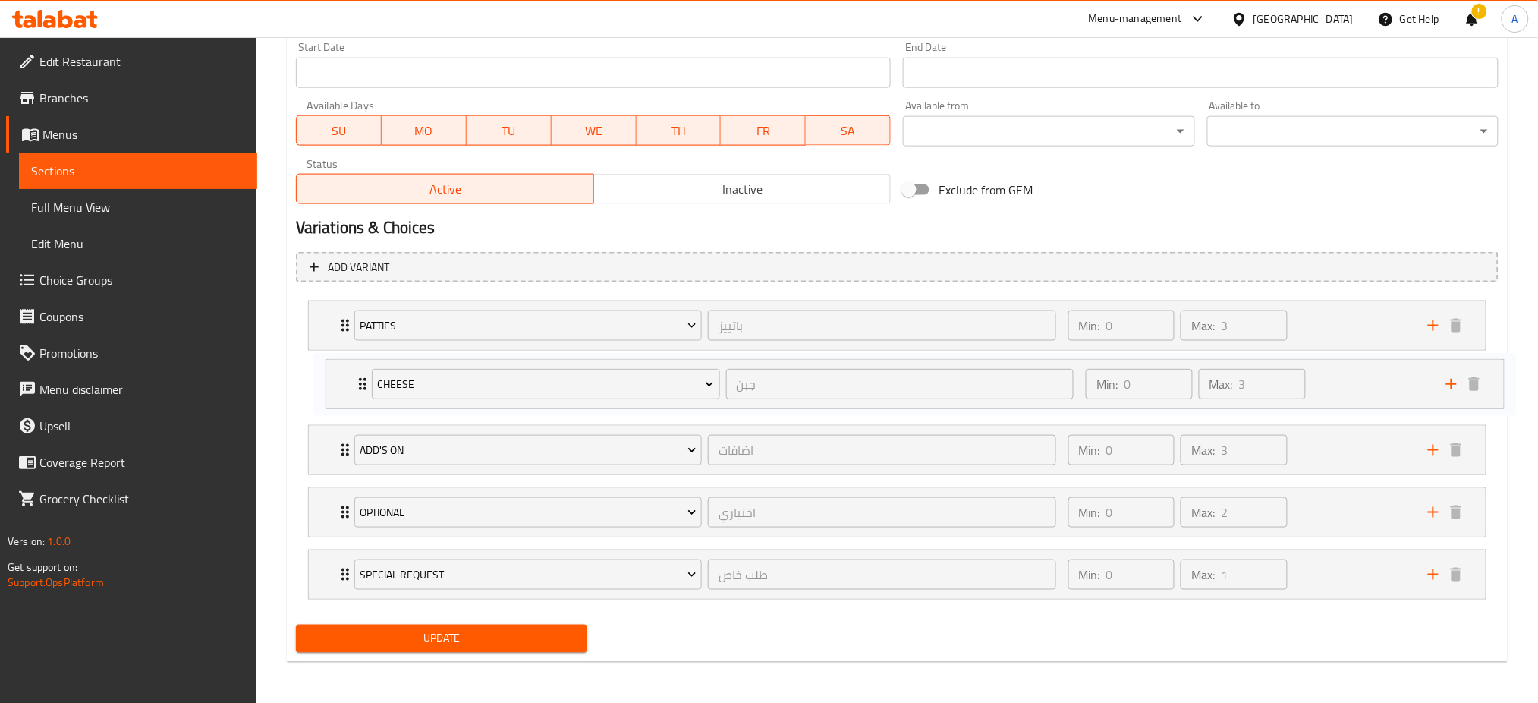
drag, startPoint x: 321, startPoint y: 580, endPoint x: 341, endPoint y: 376, distance: 205.2
click at [341, 376] on div "[PERSON_NAME] ​ Min: 0 ​ Max: 3 ​ Extra Beef Patty (ID: 2143728154) 0.9 KWD Nam…" at bounding box center [897, 449] width 1203 height 311
click at [398, 633] on span "Update" at bounding box center [441, 637] width 267 height 19
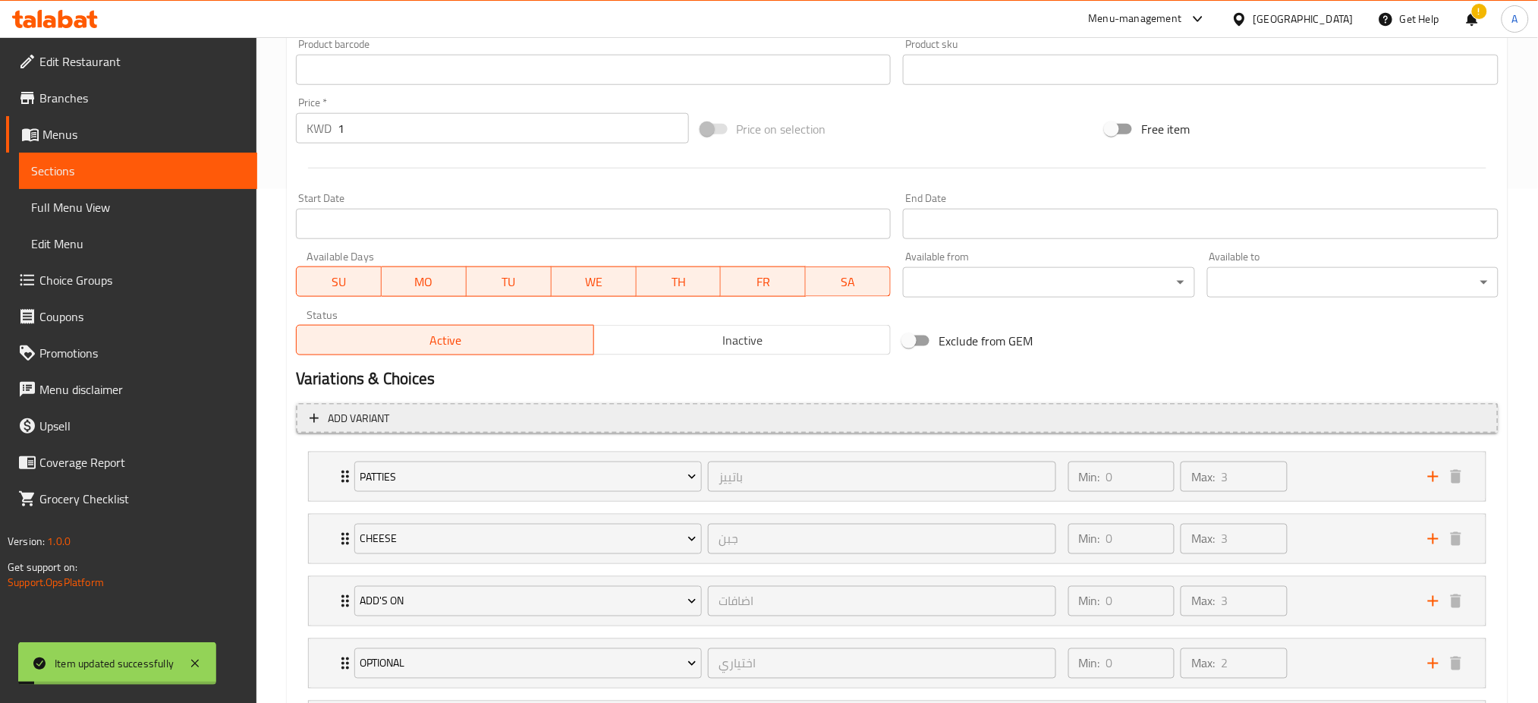
scroll to position [0, 0]
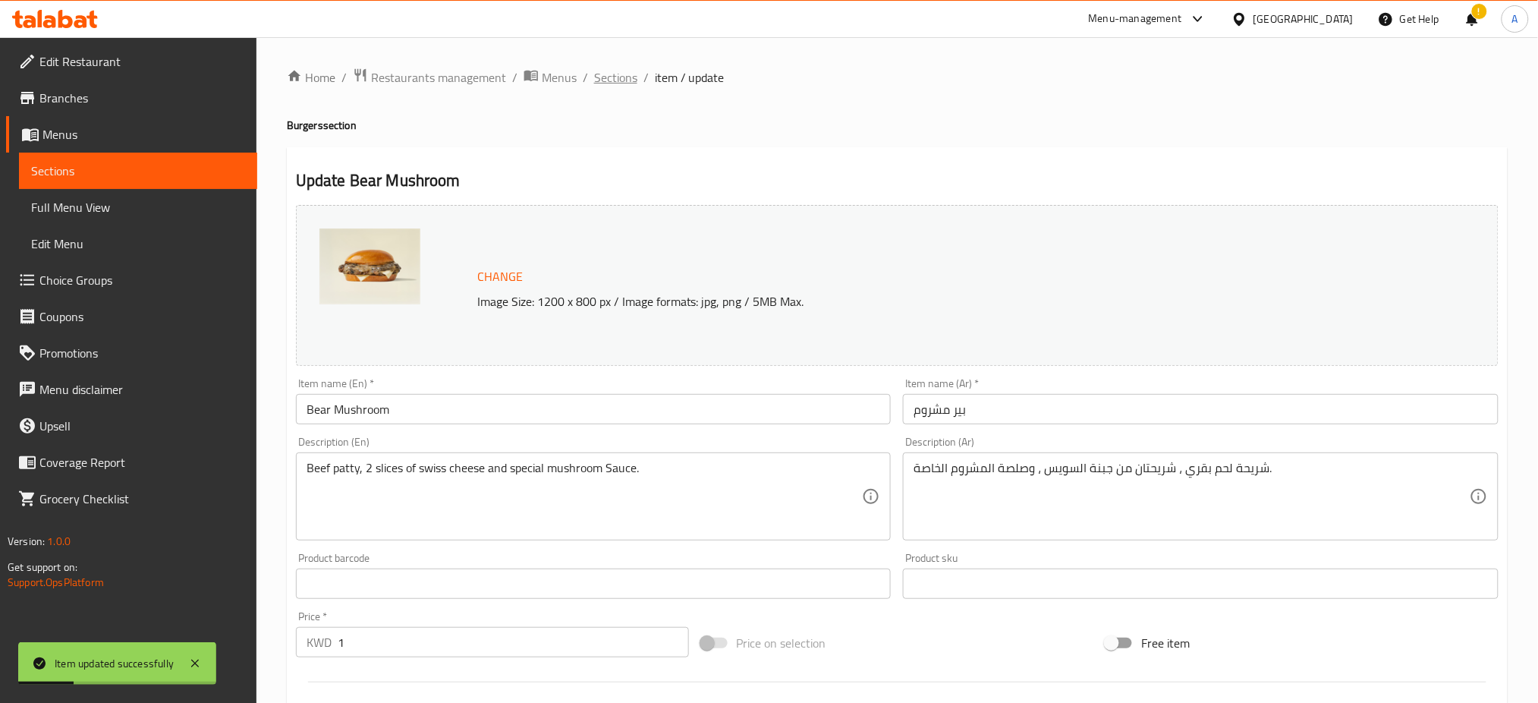
click at [615, 83] on span "Sections" at bounding box center [615, 77] width 43 height 18
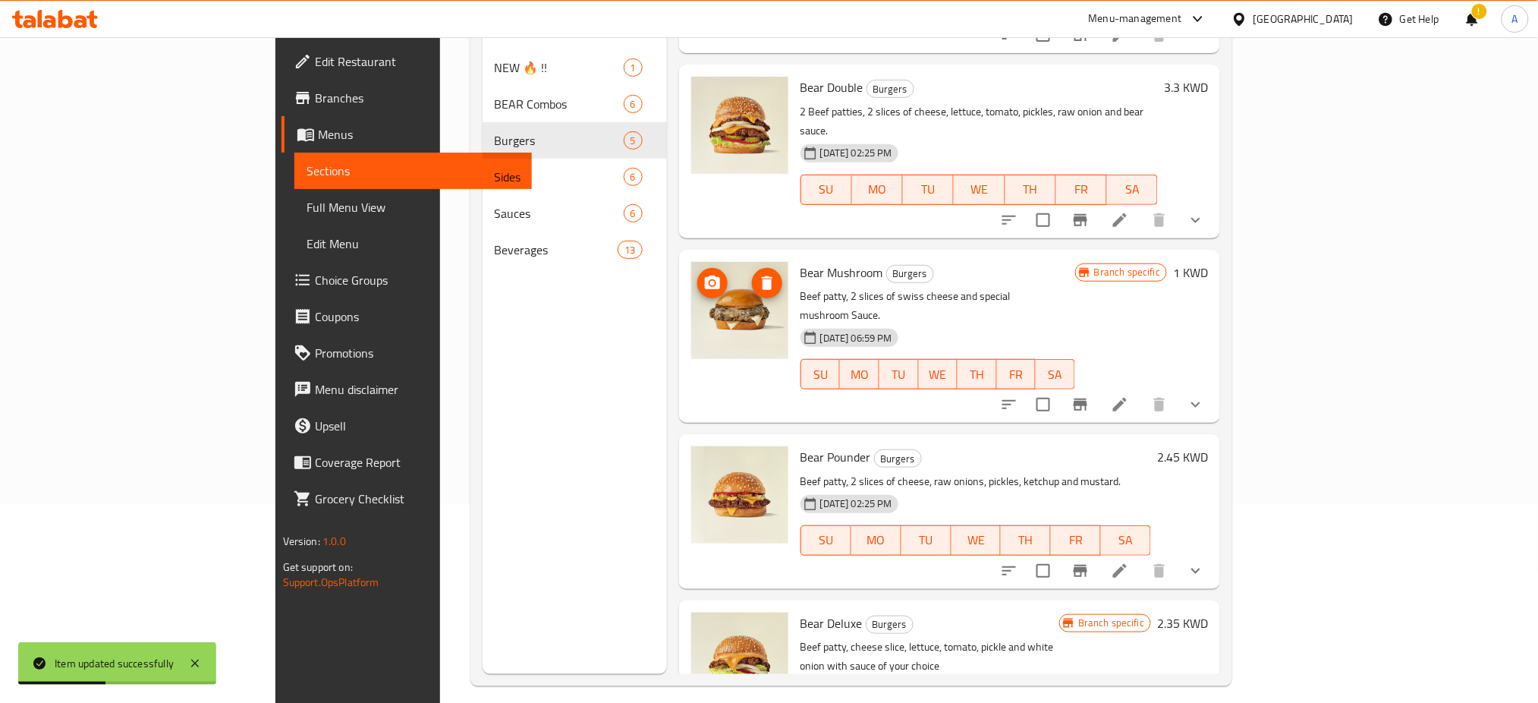
scroll to position [202, 0]
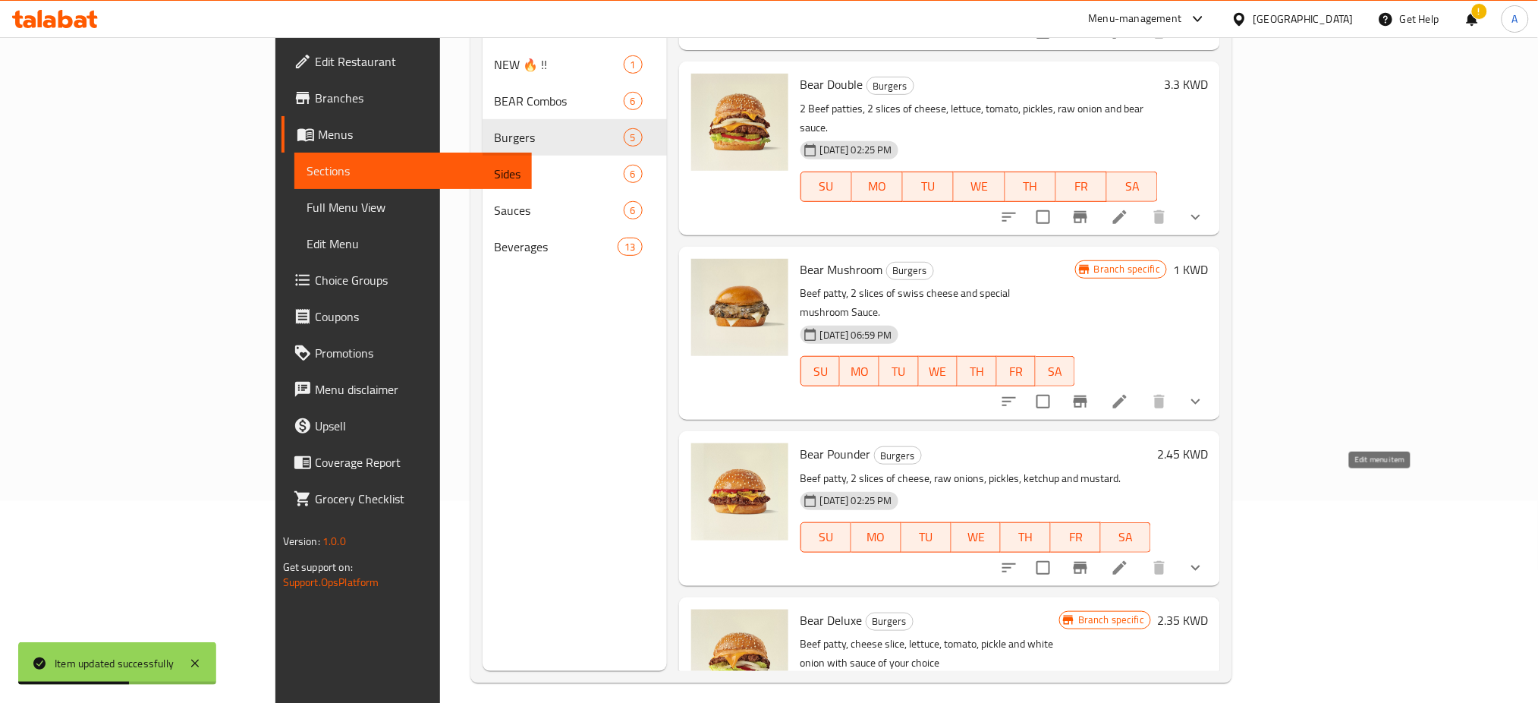
click at [1127, 561] on icon at bounding box center [1120, 568] width 14 height 14
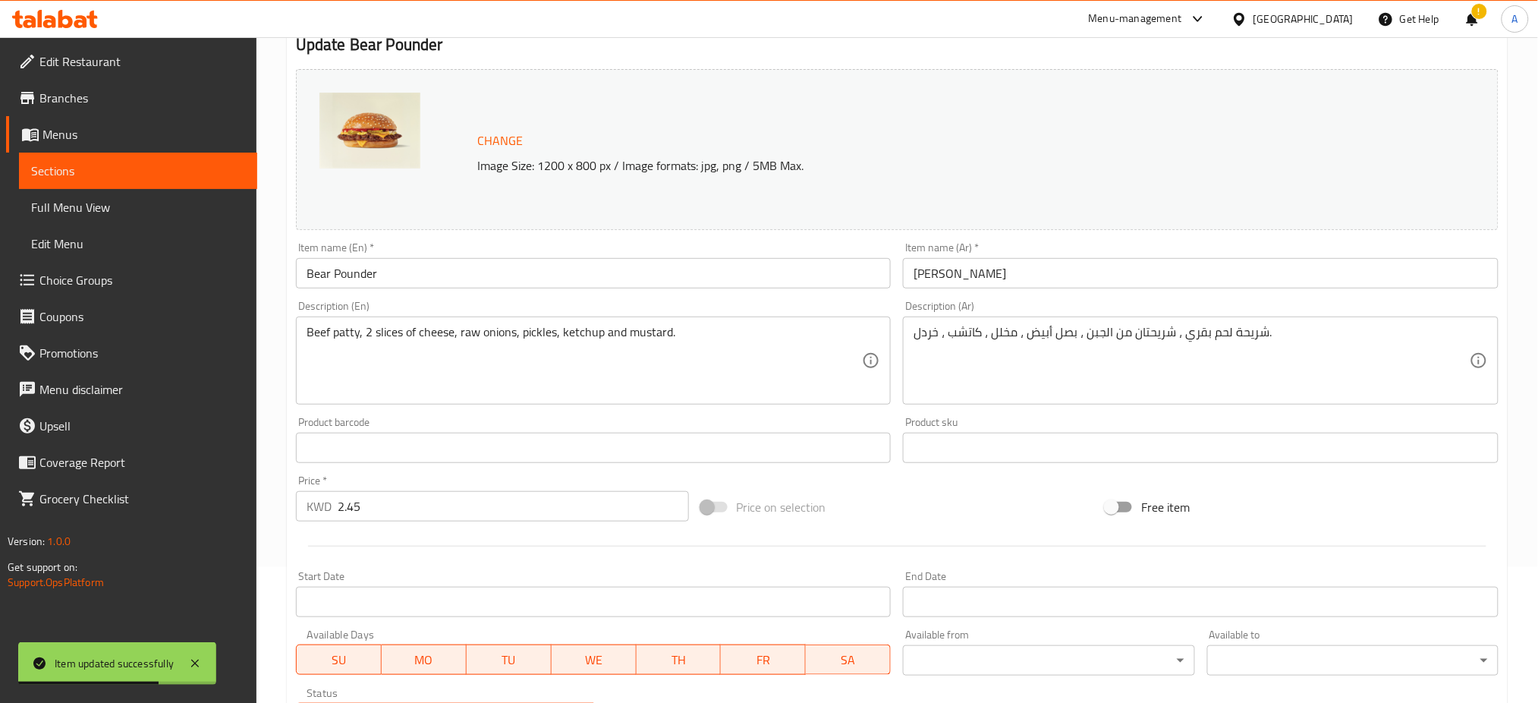
scroll to position [665, 0]
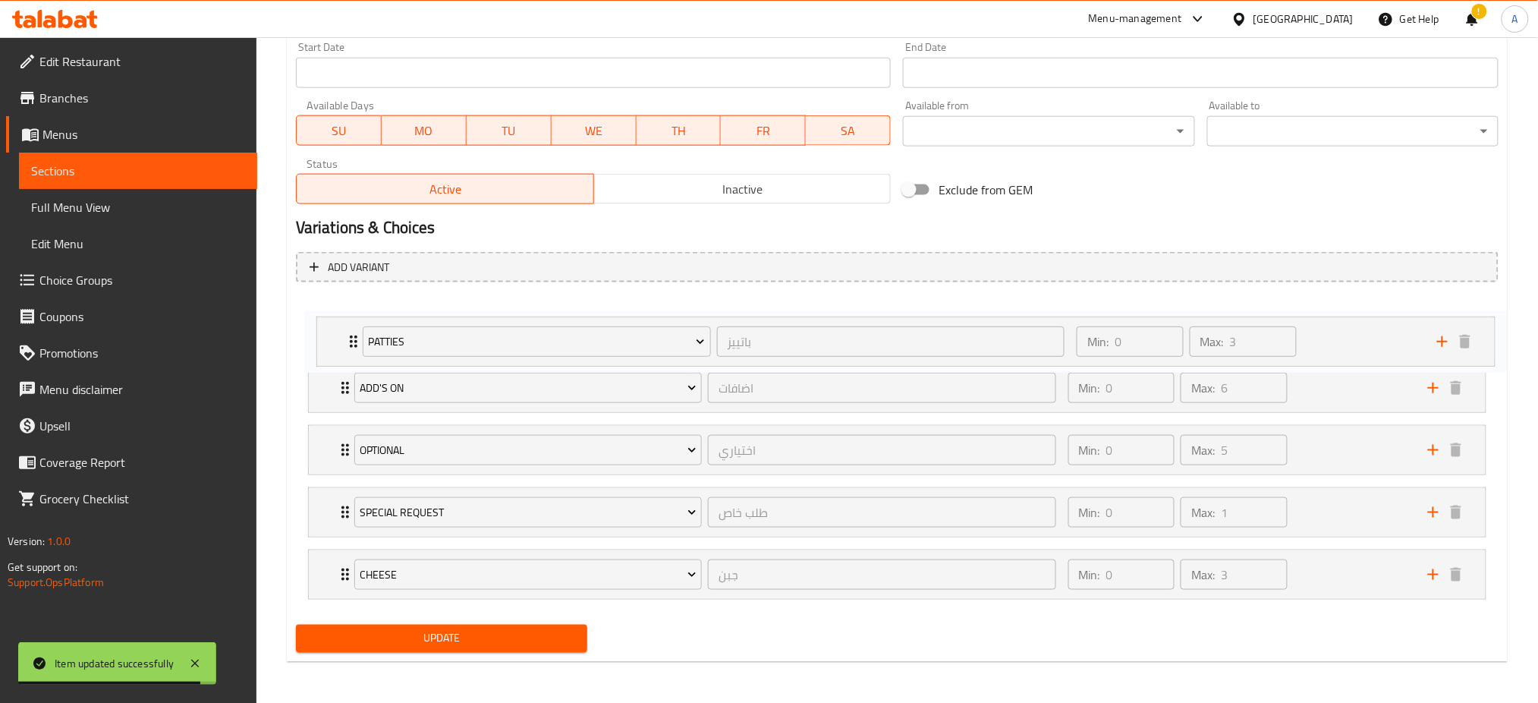
drag, startPoint x: 325, startPoint y: 518, endPoint x: 338, endPoint y: 328, distance: 190.2
click at [338, 328] on div "Add's On اضافات ​ Min: 0 ​ Max: 6 ​ Extra Pickles (ID: 1109532456) 0.1 KWD Name…" at bounding box center [897, 449] width 1203 height 311
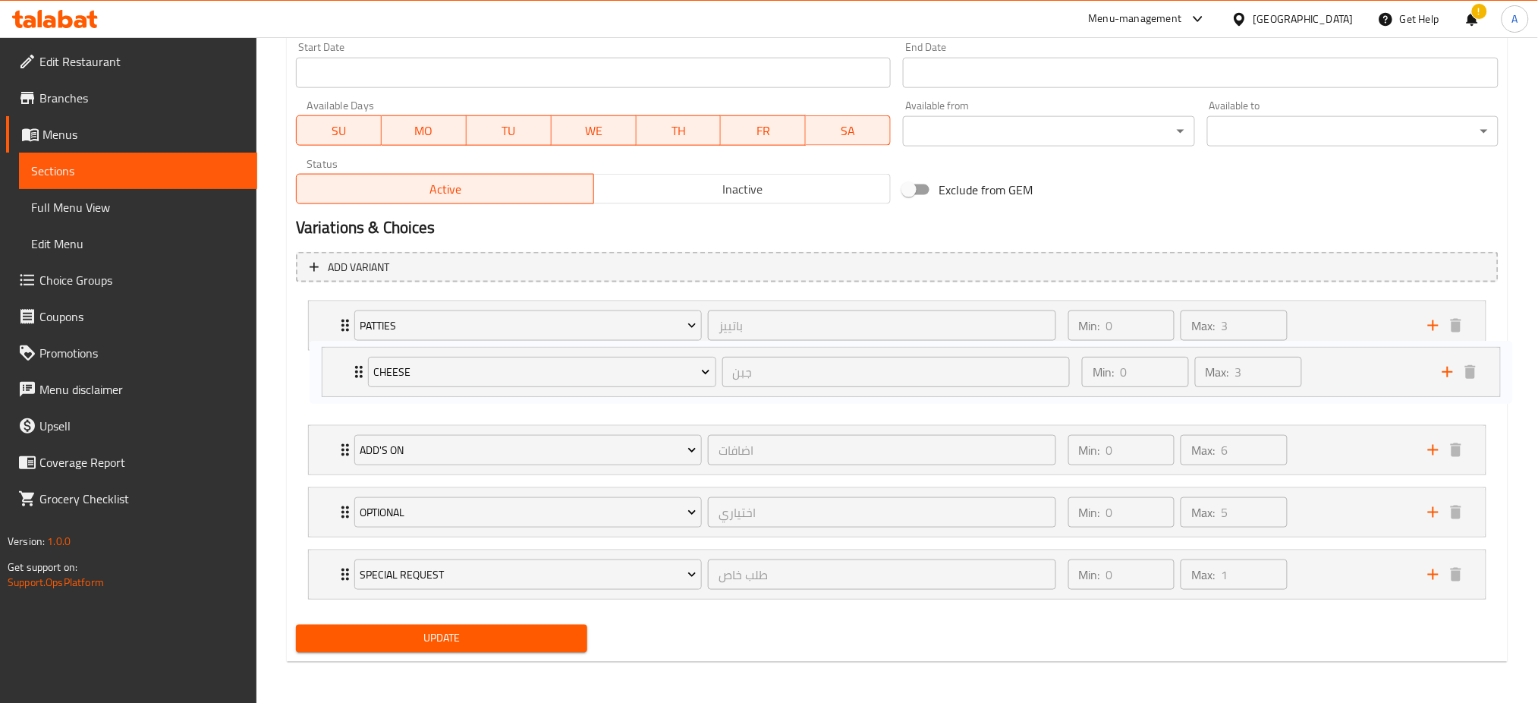
drag, startPoint x: 332, startPoint y: 564, endPoint x: 345, endPoint y: 357, distance: 207.6
click at [345, 357] on div "[PERSON_NAME] ​ Min: 0 ​ Max: 3 ​ Extra Beef Patty (ID: 2143728154) 0.9 KWD Nam…" at bounding box center [897, 449] width 1203 height 311
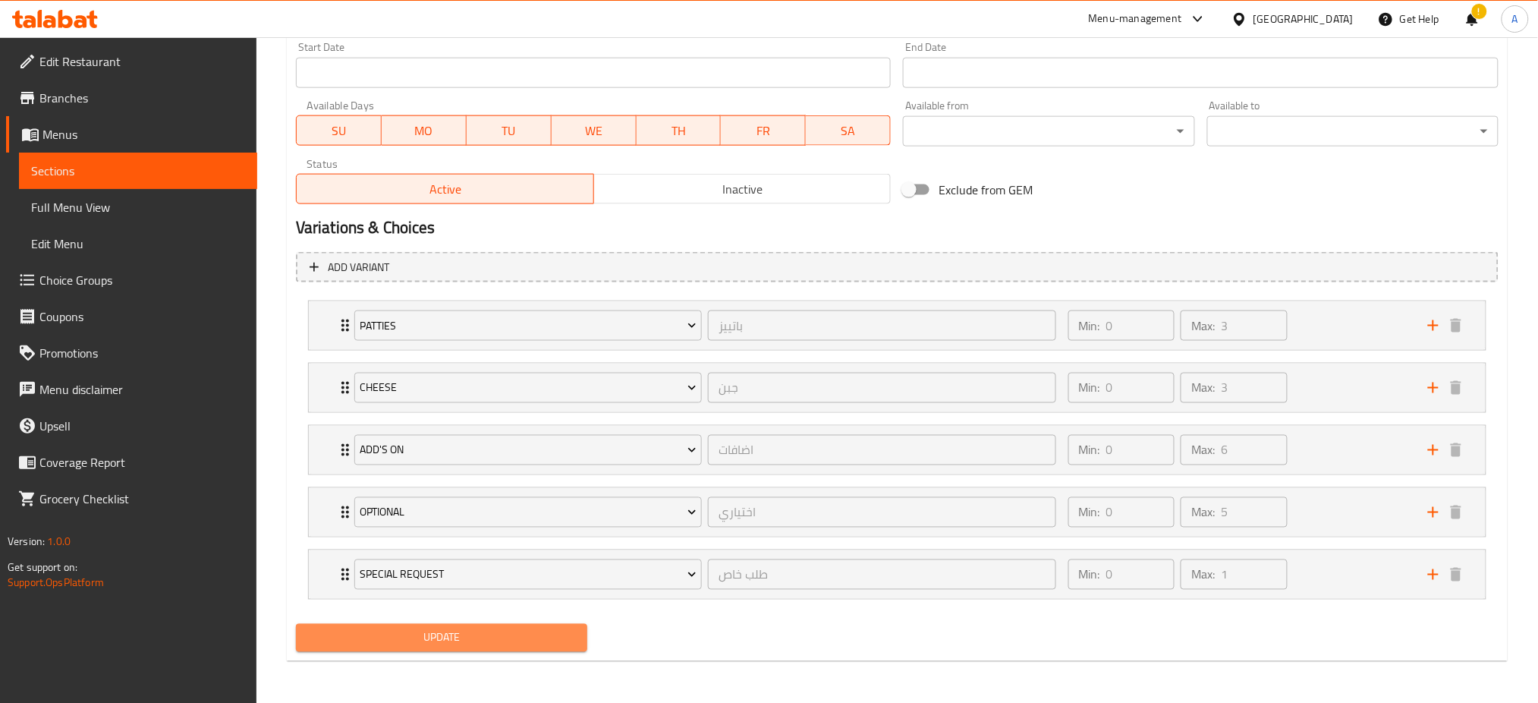
click at [440, 628] on span "Update" at bounding box center [441, 637] width 267 height 19
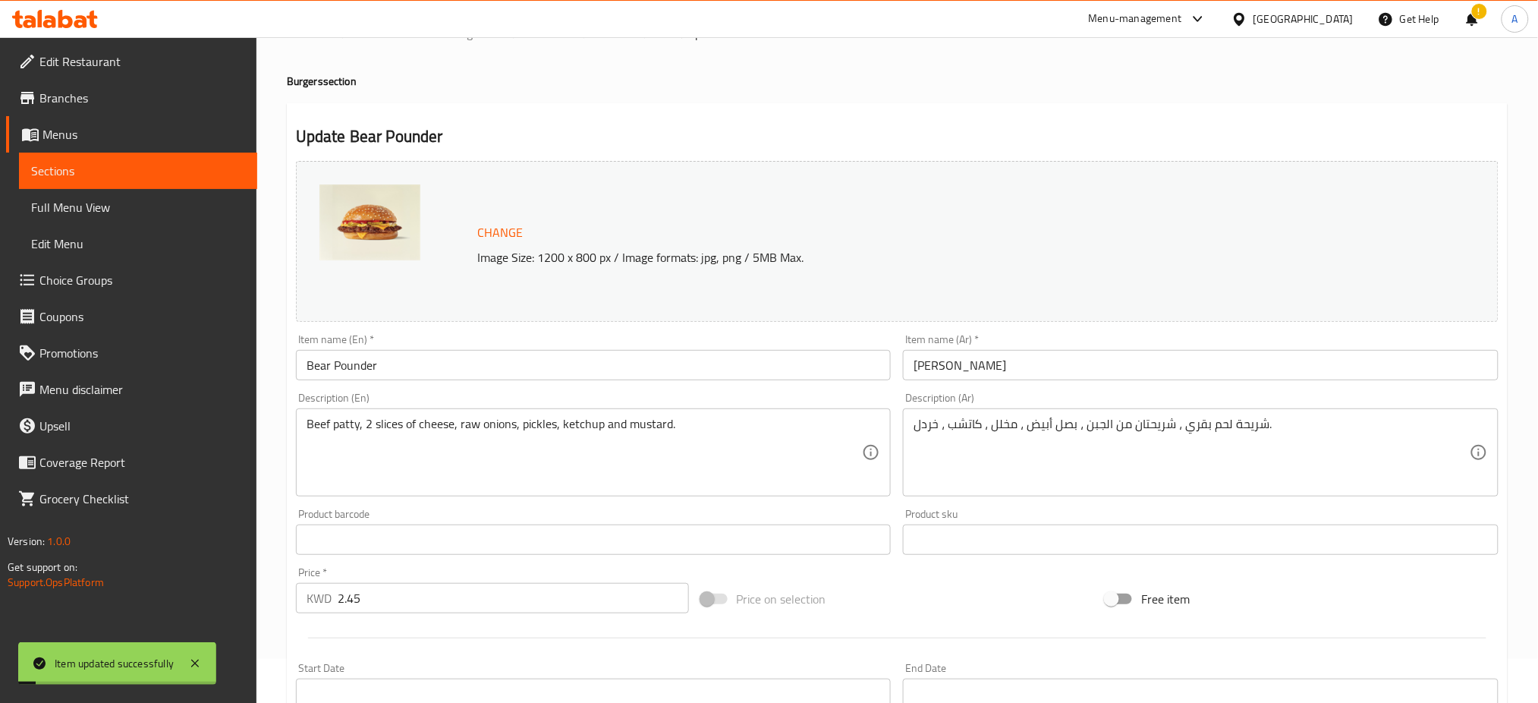
scroll to position [0, 0]
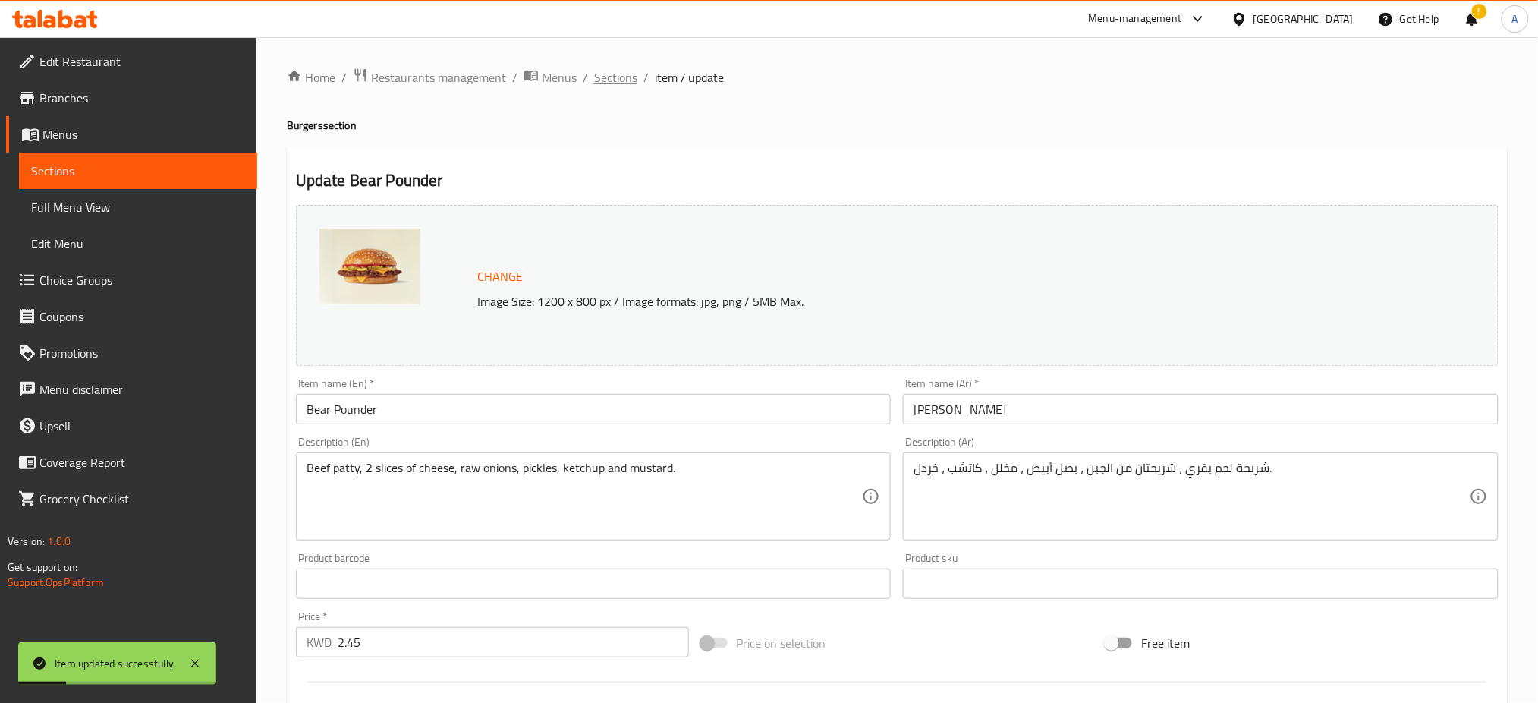
click at [619, 78] on span "Sections" at bounding box center [615, 77] width 43 height 18
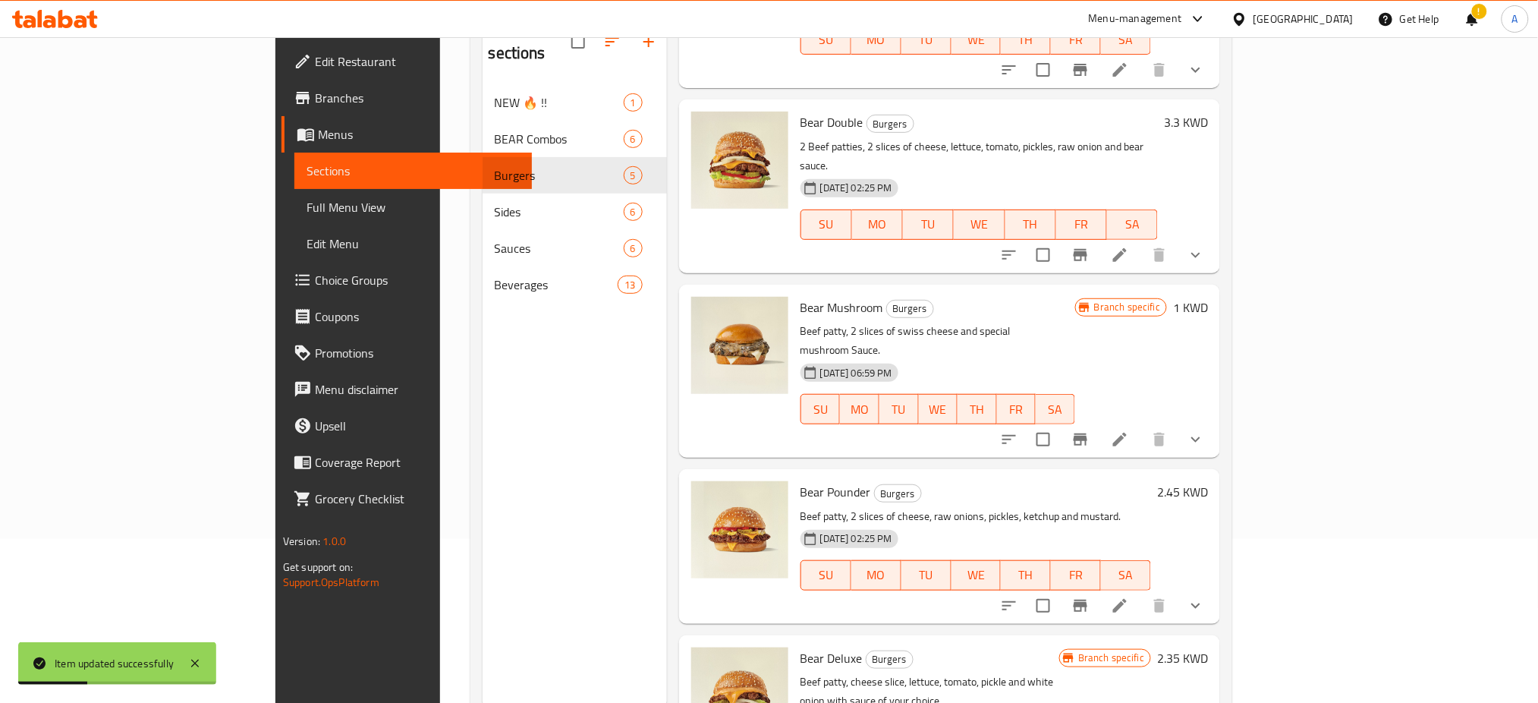
scroll to position [212, 0]
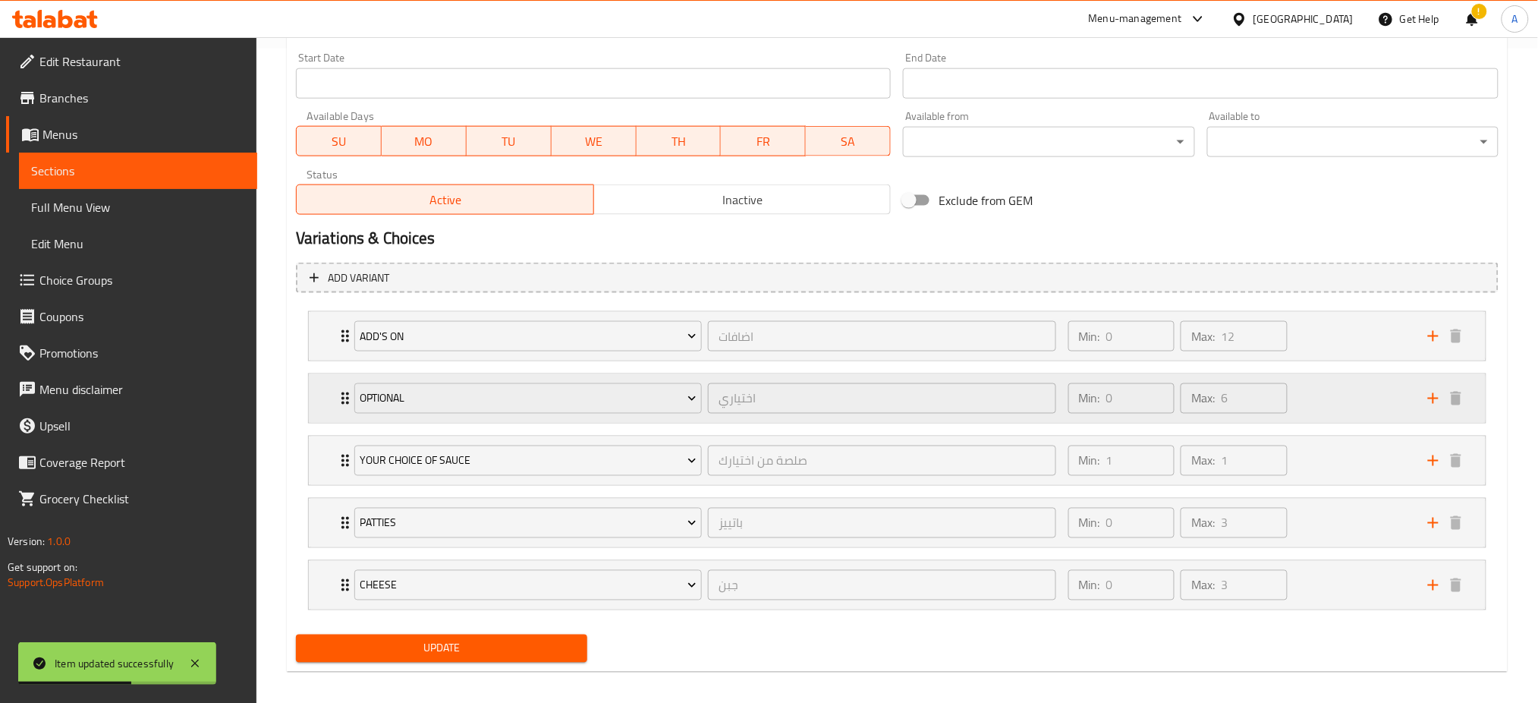
scroll to position [665, 0]
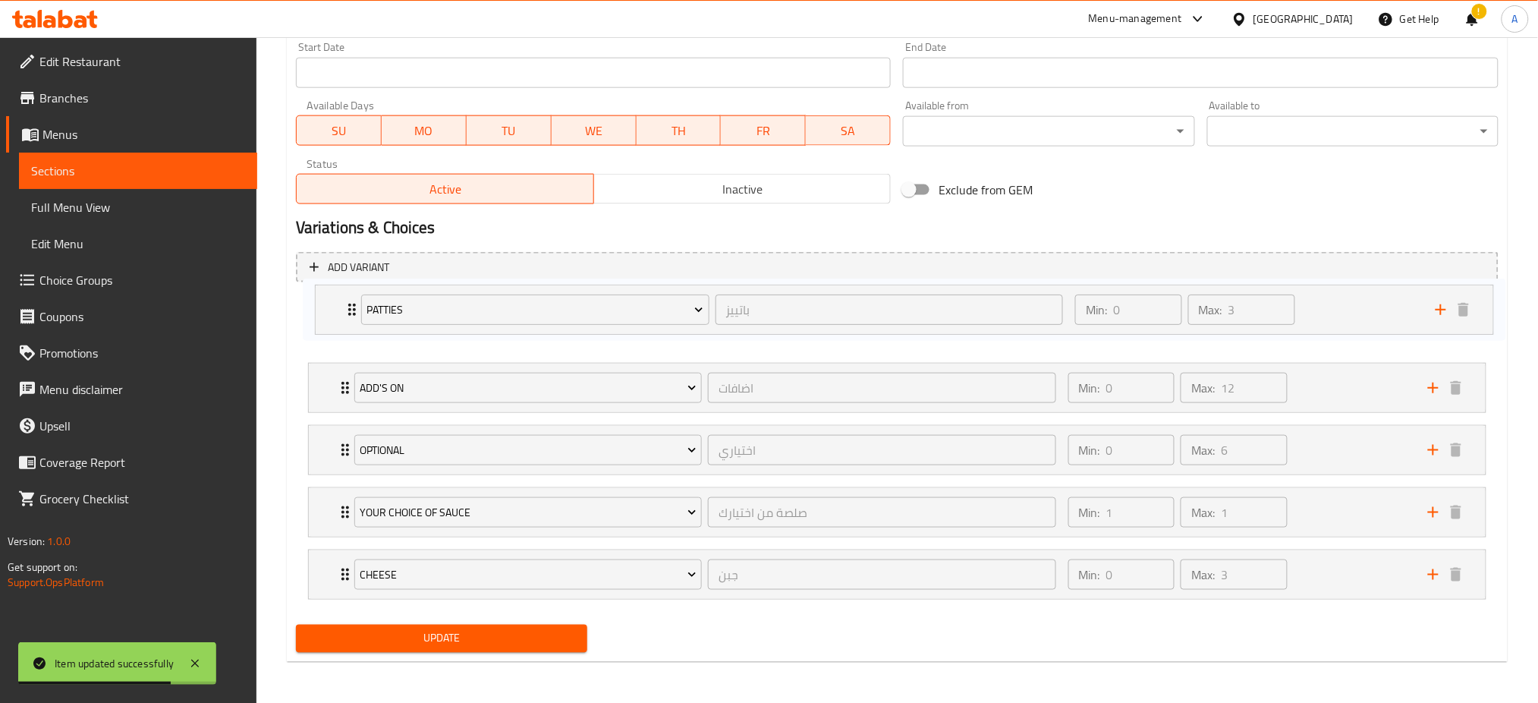
drag, startPoint x: 324, startPoint y: 521, endPoint x: 329, endPoint y: 312, distance: 208.8
click at [329, 312] on div "Add's On اضافات ​ Min: 0 ​ Max: 12 ​ Extra Onions (ID: 1109220950) 0.1 KWD Name…" at bounding box center [897, 449] width 1203 height 311
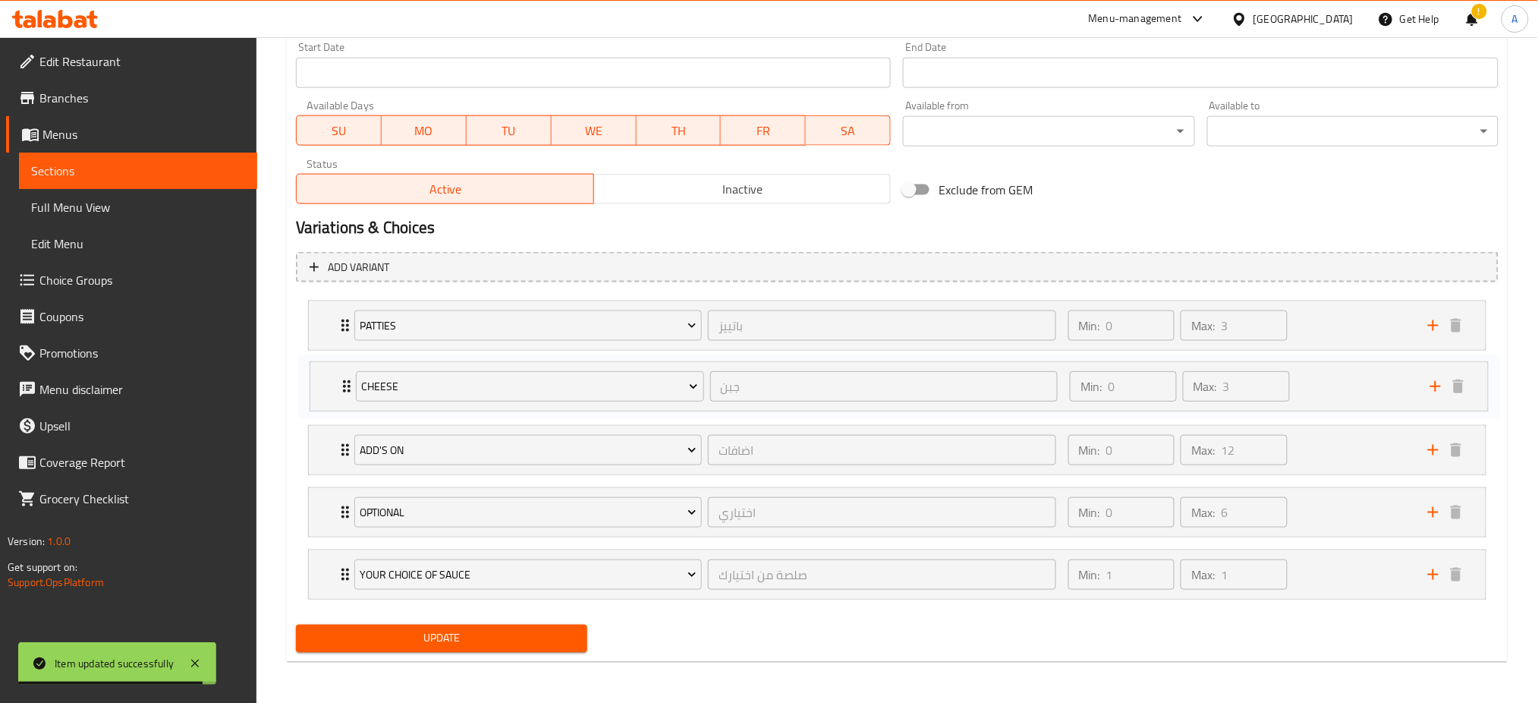
drag, startPoint x: 319, startPoint y: 579, endPoint x: 320, endPoint y: 385, distance: 194.3
click at [320, 385] on div "[PERSON_NAME] ​ Min: 0 ​ Max: 3 ​ Extra Beef Patty (ID: 2143728154) 0.9 KWD Nam…" at bounding box center [897, 449] width 1203 height 311
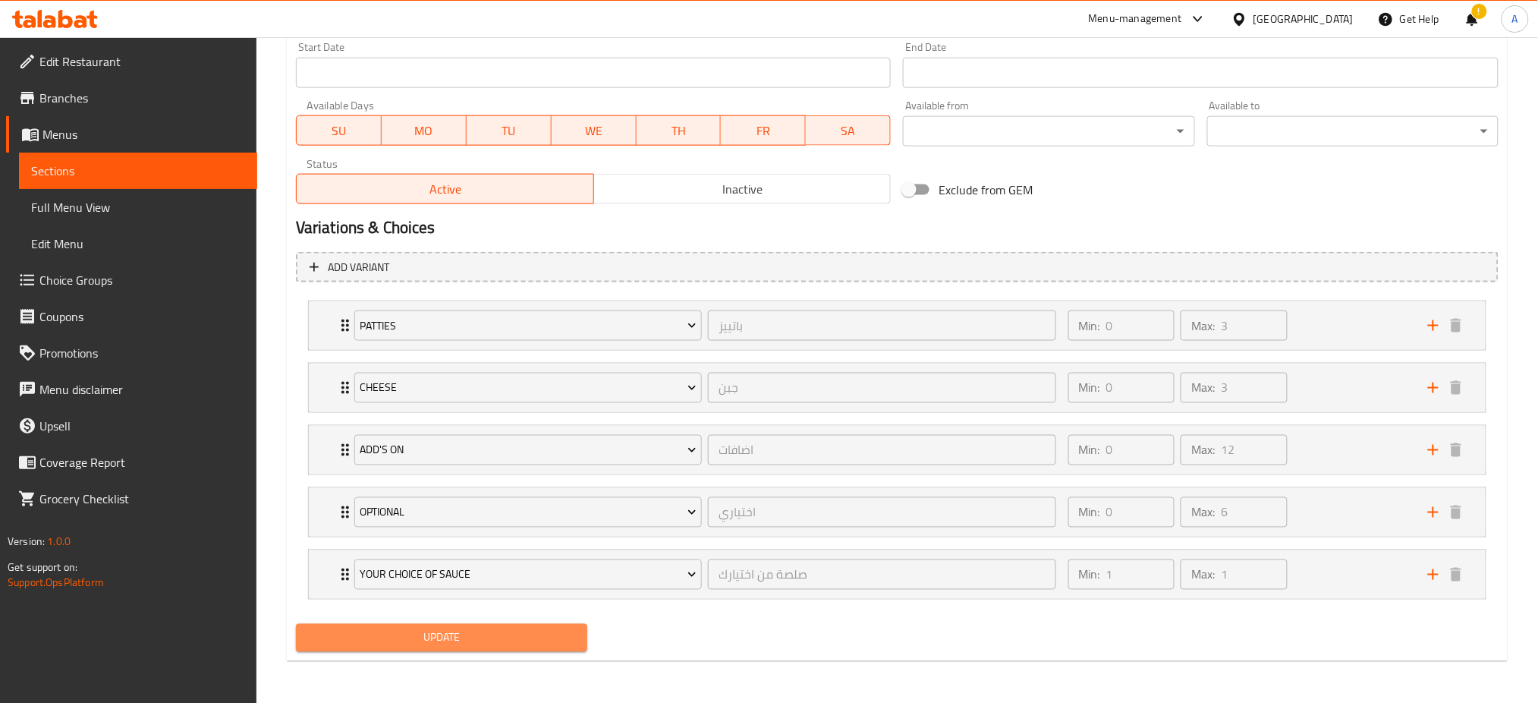
click at [380, 634] on span "Update" at bounding box center [441, 637] width 267 height 19
click at [441, 625] on button "Update" at bounding box center [441, 638] width 291 height 28
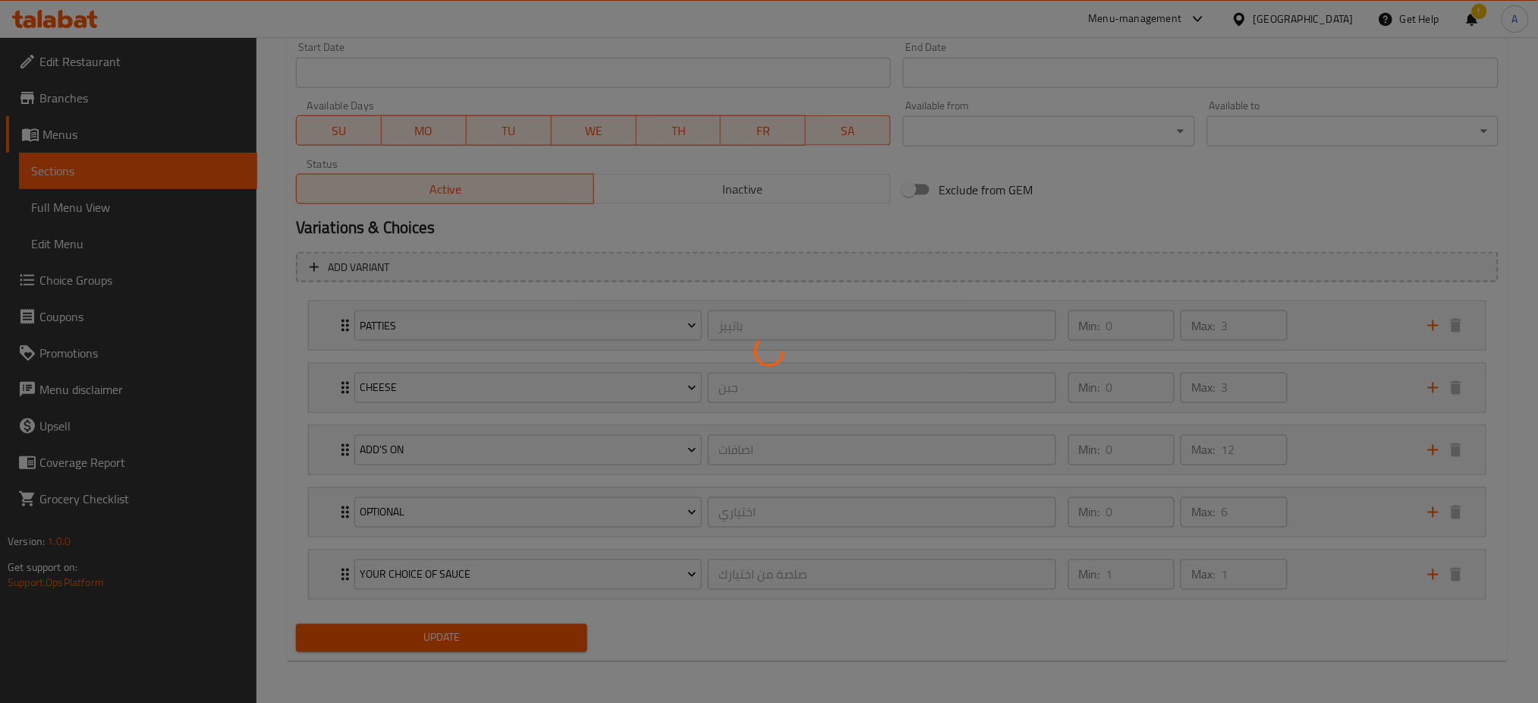
scroll to position [0, 0]
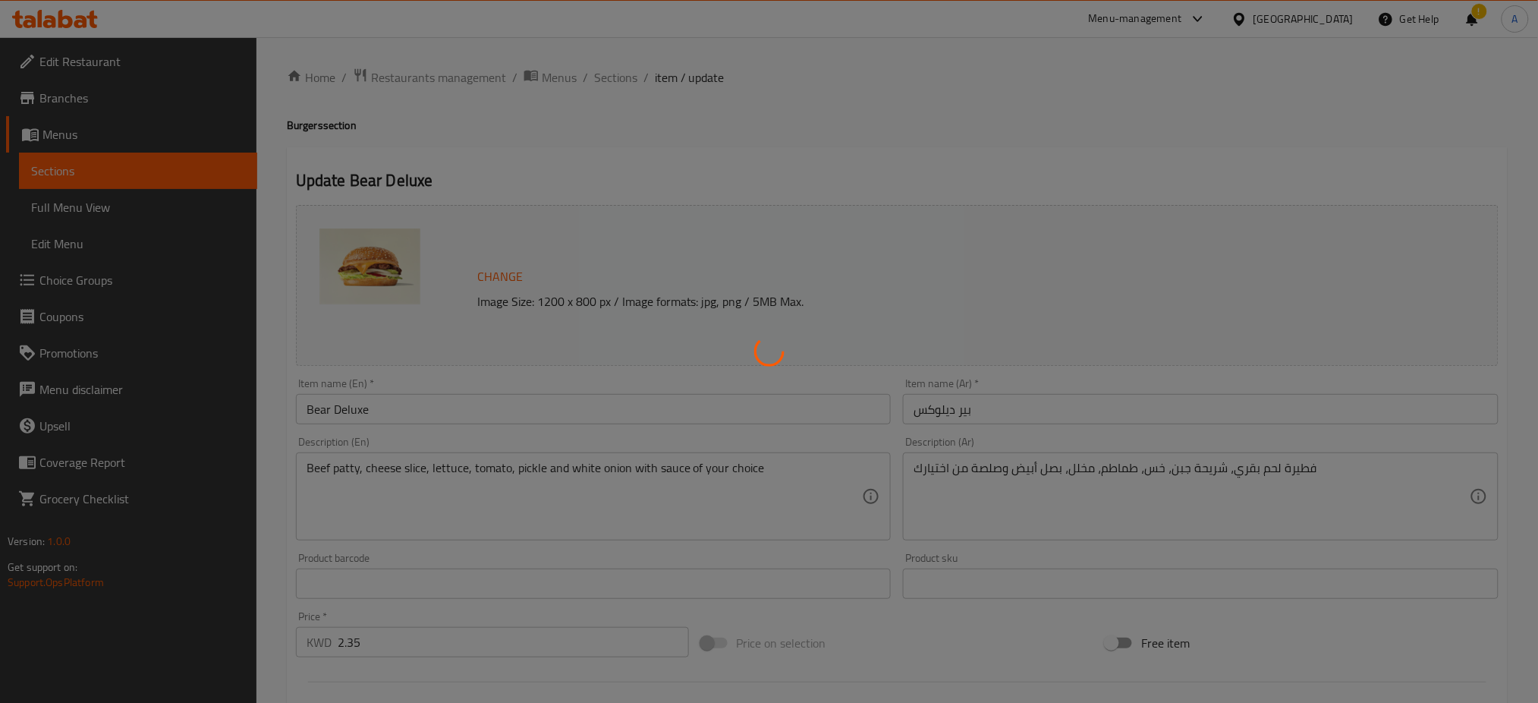
click at [613, 74] on div at bounding box center [769, 351] width 1538 height 703
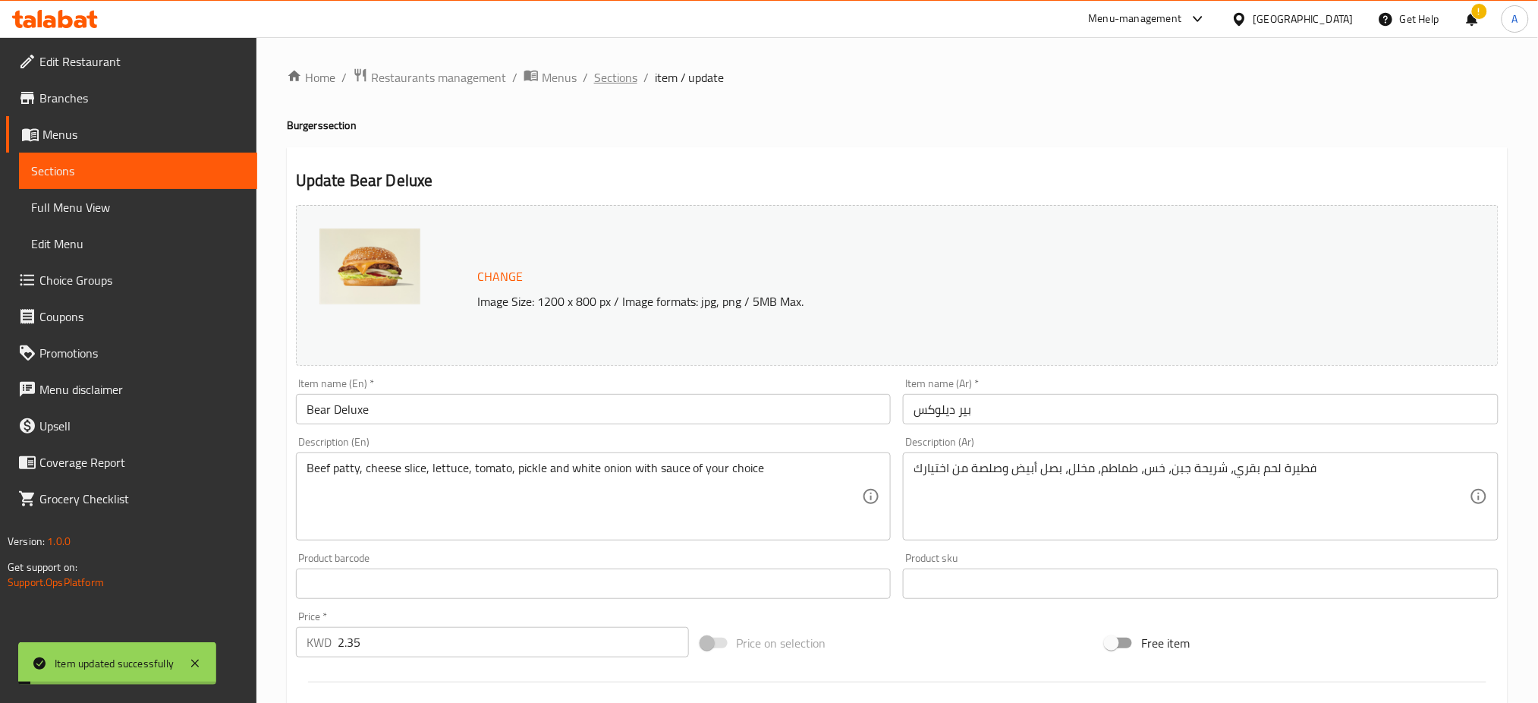
click at [613, 74] on span "Sections" at bounding box center [615, 77] width 43 height 18
